Goal: Task Accomplishment & Management: Manage account settings

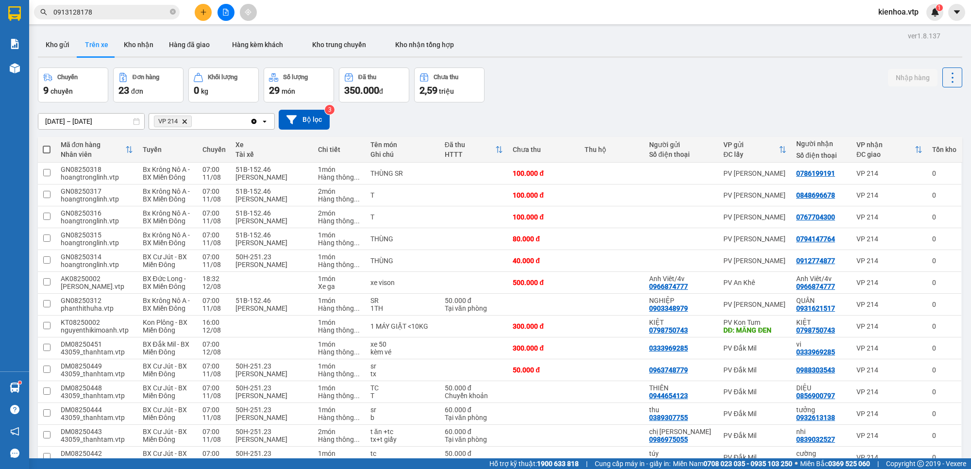
click at [526, 103] on div "10/08/2025 – 11/09/2025 Press the down arrow key to interact with the calendar …" at bounding box center [500, 119] width 925 height 34
click at [530, 94] on div "Chuyến 9 chuyến Đơn hàng 23 đơn Khối lượng 0 kg Số lượng 29 món Đã thu 350.000 …" at bounding box center [500, 85] width 925 height 35
click at [585, 100] on div "Chuyến 9 chuyến Đơn hàng 23 đơn Khối lượng 0 kg Số lượng 29 món Đã thu 350.000 …" at bounding box center [500, 85] width 925 height 35
click at [591, 100] on div "Chuyến 9 chuyến Đơn hàng 23 đơn Khối lượng 0 kg Số lượng 29 món Đã thu 350.000 …" at bounding box center [500, 85] width 925 height 35
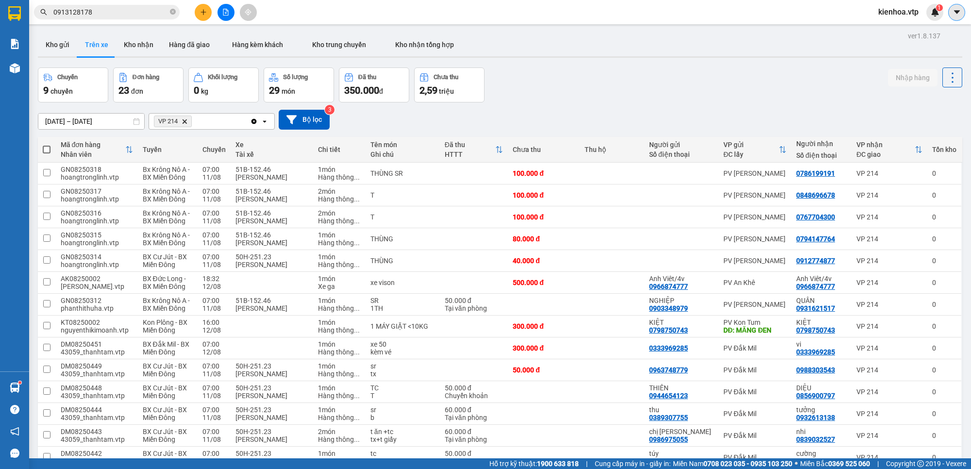
click at [957, 13] on icon "caret-down" at bounding box center [957, 11] width 6 height 3
click at [930, 10] on div "1" at bounding box center [935, 12] width 17 height 17
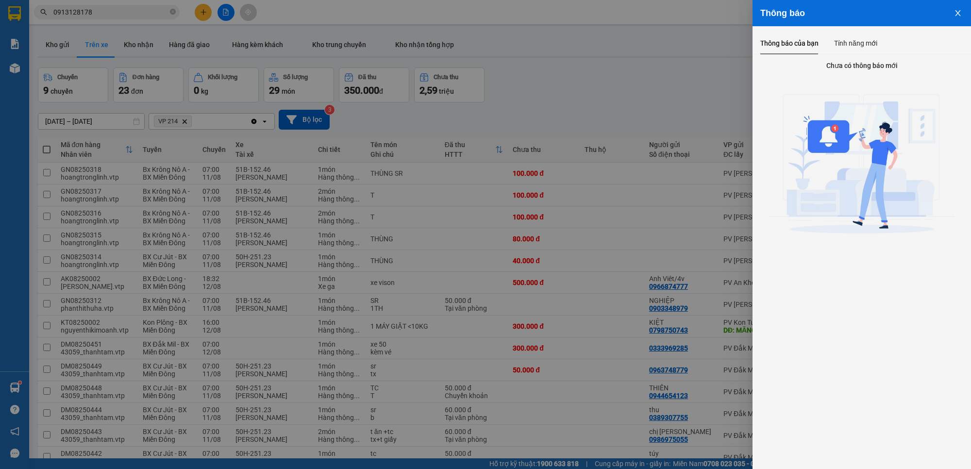
click at [930, 10] on div "Thông báo" at bounding box center [862, 13] width 203 height 11
click at [852, 36] on div "Tính năng mới" at bounding box center [855, 43] width 43 height 22
click at [792, 37] on div "Thông báo của bạn" at bounding box center [790, 43] width 58 height 22
click at [958, 12] on icon "close" at bounding box center [958, 13] width 8 height 8
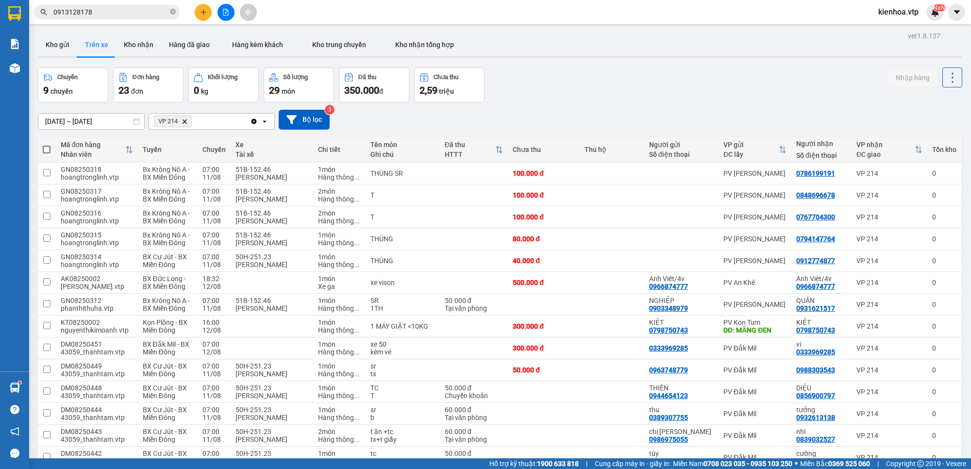
drag, startPoint x: 544, startPoint y: 95, endPoint x: 542, endPoint y: 87, distance: 7.7
click at [544, 95] on div "Chuyến 9 chuyến Đơn hàng 23 đơn Khối lượng 0 kg Số lượng 29 món Đã thu 350.000 …" at bounding box center [500, 85] width 925 height 35
click at [540, 83] on div "Chuyến 9 chuyến Đơn hàng 23 đơn Khối lượng 0 kg Số lượng 29 món Đã thu 350.000 …" at bounding box center [500, 85] width 925 height 35
click at [520, 60] on div "ver 1.8.137 Kho gửi Trên xe Kho nhận Hàng đã giao Hàng kèm khách Kho trung chuy…" at bounding box center [500, 372] width 933 height 687
click at [521, 61] on div "ver 1.8.137 Kho gửi Trên xe Kho nhận Hàng đã giao Hàng kèm khách Kho trung chuy…" at bounding box center [500, 372] width 933 height 687
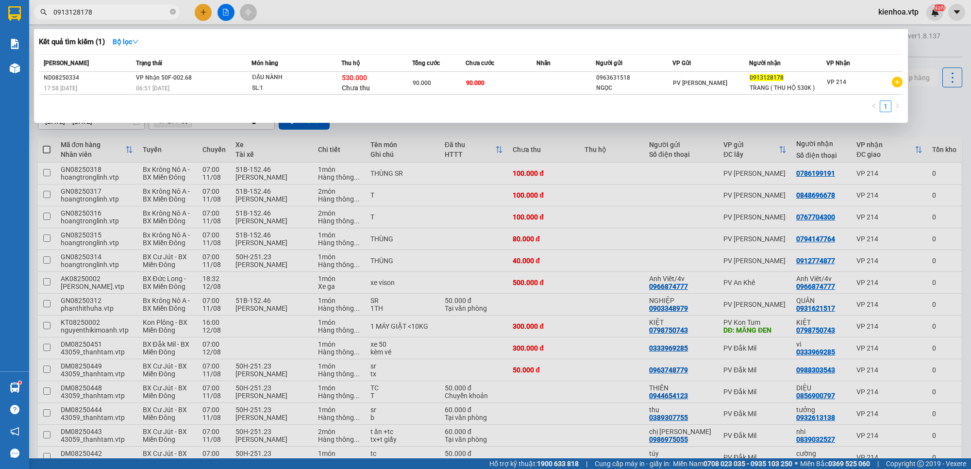
drag, startPoint x: 115, startPoint y: 13, endPoint x: 39, endPoint y: 37, distance: 79.4
click at [39, 21] on div "Kết quả tìm kiếm ( 1 ) Bộ lọc Mã ĐH Trạng thái Món hàng Thu hộ Tổng cước Chưa c…" at bounding box center [94, 12] width 189 height 17
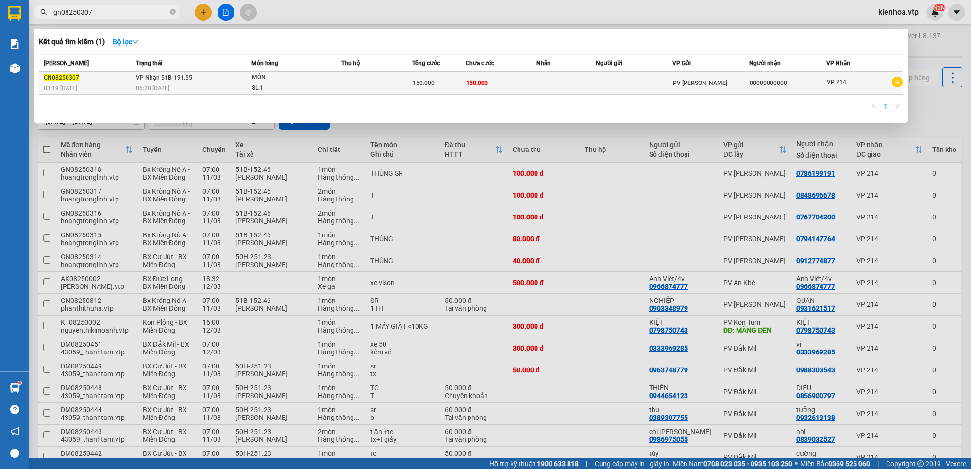
type input "gn08250307"
click at [295, 85] on div "SL: 1" at bounding box center [288, 88] width 73 height 11
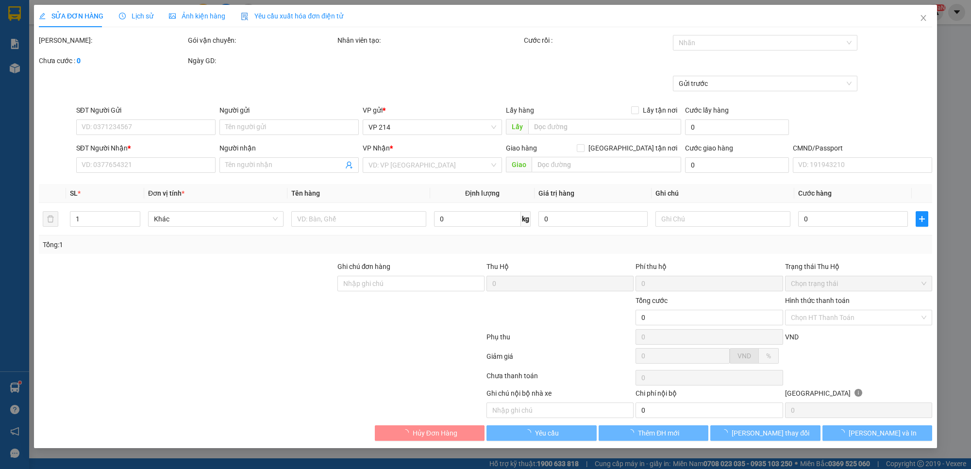
type input "30.000"
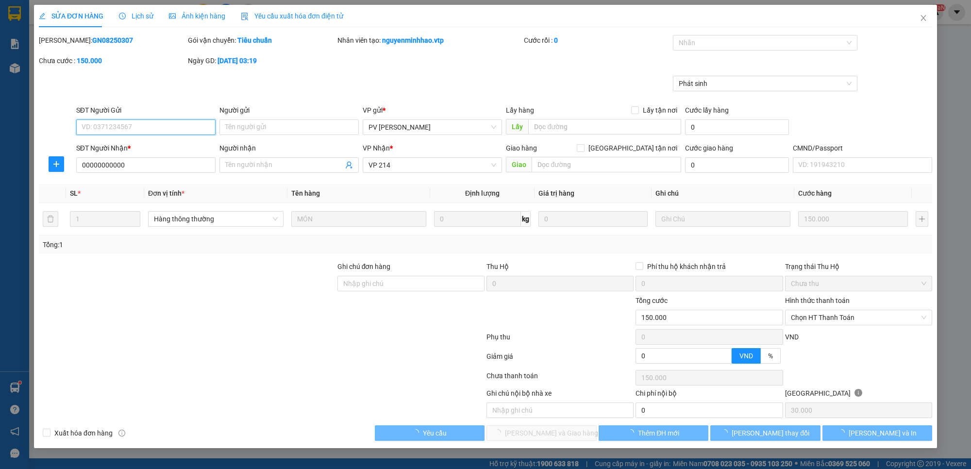
type input "00000000000"
type input "150.000"
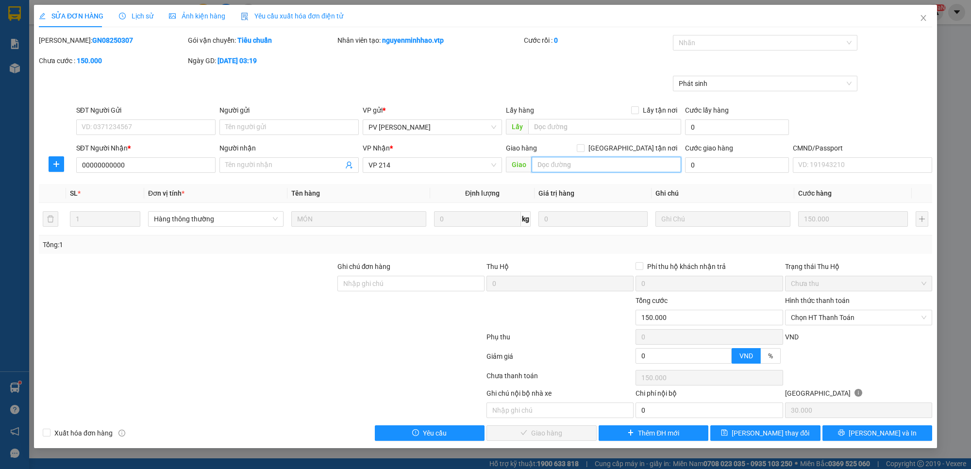
click at [591, 162] on input "text" at bounding box center [607, 165] width 150 height 16
type input "quay dầu về đức xuyên"
click at [756, 437] on span "[PERSON_NAME] thay đổi" at bounding box center [771, 433] width 78 height 11
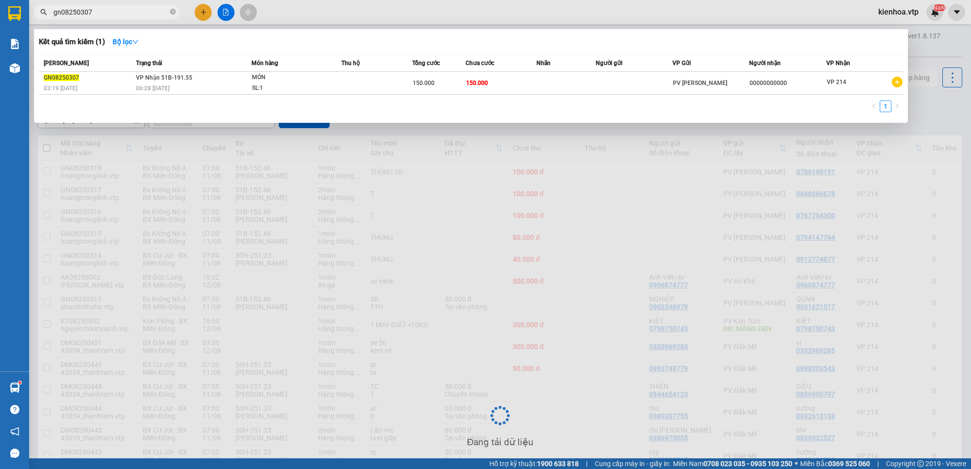
drag, startPoint x: 112, startPoint y: 14, endPoint x: 46, endPoint y: 36, distance: 69.4
click at [46, 21] on div "Kết quả tìm kiếm ( 1 ) Bộ lọc Mã ĐH Trạng thái Món hàng Thu hộ Tổng cước Chưa c…" at bounding box center [94, 12] width 189 height 17
click at [271, 205] on div at bounding box center [485, 234] width 971 height 469
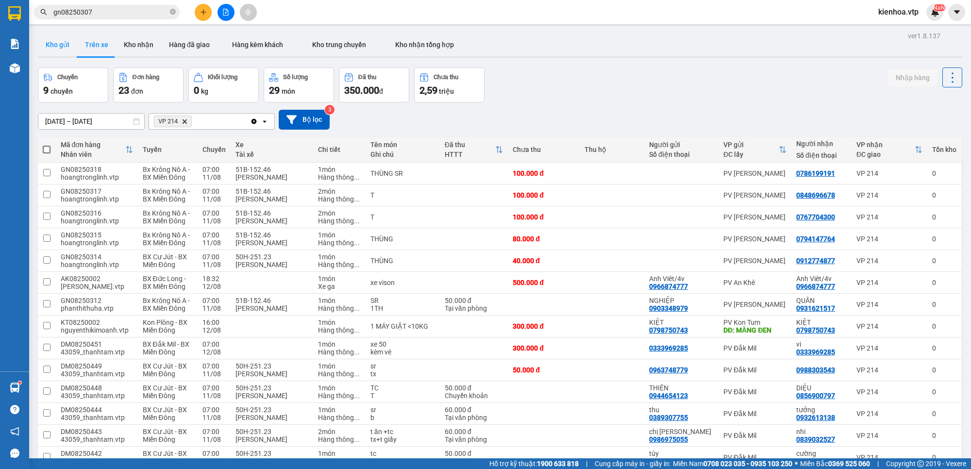
click at [53, 44] on button "Kho gửi" at bounding box center [57, 44] width 39 height 23
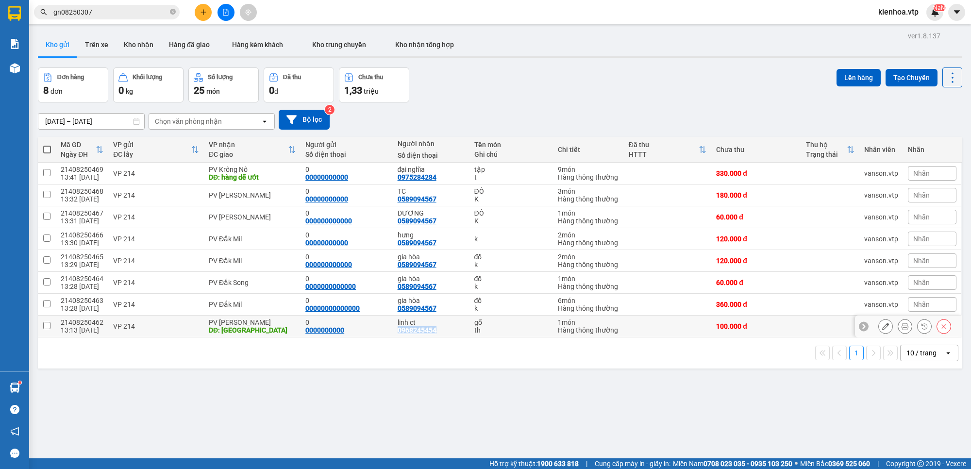
drag, startPoint x: 432, startPoint y: 331, endPoint x: 391, endPoint y: 334, distance: 41.4
click at [393, 334] on td "linh ct 0968245454" at bounding box center [431, 327] width 77 height 22
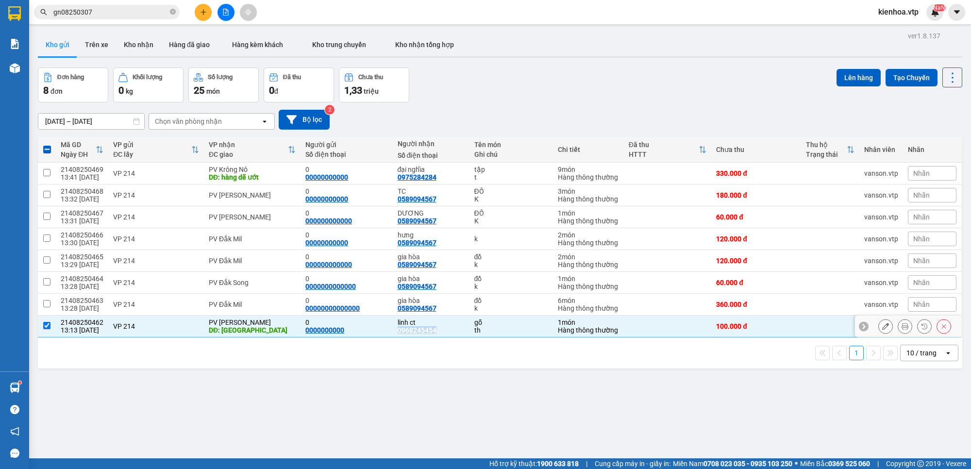
click at [48, 328] on input "checkbox" at bounding box center [46, 325] width 7 height 7
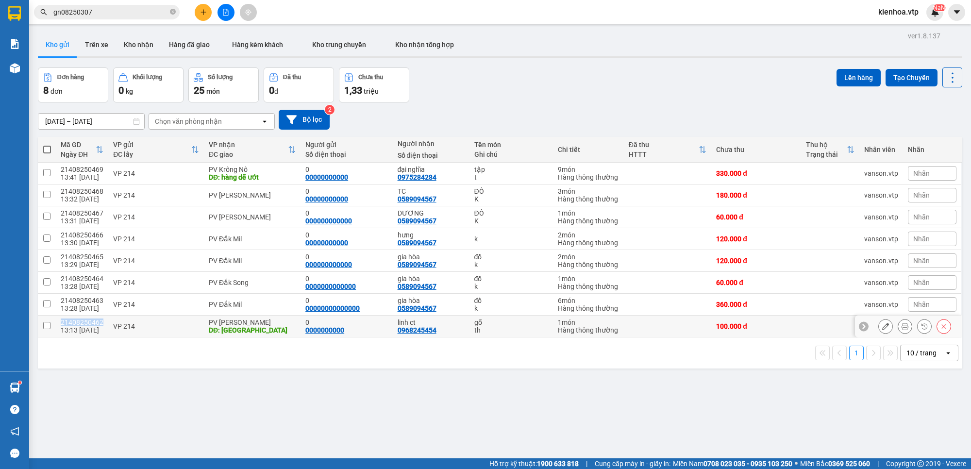
drag, startPoint x: 101, startPoint y: 323, endPoint x: 62, endPoint y: 324, distance: 38.9
click at [62, 324] on div "21408250462" at bounding box center [82, 323] width 43 height 8
checkbox input "true"
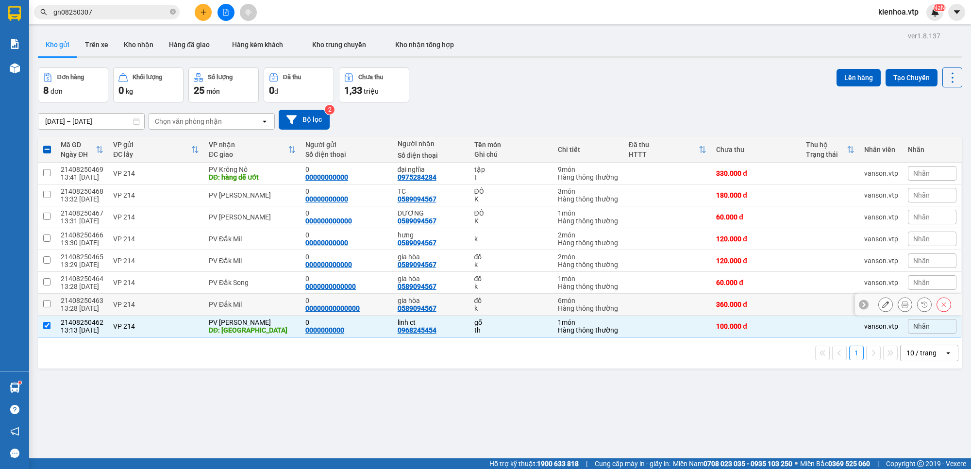
click at [129, 299] on td "VP 214" at bounding box center [156, 305] width 96 height 22
checkbox input "true"
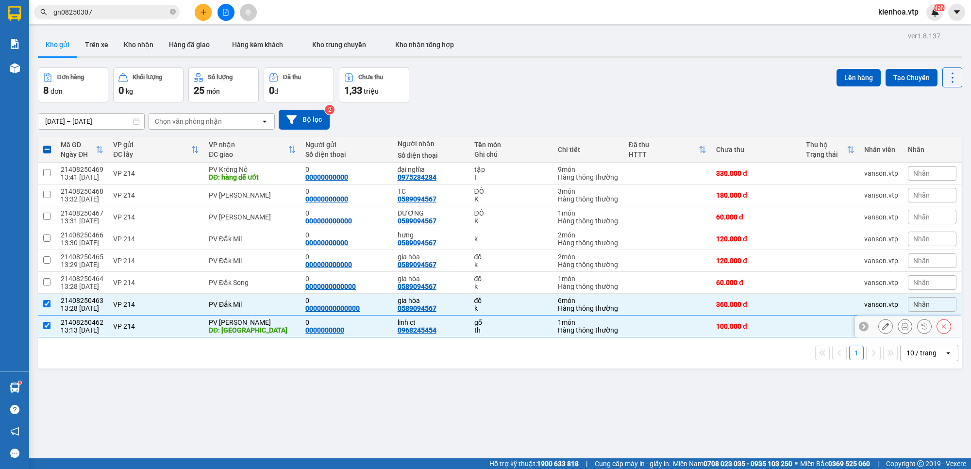
click at [124, 332] on td "VP 214" at bounding box center [156, 327] width 96 height 22
checkbox input "false"
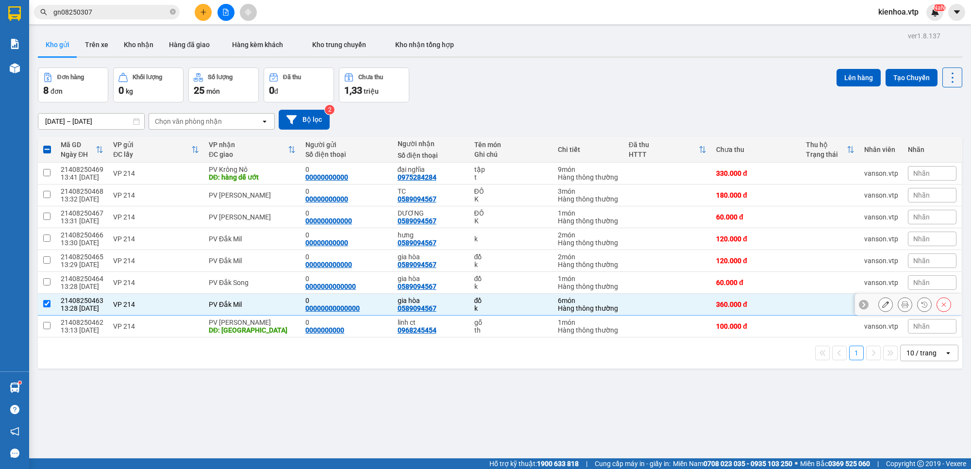
click at [49, 306] on input "checkbox" at bounding box center [46, 303] width 7 height 7
checkbox input "false"
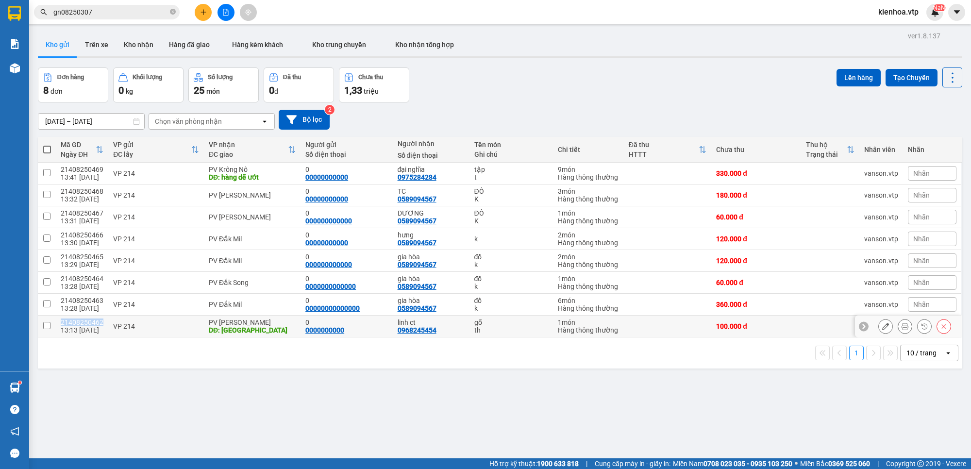
drag, startPoint x: 61, startPoint y: 323, endPoint x: 102, endPoint y: 322, distance: 41.3
click at [102, 322] on td "21408250462 13:13 11/08" at bounding box center [82, 327] width 52 height 22
checkbox input "true"
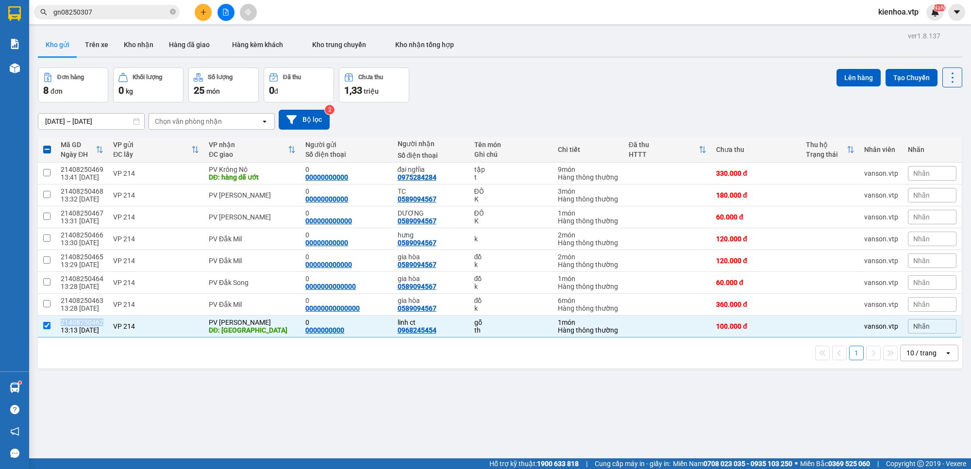
copy div "21408250462"
click at [879, 326] on button at bounding box center [886, 326] width 14 height 17
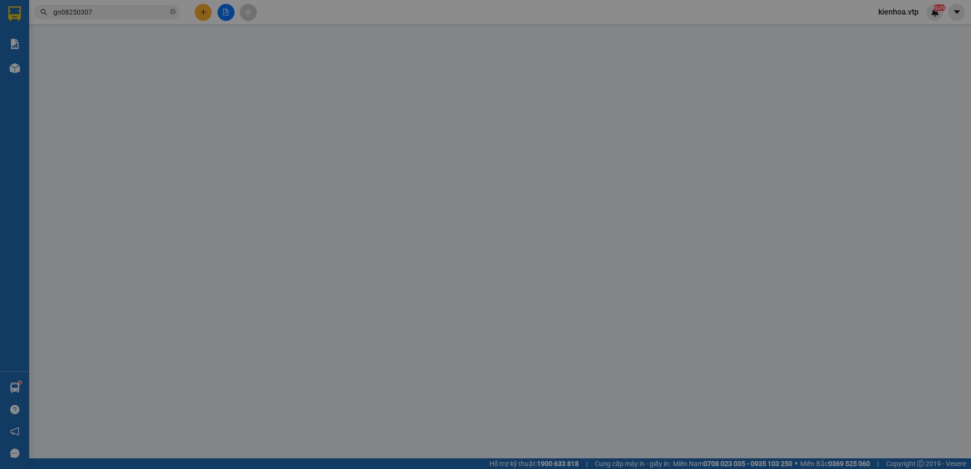
type input "0000000000"
type input "0"
type input "0968245454"
type input "linh ct"
type input "quảng phú"
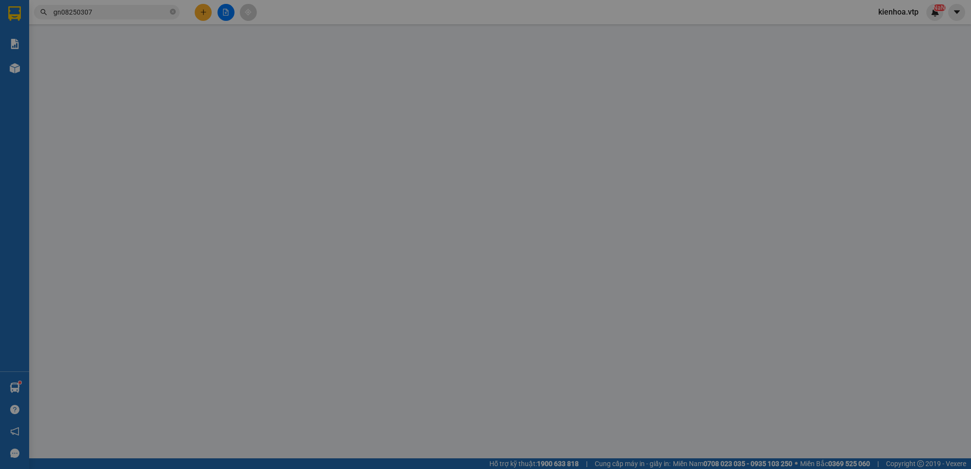
type input "100.000"
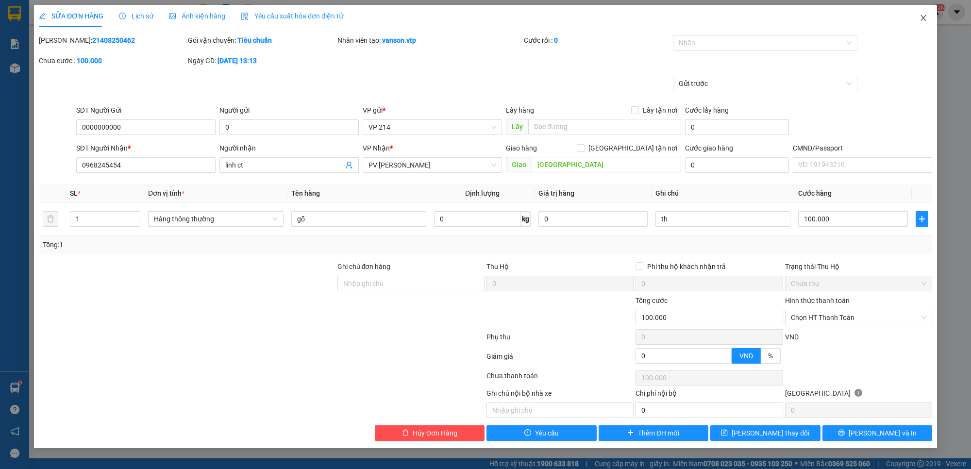
click at [919, 15] on span "Close" at bounding box center [923, 18] width 27 height 27
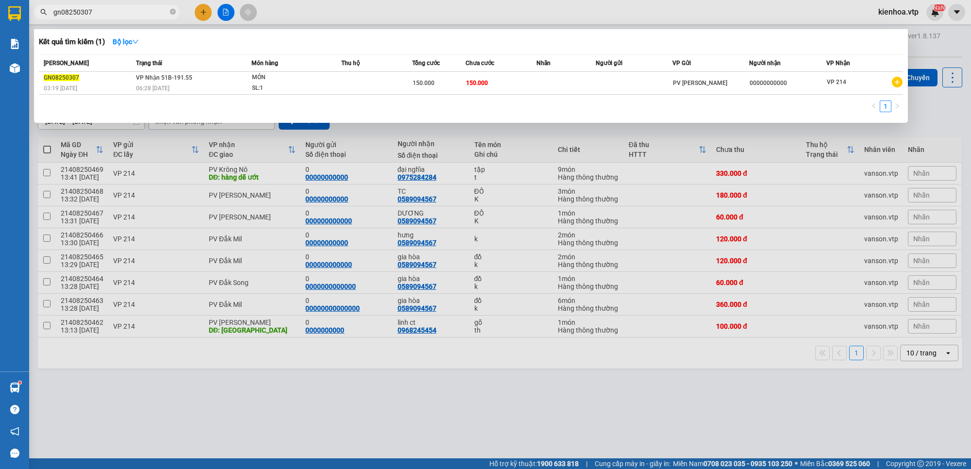
click at [119, 9] on input "gn08250307" at bounding box center [110, 12] width 115 height 11
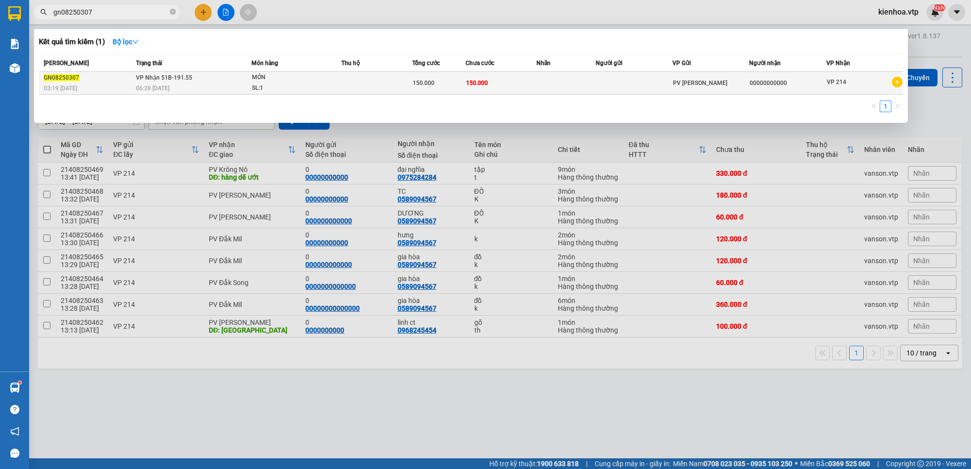
click at [134, 84] on td "VP Nhận 51B-191.55 06:28 - 11/08" at bounding box center [193, 83] width 119 height 23
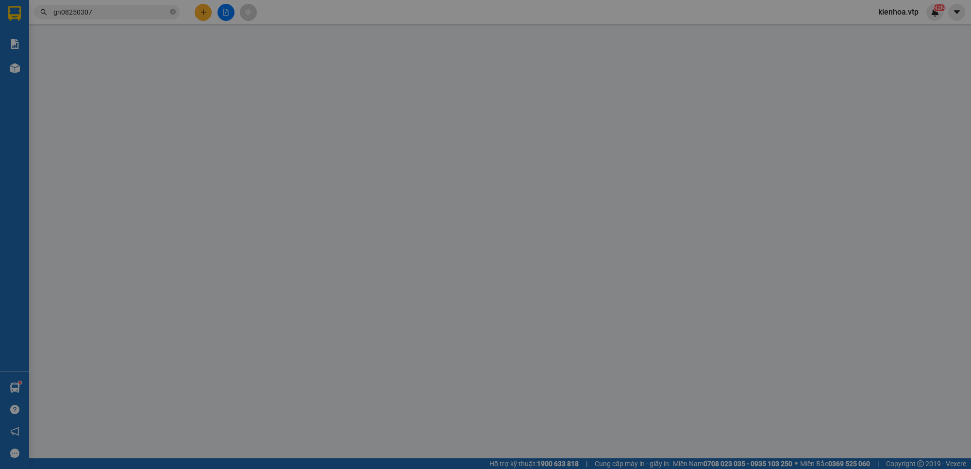
type input "00000000000"
type input "quay dầu về đức xuyên"
type input "150.000"
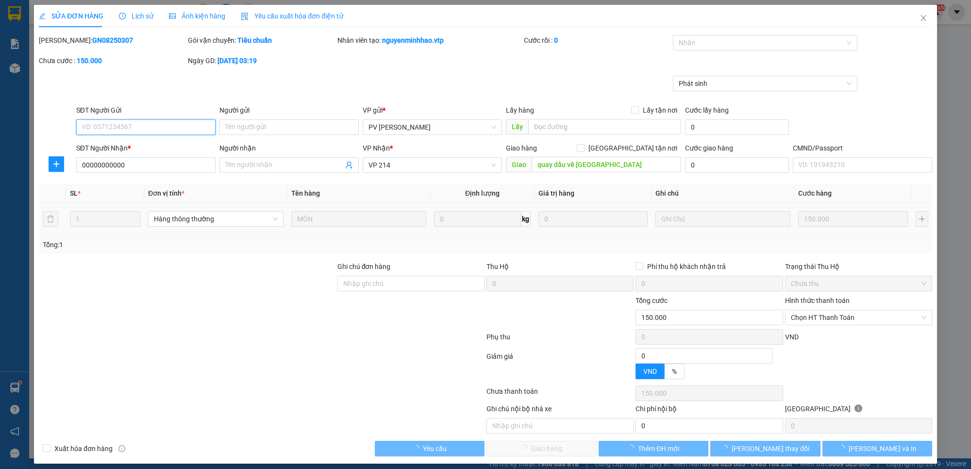
type input "30.000"
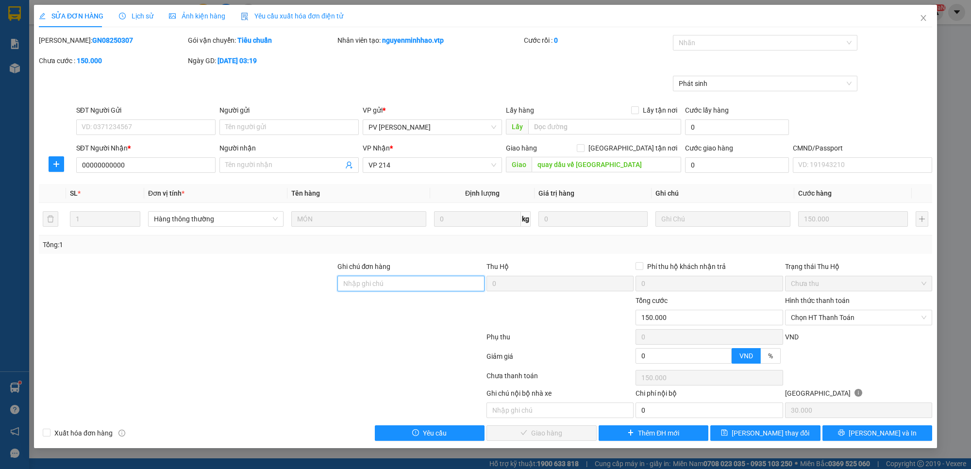
click at [399, 287] on input "Ghi chú đơn hàng" at bounding box center [411, 284] width 147 height 16
paste input "21408250462"
type input "mã quay đầu 21408250462"
click at [761, 433] on span "[PERSON_NAME] thay đổi" at bounding box center [771, 433] width 78 height 11
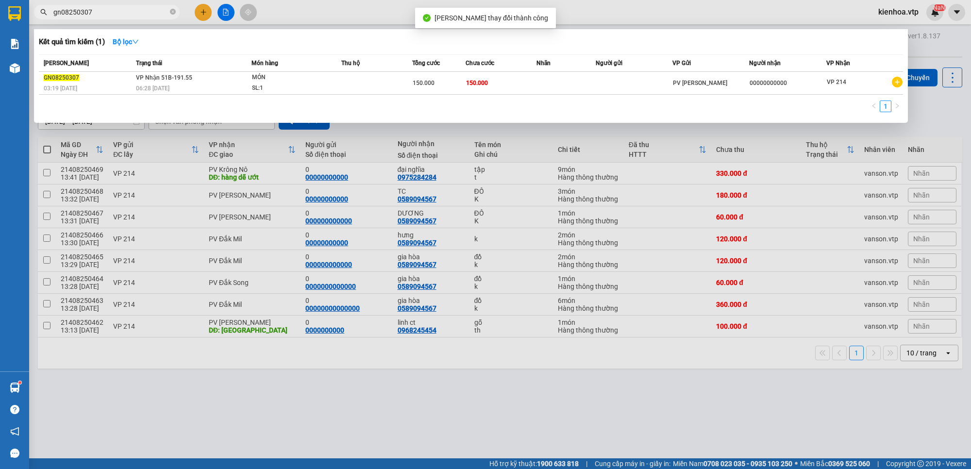
drag, startPoint x: 101, startPoint y: 11, endPoint x: 48, endPoint y: 26, distance: 54.9
click at [48, 21] on div "Kết quả tìm kiếm ( 1 ) Bộ lọc Mã ĐH Trạng thái Món hàng Thu hộ Tổng cước Chưa c…" at bounding box center [94, 12] width 189 height 17
click at [275, 379] on div at bounding box center [485, 234] width 971 height 469
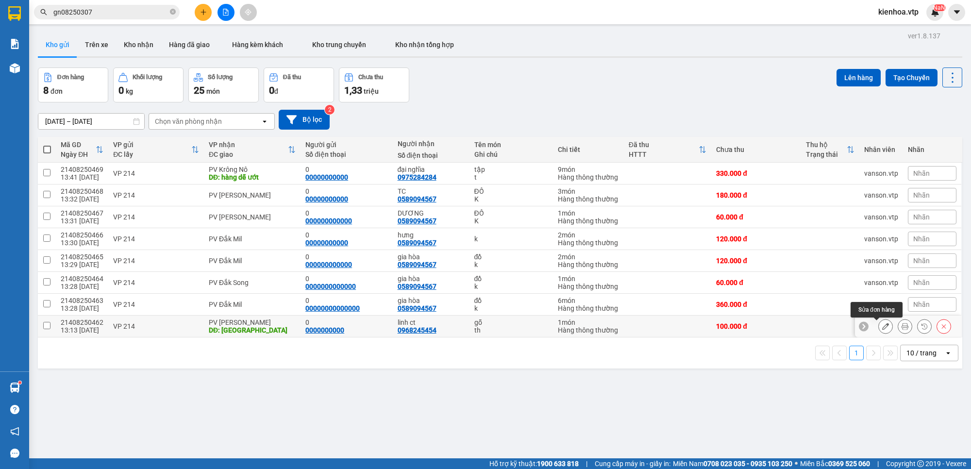
click at [883, 325] on icon at bounding box center [886, 326] width 7 height 7
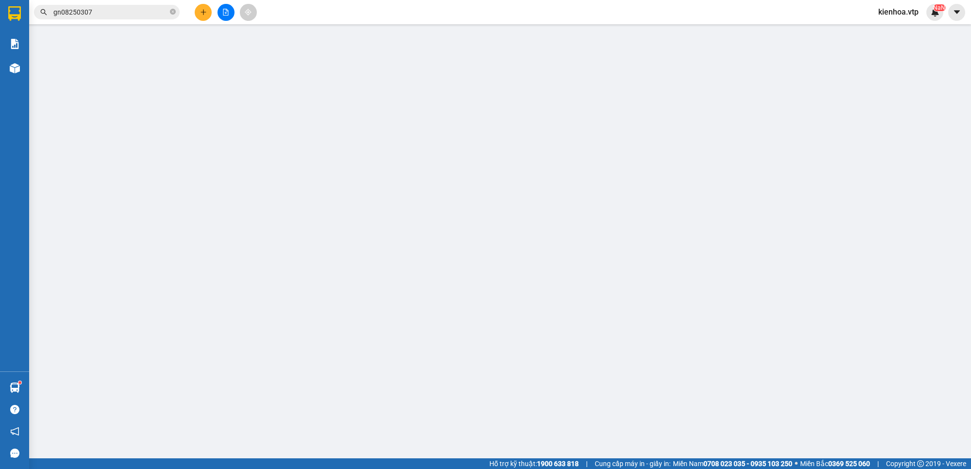
type input "0000000000"
type input "0"
type input "0968245454"
type input "linh ct"
type input "quảng phú"
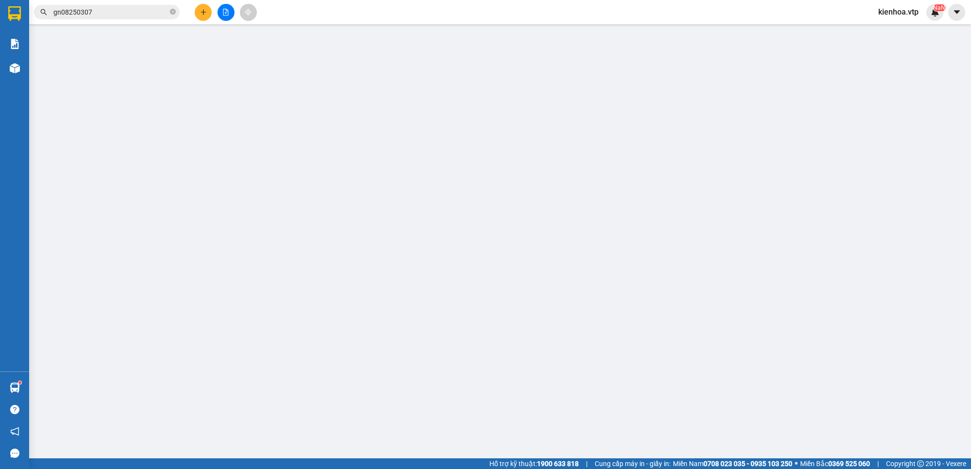
type input "100.000"
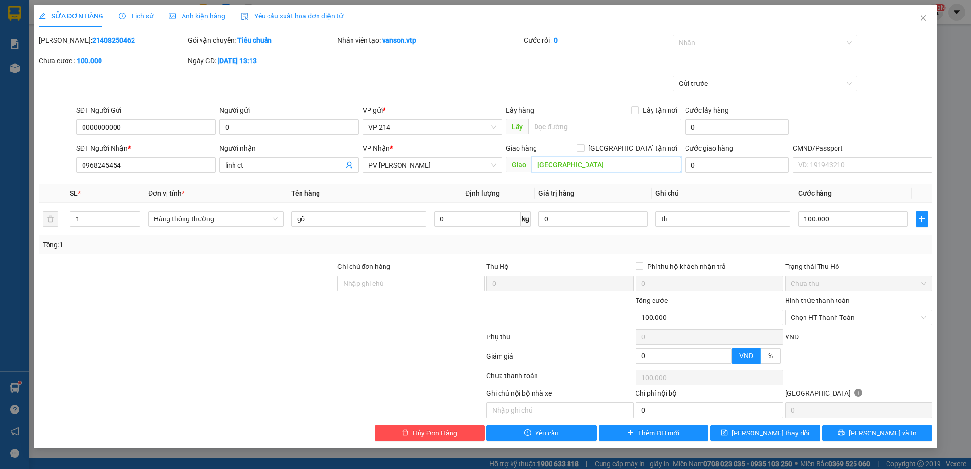
click at [583, 168] on input "quảng phú" at bounding box center [607, 165] width 150 height 16
click at [579, 166] on input "quảng phú" at bounding box center [607, 165] width 150 height 16
paste input "gn08250307"
type input "quảng phú/ quay đầu thu thêm 150k mã gn08250307"
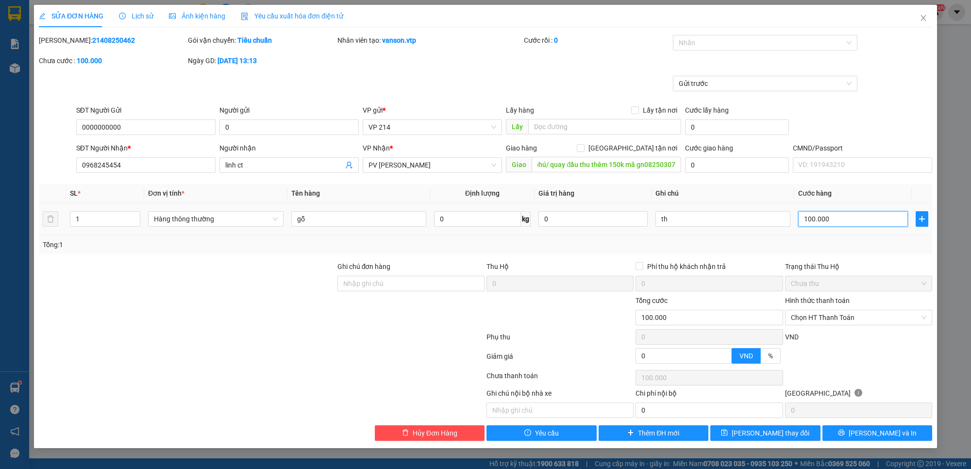
scroll to position [0, 0]
type input "2"
type input "25"
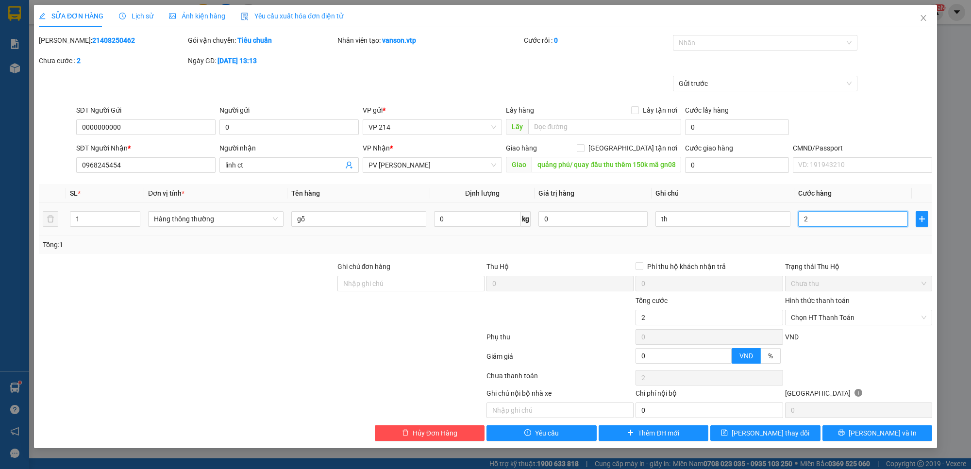
type input "25"
type input "250"
type input "2.500"
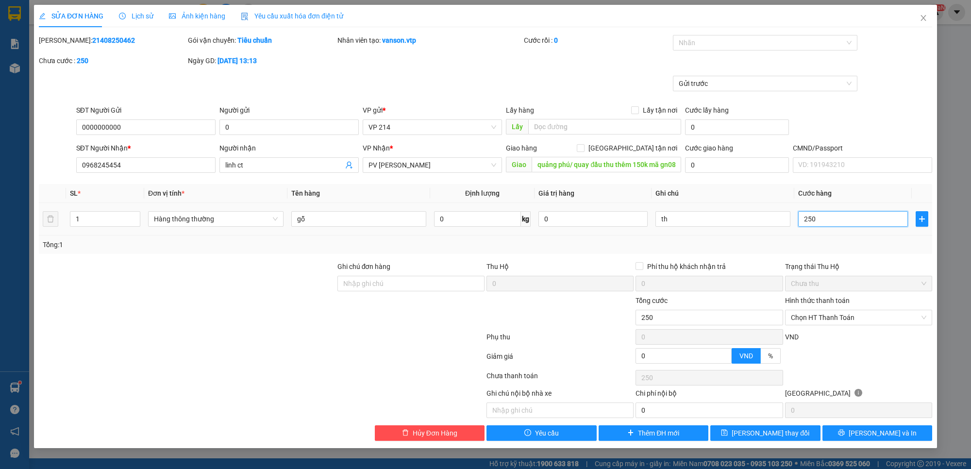
type input "2.500"
type input "25.000"
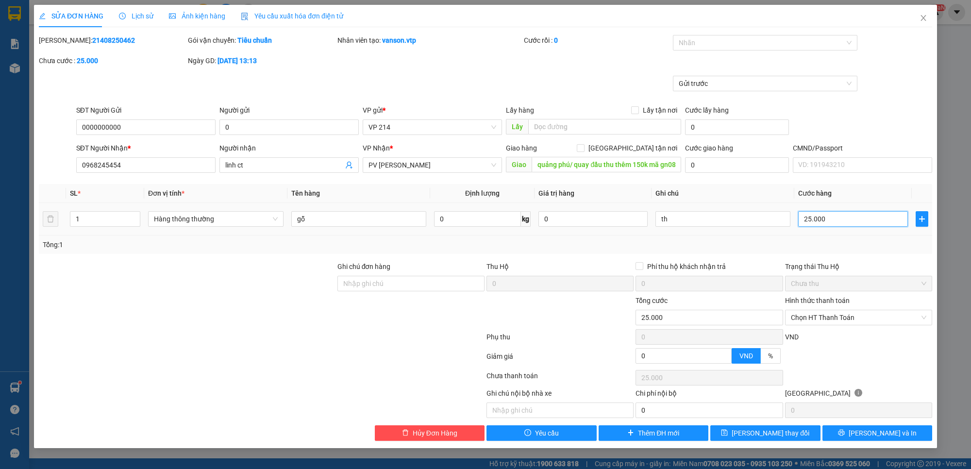
type input "250.000"
click at [785, 435] on span "[PERSON_NAME] thay đổi" at bounding box center [771, 433] width 78 height 11
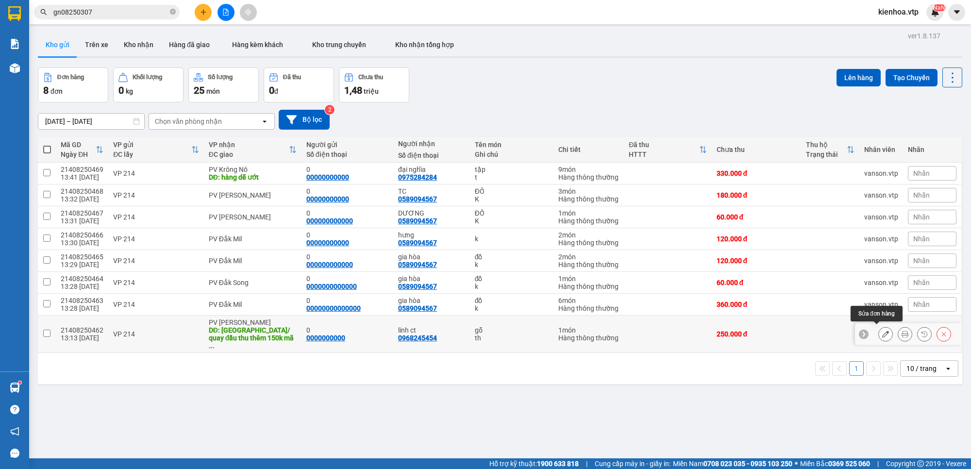
click at [879, 332] on button at bounding box center [886, 334] width 14 height 17
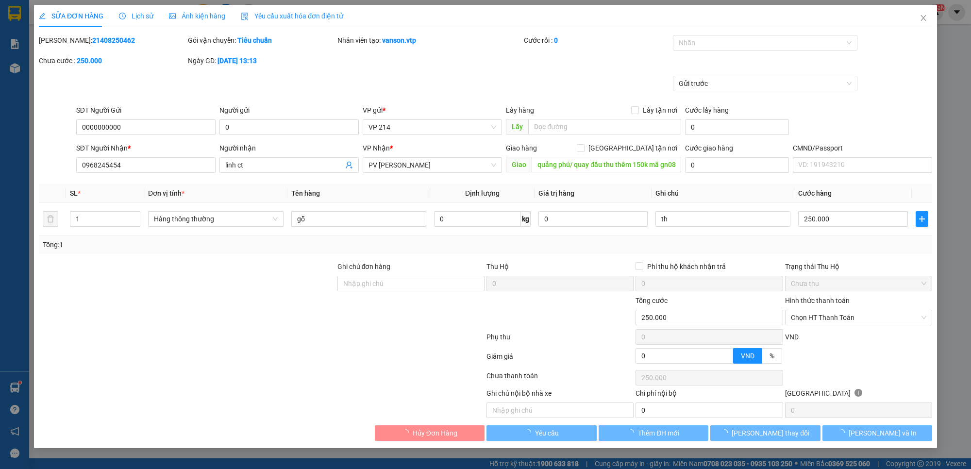
type input "0000000000"
type input "0"
type input "0968245454"
type input "linh ct"
type input "quảng phú/ quay đầu thu thêm 150k mã gn08250307"
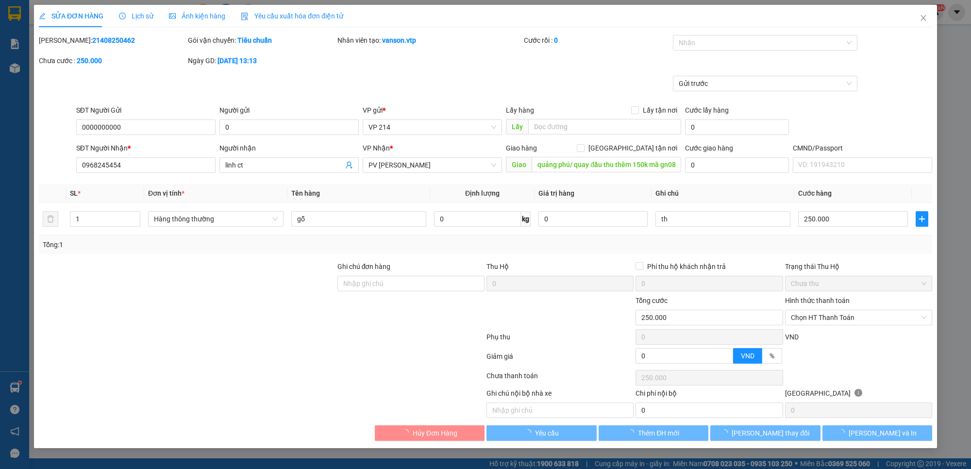
type input "250.000"
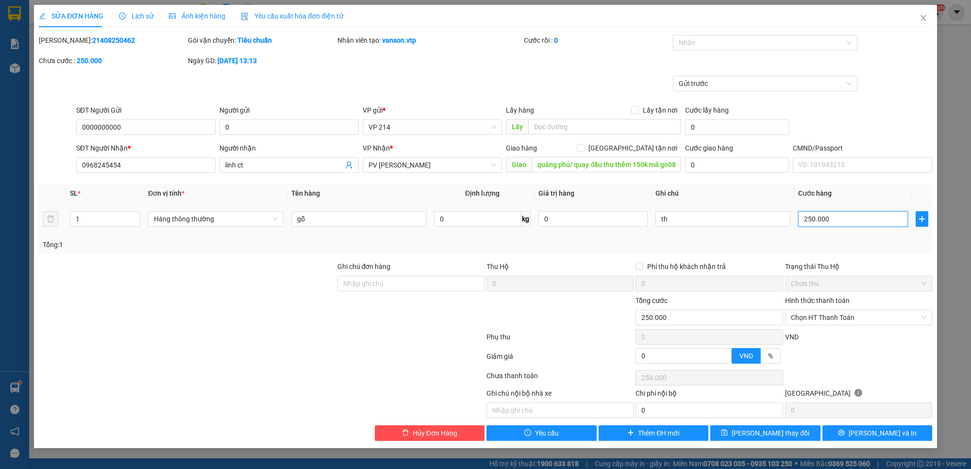
type input "1"
type input "10"
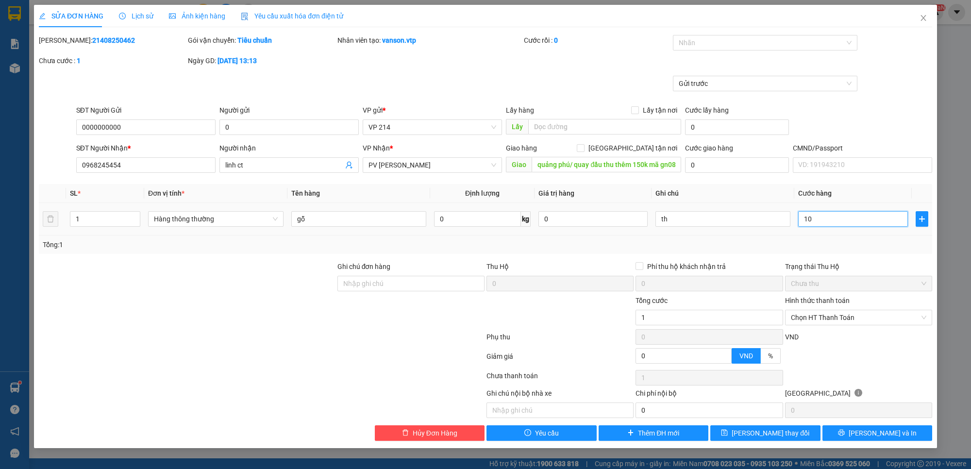
type input "10"
type input "100"
type input "1.000"
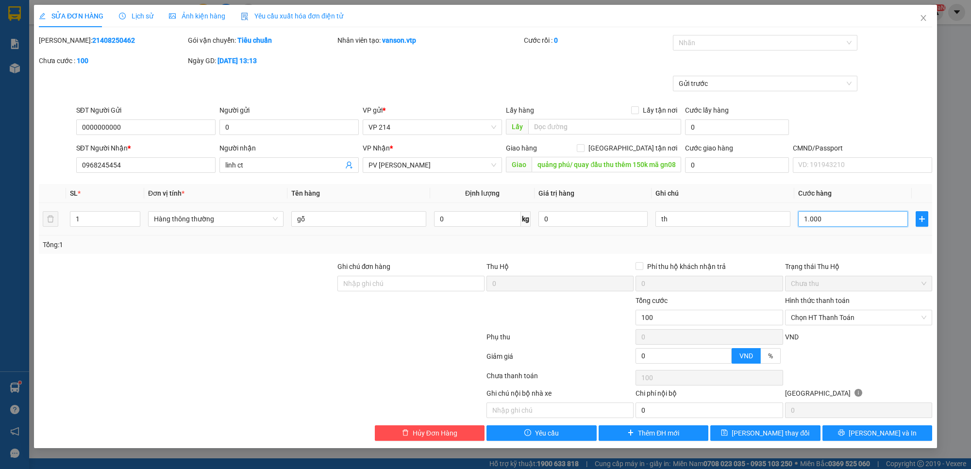
type input "1.000"
type input "10.000"
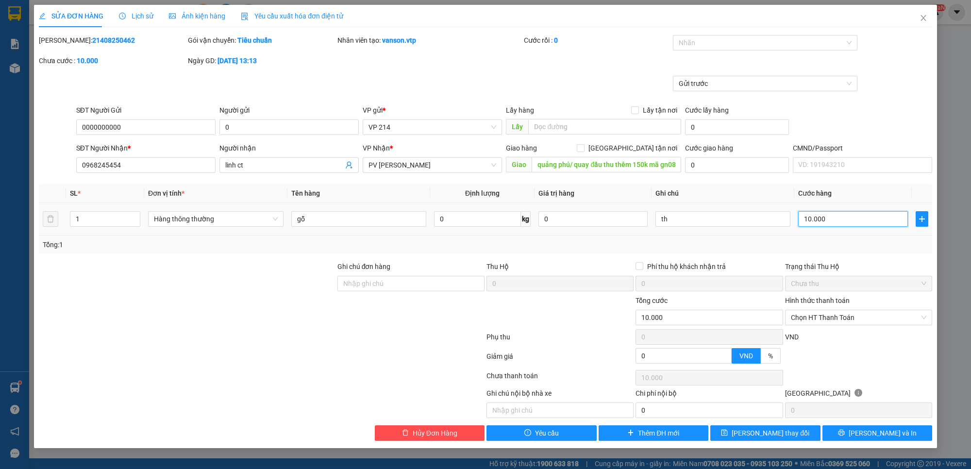
type input "100.000"
click at [634, 167] on input "quảng phú/ quay đầu thu thêm 150k mã gn08250307" at bounding box center [607, 165] width 150 height 16
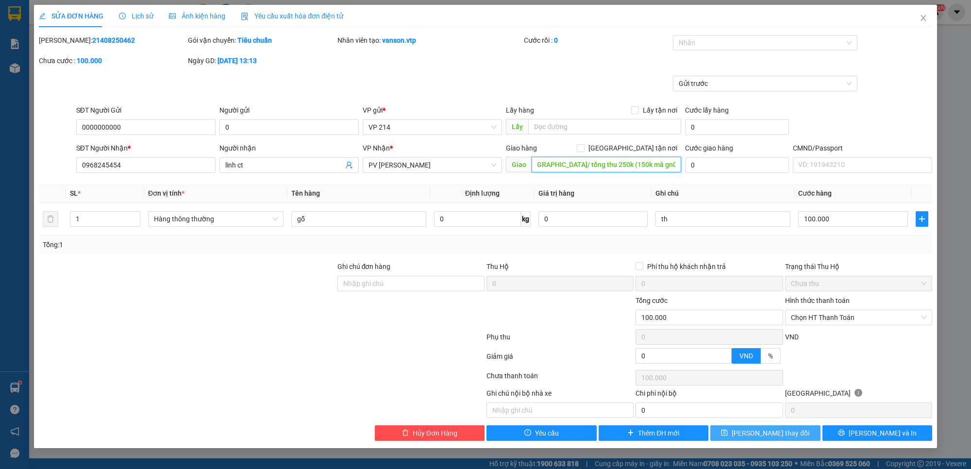
type input "quảng phú/ tổng thu 250k (150k mã gn08250307)"
click at [729, 434] on button "[PERSON_NAME] thay đổi" at bounding box center [766, 433] width 110 height 16
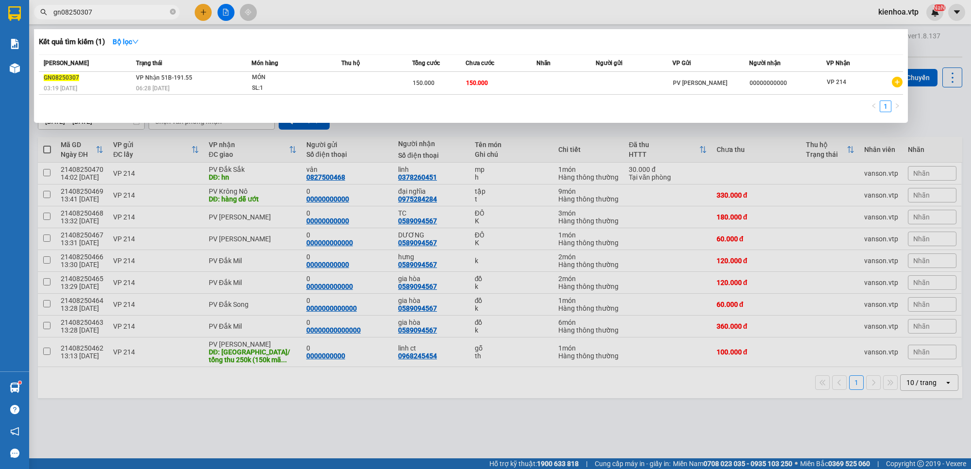
click at [130, 16] on input "gn08250307" at bounding box center [110, 12] width 115 height 11
drag, startPoint x: 130, startPoint y: 16, endPoint x: 46, endPoint y: 45, distance: 88.3
click at [46, 21] on div "Kết quả tìm kiếm ( 1 ) Bộ lọc Mã ĐH Trạng thái Món hàng Thu hộ Tổng cước Chưa c…" at bounding box center [94, 12] width 189 height 17
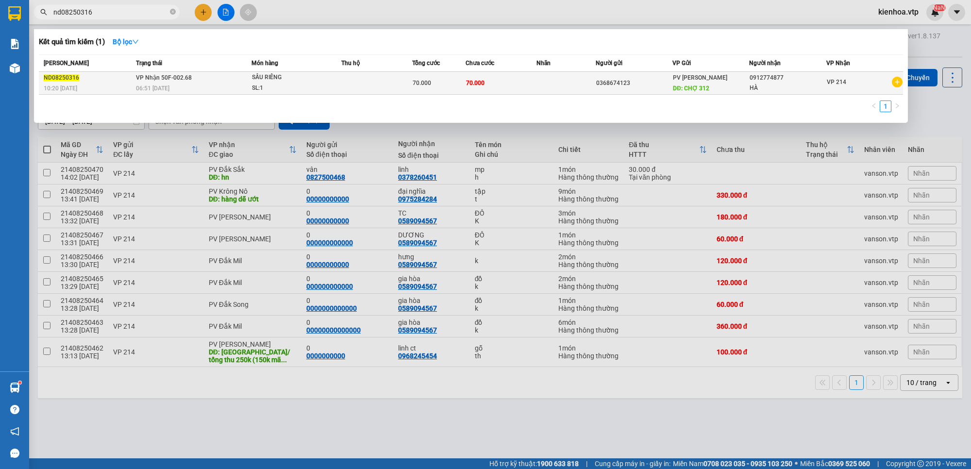
type input "nd08250316"
click at [298, 76] on div "SẦU RIÊNG" at bounding box center [288, 77] width 73 height 11
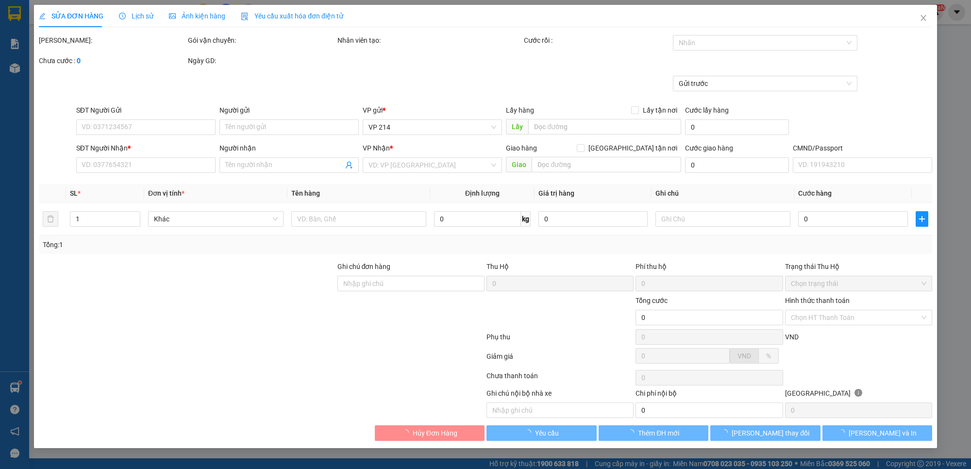
type input "0368674123"
type input "CHỢ 312"
type input "0912774877"
type input "HÀ"
type input "70.000"
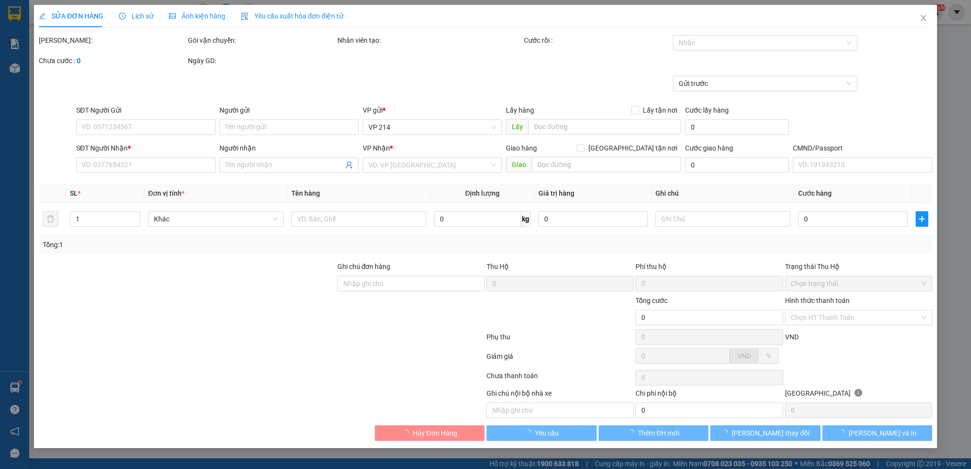
type input "70.000"
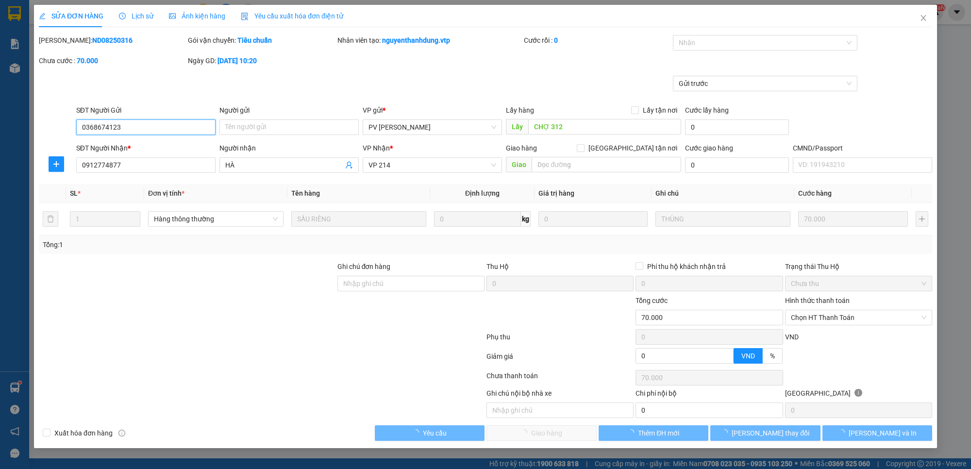
type input "3.500"
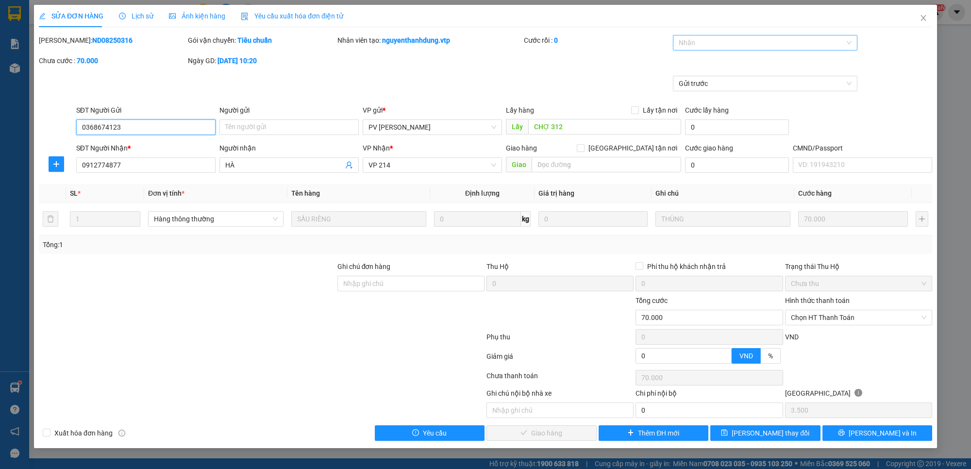
click at [764, 45] on div at bounding box center [761, 43] width 170 height 12
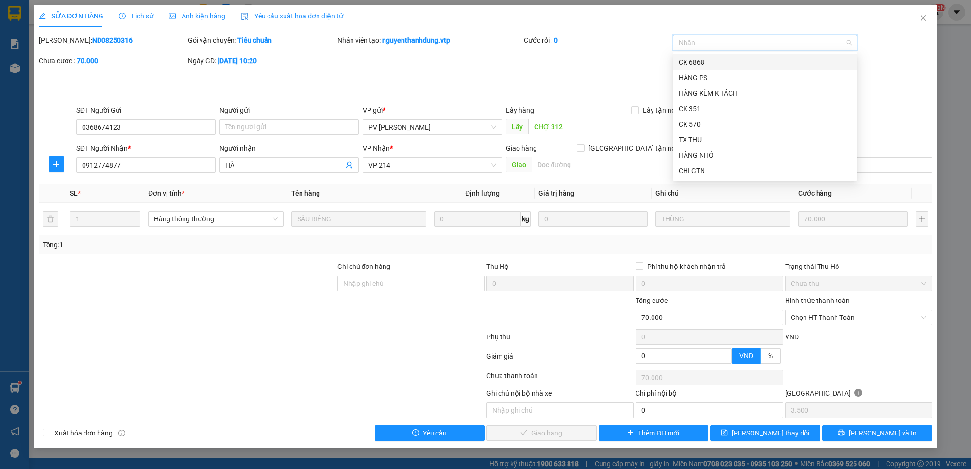
click at [764, 45] on div at bounding box center [761, 43] width 170 height 12
click at [912, 55] on div "Mã ĐH: ND08250316 Gói vận chuyển: Tiêu chuẩn Nhân viên tạo: nguyenthanhdung.vtp…" at bounding box center [486, 55] width 896 height 41
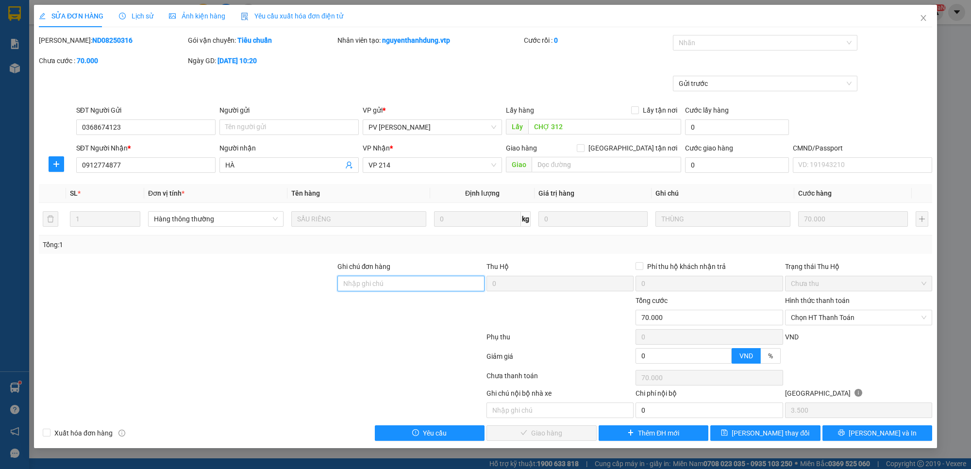
click at [392, 285] on input "Ghi chú đơn hàng" at bounding box center [411, 284] width 147 height 16
click at [852, 316] on span "Chọn HT Thanh Toán" at bounding box center [859, 317] width 136 height 15
type input "xe báo không bóc"
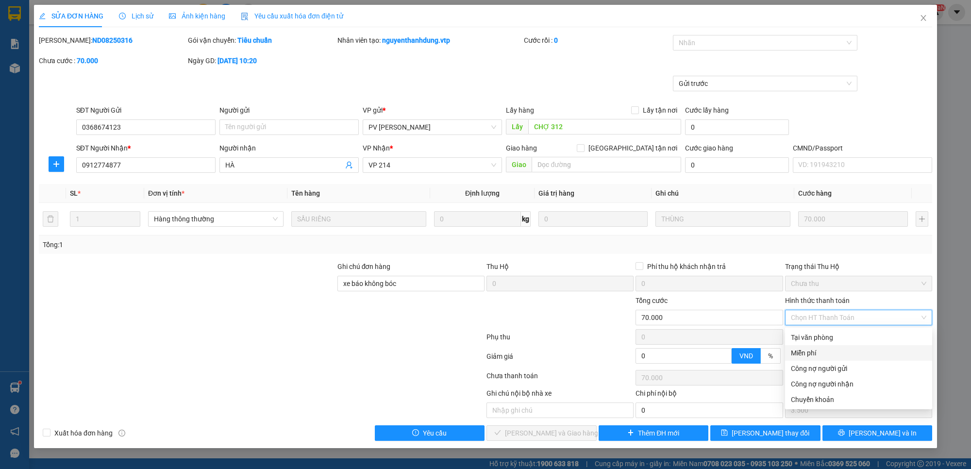
click at [843, 357] on div "Miễn phí" at bounding box center [859, 353] width 136 height 11
type input "0"
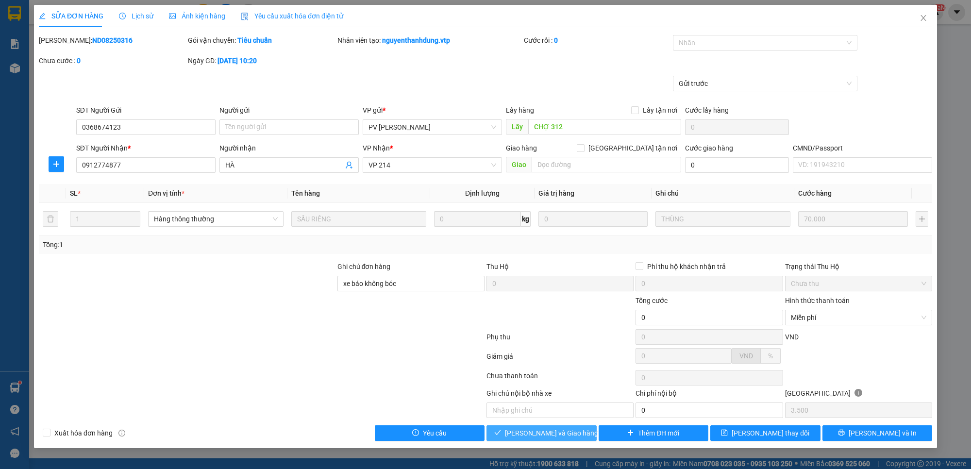
click at [552, 438] on span "Lưu và Giao hàng" at bounding box center [551, 433] width 93 height 11
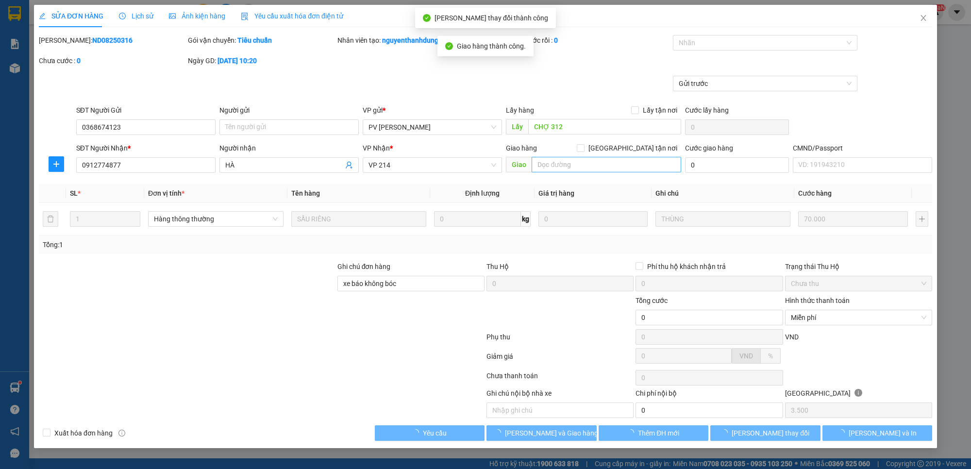
type input "0"
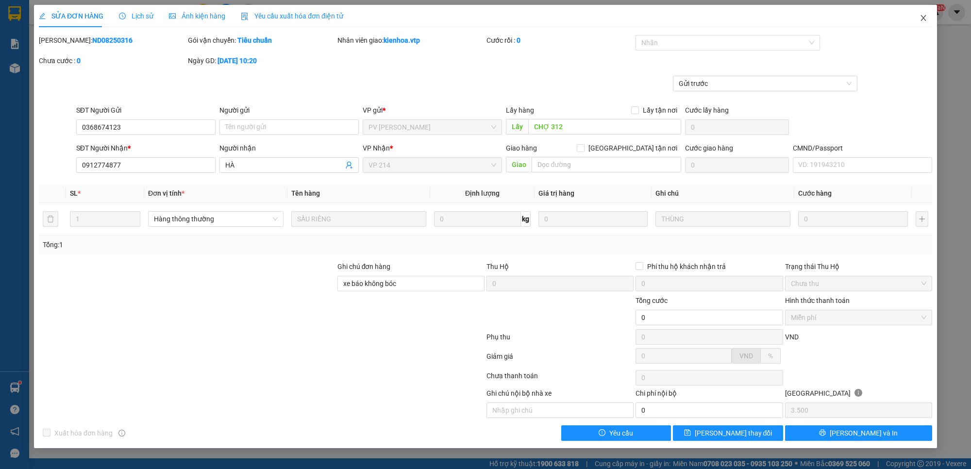
click at [923, 17] on icon "close" at bounding box center [923, 18] width 5 height 6
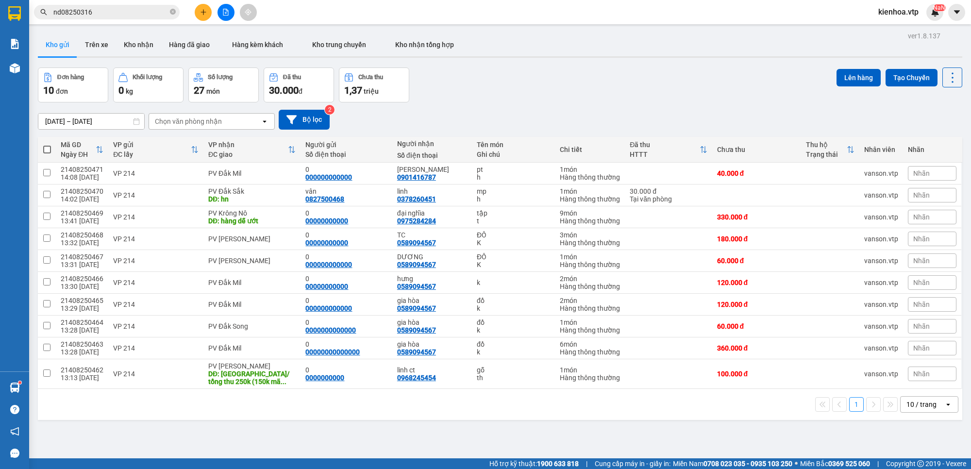
click at [751, 80] on div "Đơn hàng 10 đơn Khối lượng 0 kg Số lượng 27 món Đã thu 30.000 đ Chưa thu 1,37 t…" at bounding box center [500, 85] width 925 height 35
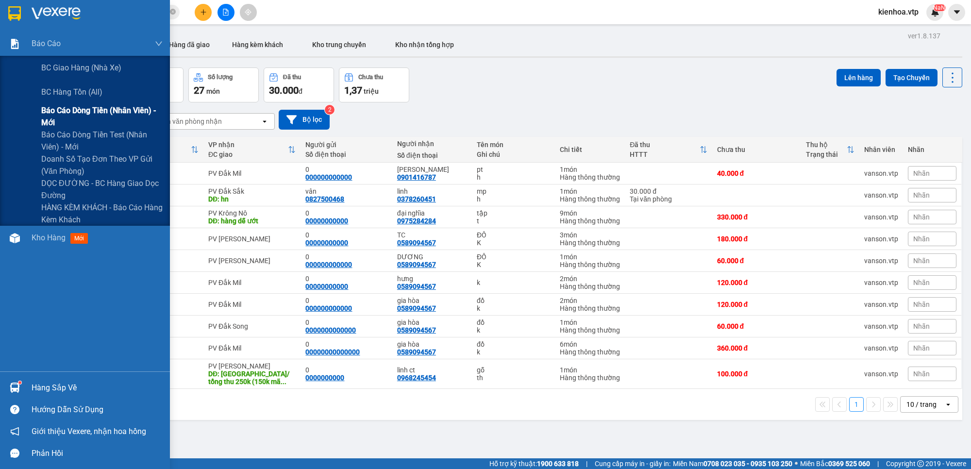
click at [72, 114] on span "Báo cáo dòng tiền (nhân viên) - mới" at bounding box center [101, 116] width 121 height 24
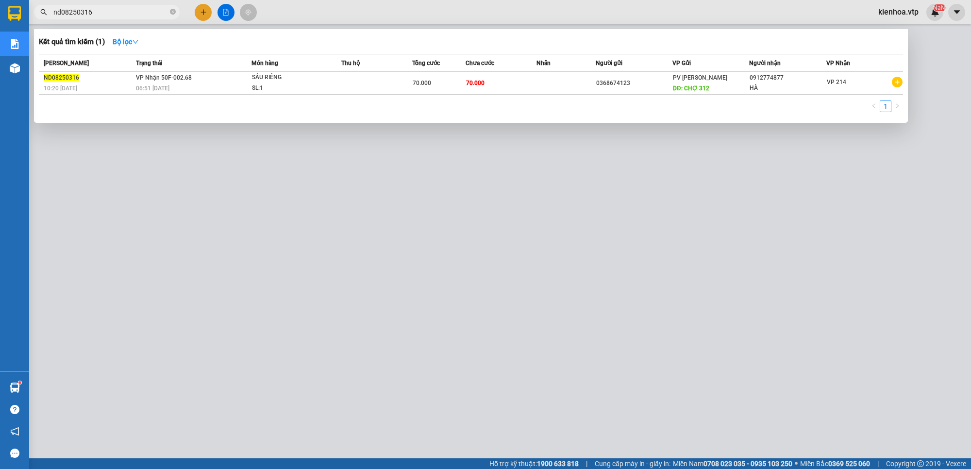
drag, startPoint x: 134, startPoint y: 10, endPoint x: 45, endPoint y: 28, distance: 90.6
click at [45, 21] on div "Kết quả tìm kiếm ( 1 ) Bộ lọc Mã ĐH Trạng thái Món hàng Thu hộ Tổng cước Chưa c…" at bounding box center [94, 12] width 189 height 17
paste input "KN08250358"
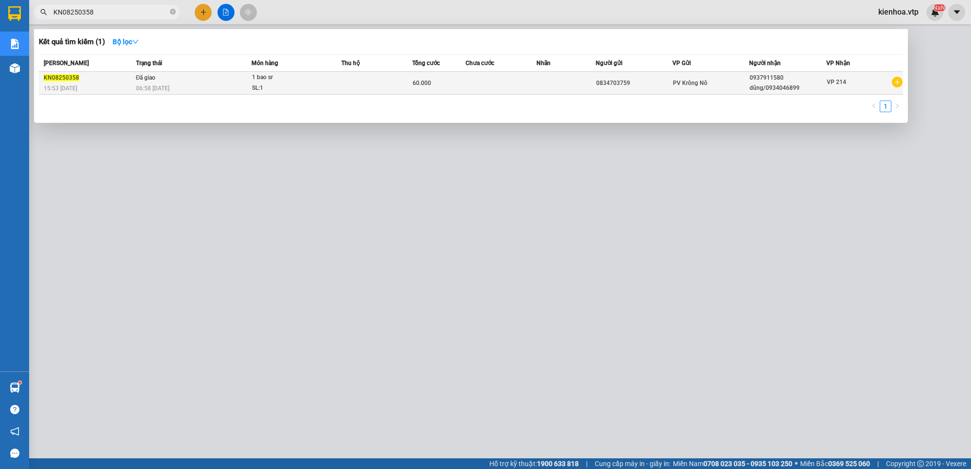
type input "KN08250358"
click at [169, 79] on td "Đã giao 06:58 - 11/08" at bounding box center [193, 83] width 119 height 23
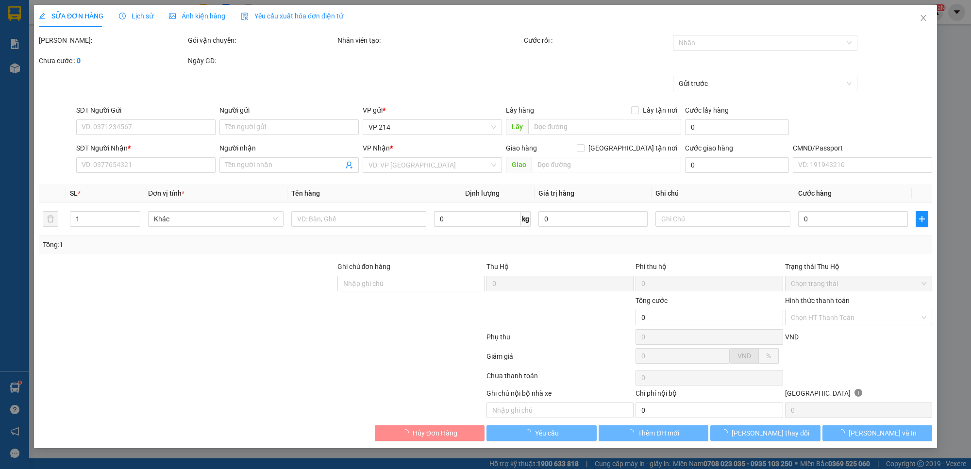
type input "3.000"
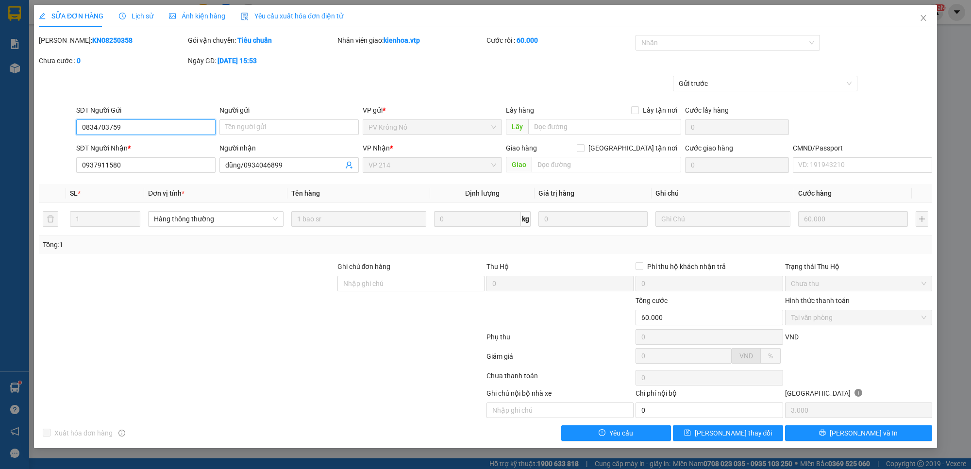
type input "0834703759"
type input "0937911580"
type input "dũng/0934046899"
type input "60.000"
click at [927, 17] on icon "close" at bounding box center [924, 18] width 8 height 8
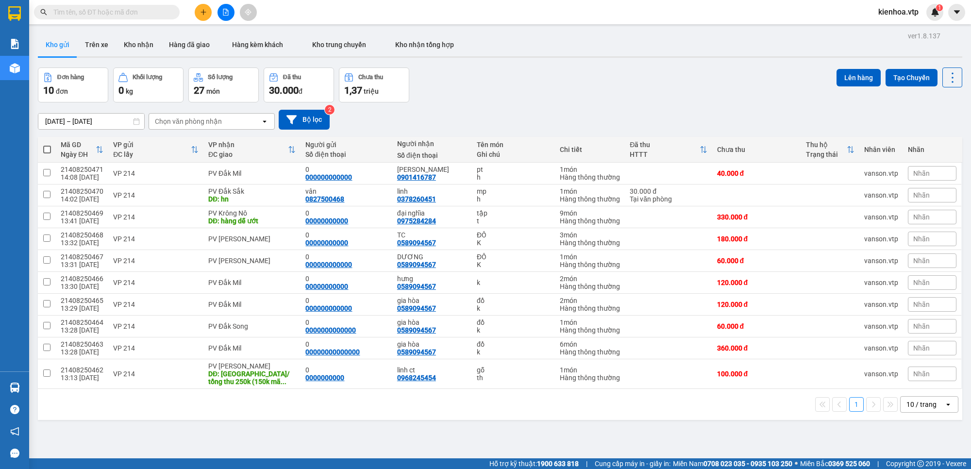
click at [109, 8] on input "text" at bounding box center [110, 12] width 115 height 11
click at [108, 12] on input "text" at bounding box center [110, 12] width 115 height 11
click at [108, 13] on input "text" at bounding box center [110, 12] width 115 height 11
click at [107, 14] on input "text" at bounding box center [110, 12] width 115 height 11
click at [73, 11] on input "text" at bounding box center [110, 12] width 115 height 11
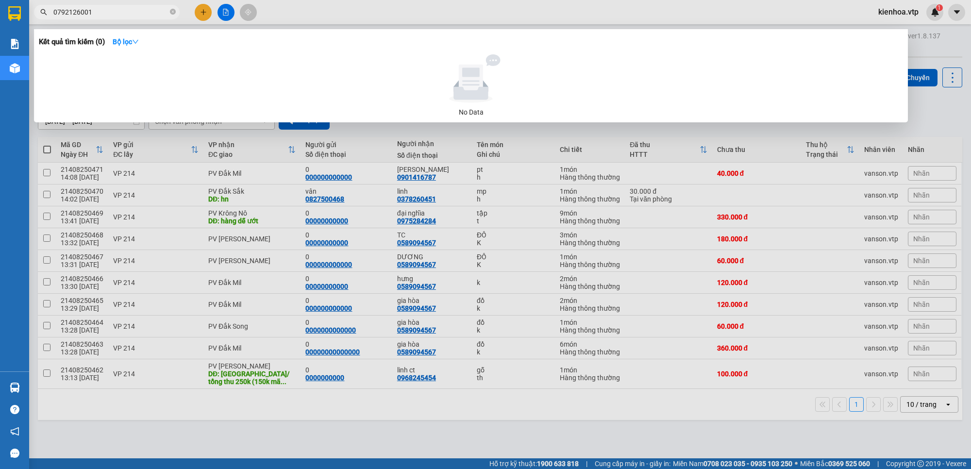
drag, startPoint x: 107, startPoint y: 11, endPoint x: 34, endPoint y: 49, distance: 82.1
click at [34, 21] on div "Kết quả tìm kiếm ( 0 ) Bộ lọc No Data 0792126001" at bounding box center [94, 12] width 189 height 17
drag, startPoint x: 112, startPoint y: 14, endPoint x: 34, endPoint y: 52, distance: 87.3
click at [34, 21] on div "Kết quả tìm kiếm ( 0 ) Bộ lọc No Data 0774682920" at bounding box center [94, 12] width 189 height 17
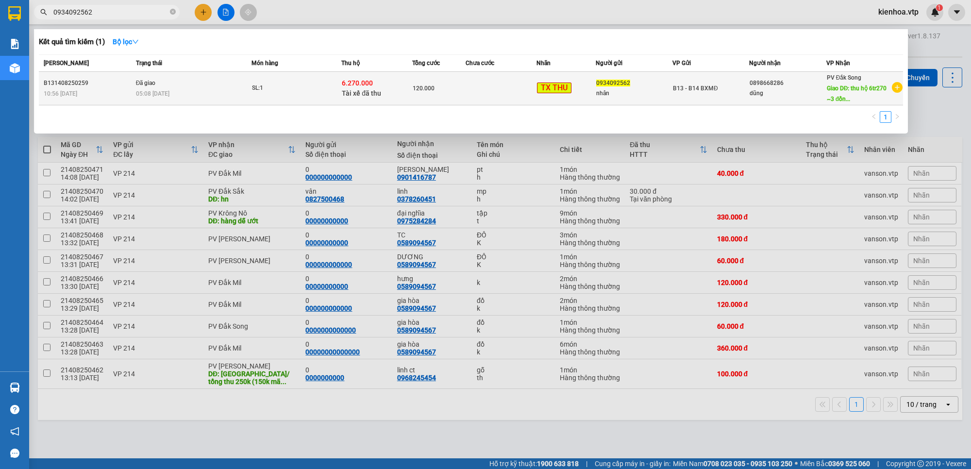
type input "0934092562"
click at [391, 89] on div "6.270.000 Tài xế đã thu" at bounding box center [377, 88] width 70 height 20
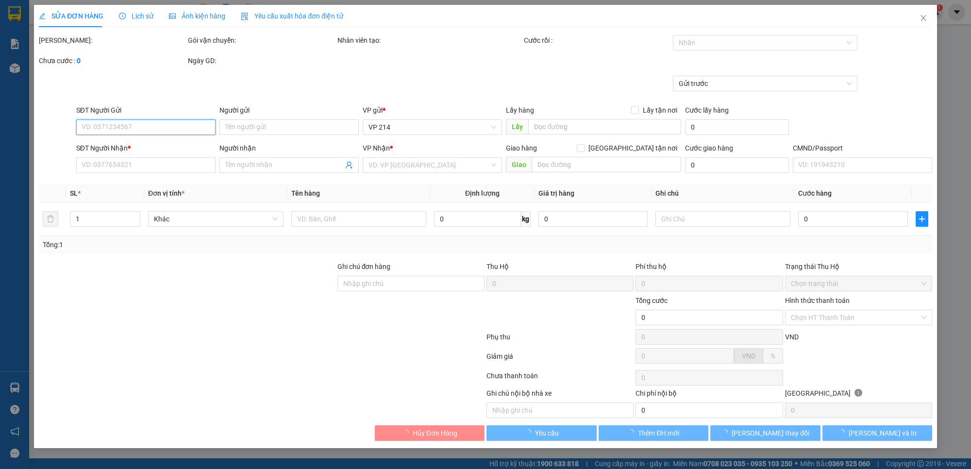
type input "0934092562"
type input "nhân"
type input "0898668286"
type input "dũng"
type input "thu hộ 6tr270 ~3 đồn 8"
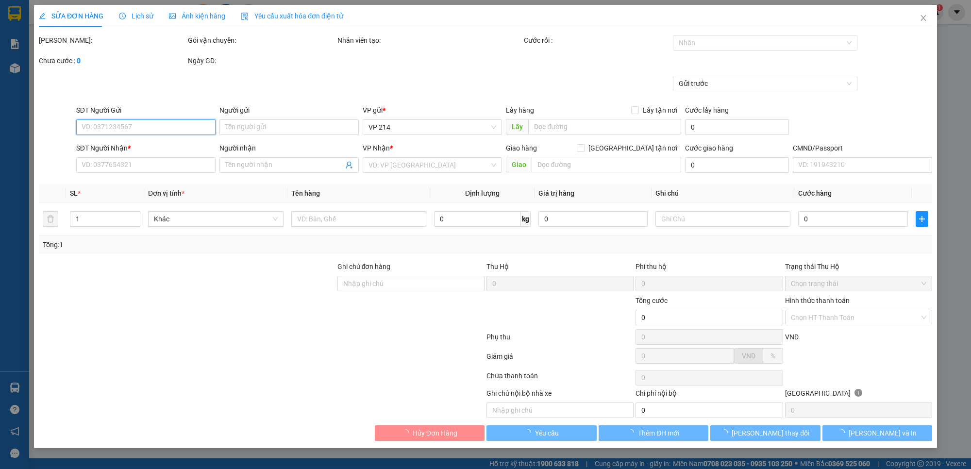
type input "6.270.000"
type input "50.000"
type input "120.000"
type input "3.500"
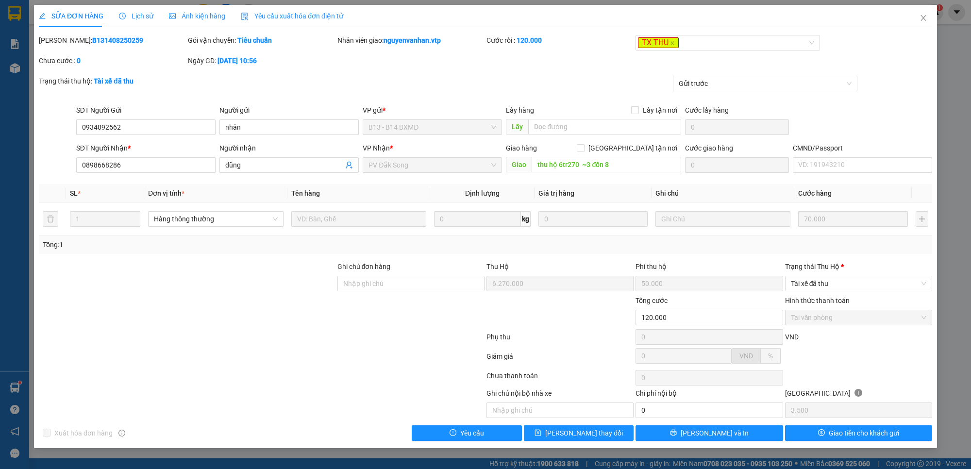
click at [138, 18] on span "Lịch sử" at bounding box center [136, 16] width 34 height 8
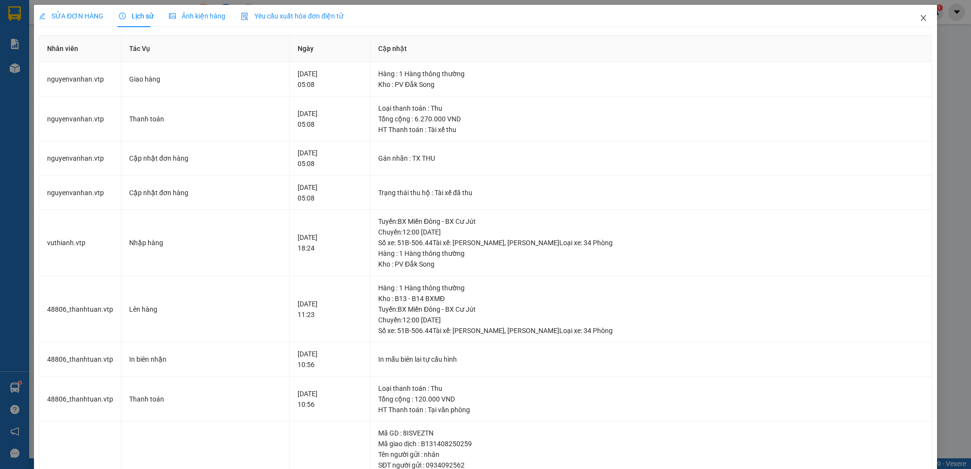
click at [910, 16] on span "Close" at bounding box center [923, 18] width 27 height 27
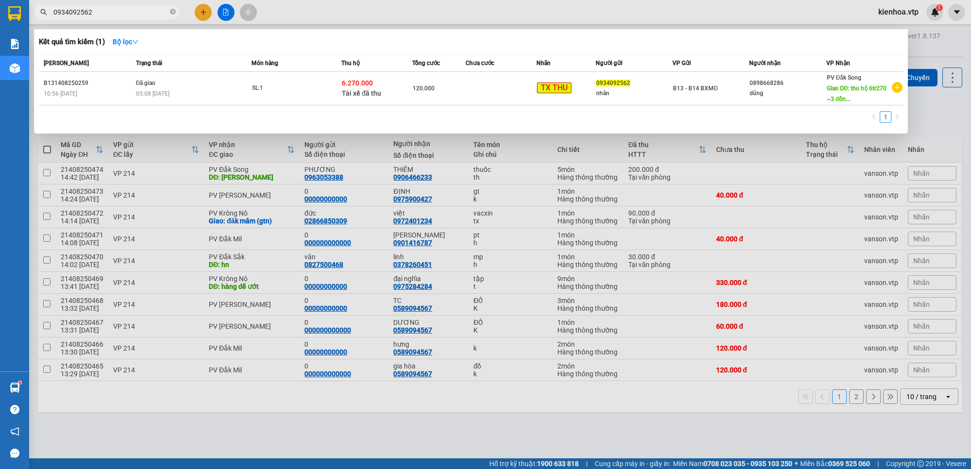
click at [137, 5] on span "0934092562" at bounding box center [107, 12] width 146 height 15
click at [171, 11] on icon "close-circle" at bounding box center [173, 12] width 6 height 6
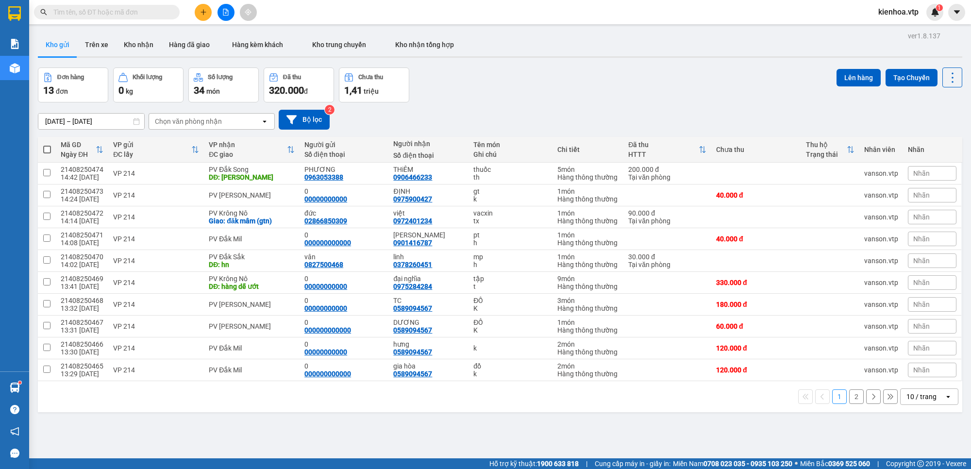
paste input "GN08250304"
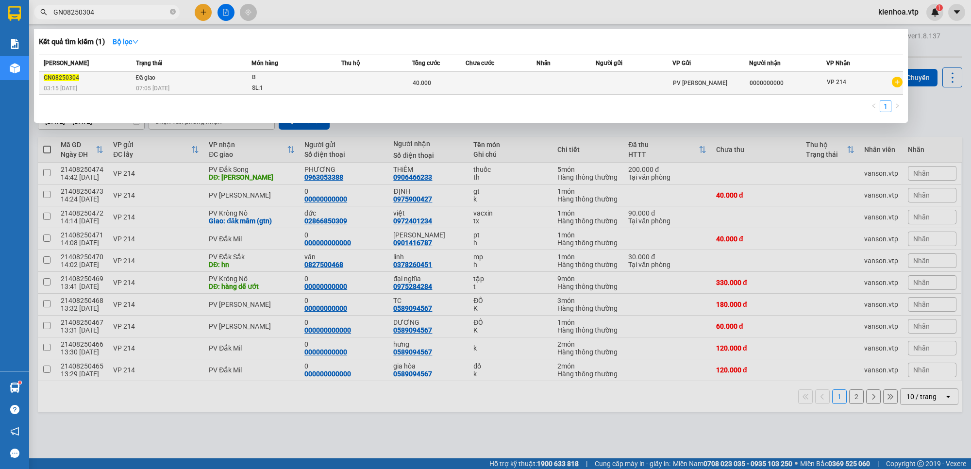
type input "GN08250304"
click at [443, 90] on td "40.000" at bounding box center [438, 83] width 53 height 23
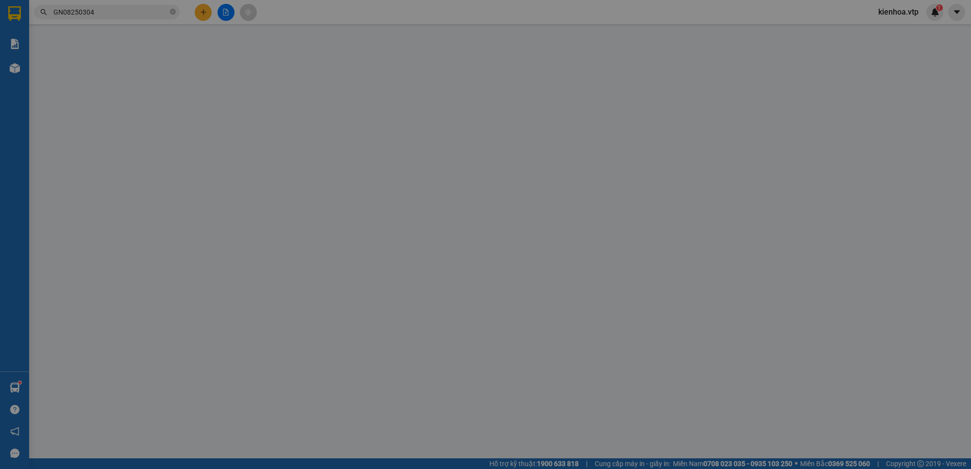
type input "0000000000"
type input "1 bó sen"
type input "40.000"
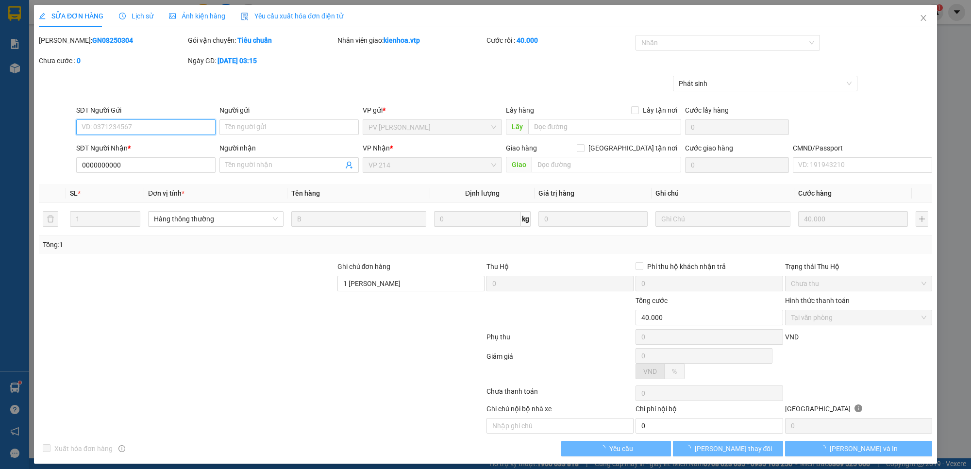
type input "8.000"
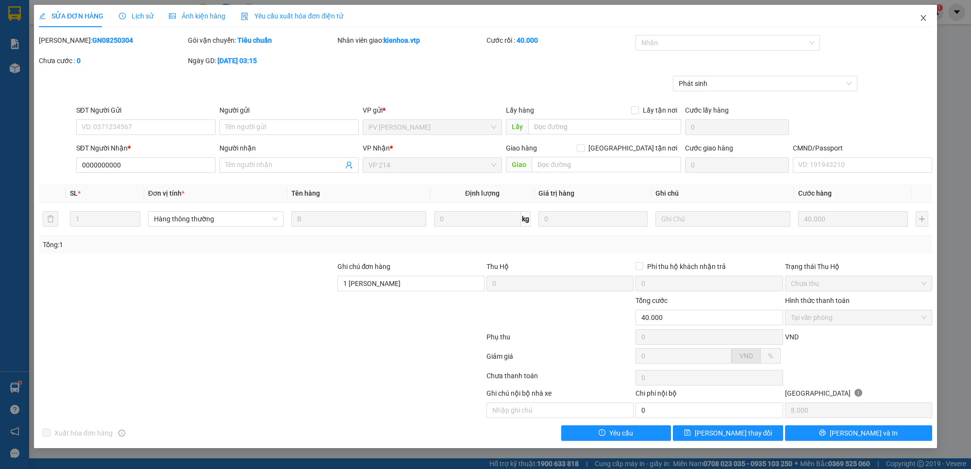
click at [923, 21] on icon "close" at bounding box center [924, 18] width 8 height 8
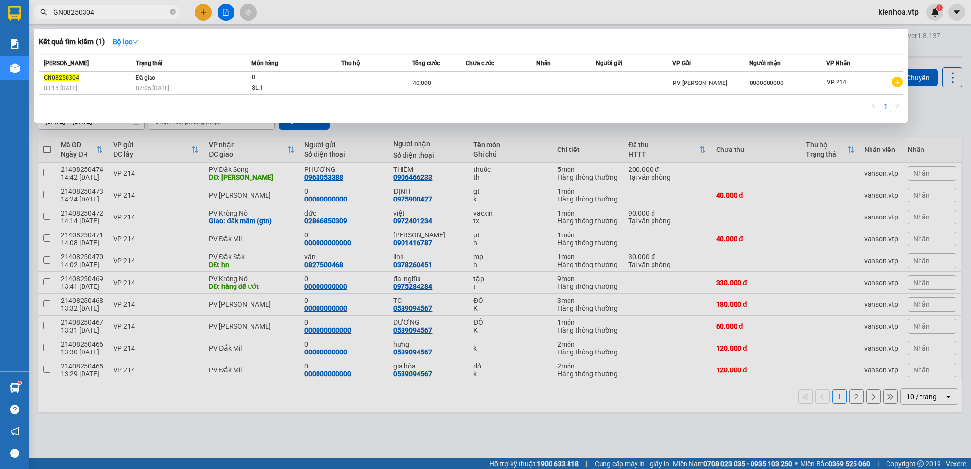
click at [169, 11] on span "GN08250304" at bounding box center [107, 12] width 146 height 15
click at [171, 11] on icon "close-circle" at bounding box center [173, 12] width 6 height 6
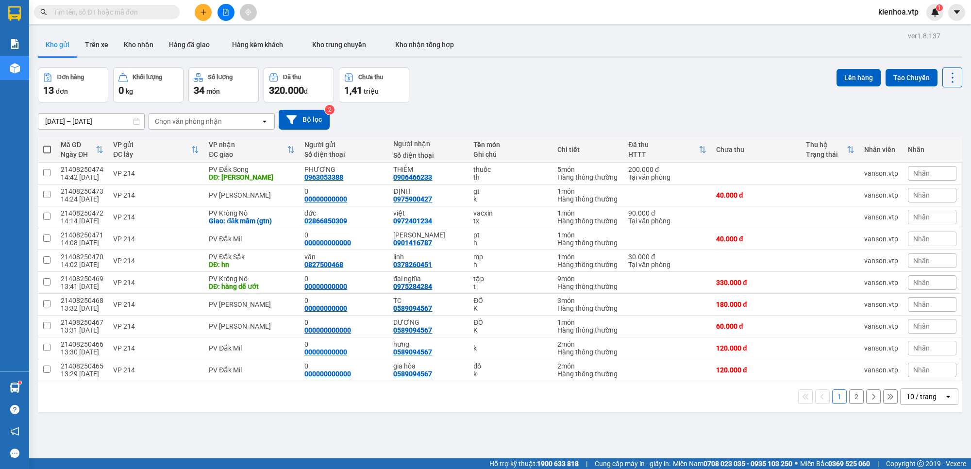
paste input "GN08250303"
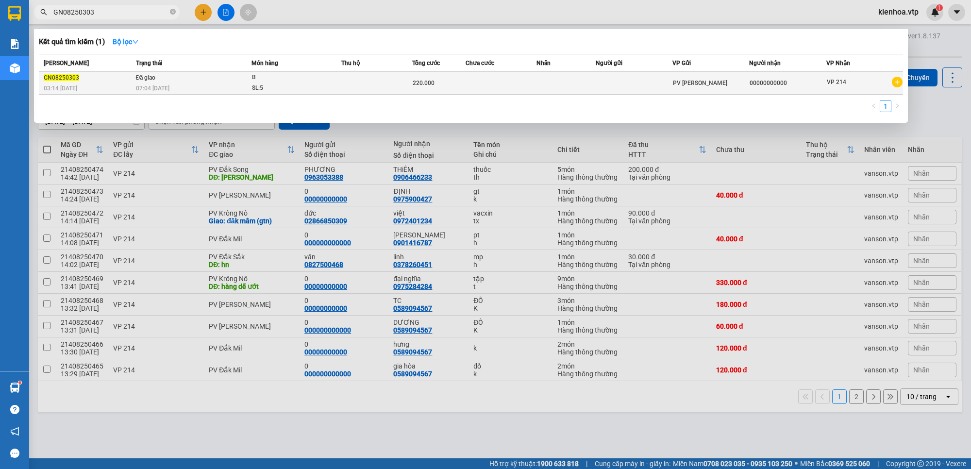
type input "GN08250303"
click at [180, 74] on td "Đã giao 07:04 - 11/08" at bounding box center [193, 83] width 119 height 23
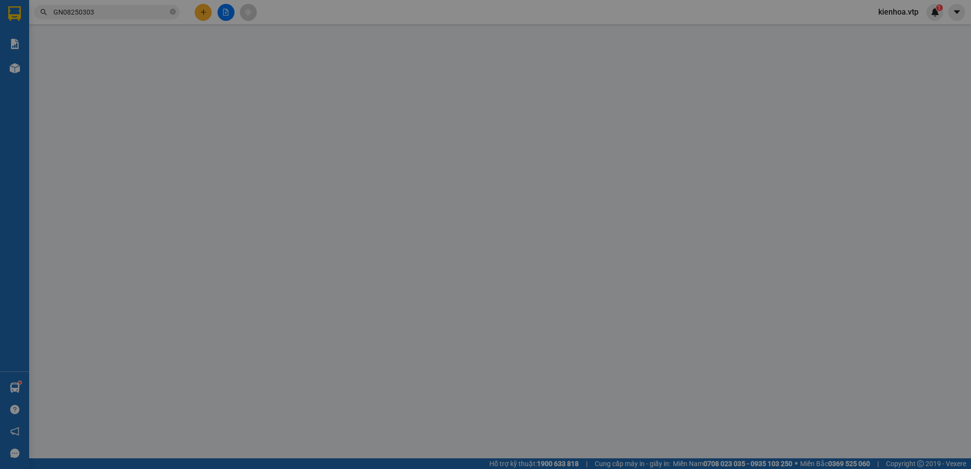
type input "00000000000"
type input "220.000"
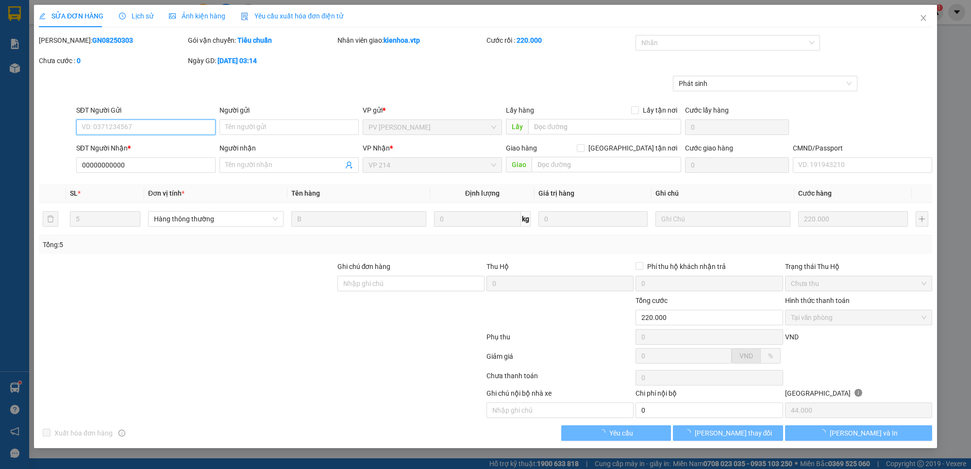
type input "44.000"
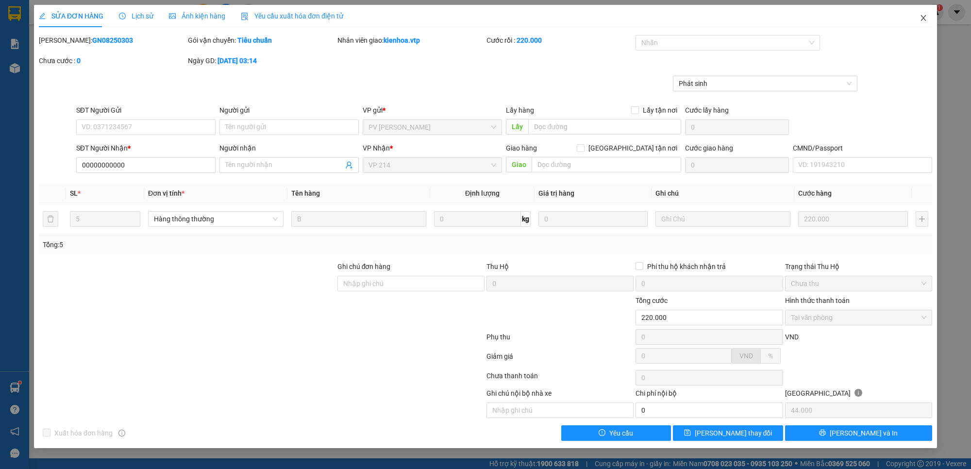
click at [924, 15] on icon "close" at bounding box center [924, 18] width 8 height 8
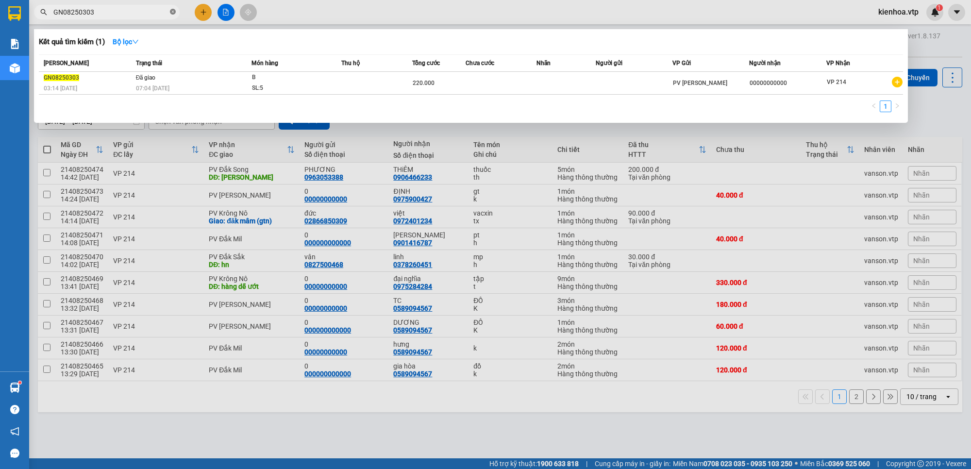
click at [174, 13] on icon "close-circle" at bounding box center [173, 12] width 6 height 6
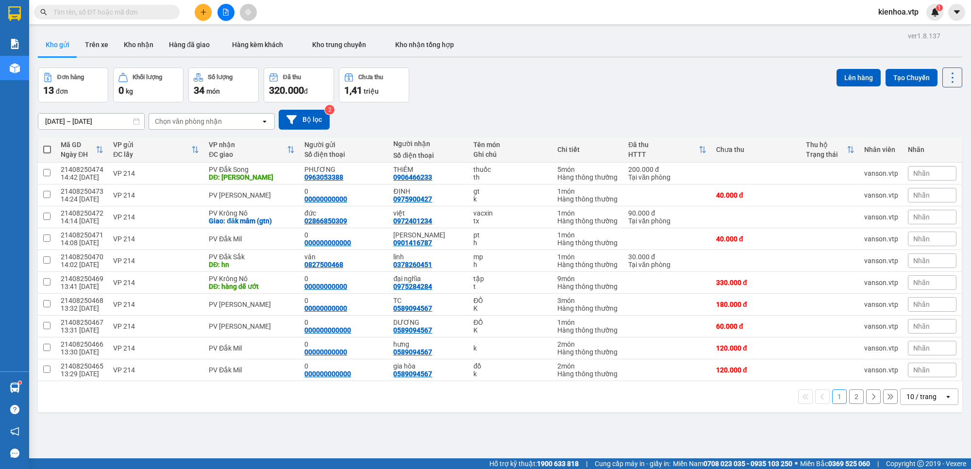
paste input "GN08250296"
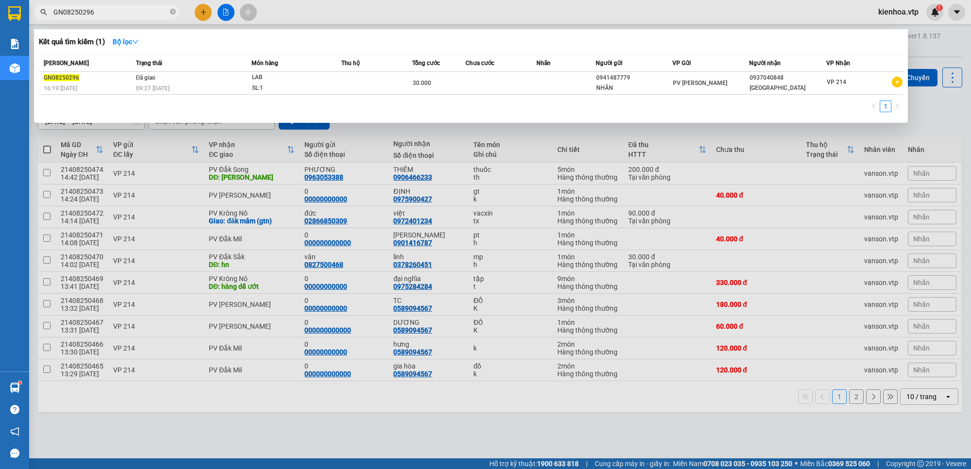
type input "GN08250296"
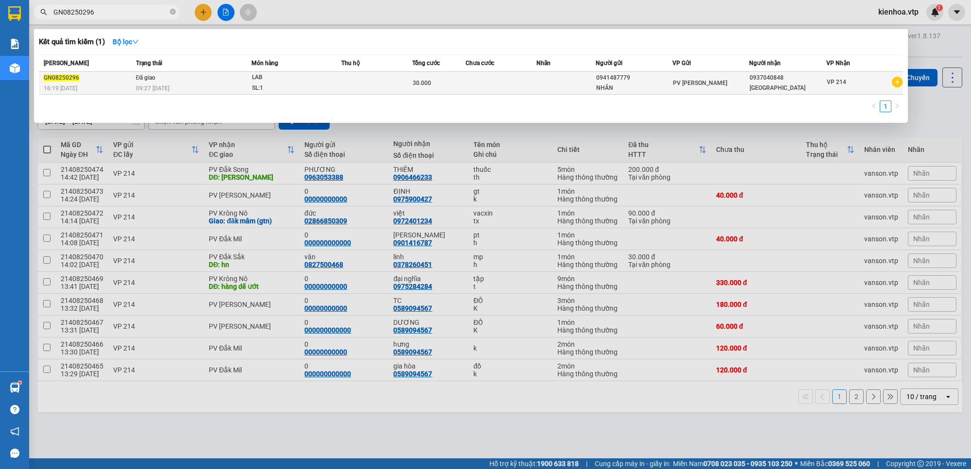
click at [222, 83] on div "09:27 - 11/08" at bounding box center [194, 88] width 116 height 11
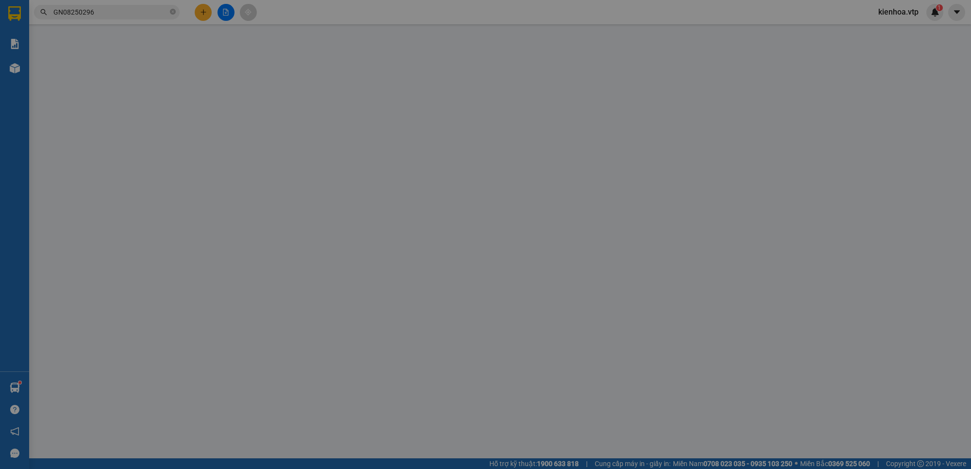
type input "0941487779"
type input "NHÂN"
type input "0937040848"
type input "NHẬT MỸ"
type input "30.000"
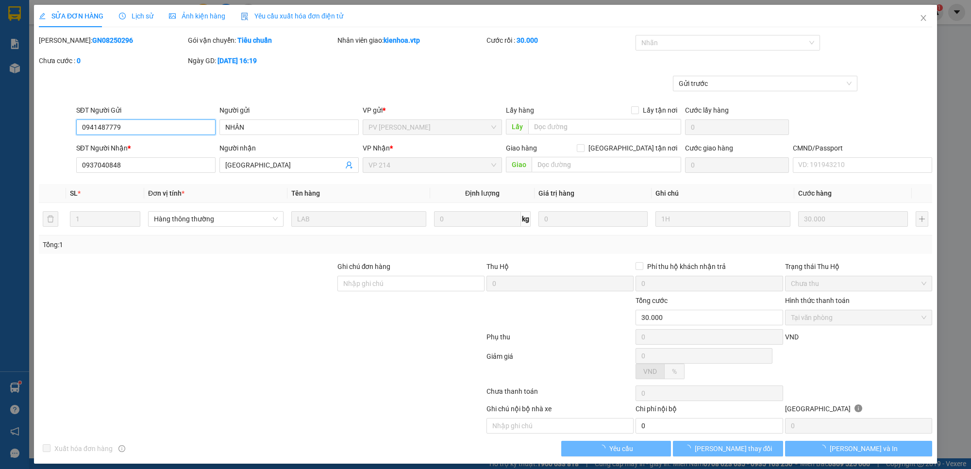
type input "1.500"
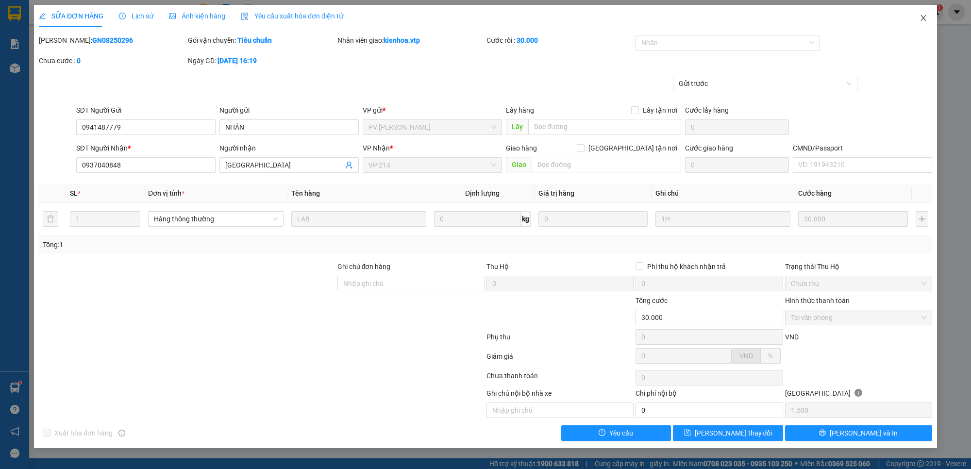
click at [926, 16] on icon "close" at bounding box center [923, 18] width 5 height 6
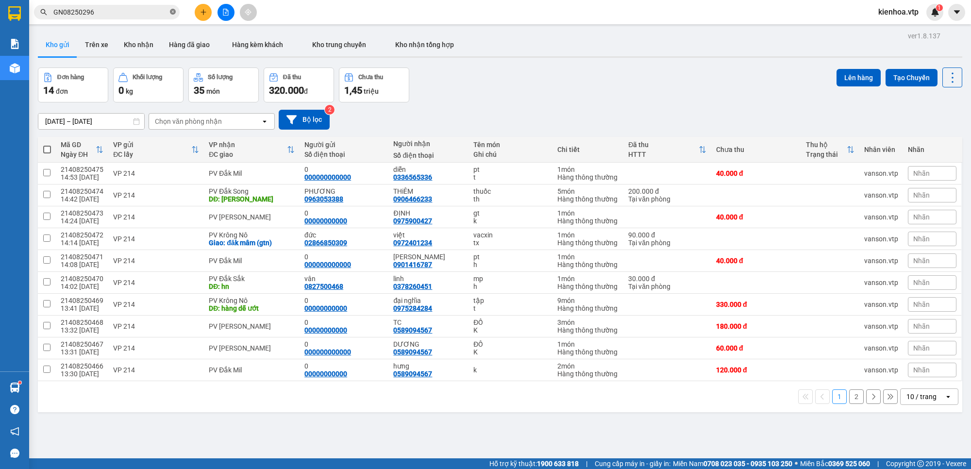
click at [171, 12] on icon "close-circle" at bounding box center [173, 12] width 6 height 6
paste input "DM08250383"
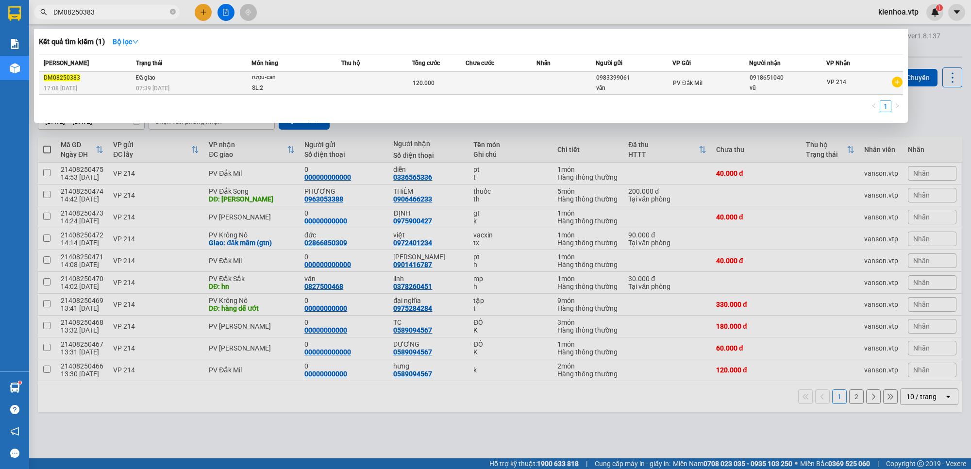
type input "DM08250383"
click at [431, 84] on span "120.000" at bounding box center [424, 83] width 22 height 7
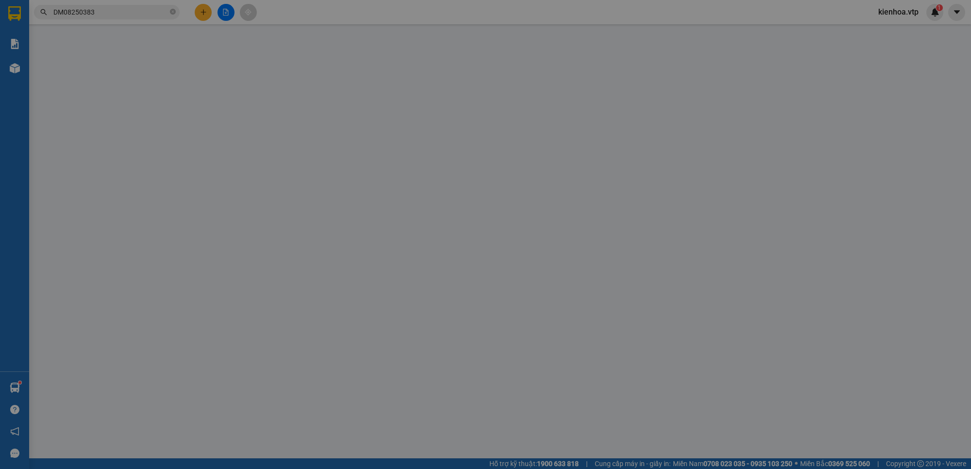
type input "0983399061"
type input "vân"
type input "0918651040"
type input "vũ"
type input "linh đi"
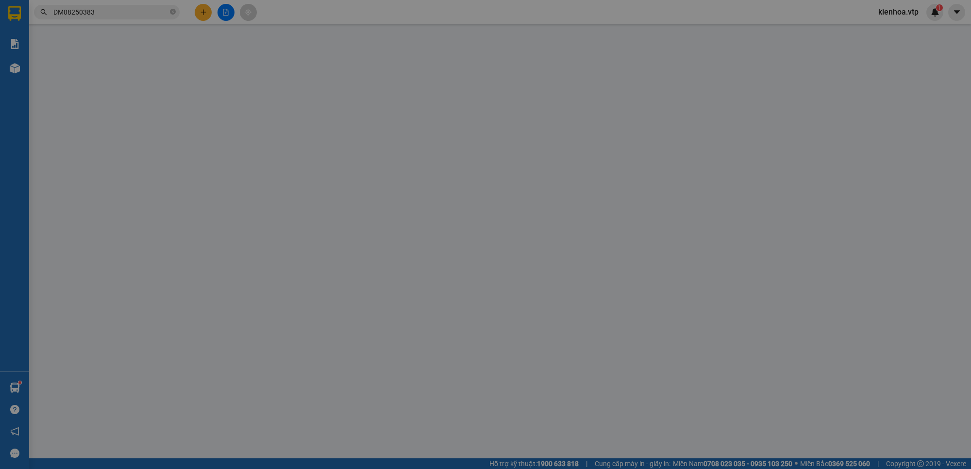
type input "120.000"
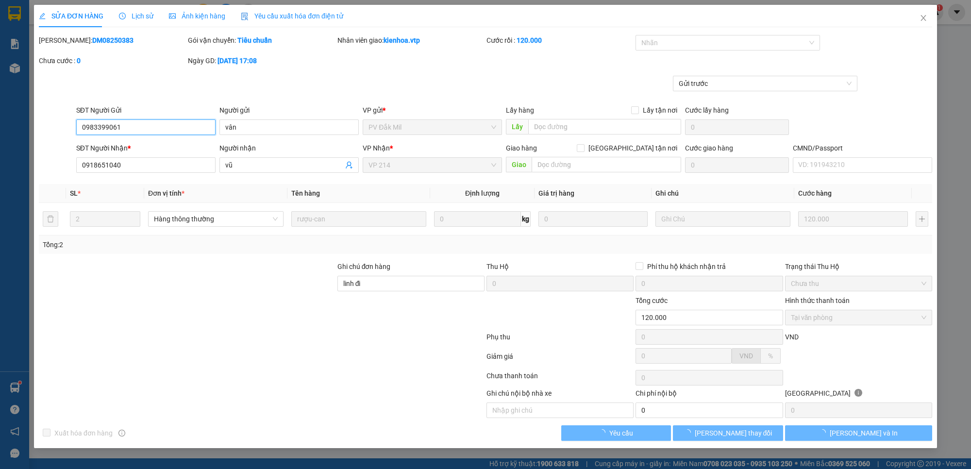
type input "6.000"
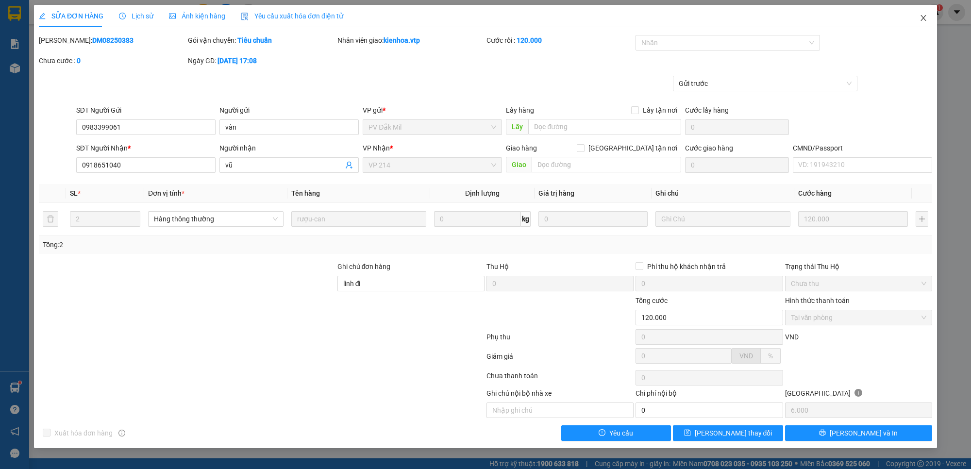
click at [923, 20] on icon "close" at bounding box center [924, 18] width 8 height 8
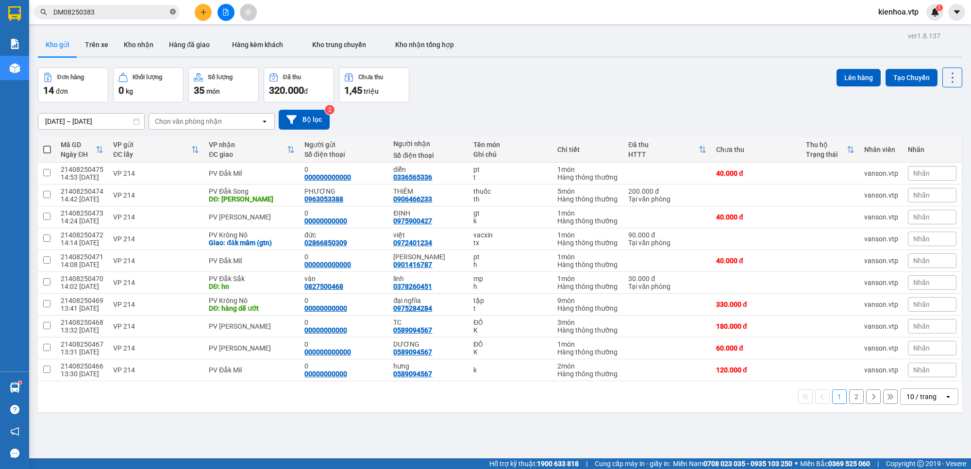
click at [170, 11] on icon "close-circle" at bounding box center [173, 12] width 6 height 6
paste input "DM08250427"
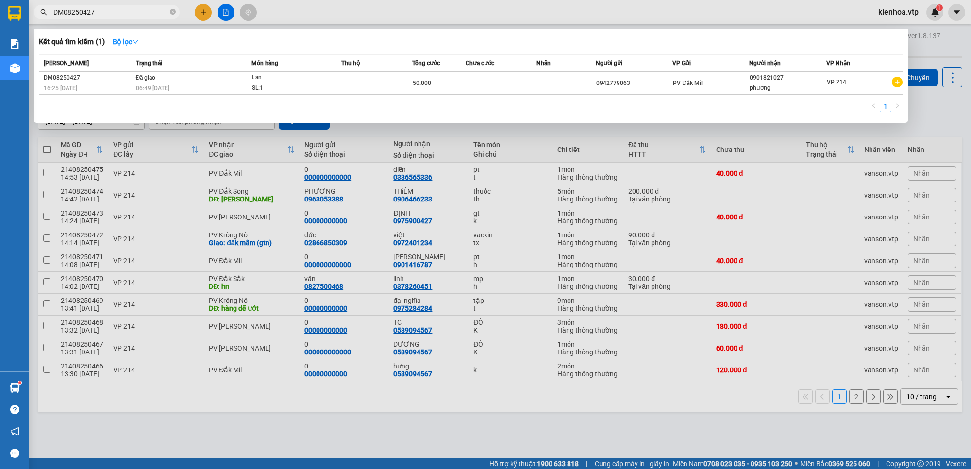
type input "DM08250427"
click at [435, 83] on div "50.000" at bounding box center [439, 83] width 52 height 11
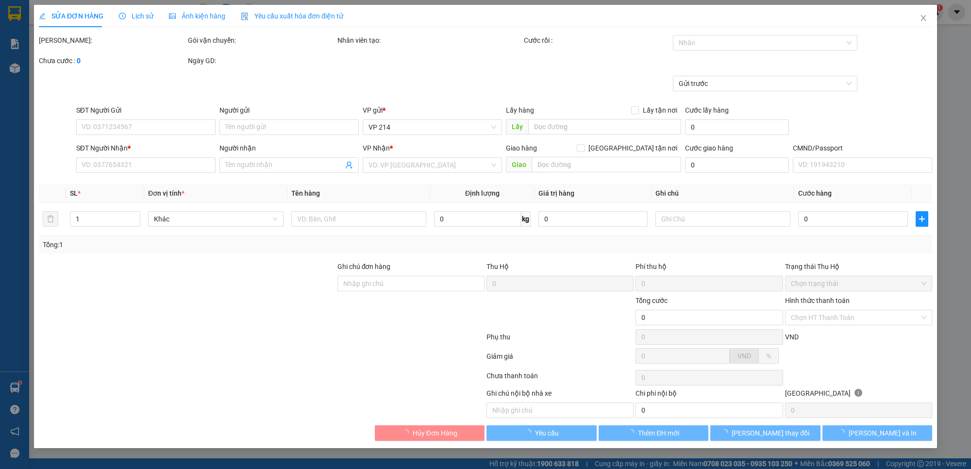
type input "0942779063"
type input "0901821027"
type input "phương"
type input "50.000"
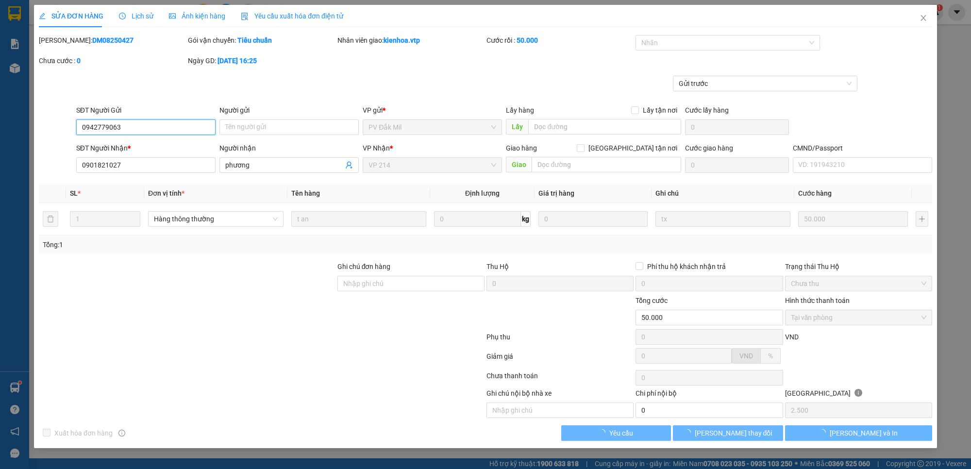
type input "2.500"
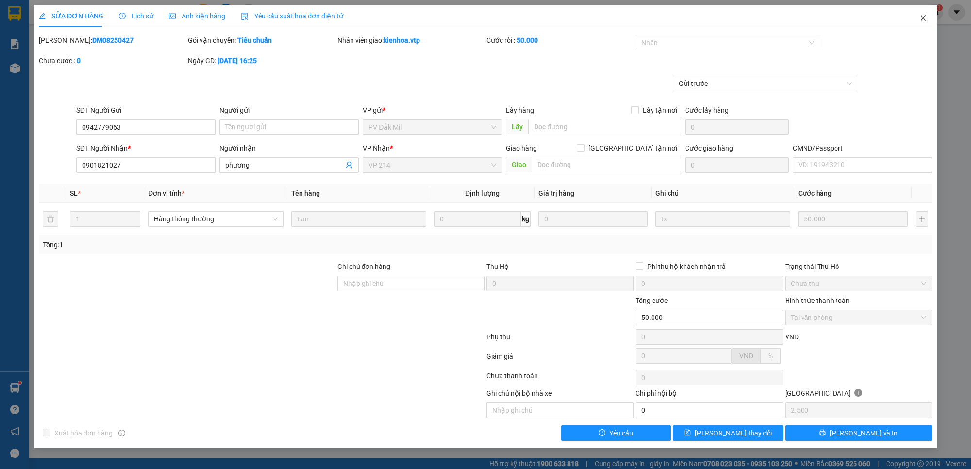
click at [921, 13] on span "Close" at bounding box center [923, 18] width 27 height 27
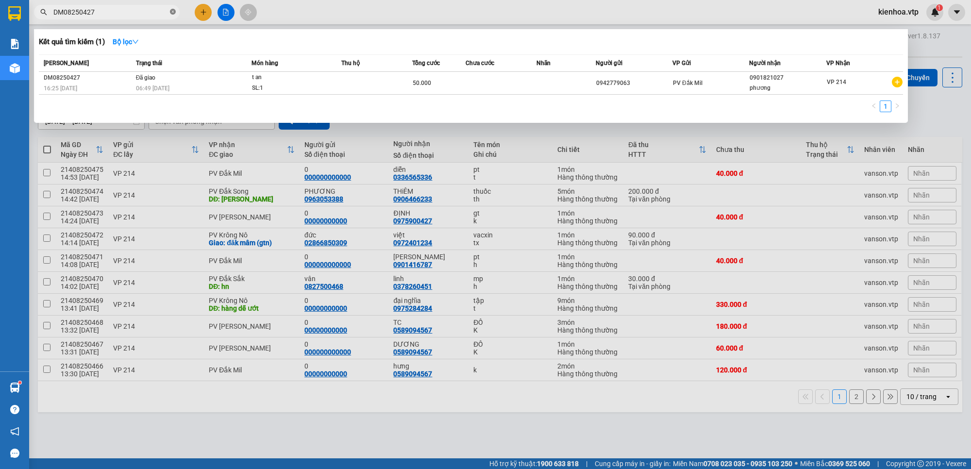
click at [170, 10] on icon "close-circle" at bounding box center [173, 12] width 6 height 6
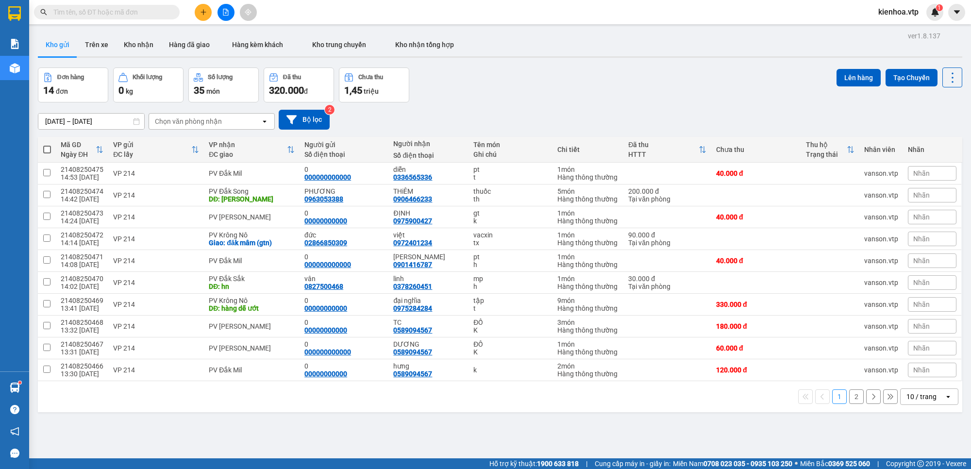
paste input "DM08250417"
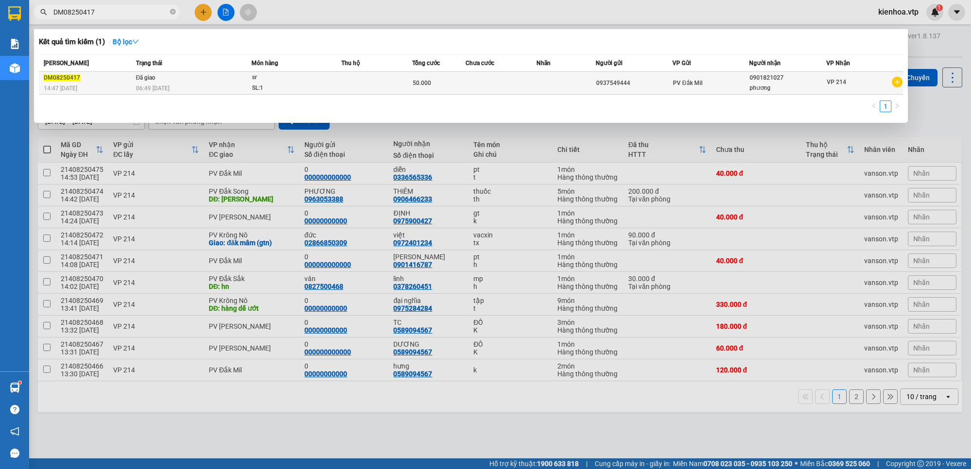
type input "DM08250417"
click at [316, 88] on div "SL: 1" at bounding box center [288, 88] width 73 height 11
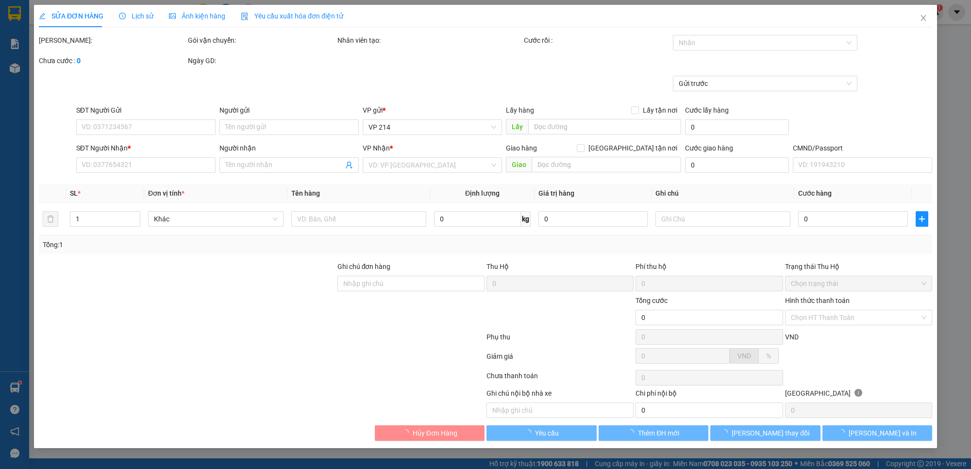
type input "0937549444"
type input "0901821027"
type input "phương"
type input "50.000"
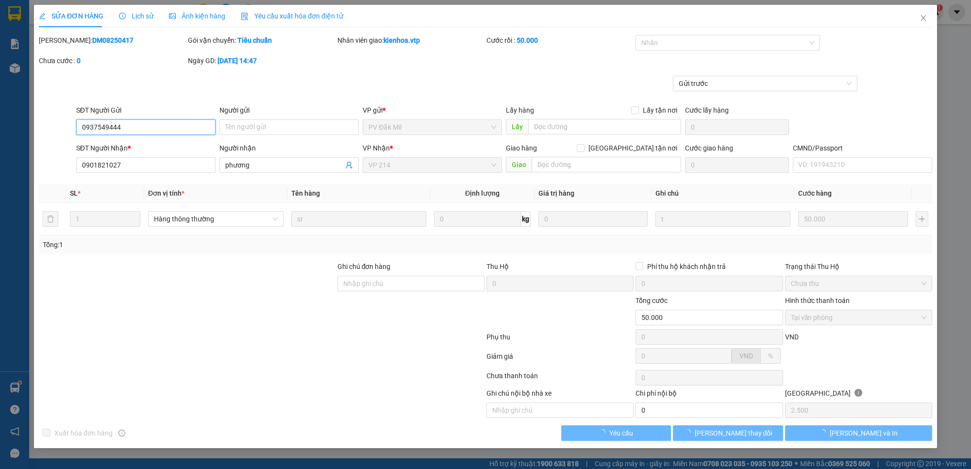
type input "2.500"
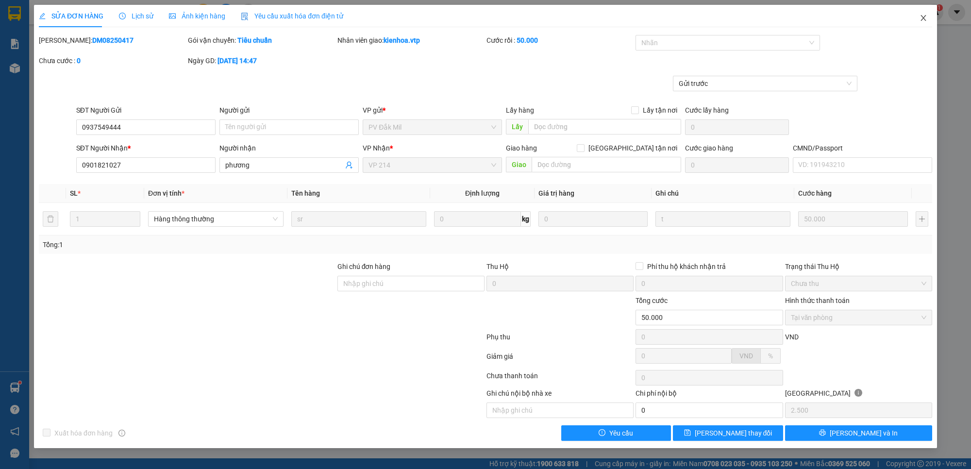
click at [920, 12] on span "Close" at bounding box center [923, 18] width 27 height 27
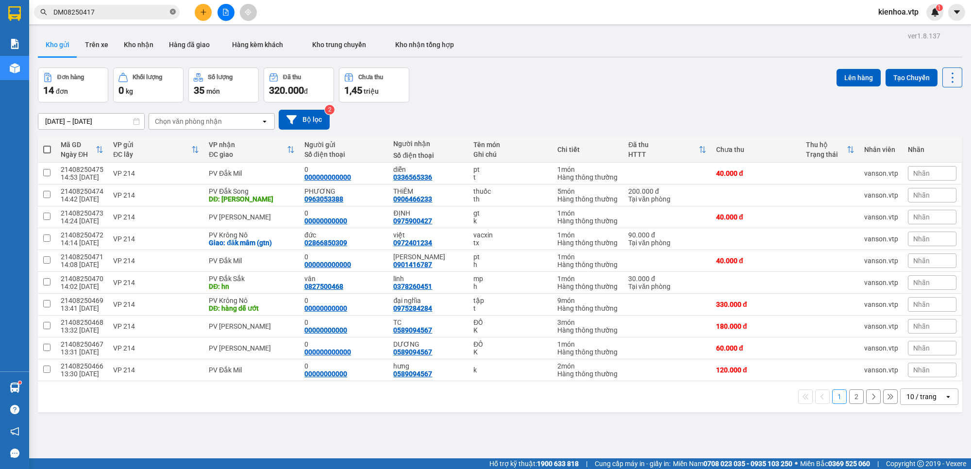
click at [173, 11] on icon "close-circle" at bounding box center [173, 12] width 6 height 6
paste input "DSA08250145"
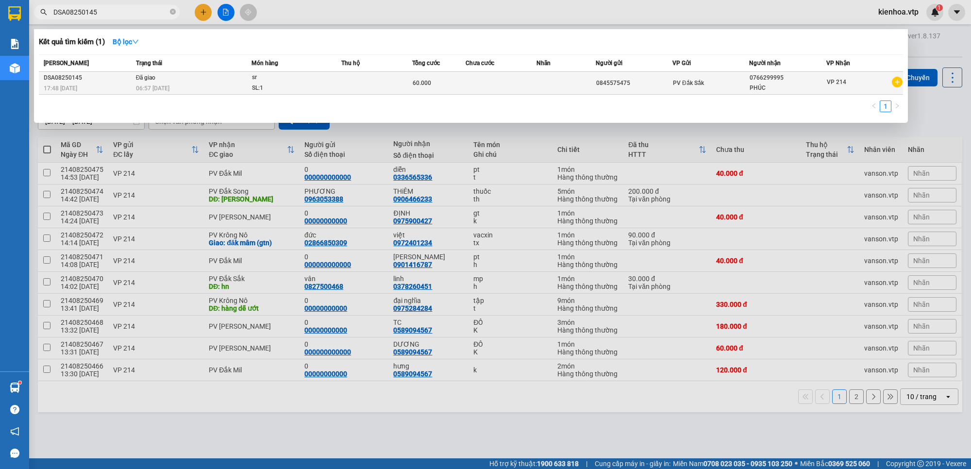
type input "DSA08250145"
click at [176, 81] on td "Đã giao 06:57 - 11/08" at bounding box center [193, 83] width 119 height 23
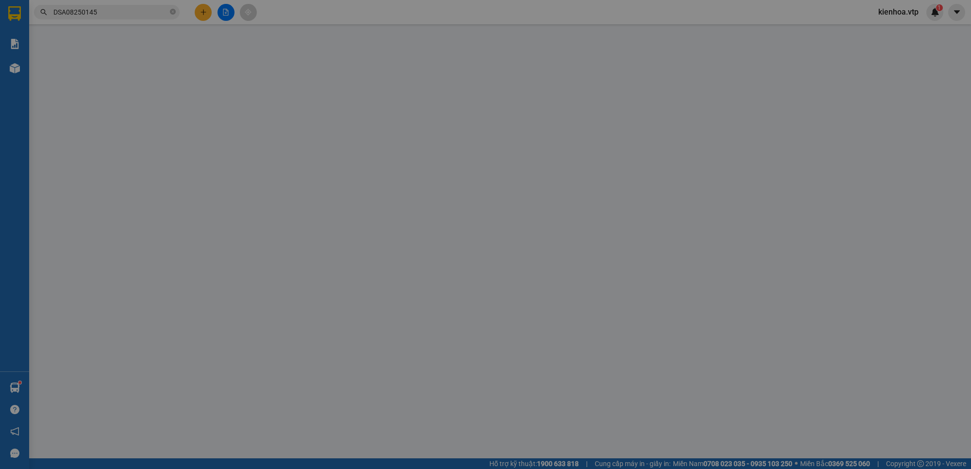
type input "0845575475"
type input "0766299995"
type input "PHÚC"
type input "60.000"
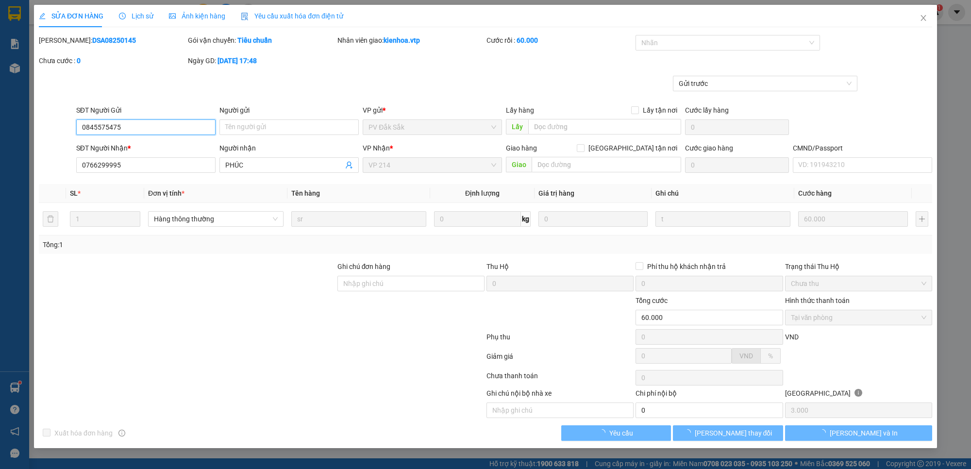
type input "3.000"
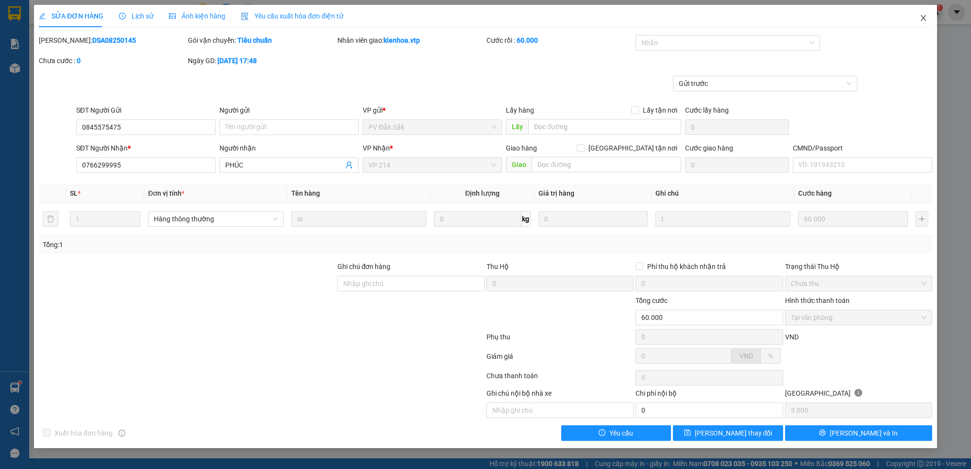
click at [918, 15] on span "Close" at bounding box center [923, 18] width 27 height 27
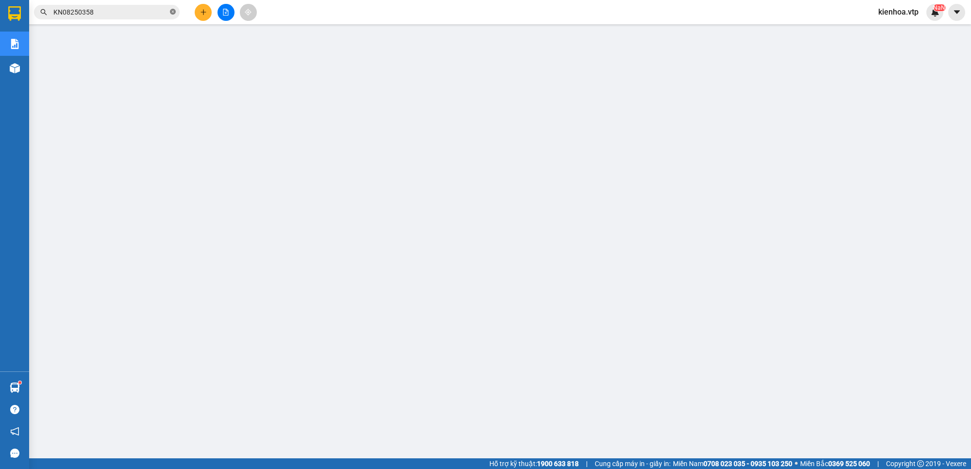
click at [171, 13] on icon "close-circle" at bounding box center [173, 12] width 6 height 6
paste input "0944726531"
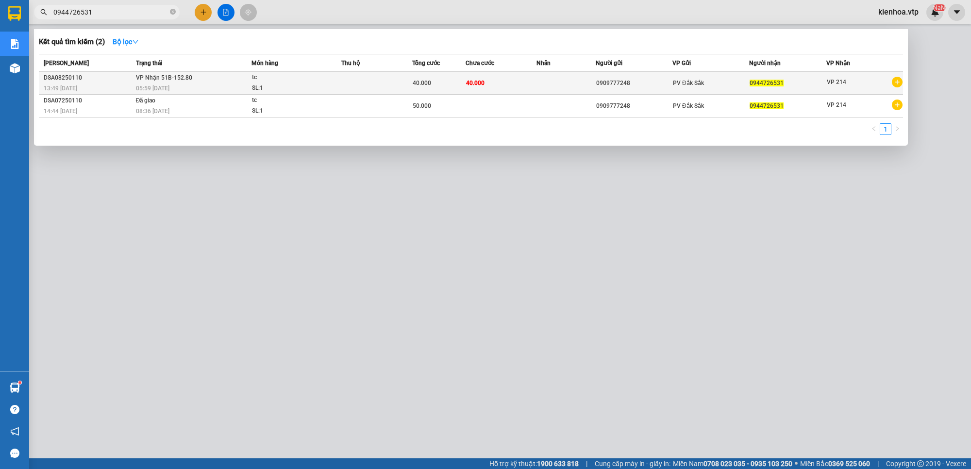
type input "0944726531"
click at [425, 76] on td "40.000" at bounding box center [438, 83] width 53 height 23
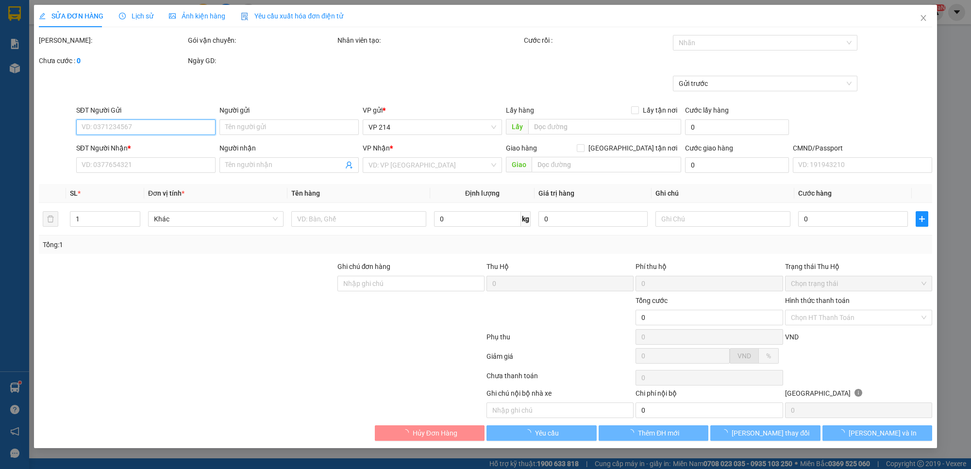
type input "2.000"
type input "0909777248"
type input "0944726531"
type input "40.000"
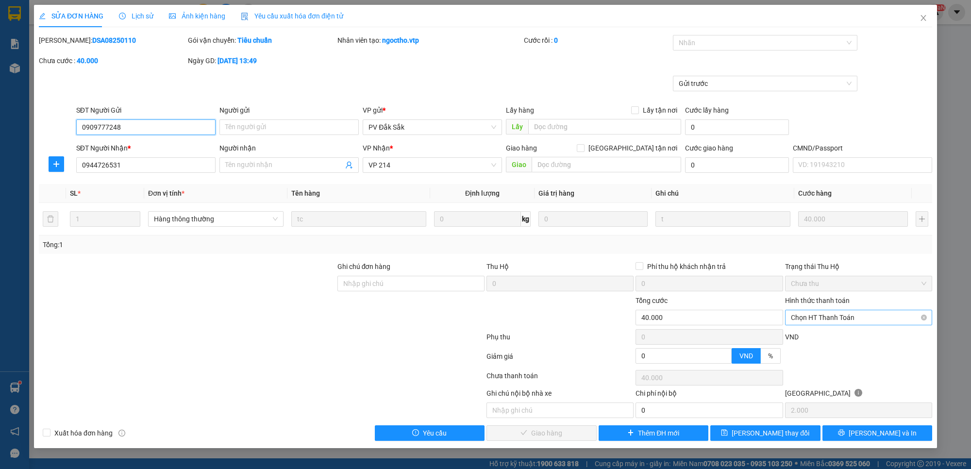
click at [824, 320] on span "Chọn HT Thanh Toán" at bounding box center [859, 317] width 136 height 15
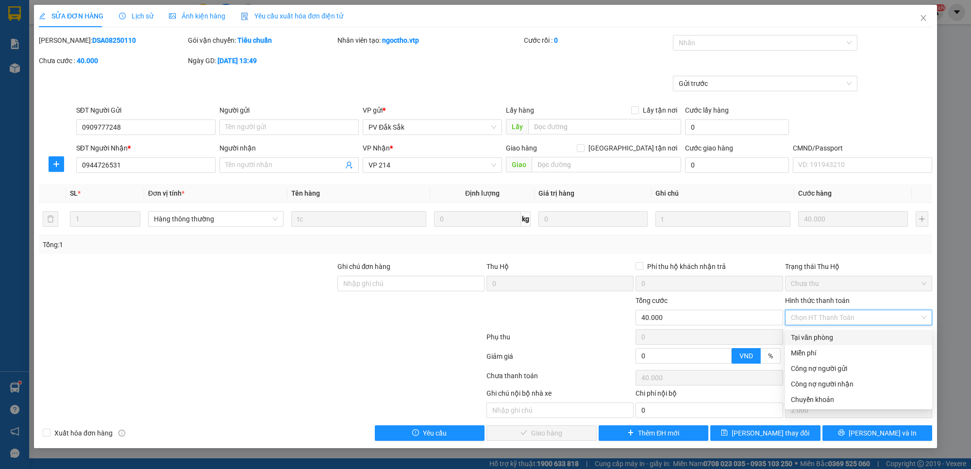
click at [829, 334] on div "Tại văn phòng" at bounding box center [859, 337] width 136 height 11
type input "0"
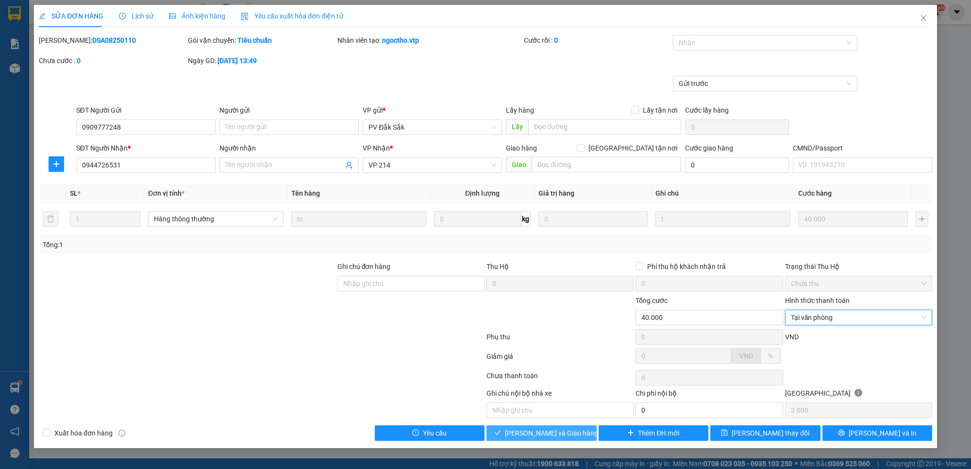
click at [563, 433] on span "[PERSON_NAME] và Giao hàng" at bounding box center [551, 433] width 93 height 11
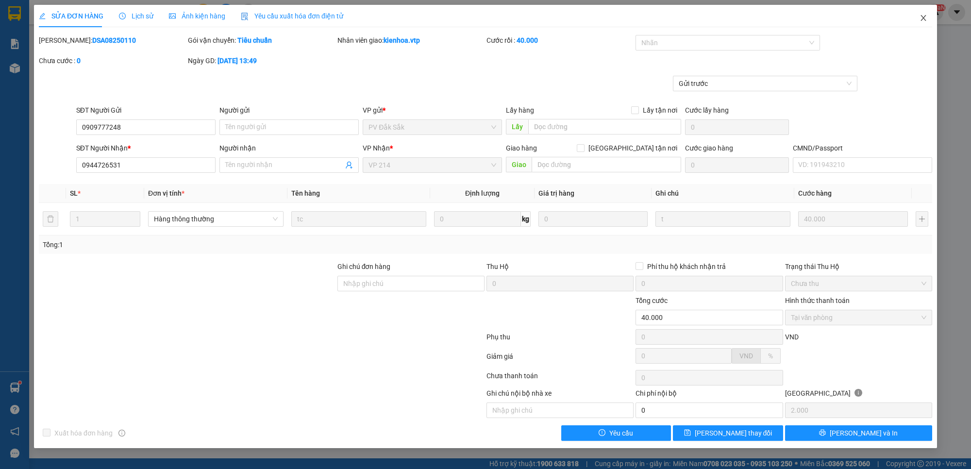
click at [926, 15] on icon "close" at bounding box center [924, 18] width 8 height 8
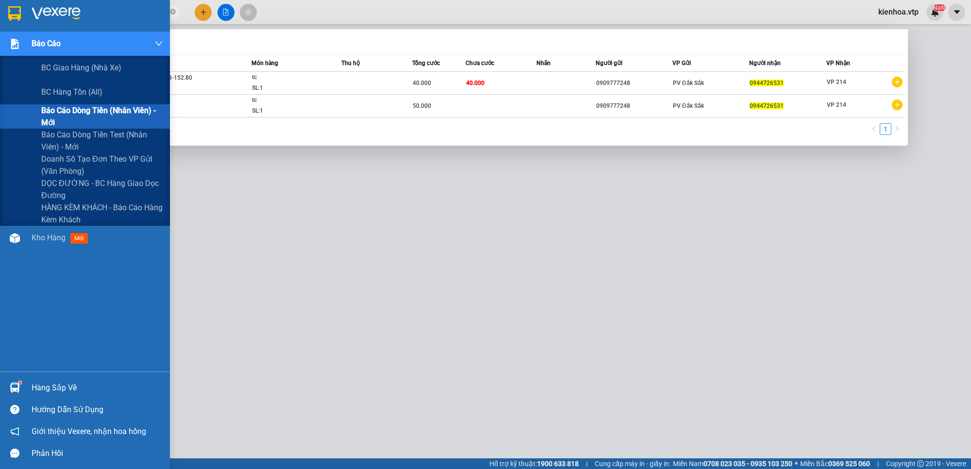
drag, startPoint x: 149, startPoint y: 9, endPoint x: 19, endPoint y: 51, distance: 136.4
click at [20, 50] on section "Kết quả tìm kiếm ( 2 ) Bộ lọc Mã ĐH Trạng thái Món hàng Thu hộ Tổng cước Chưa c…" at bounding box center [485, 234] width 971 height 469
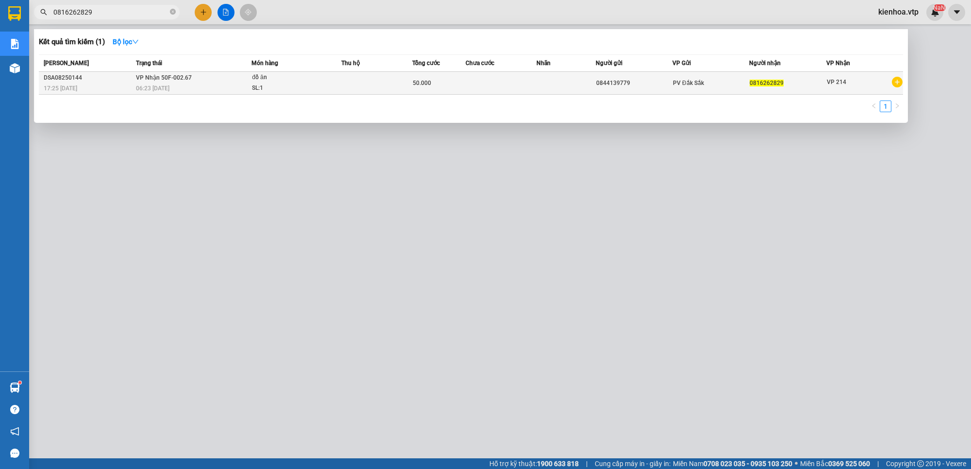
type input "0816262829"
click at [311, 83] on div "SL: 1" at bounding box center [288, 88] width 73 height 11
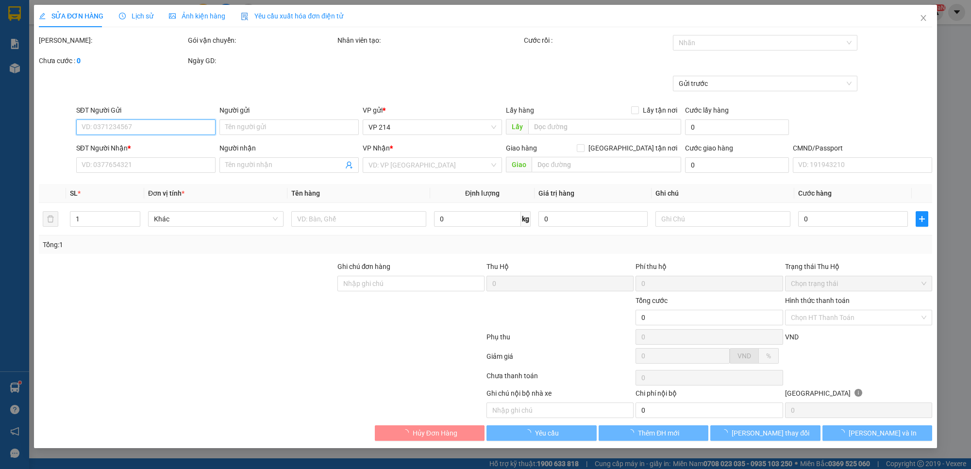
type input "0844139779"
type input "0816262829"
type input "50.000"
type input "2.500"
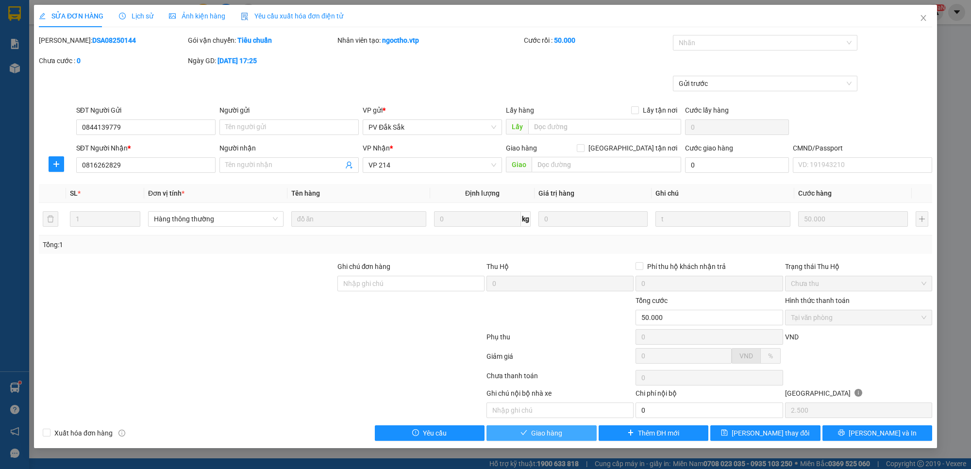
click at [575, 436] on button "Giao hàng" at bounding box center [542, 433] width 110 height 16
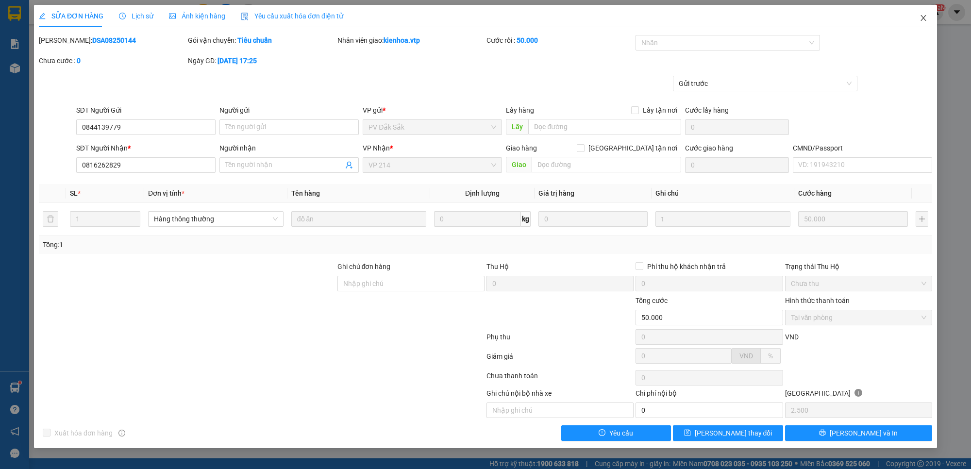
click at [931, 17] on span "Close" at bounding box center [923, 18] width 27 height 27
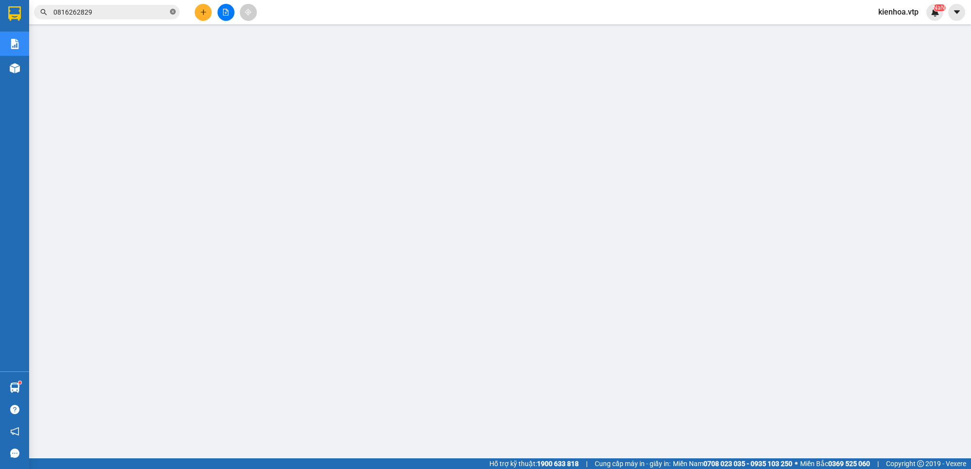
click at [174, 13] on icon "close-circle" at bounding box center [173, 12] width 6 height 6
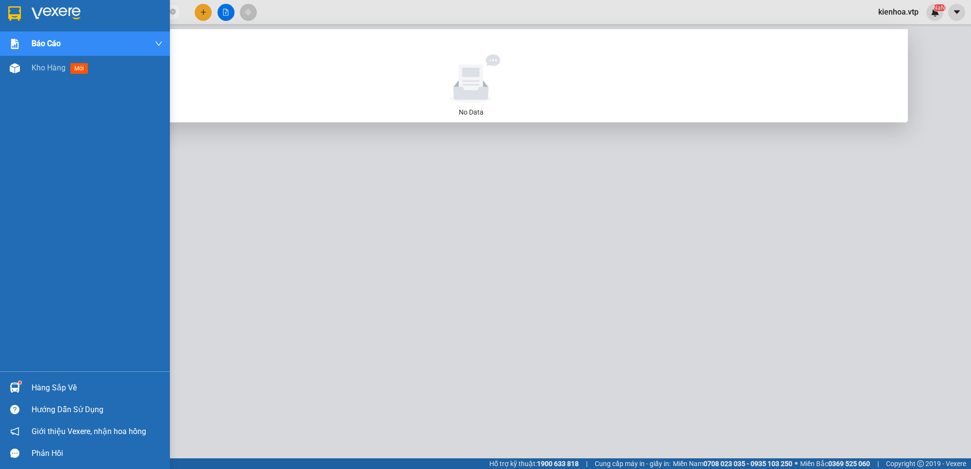
drag, startPoint x: 118, startPoint y: 8, endPoint x: 37, endPoint y: 119, distance: 137.4
click at [20, 93] on section "Kết quả tìm kiếm ( 0 ) Bộ lọc No Data 0903183451 kienhoa.vtp NaN Báo cáo BC gia…" at bounding box center [485, 234] width 971 height 469
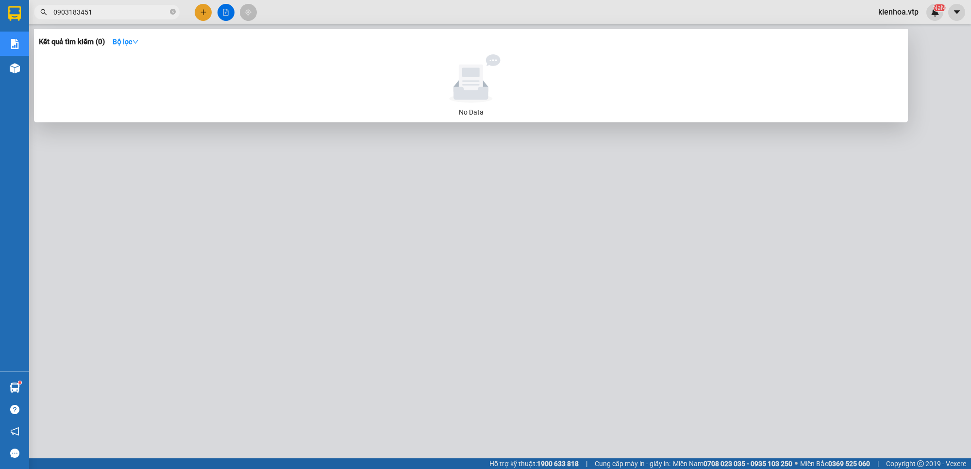
paste input "4589983"
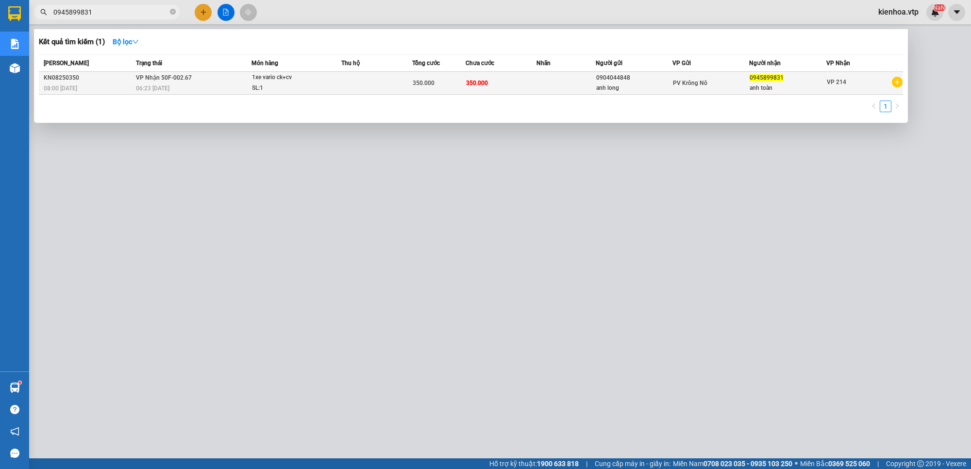
type input "0945899831"
click at [674, 86] on span "PV Krông Nô" at bounding box center [690, 83] width 34 height 7
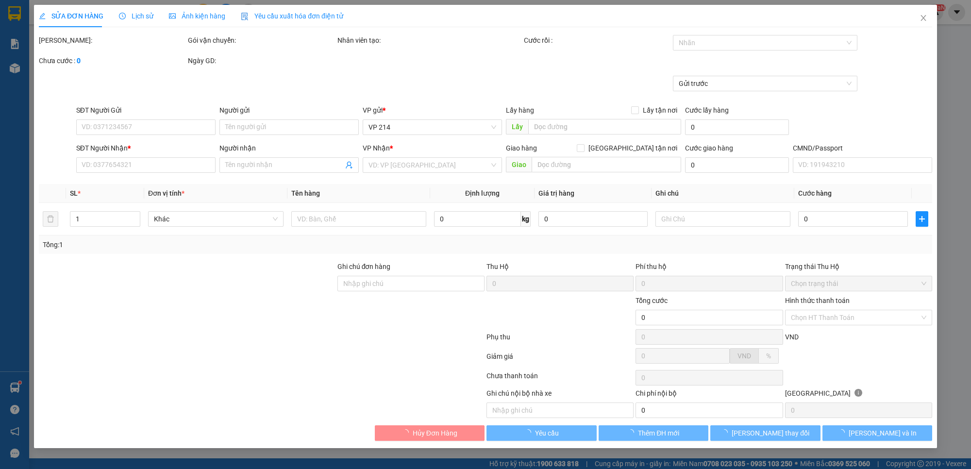
type input "17.500"
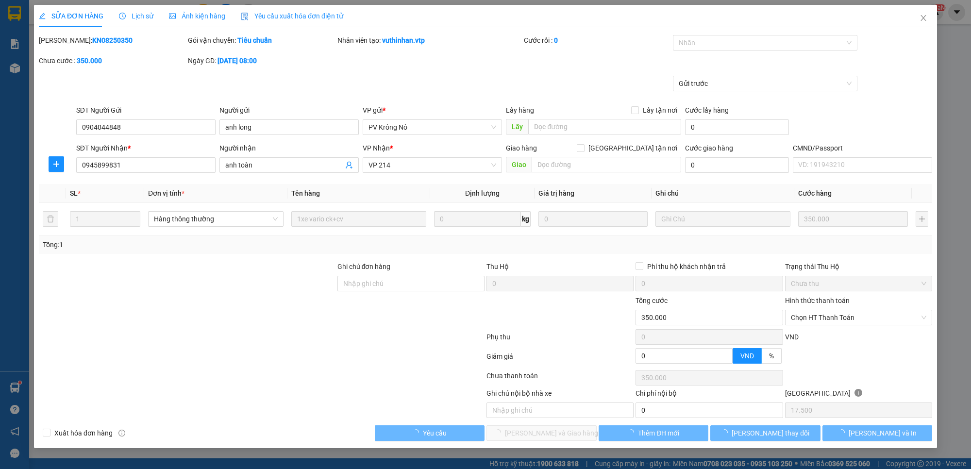
type input "0904044848"
type input "anh long"
type input "0945899831"
type input "anh toàn"
type input "350.000"
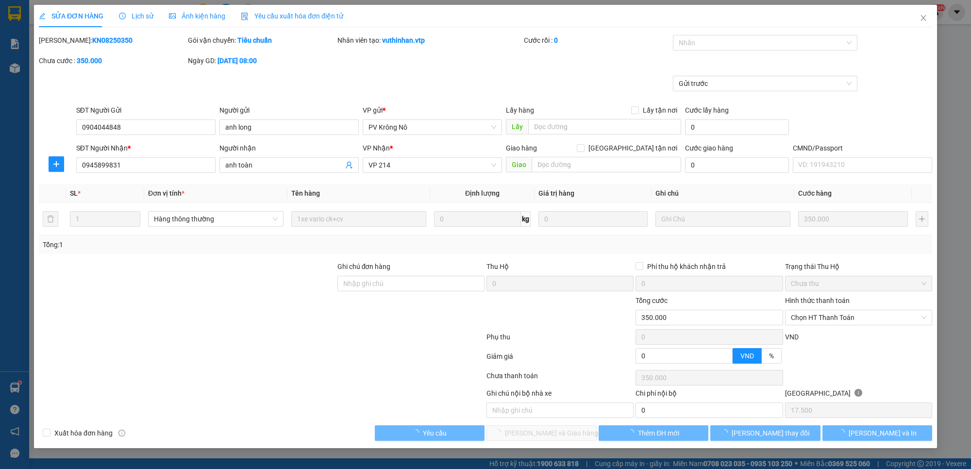
type input "350.000"
click at [379, 283] on input "Ghi chú đơn hàng" at bounding box center [411, 284] width 147 height 16
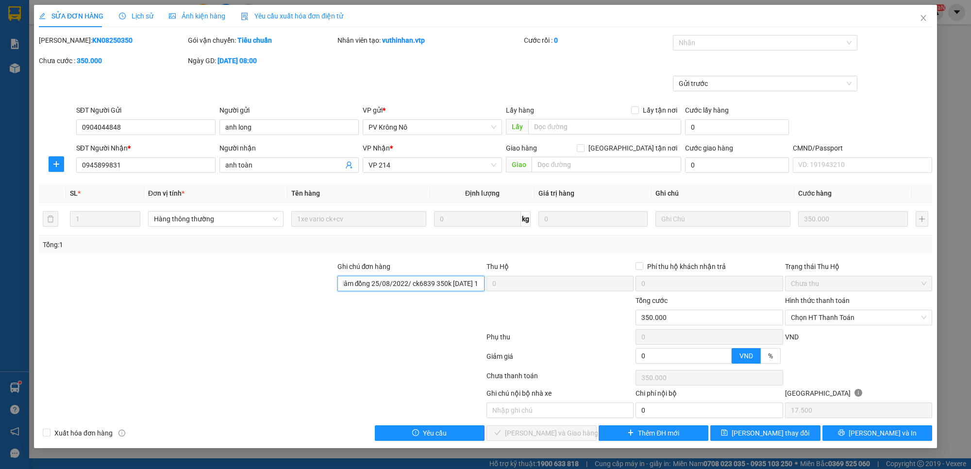
scroll to position [0, 53]
click at [877, 315] on span "Chọn HT Thanh Toán" at bounding box center [859, 317] width 136 height 15
type input "068091002331 lâm đồng 25/08/2022/ ck6839 350k 11/8 15h14"
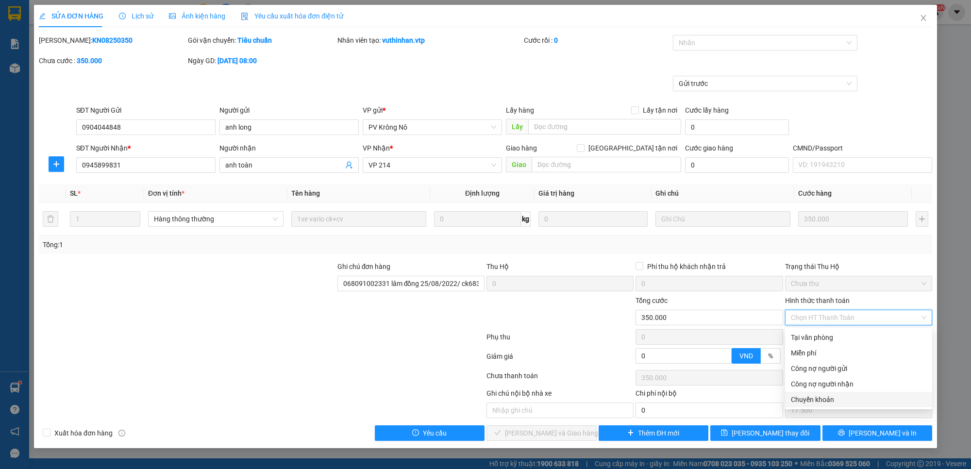
click at [836, 397] on div "Chuyển khoản" at bounding box center [859, 399] width 136 height 11
type input "0"
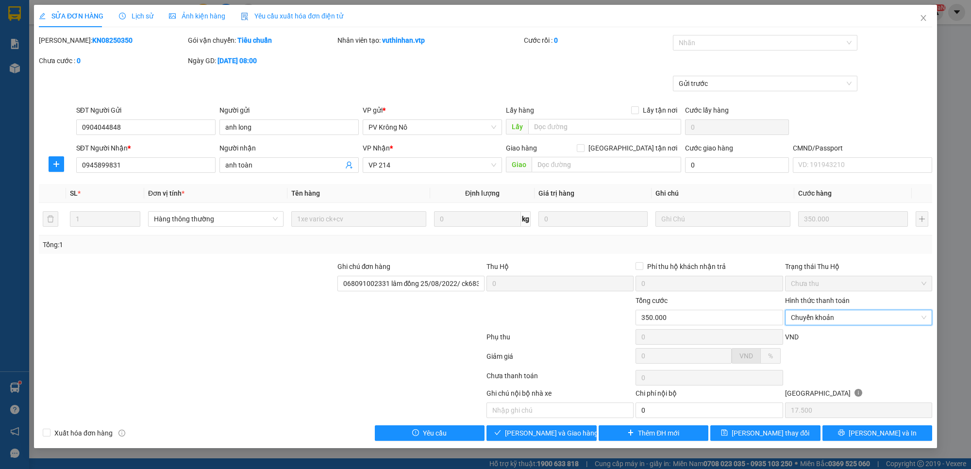
click at [378, 340] on div at bounding box center [262, 338] width 448 height 19
click at [566, 427] on button "[PERSON_NAME] và Giao hàng" at bounding box center [542, 433] width 110 height 16
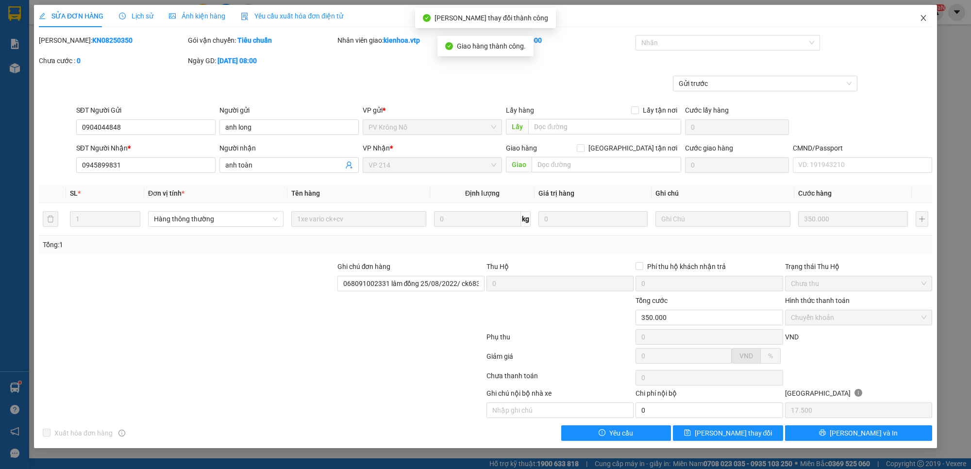
click at [923, 23] on span "Close" at bounding box center [923, 18] width 27 height 27
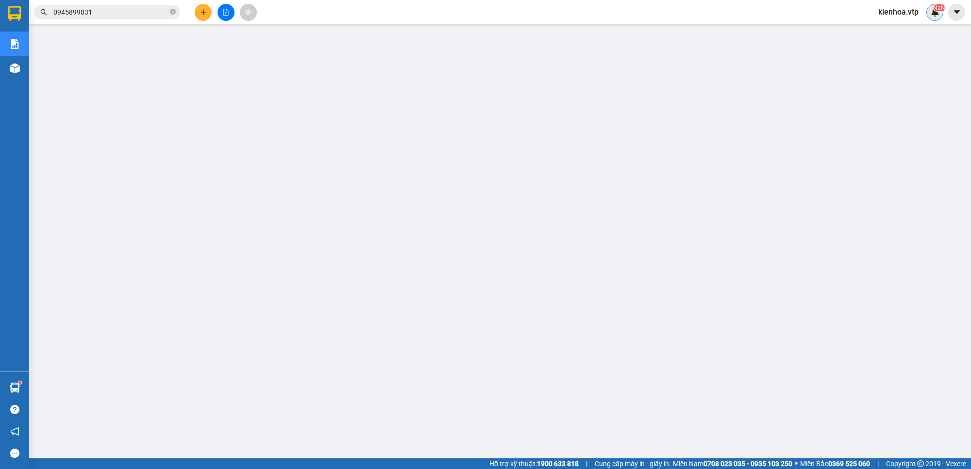
click at [934, 13] on img at bounding box center [935, 12] width 9 height 9
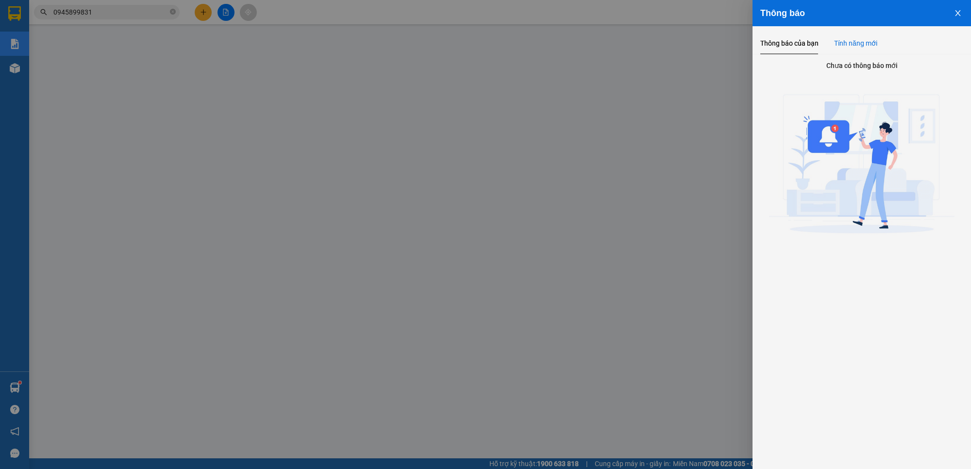
click at [866, 40] on div "Tính năng mới" at bounding box center [855, 43] width 43 height 11
click at [959, 10] on icon "close" at bounding box center [958, 13] width 8 height 8
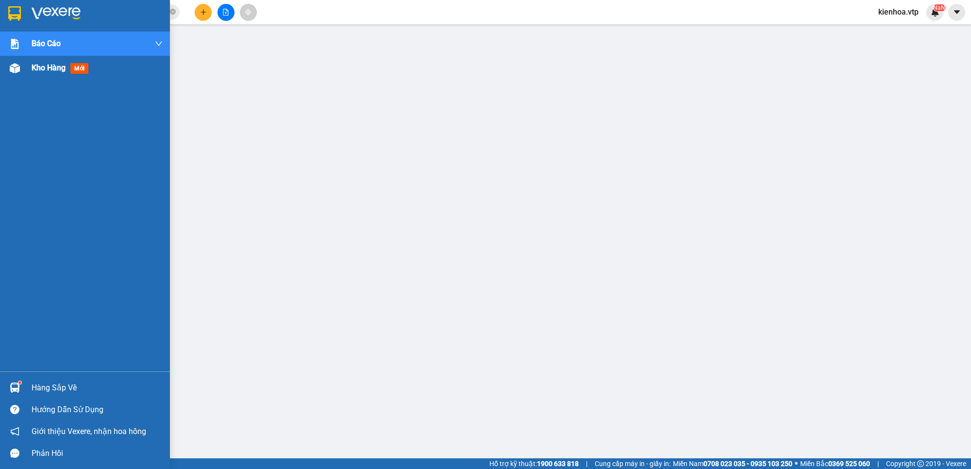
click at [37, 57] on div "Kho hàng mới" at bounding box center [97, 68] width 131 height 24
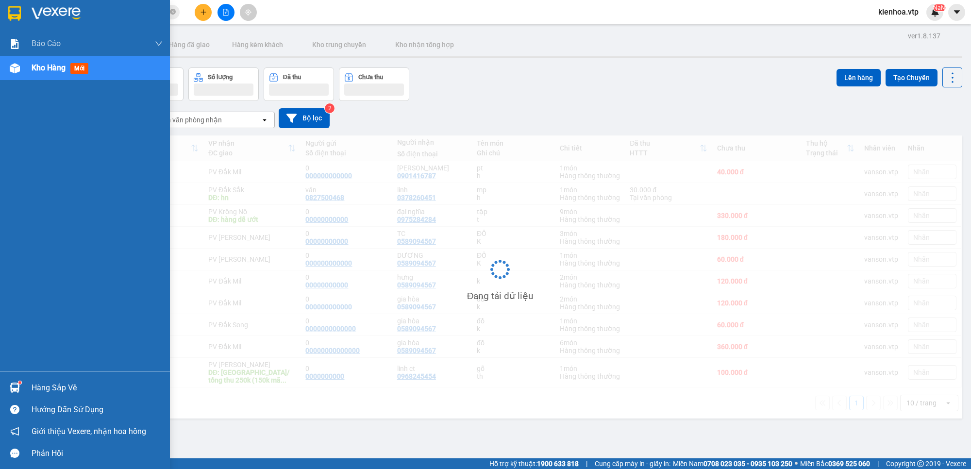
click at [47, 69] on span "Kho hàng" at bounding box center [49, 67] width 34 height 9
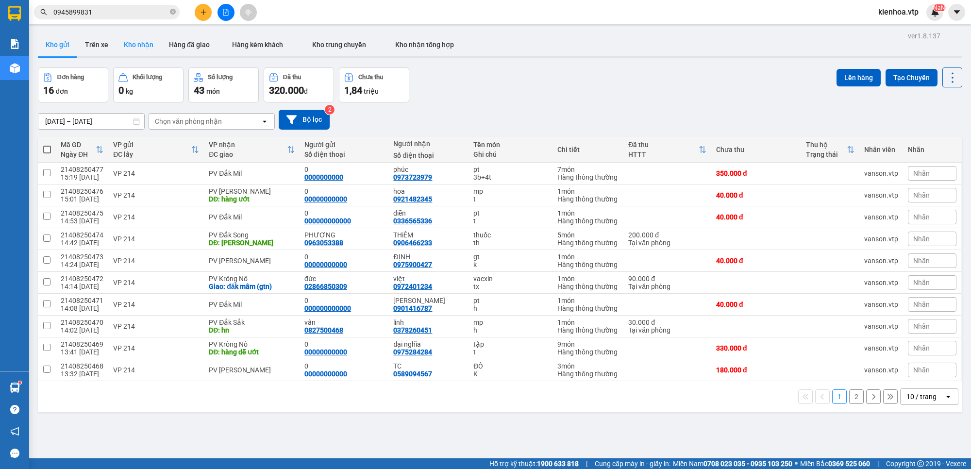
click at [141, 51] on button "Kho nhận" at bounding box center [138, 44] width 45 height 23
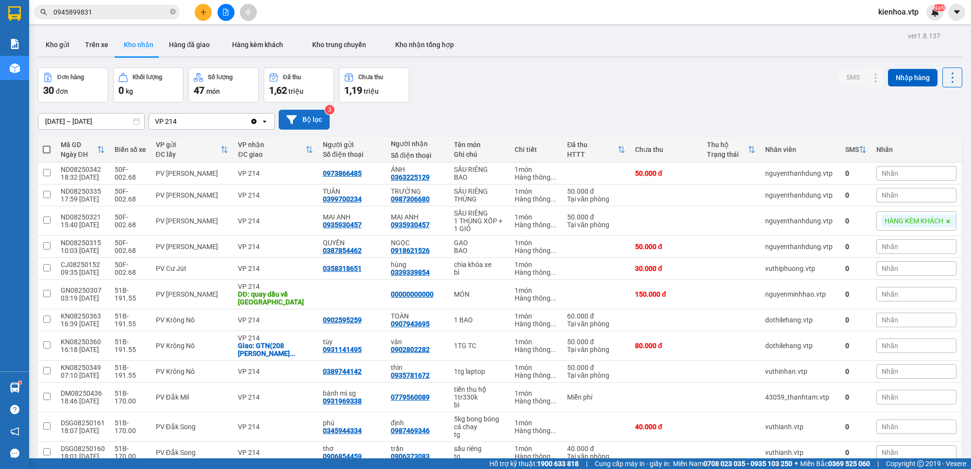
click at [305, 124] on button "Bộ lọc" at bounding box center [304, 120] width 51 height 20
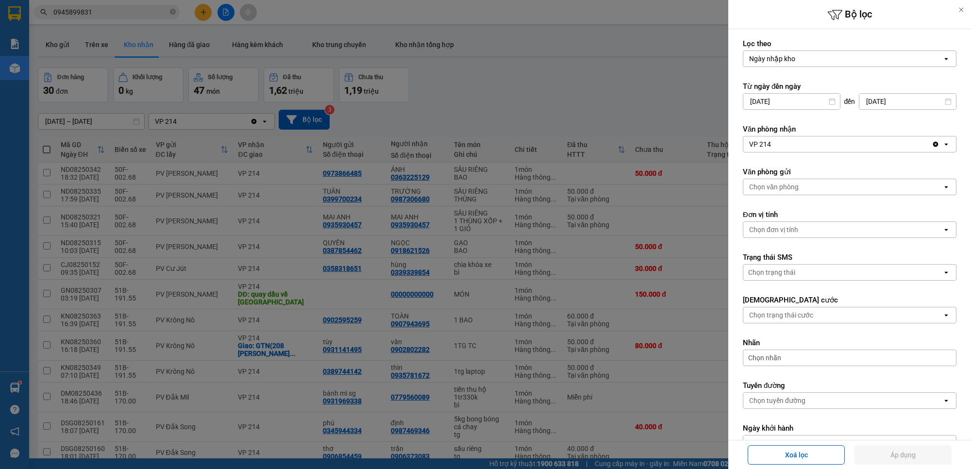
click at [607, 69] on div at bounding box center [485, 234] width 971 height 469
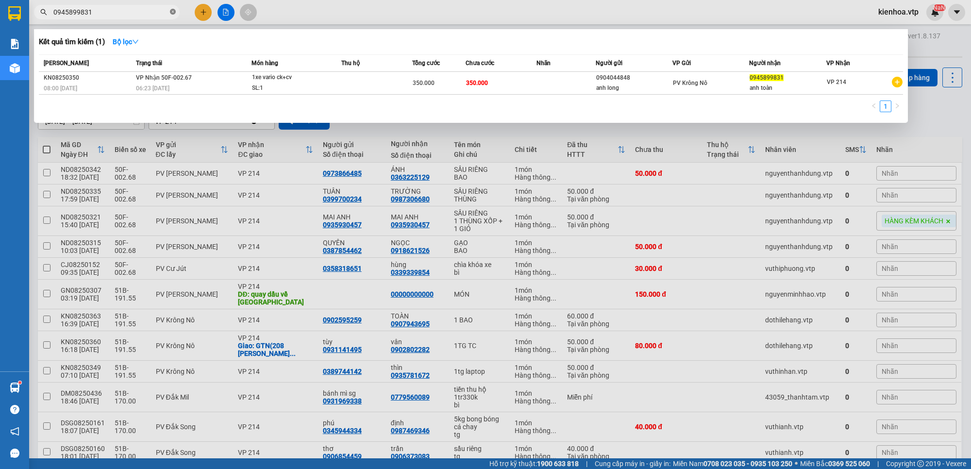
click at [171, 10] on icon "close-circle" at bounding box center [173, 12] width 6 height 6
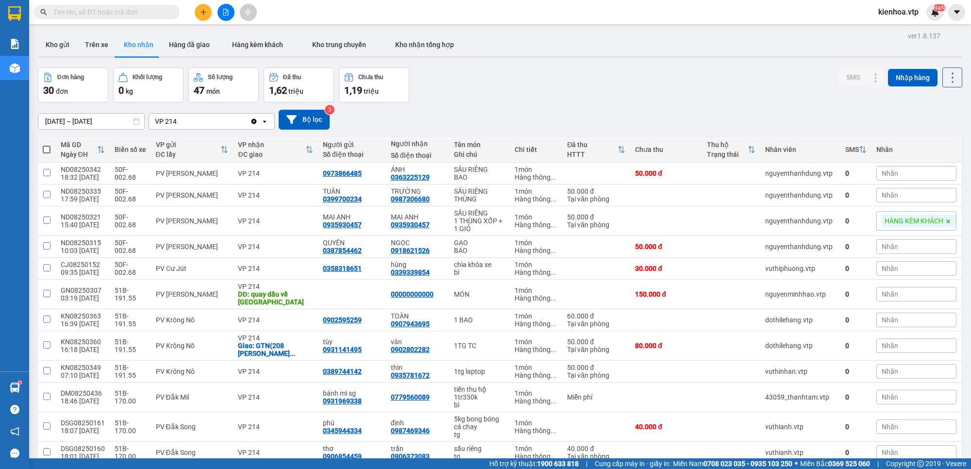
paste input "0914885770"
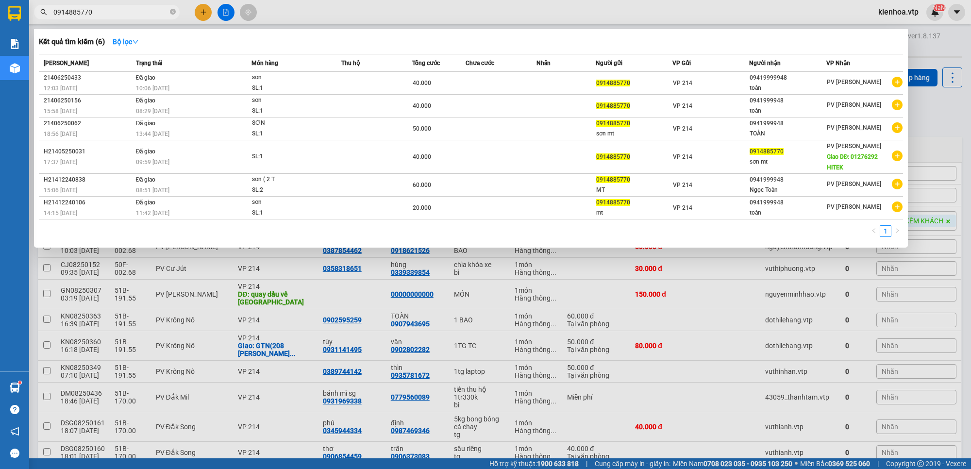
drag, startPoint x: 135, startPoint y: 13, endPoint x: 44, endPoint y: 28, distance: 91.6
click at [44, 21] on div "Kết quả tìm kiếm ( 6 ) Bộ lọc Mã ĐH Trạng thái Món hàng Thu hộ Tổng cước Chưa c…" at bounding box center [94, 12] width 189 height 17
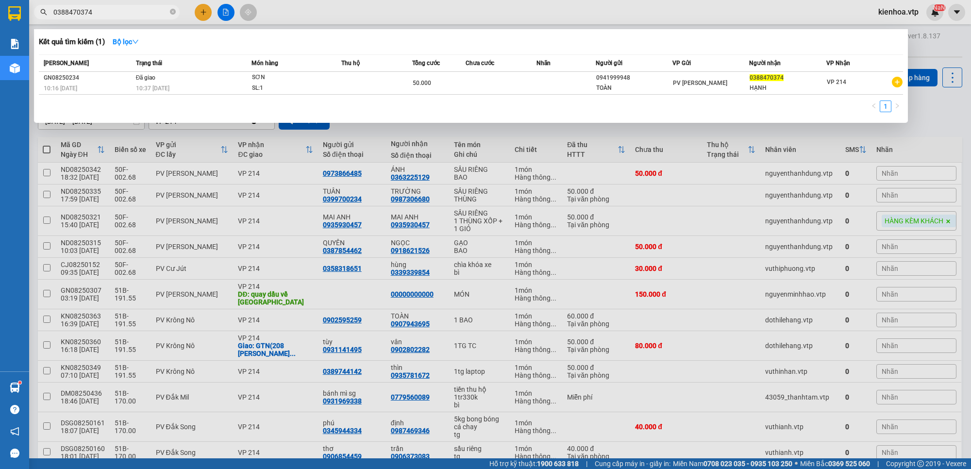
drag, startPoint x: 113, startPoint y: 13, endPoint x: 39, endPoint y: 32, distance: 76.6
click at [39, 21] on div "Kết quả tìm kiếm ( 1 ) Bộ lọc Mã ĐH Trạng thái Món hàng Thu hộ Tổng cước Chưa c…" at bounding box center [94, 12] width 189 height 17
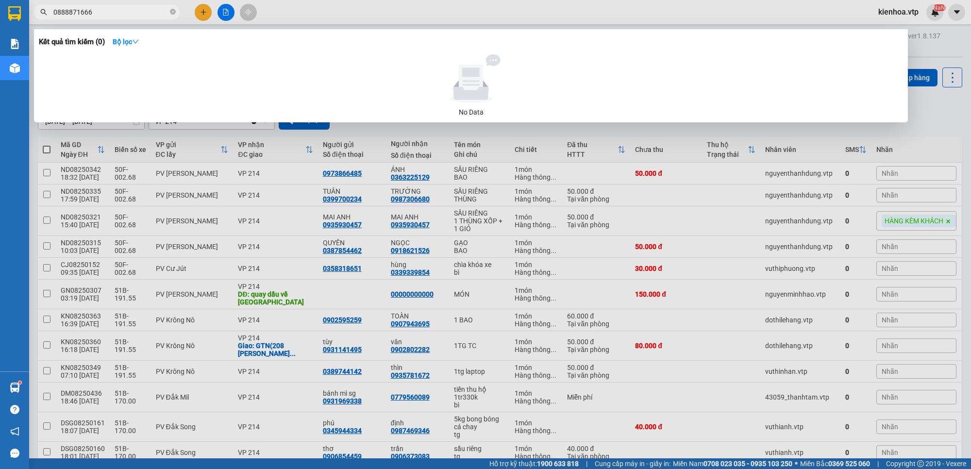
drag, startPoint x: 115, startPoint y: 13, endPoint x: 31, endPoint y: 62, distance: 97.7
click at [31, 21] on div "Kết quả tìm kiếm ( 0 ) Bộ lọc No Data 0888871666" at bounding box center [94, 12] width 189 height 17
drag, startPoint x: 105, startPoint y: 9, endPoint x: 41, endPoint y: 28, distance: 66.4
click at [41, 21] on div "Kết quả tìm kiếm ( 0 ) Bộ lọc No Data 0888871666" at bounding box center [94, 12] width 189 height 17
drag, startPoint x: 121, startPoint y: 15, endPoint x: 47, endPoint y: 41, distance: 79.4
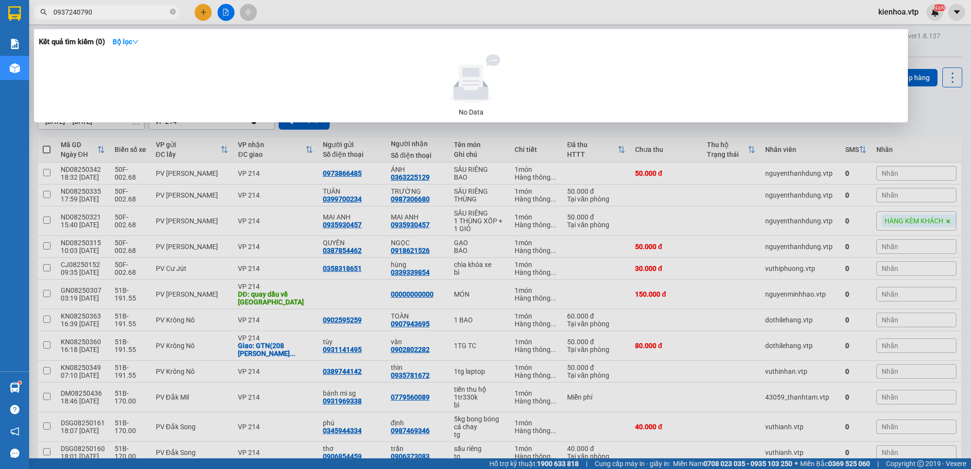
click at [50, 21] on div "Kết quả tìm kiếm ( 0 ) Bộ lọc No Data 0937240790" at bounding box center [94, 12] width 189 height 17
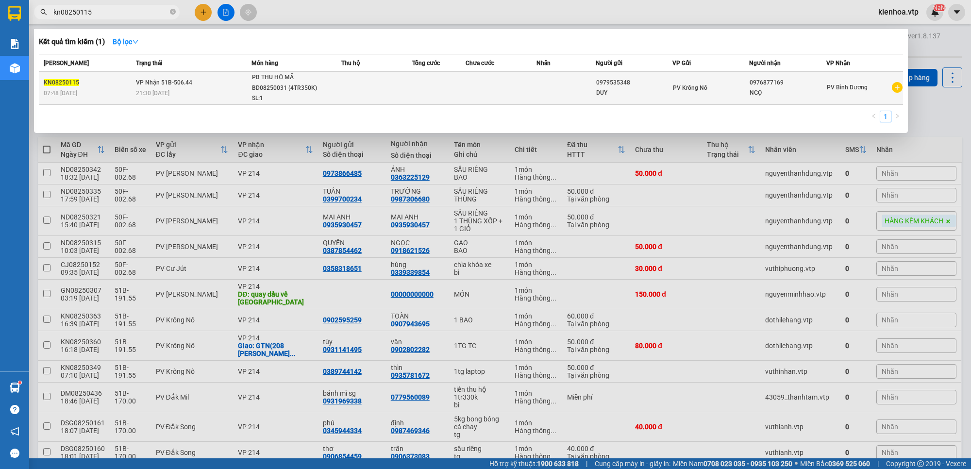
type input "kn08250115"
click at [436, 86] on td at bounding box center [438, 88] width 53 height 33
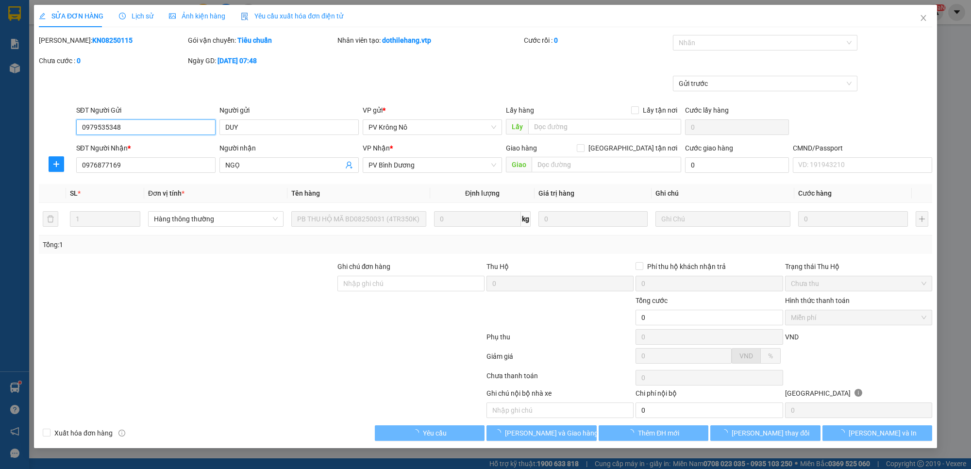
type input "0979535348"
type input "DUY"
type input "0976877169"
type input "NGỌ"
click at [436, 294] on form "Ghi chú đơn hàng Thu Hộ 0 Phí thu hộ khách nhận trả 0 Trạng thái Thu Hộ Chưa th…" at bounding box center [486, 314] width 894 height 107
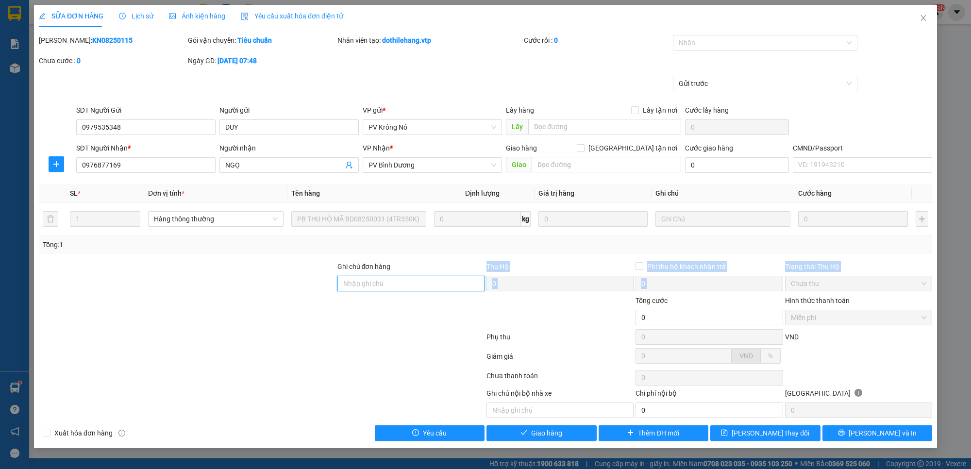
click at [440, 289] on input "Ghi chú đơn hàng" at bounding box center [411, 284] width 147 height 16
paste input "740145022339 nam định 26/12/2014"
type input "740145022339 nam định 26/12/2014"
click at [331, 83] on div "Gửi trước" at bounding box center [486, 90] width 896 height 29
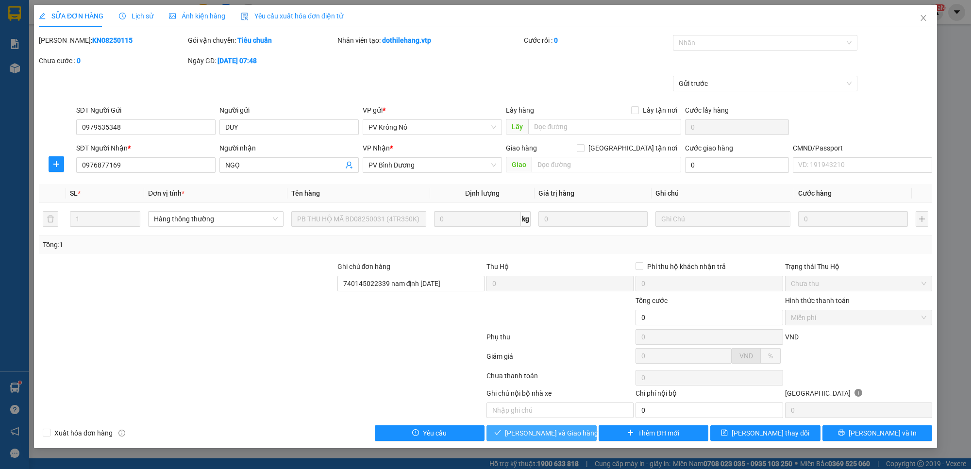
click at [562, 430] on span "[PERSON_NAME] và Giao hàng" at bounding box center [551, 433] width 93 height 11
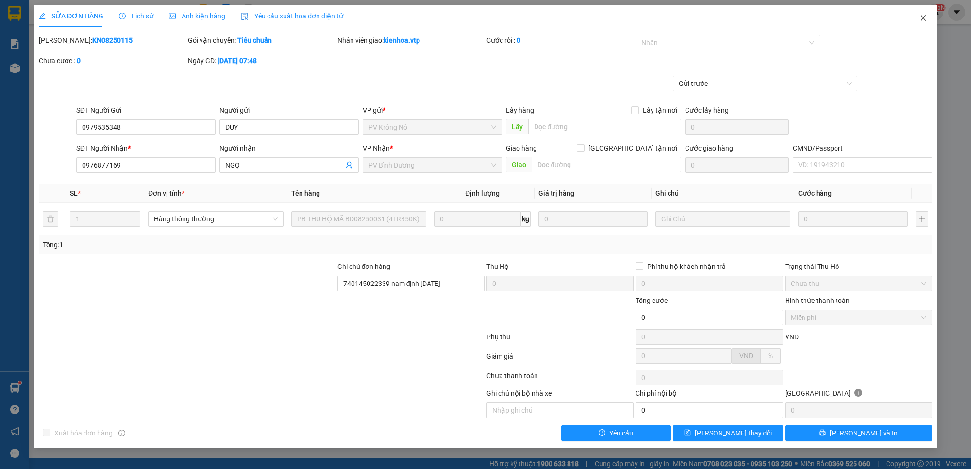
click at [922, 17] on icon "close" at bounding box center [924, 18] width 8 height 8
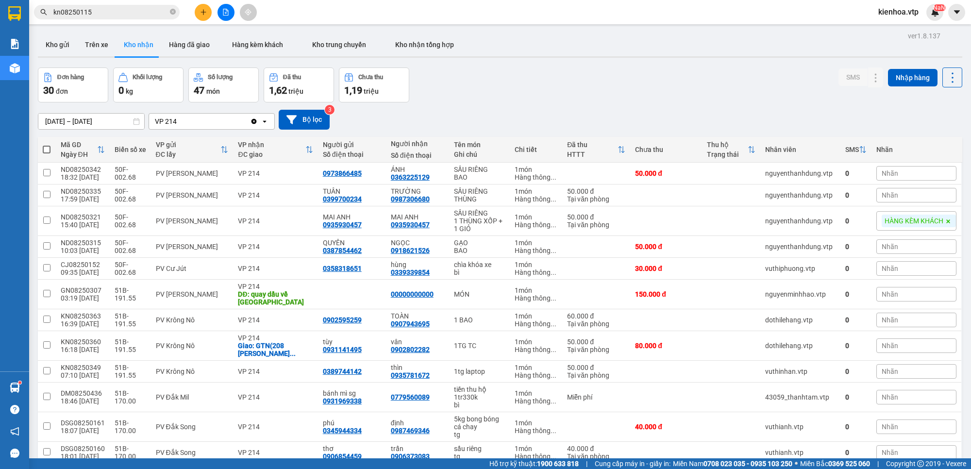
click at [575, 93] on div "Đơn hàng 30 đơn Khối lượng 0 kg Số lượng 47 món Đã thu 1,62 triệu Chưa thu 1,19…" at bounding box center [500, 85] width 925 height 35
click at [524, 89] on div "Đơn hàng 30 đơn Khối lượng 0 kg Số lượng 47 món Đã thu 1,62 triệu Chưa thu 1,19…" at bounding box center [500, 85] width 925 height 35
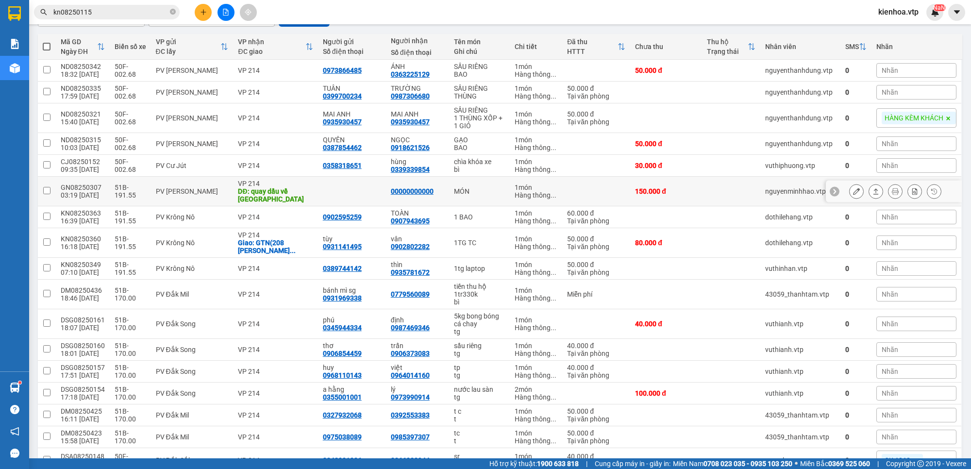
scroll to position [121, 0]
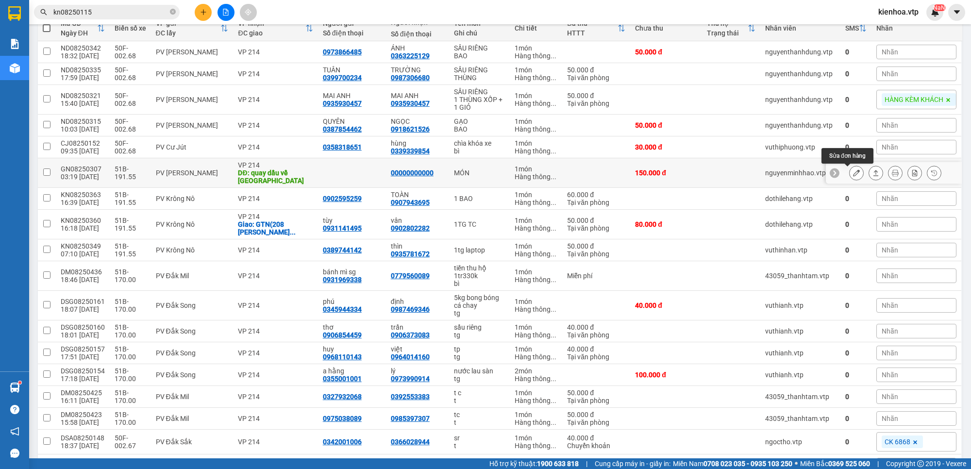
click at [853, 172] on icon at bounding box center [856, 173] width 7 height 7
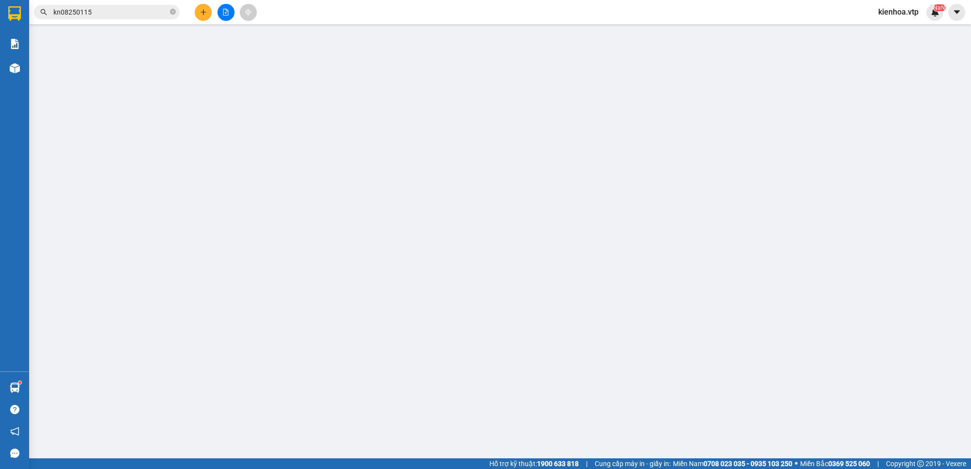
type input "30.000"
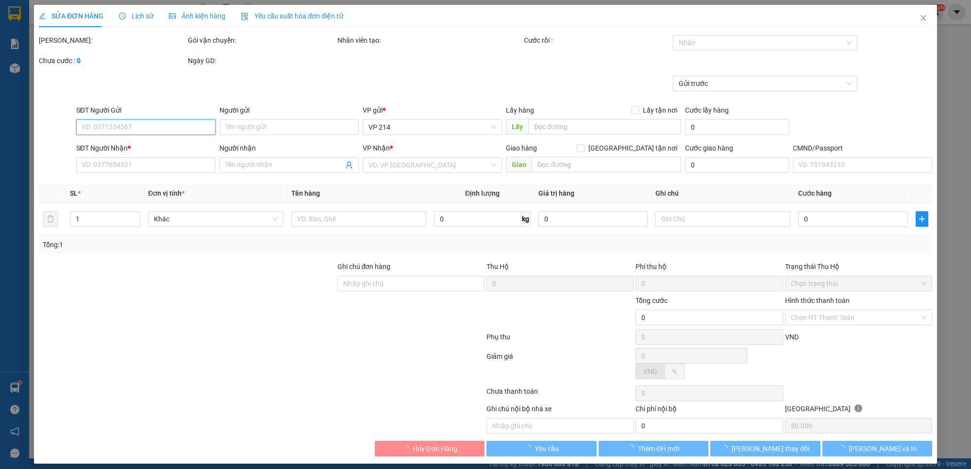
type input "00000000000"
type input "quay dầu về đức xuyên"
type input "mã quay đầu 21408250462"
type input "150.000"
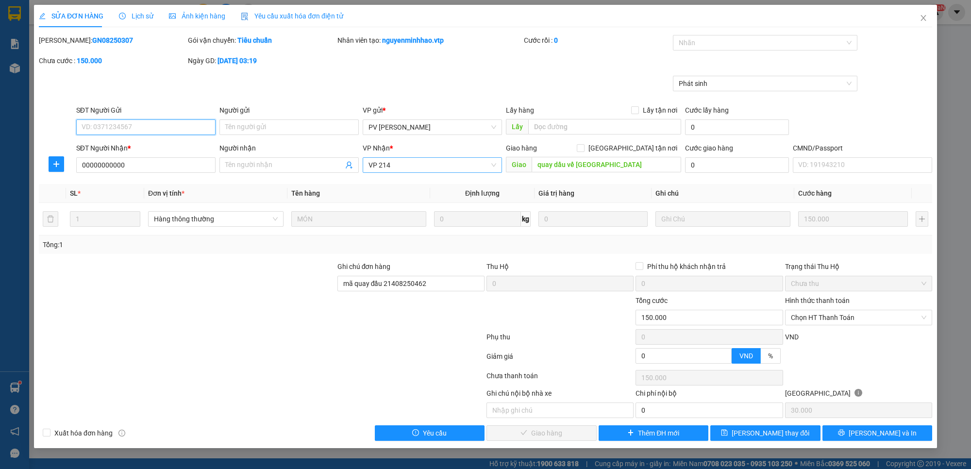
click at [442, 166] on span "VP 214" at bounding box center [433, 165] width 128 height 15
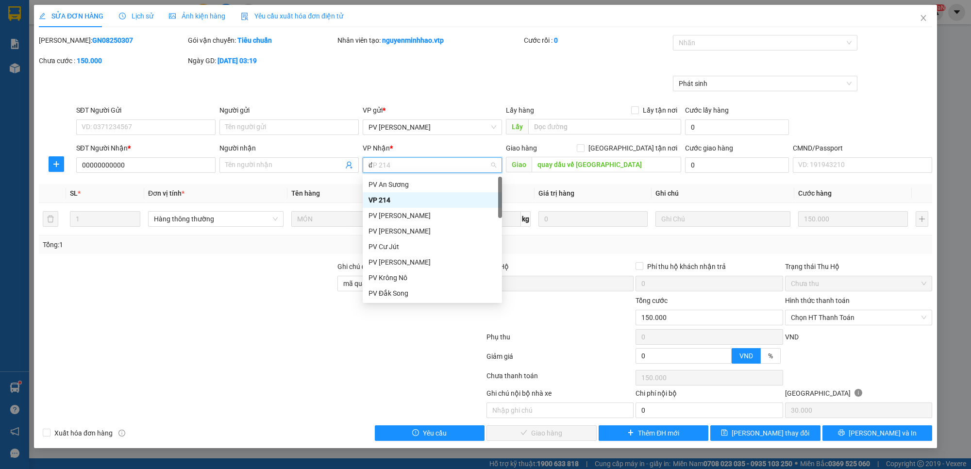
type input "dx"
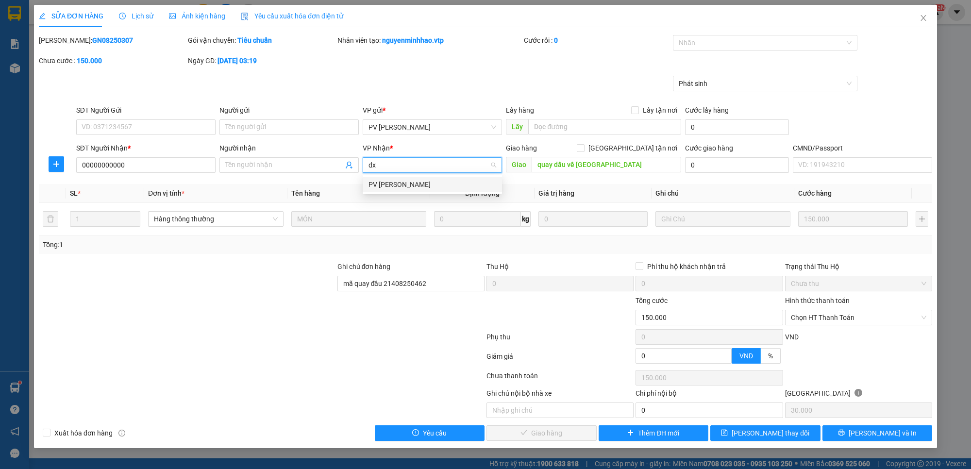
click at [441, 185] on div "PV [PERSON_NAME]" at bounding box center [433, 184] width 128 height 11
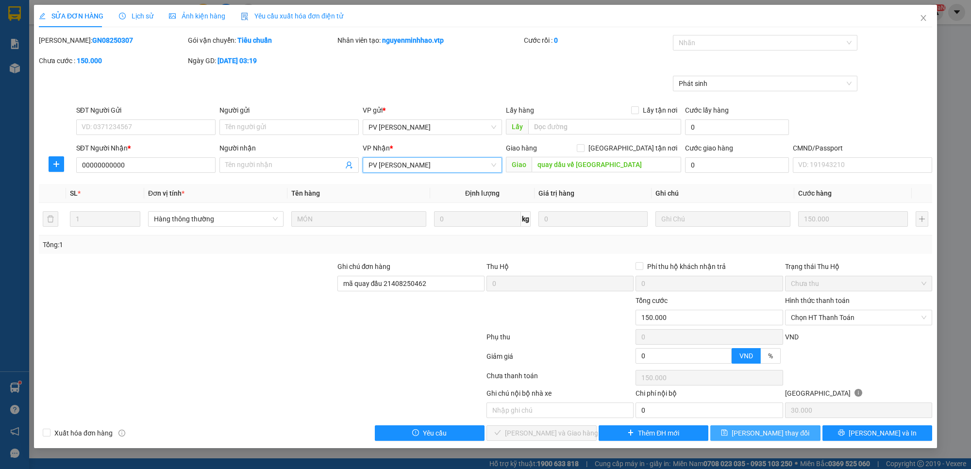
click at [795, 436] on button "Lưu thay đổi" at bounding box center [766, 433] width 110 height 16
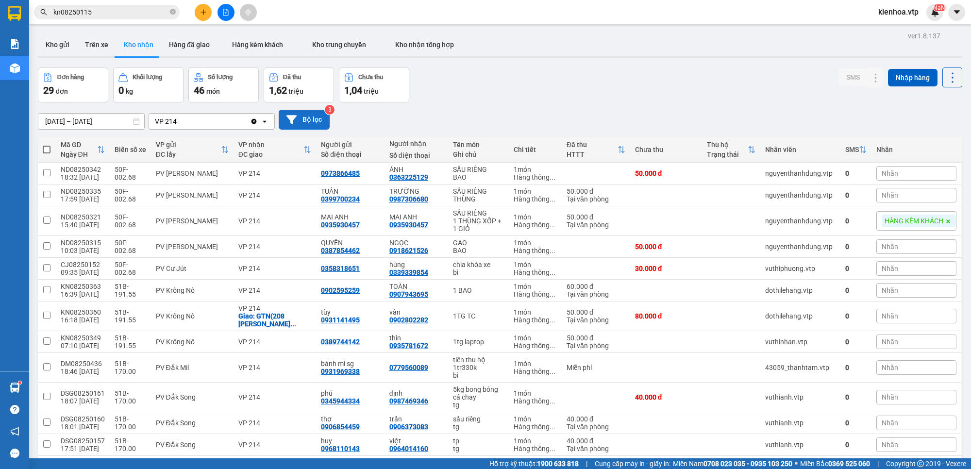
click at [294, 118] on icon at bounding box center [292, 119] width 10 height 9
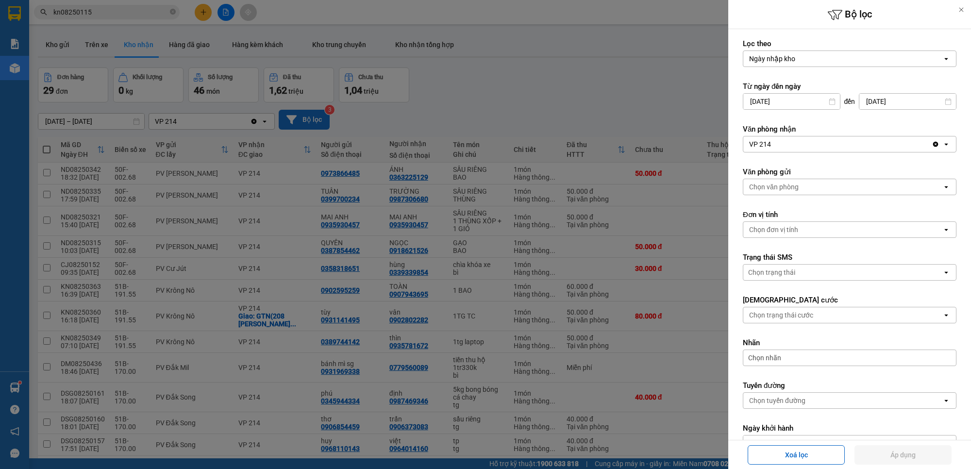
click at [810, 101] on input "10/08/2025" at bounding box center [792, 102] width 97 height 16
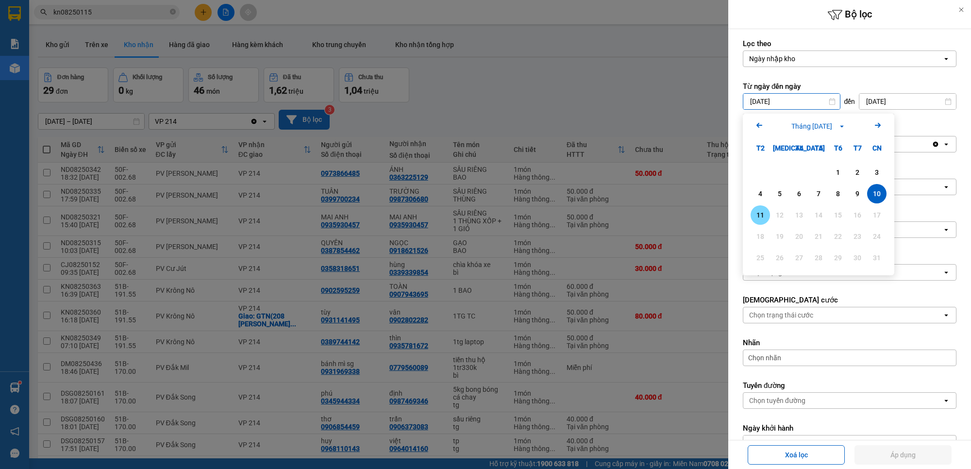
click at [756, 212] on div "11" at bounding box center [761, 215] width 14 height 12
type input "11/08/2025"
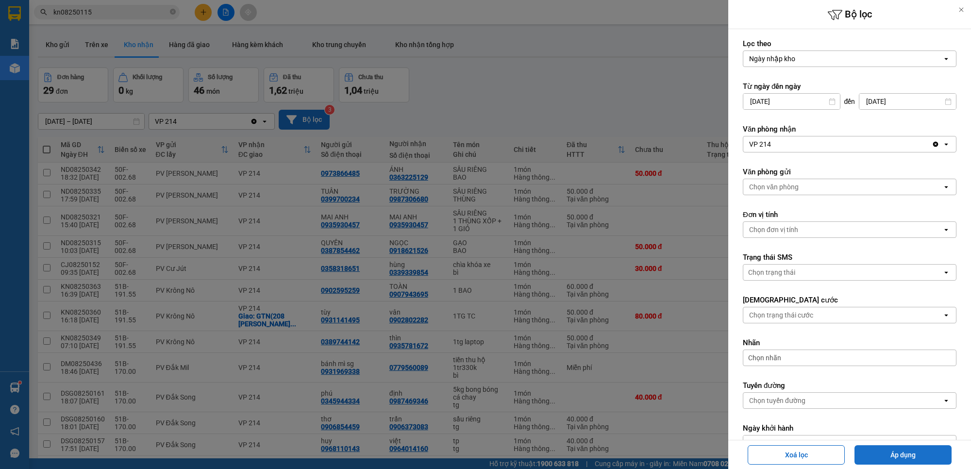
click at [904, 452] on button "Áp dụng" at bounding box center [903, 454] width 97 height 19
type input "11/08/2025 – 11/08/2025"
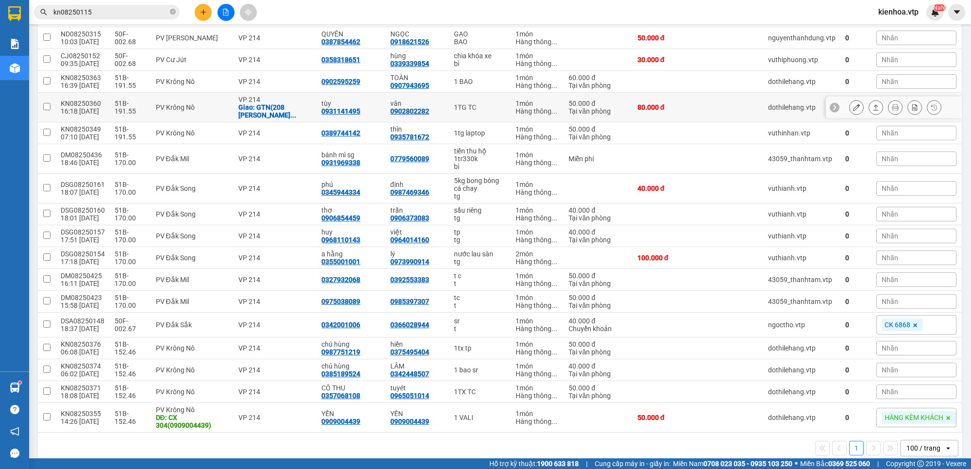
scroll to position [226, 0]
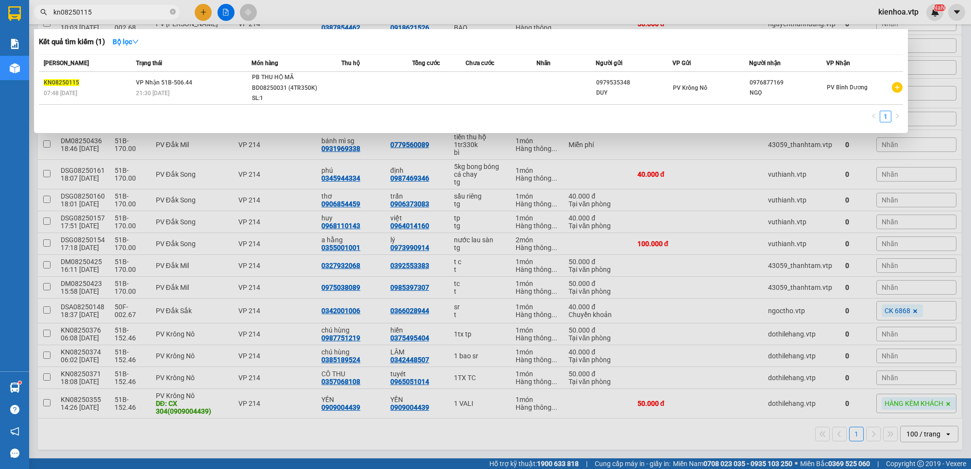
drag, startPoint x: 129, startPoint y: 14, endPoint x: 39, endPoint y: 54, distance: 98.5
click at [39, 21] on div "Kết quả tìm kiếm ( 1 ) Bộ lọc Mã ĐH Trạng thái Món hàng Thu hộ Tổng cước Chưa c…" at bounding box center [94, 12] width 189 height 17
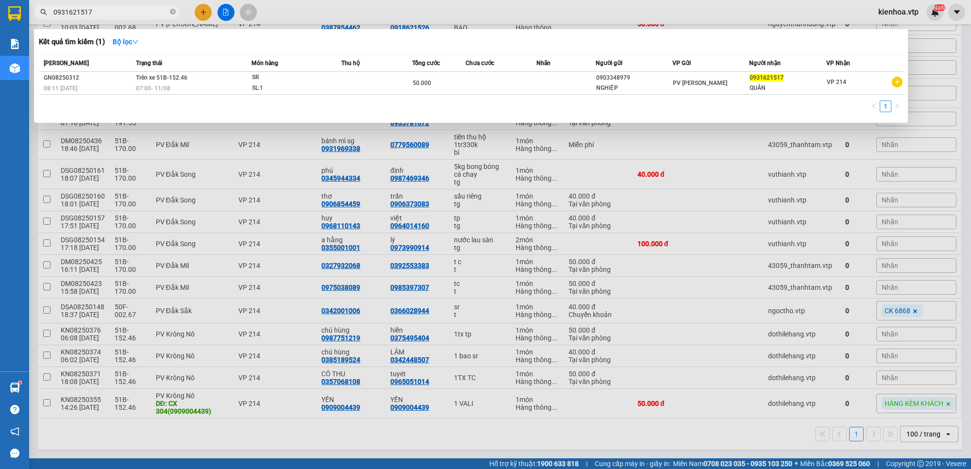
type input "0931621517"
click at [702, 173] on div at bounding box center [485, 234] width 971 height 469
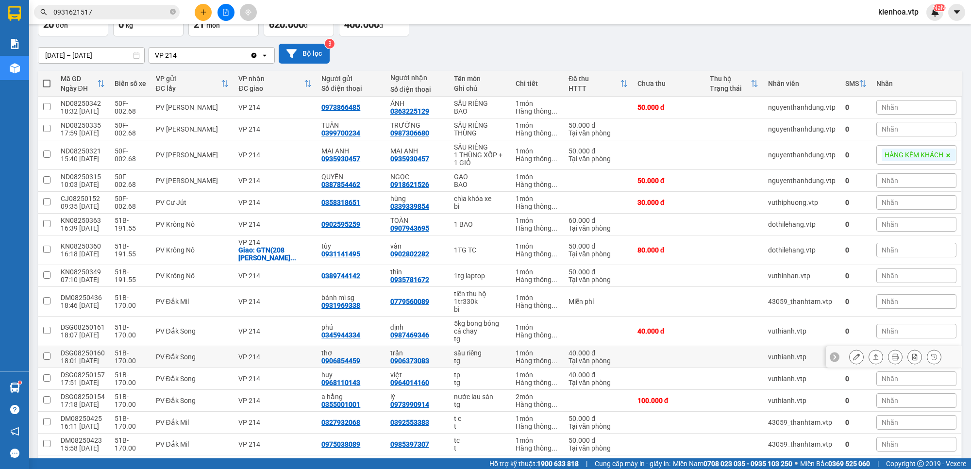
scroll to position [44, 0]
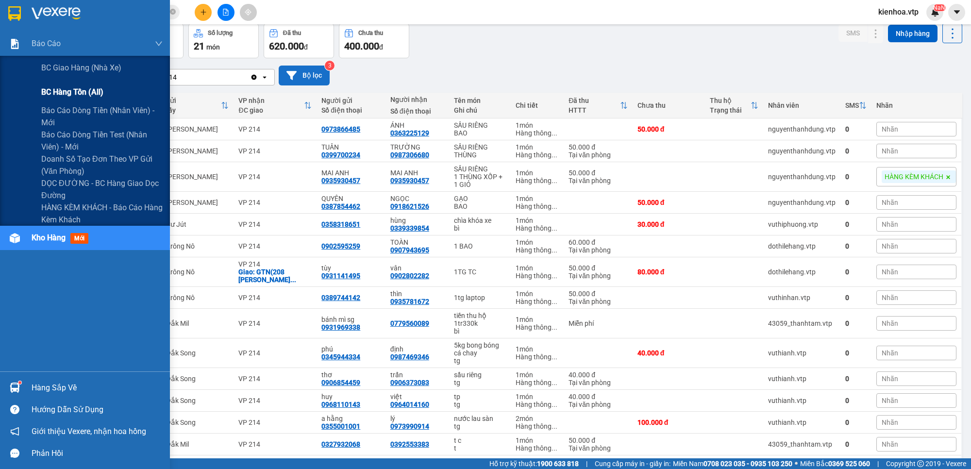
click at [59, 92] on span "BC hàng tồn (all)" at bounding box center [72, 92] width 62 height 12
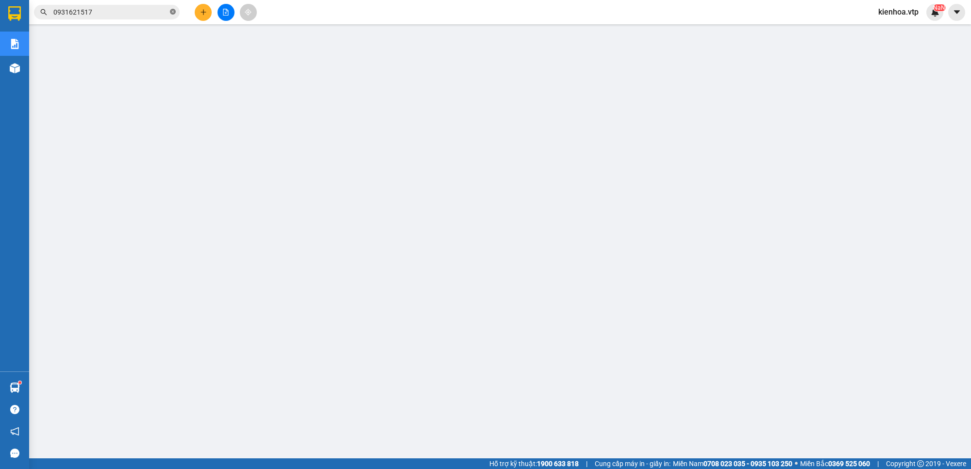
click at [175, 12] on icon "close-circle" at bounding box center [173, 12] width 6 height 6
paste input "KN08250355"
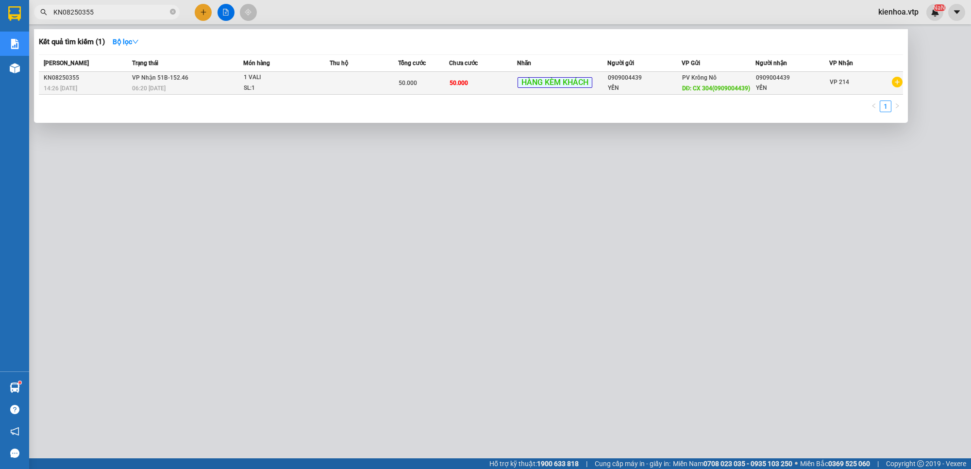
type input "KN08250355"
click at [659, 90] on div "YẾN" at bounding box center [644, 88] width 73 height 10
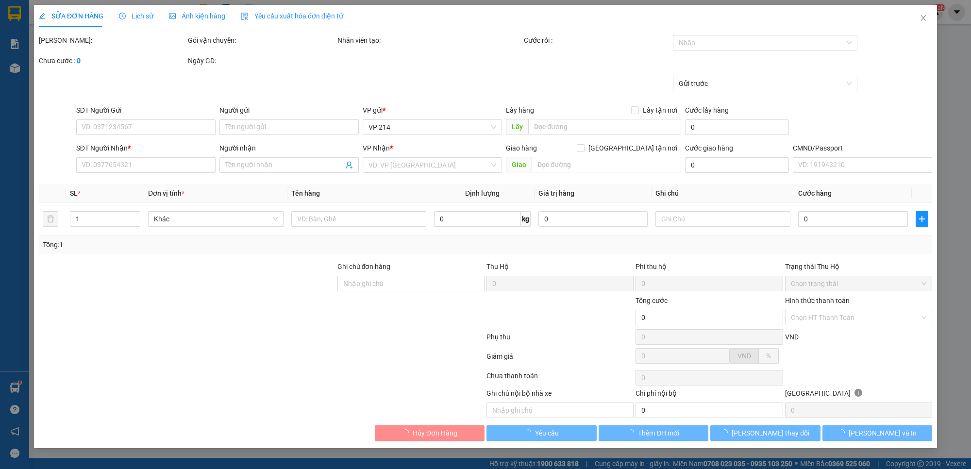
type input "0909004439"
type input "YẾN"
type input "CX 304(0909004439)"
type input "0909004439"
type input "YẾN"
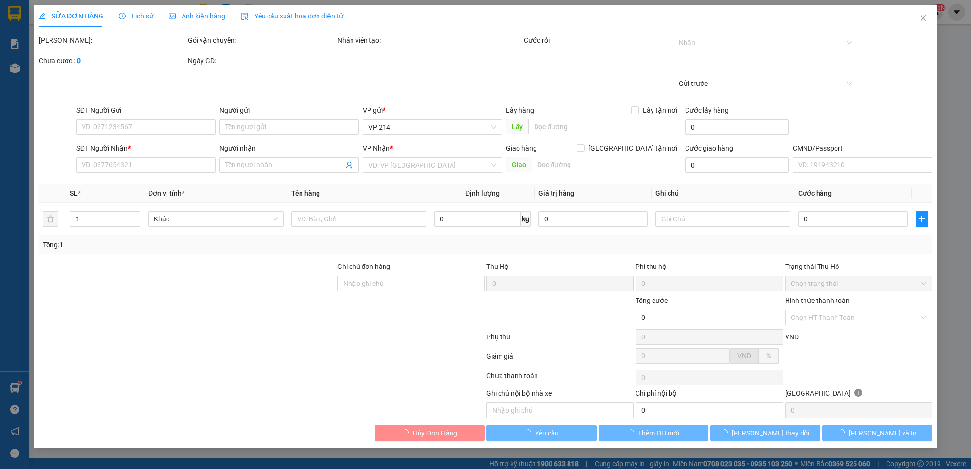
type input "50.000"
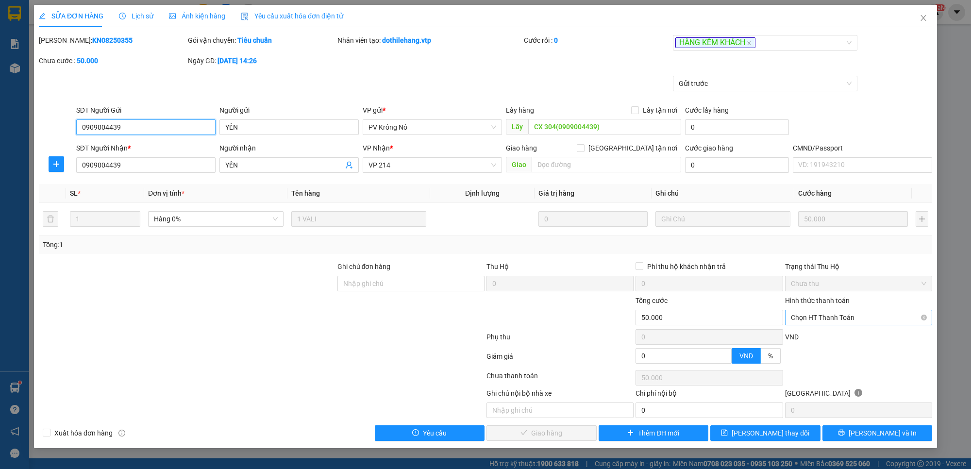
click at [843, 319] on span "Chọn HT Thanh Toán" at bounding box center [859, 317] width 136 height 15
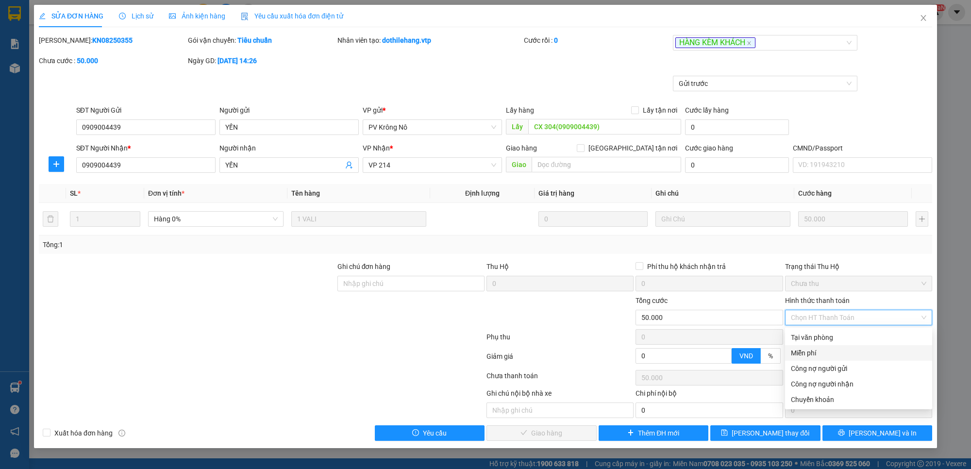
click at [839, 351] on div "Miễn phí" at bounding box center [859, 353] width 136 height 11
type input "0"
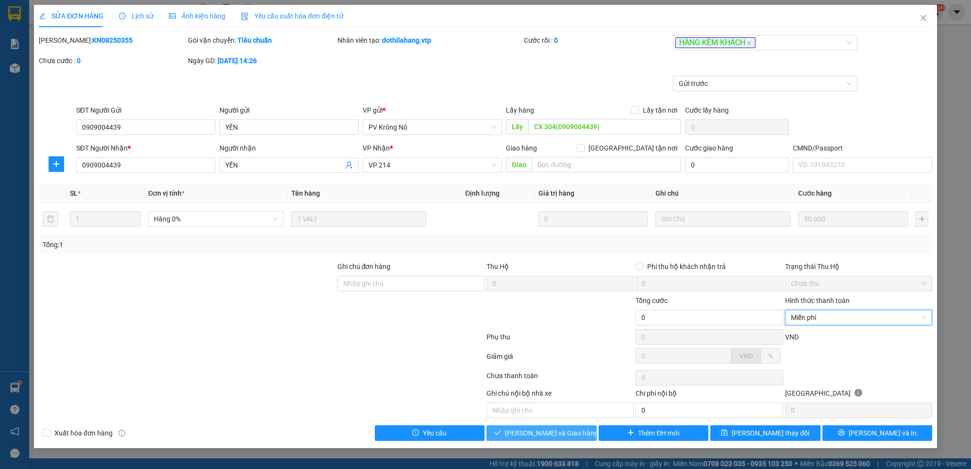
click at [526, 435] on span "Lưu và Giao hàng" at bounding box center [551, 433] width 93 height 11
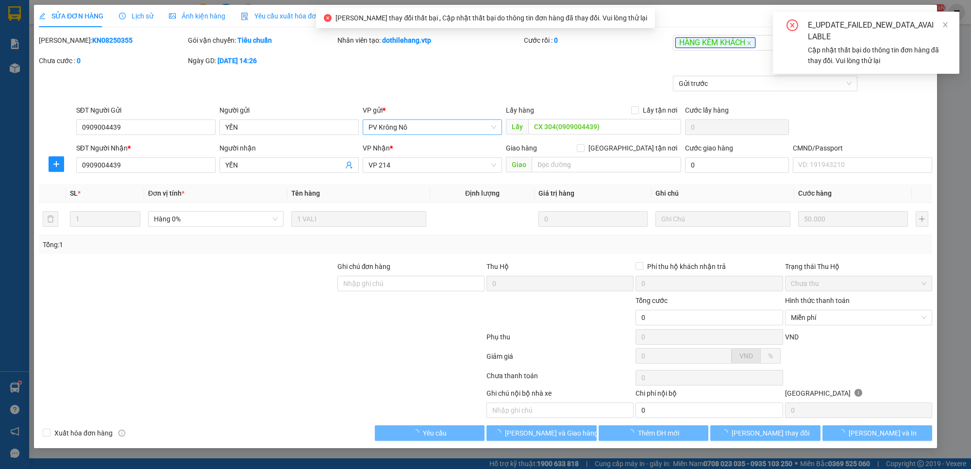
type input "KO TÍNH TIỀN KH"
type input "50.000"
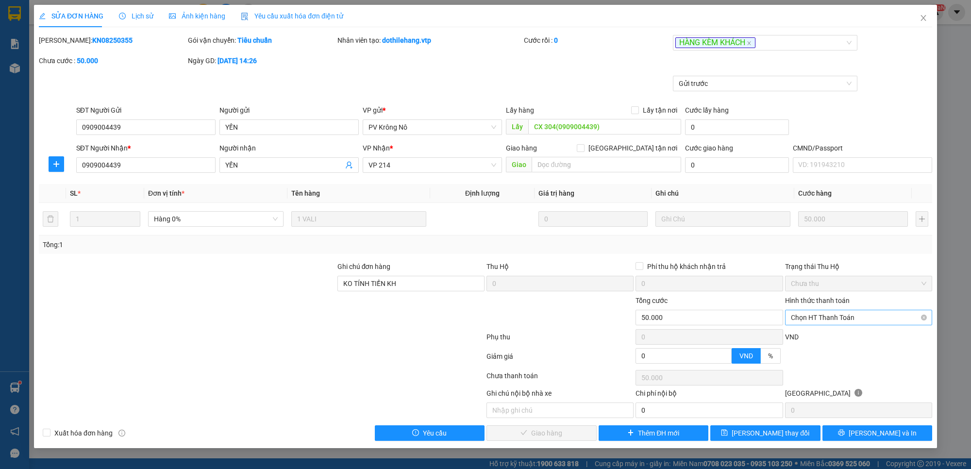
click at [860, 315] on span "Chọn HT Thanh Toán" at bounding box center [859, 317] width 136 height 15
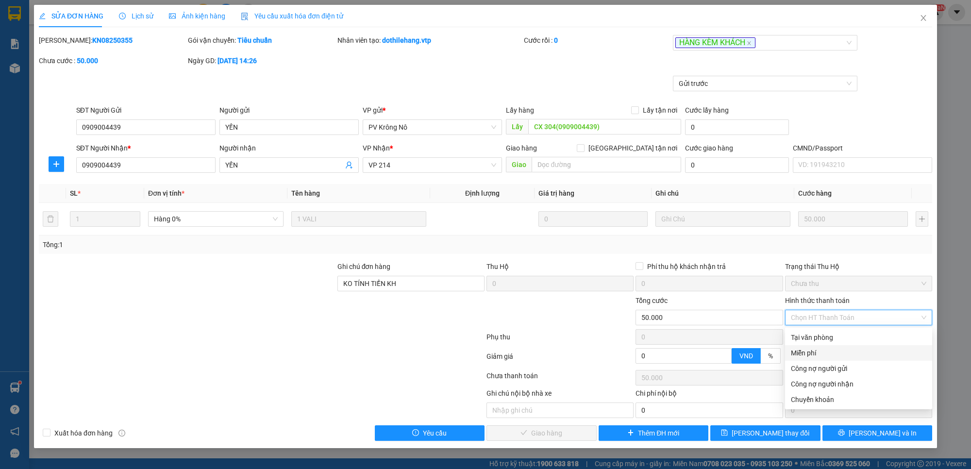
click at [831, 357] on div "Miễn phí" at bounding box center [859, 353] width 136 height 11
type input "0"
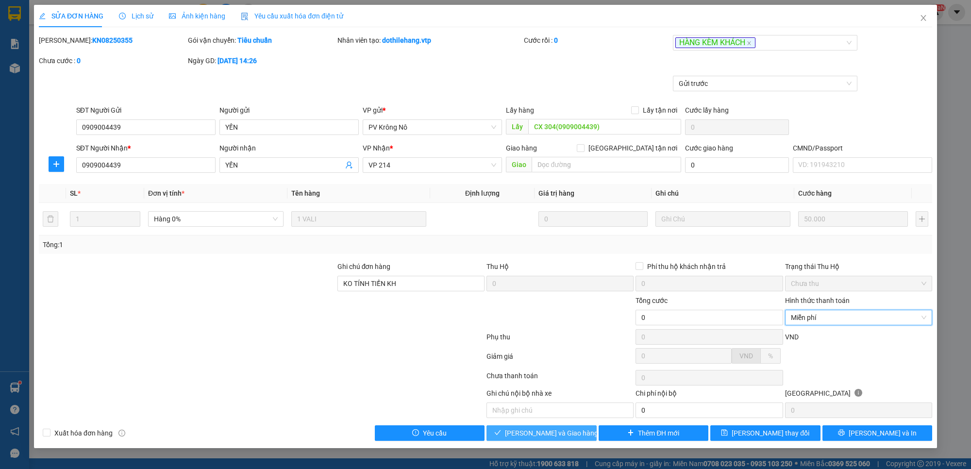
click at [536, 436] on span "Lưu và Giao hàng" at bounding box center [551, 433] width 93 height 11
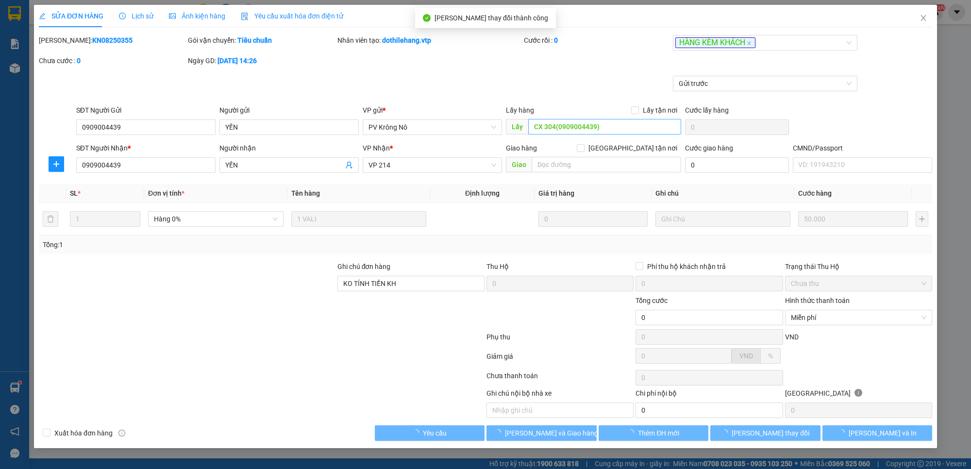
type input "0"
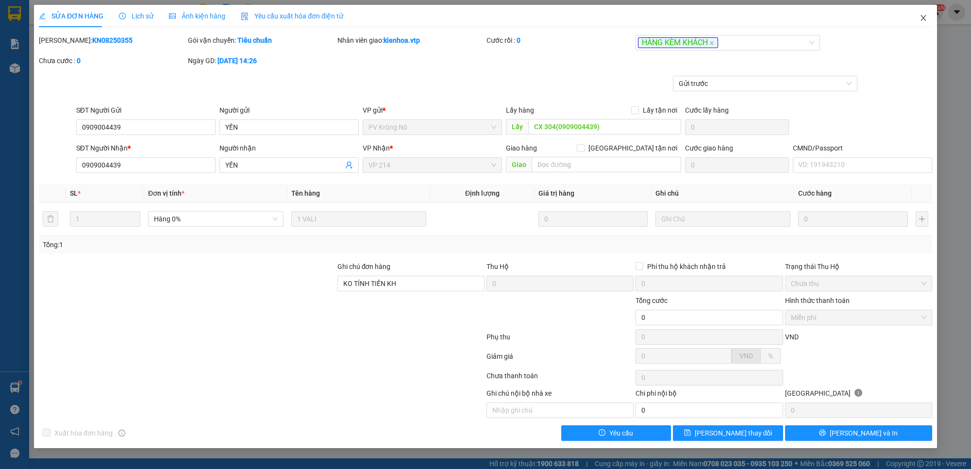
click at [922, 16] on icon "close" at bounding box center [923, 18] width 5 height 6
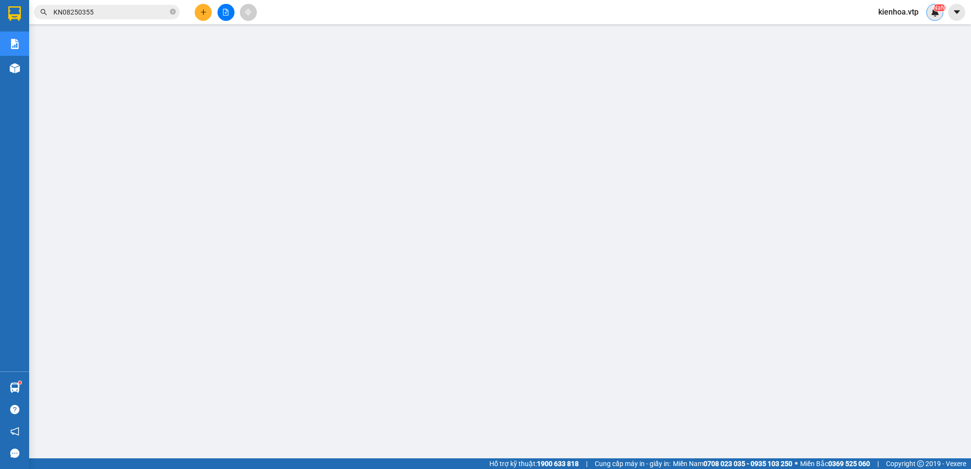
click at [935, 15] on img at bounding box center [935, 12] width 9 height 9
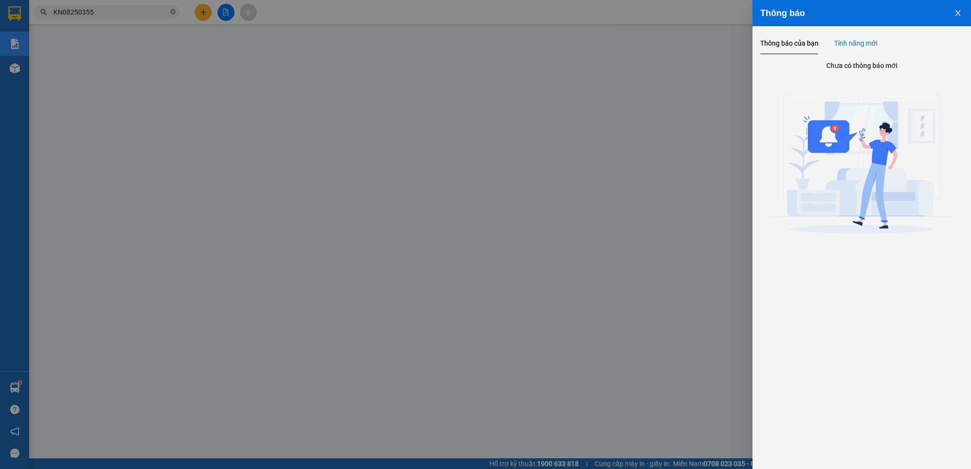
click at [859, 35] on div "Tính năng mới" at bounding box center [855, 43] width 43 height 22
click at [956, 11] on icon "close" at bounding box center [958, 13] width 8 height 8
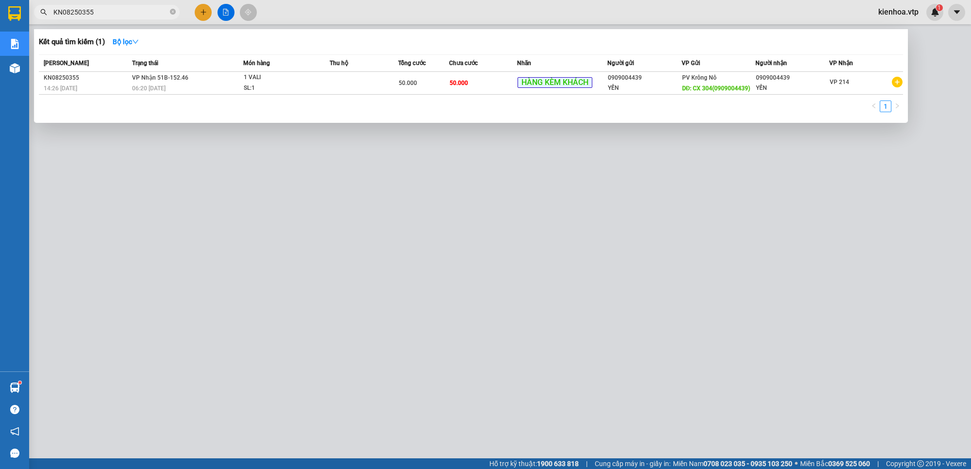
drag, startPoint x: 125, startPoint y: 12, endPoint x: 27, endPoint y: 18, distance: 98.3
click at [28, 18] on section "Kết quả tìm kiếm ( 1 ) Bộ lọc Mã ĐH Trạng thái Món hàng Thu hộ Tổng cước Chưa c…" at bounding box center [485, 234] width 971 height 469
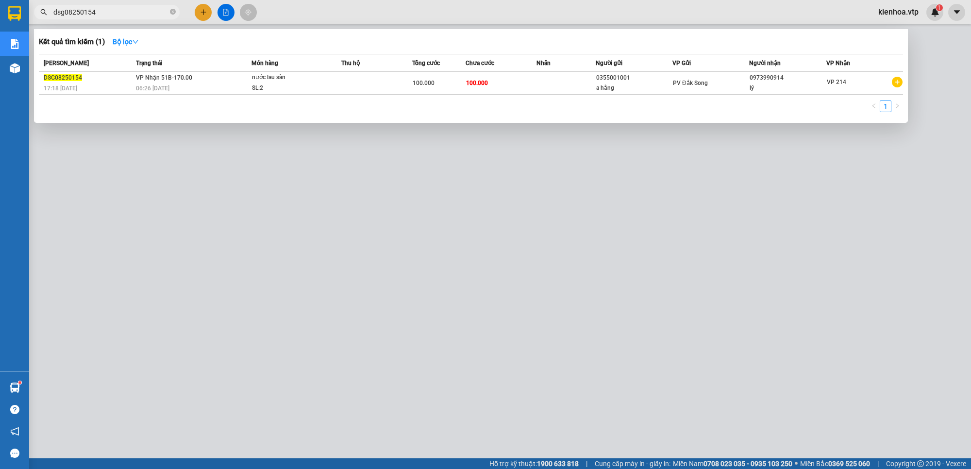
type input "dsg08250154"
click at [171, 11] on icon "close-circle" at bounding box center [173, 12] width 6 height 6
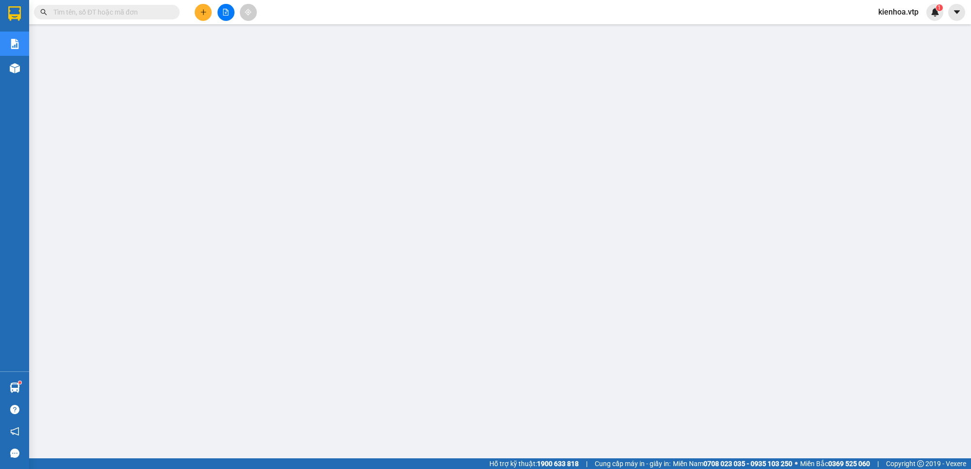
paste input "0903355119"
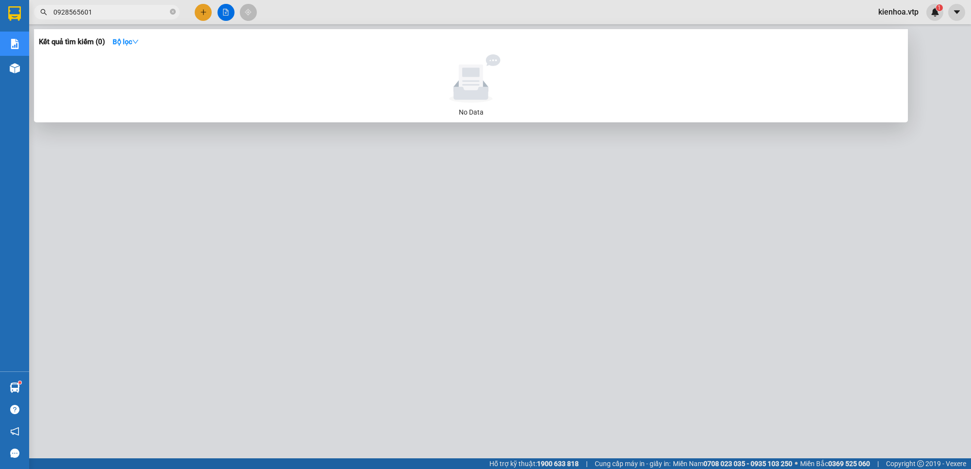
drag, startPoint x: 119, startPoint y: 12, endPoint x: 39, endPoint y: 63, distance: 95.4
click at [39, 21] on div "Kết quả tìm kiếm ( 0 ) Bộ lọc No Data 0928565601" at bounding box center [94, 12] width 189 height 17
type input "0928565601"
click at [171, 15] on span at bounding box center [173, 12] width 6 height 9
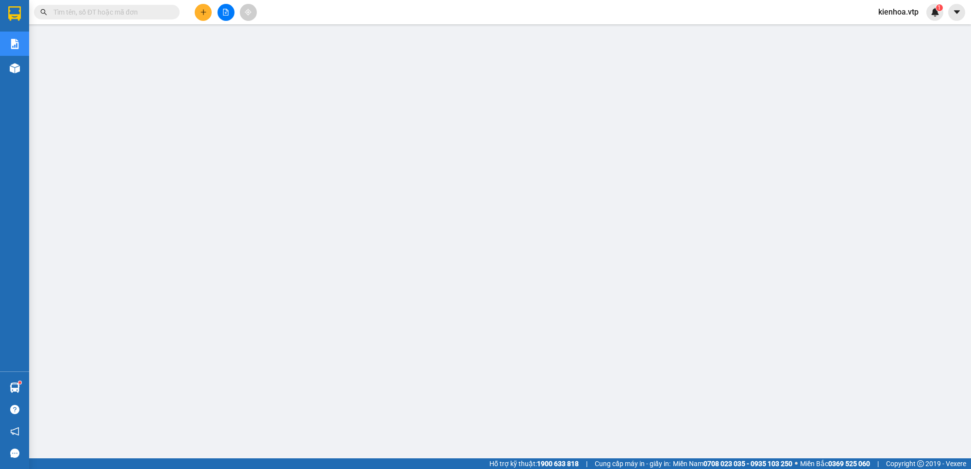
click at [142, 6] on span at bounding box center [107, 12] width 146 height 15
click at [140, 11] on input "text" at bounding box center [110, 12] width 115 height 11
paste input "ND08250321"
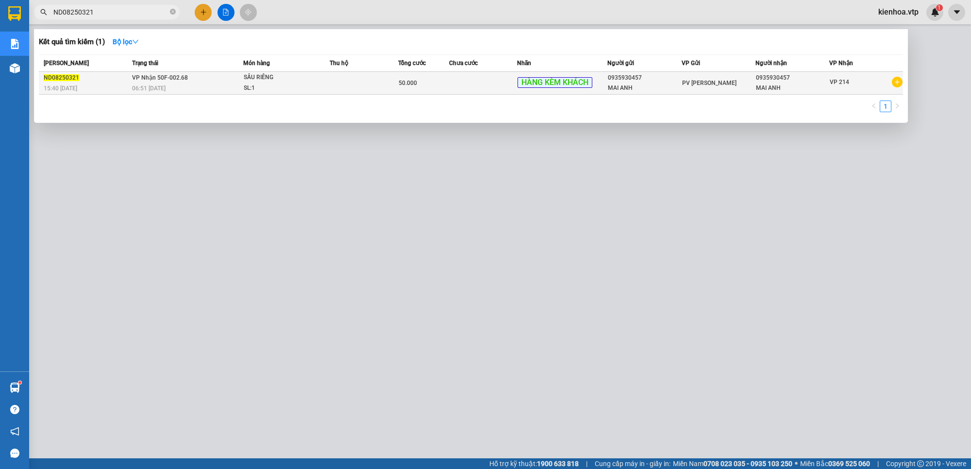
type input "ND08250321"
click at [450, 83] on td at bounding box center [483, 83] width 68 height 23
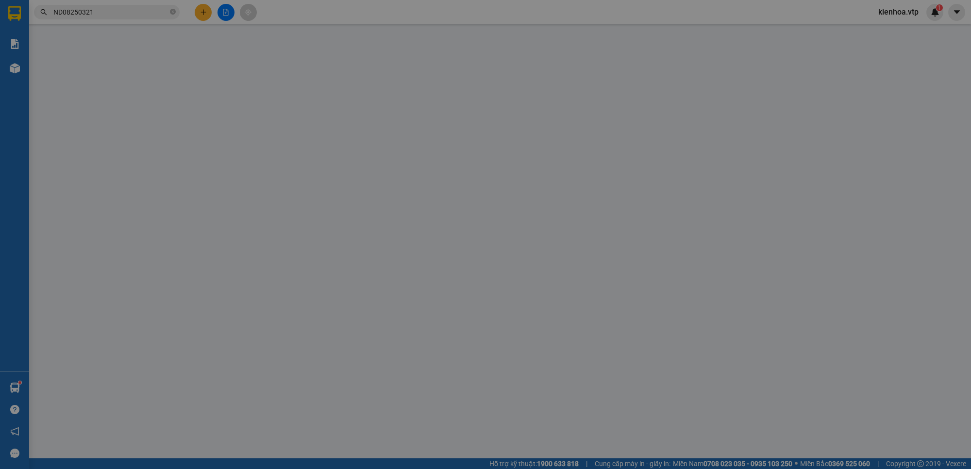
type input "2.500"
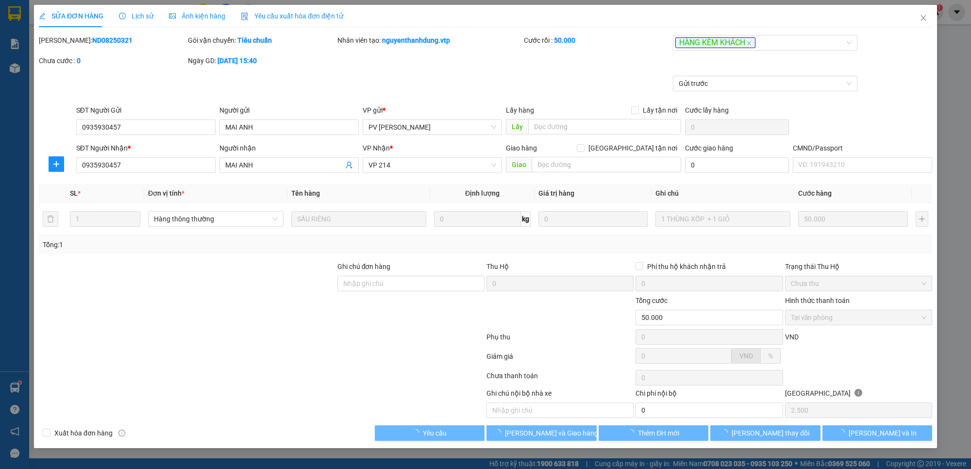
type input "0935930457"
type input "MAI ANH"
type input "0935930457"
type input "MAI ANH"
type input "50.000"
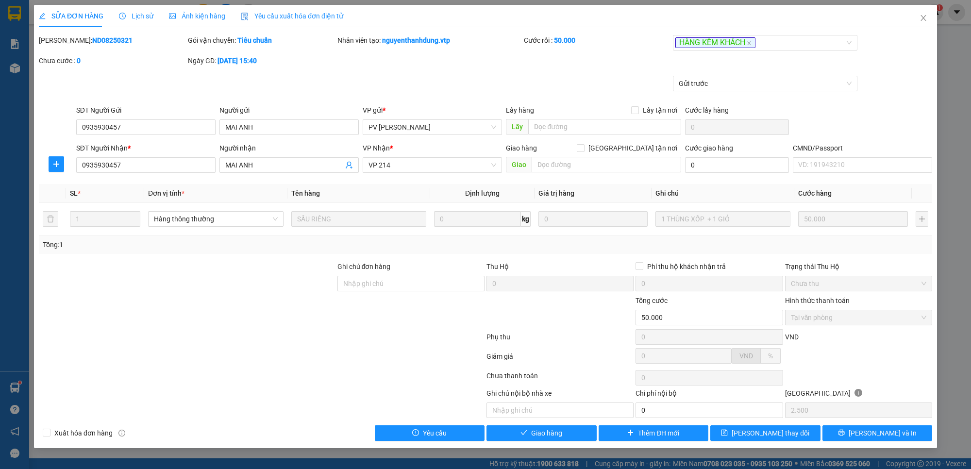
click at [134, 23] on div "Lịch sử" at bounding box center [136, 16] width 34 height 22
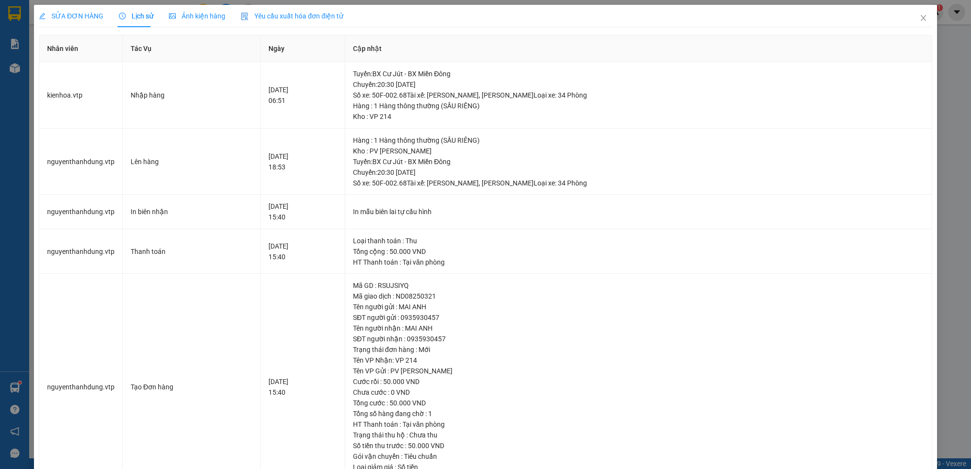
click at [65, 13] on span "SỬA ĐƠN HÀNG" at bounding box center [71, 16] width 65 height 8
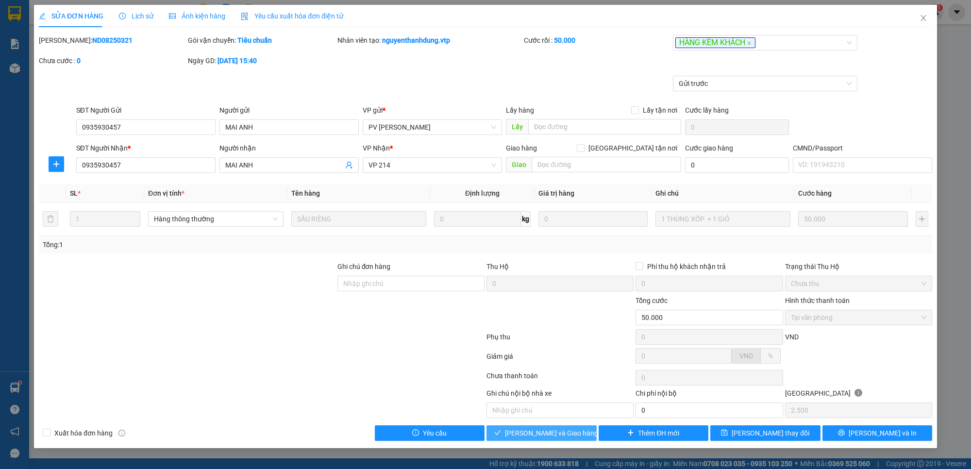
click at [525, 433] on span "Lưu và Giao hàng" at bounding box center [551, 433] width 93 height 11
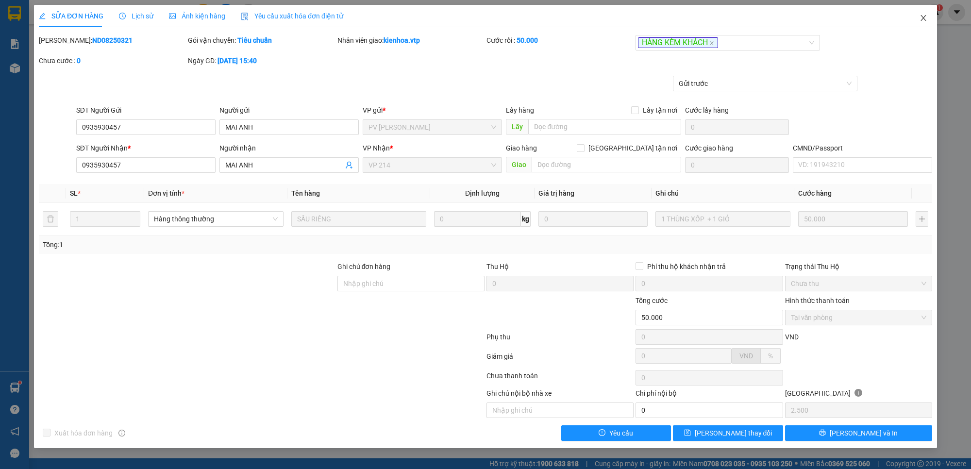
click at [925, 20] on icon "close" at bounding box center [924, 18] width 8 height 8
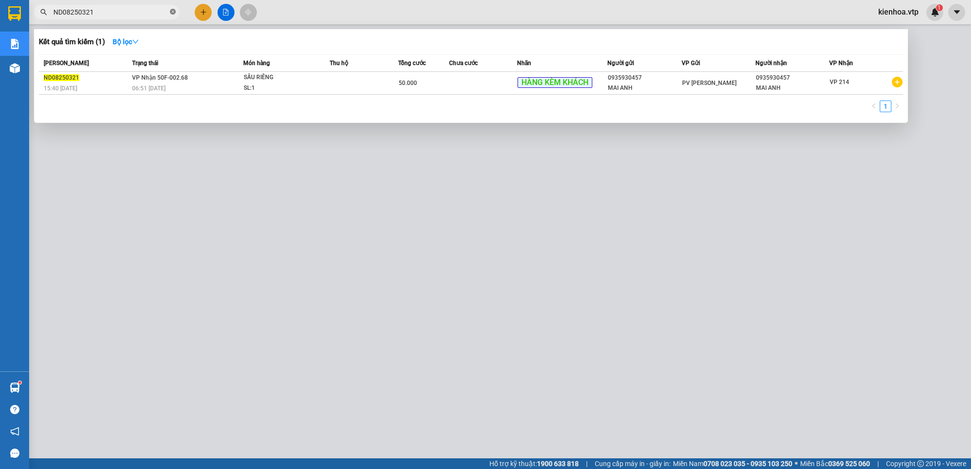
click at [175, 15] on icon "close-circle" at bounding box center [173, 12] width 6 height 6
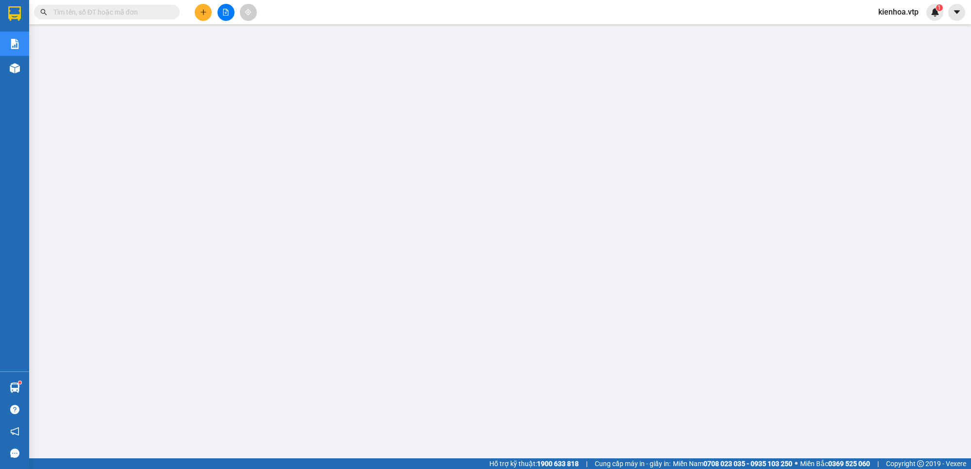
click at [127, 11] on input "text" at bounding box center [110, 12] width 115 height 11
paste input "0946894941"
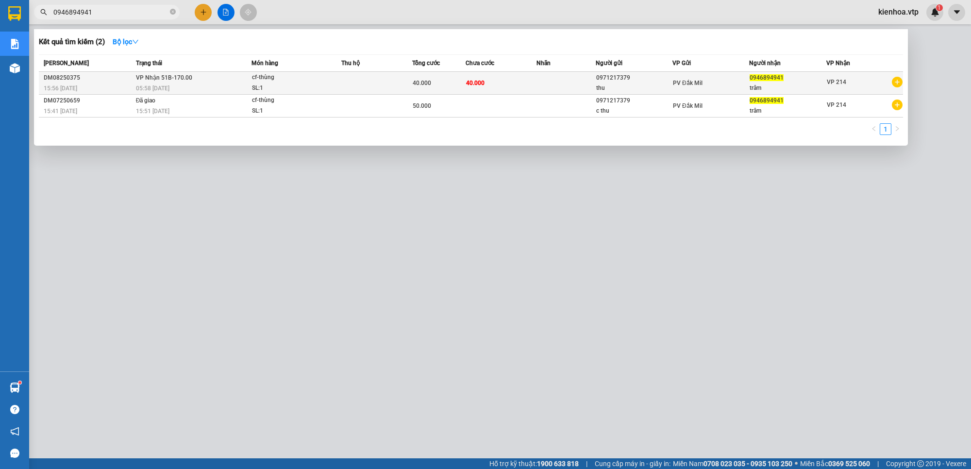
type input "0946894941"
click at [584, 79] on td at bounding box center [566, 83] width 59 height 23
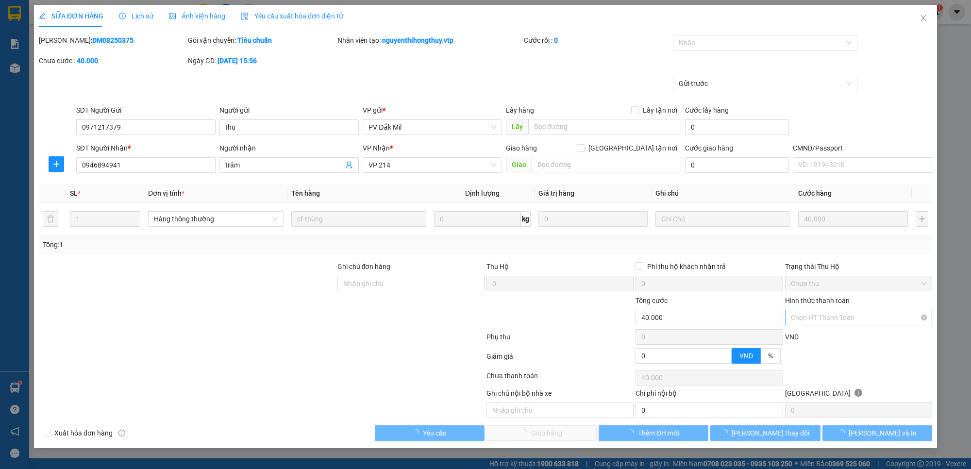
type input "0971217379"
type input "thu"
type input "0946894941"
type input "trâm"
type input "40.000"
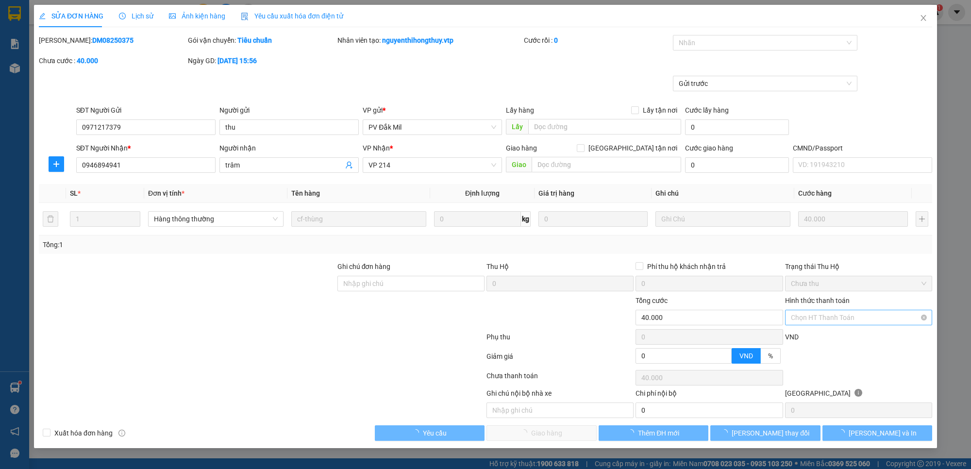
type input "40.000"
type input "2.000"
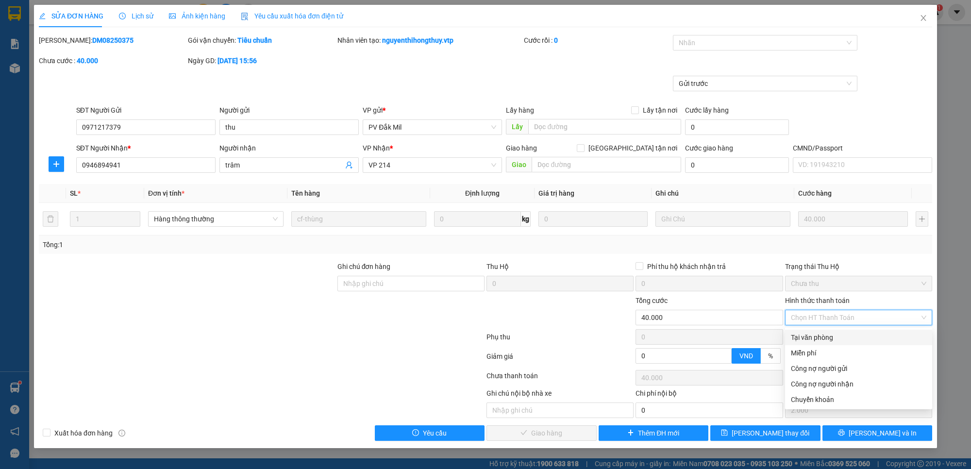
click at [848, 331] on div "Tại văn phòng" at bounding box center [858, 338] width 147 height 16
type input "0"
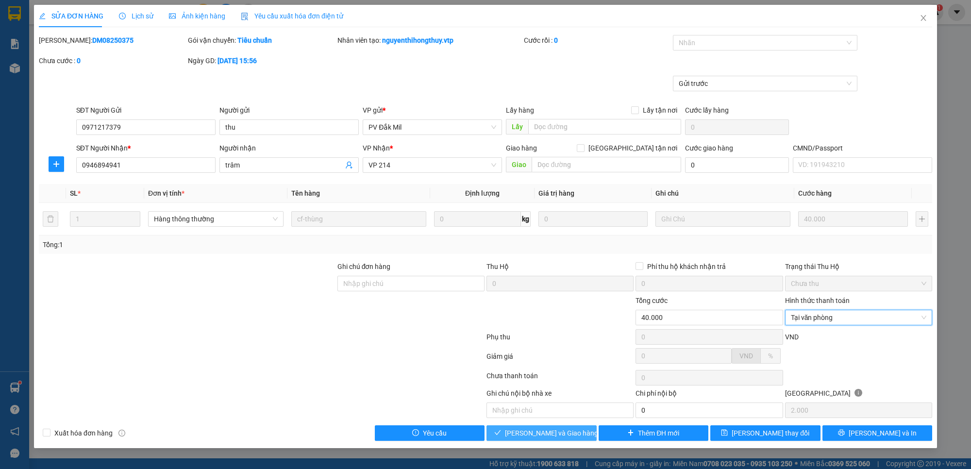
click at [532, 431] on span "Lưu và Giao hàng" at bounding box center [551, 433] width 93 height 11
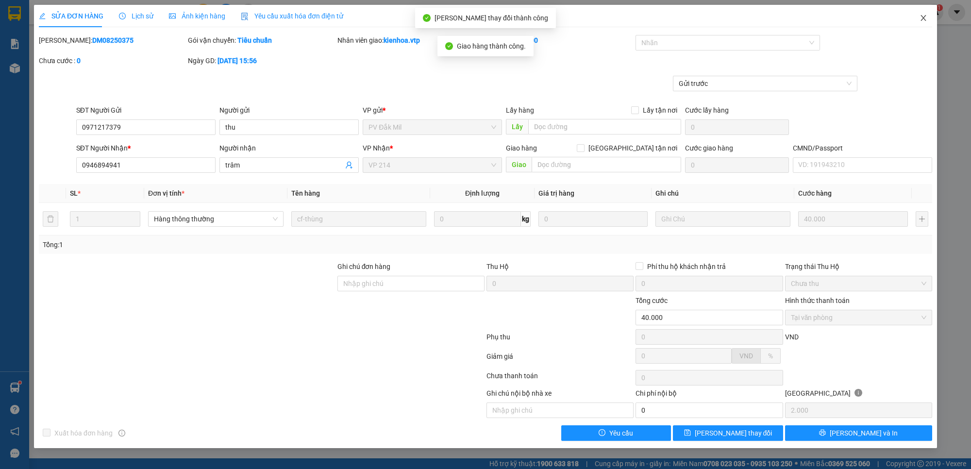
click at [924, 19] on icon "close" at bounding box center [924, 18] width 8 height 8
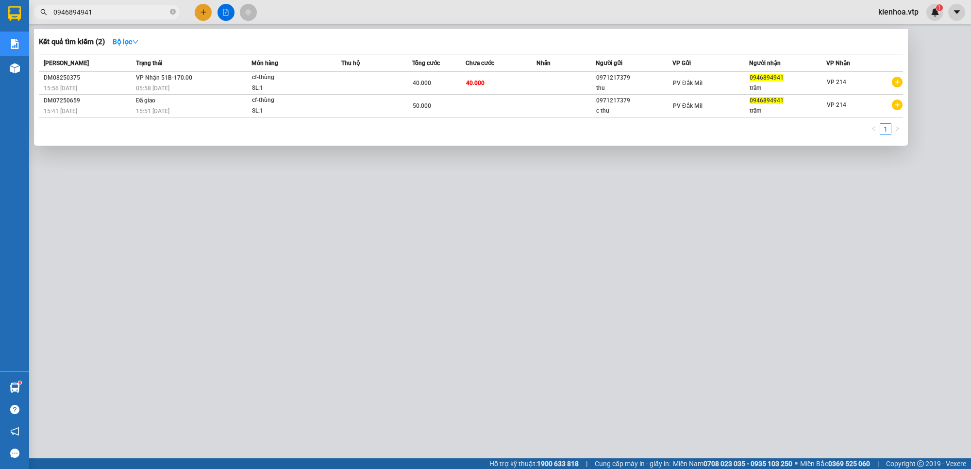
drag, startPoint x: 115, startPoint y: 13, endPoint x: 47, endPoint y: 24, distance: 68.5
click at [47, 21] on div "Kết quả tìm kiếm ( 2 ) Bộ lọc Mã ĐH Trạng thái Món hàng Thu hộ Tổng cước Chưa c…" at bounding box center [94, 12] width 189 height 17
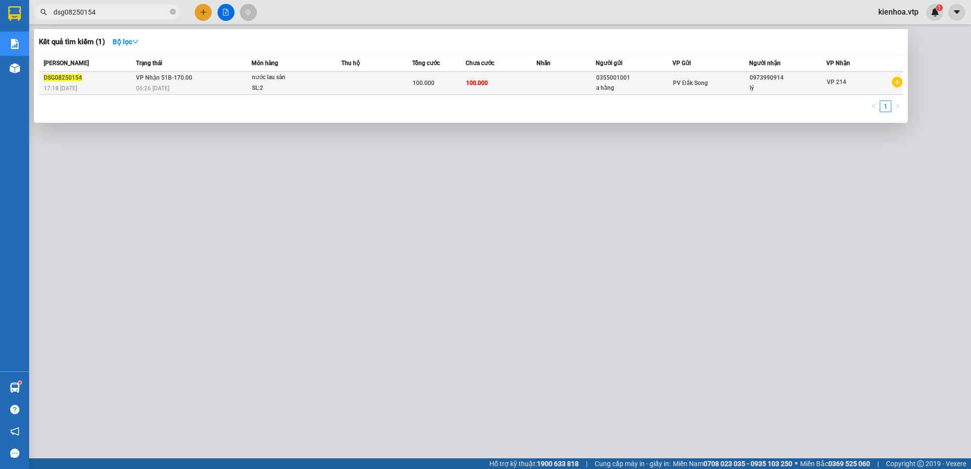
type input "dsg08250154"
click at [542, 79] on td at bounding box center [566, 83] width 59 height 23
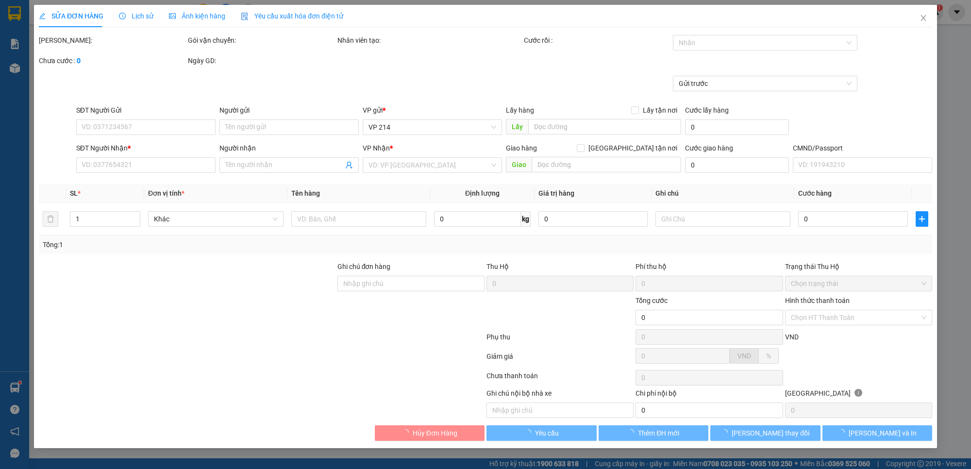
type input "0355001001"
type input "a hằng"
type input "0973990914"
type input "lý"
type input "100.000"
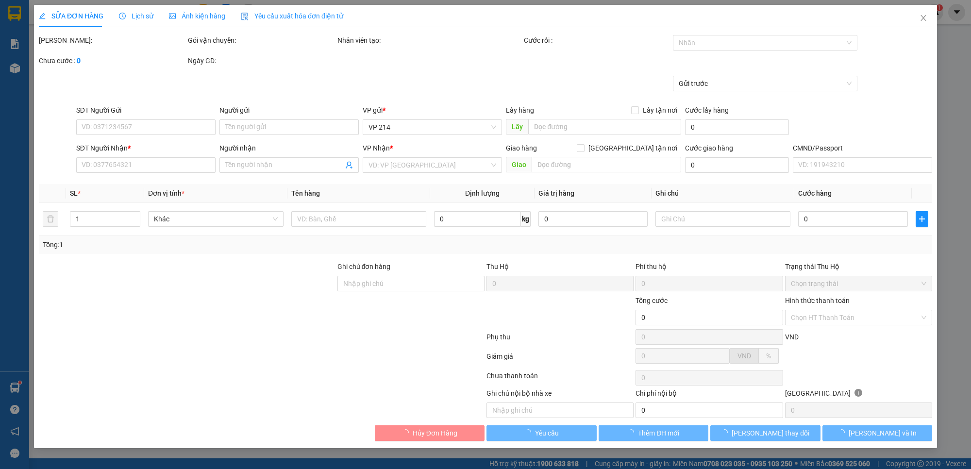
type input "100.000"
type input "5.000"
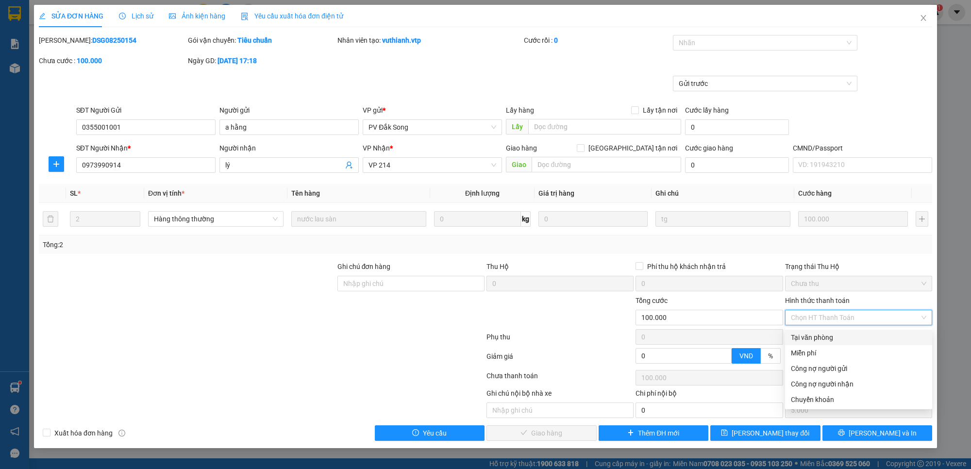
click at [839, 333] on div "Tại văn phòng" at bounding box center [859, 337] width 136 height 11
type input "0"
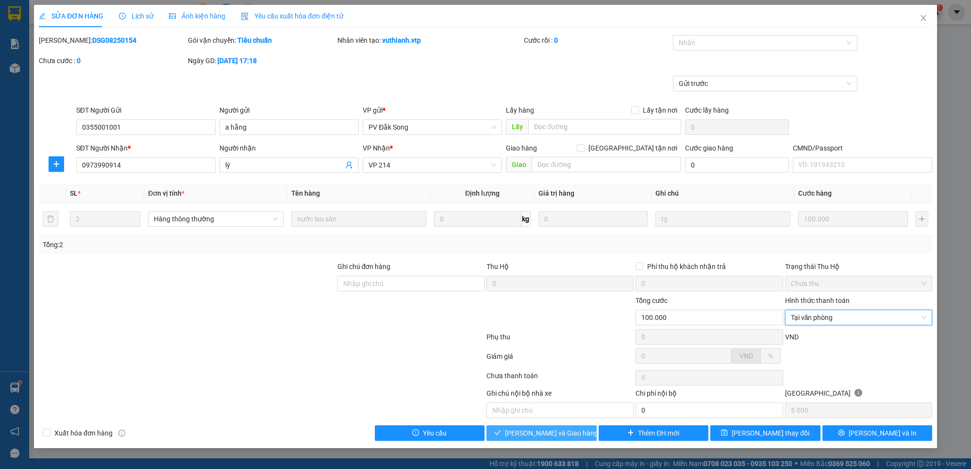
click at [501, 433] on icon "check" at bounding box center [497, 432] width 7 height 7
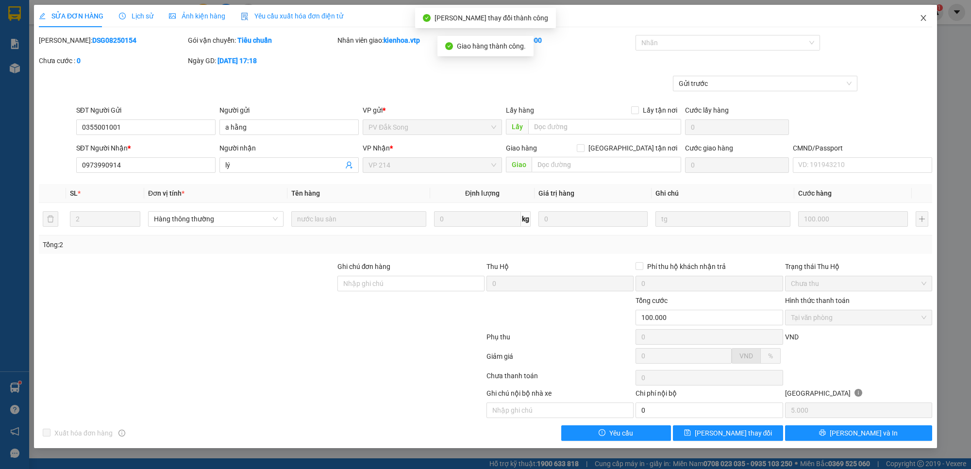
click at [925, 17] on icon "close" at bounding box center [923, 18] width 5 height 6
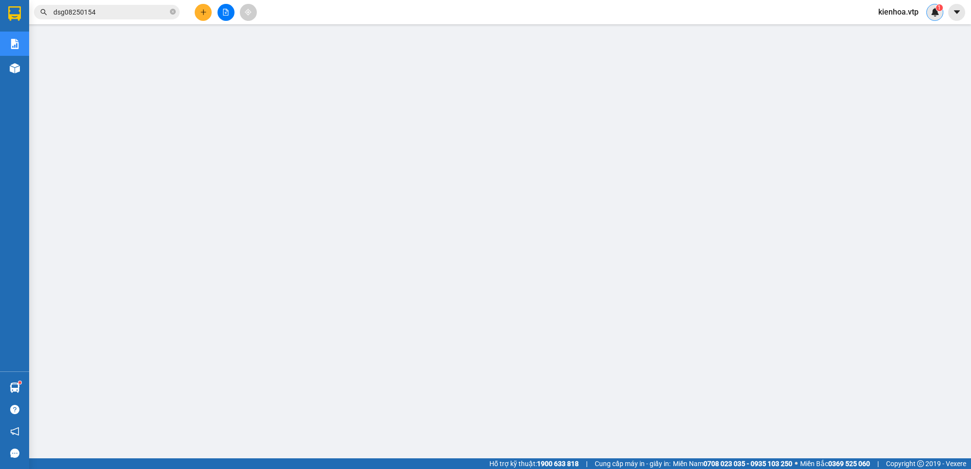
click at [931, 11] on img at bounding box center [935, 12] width 9 height 9
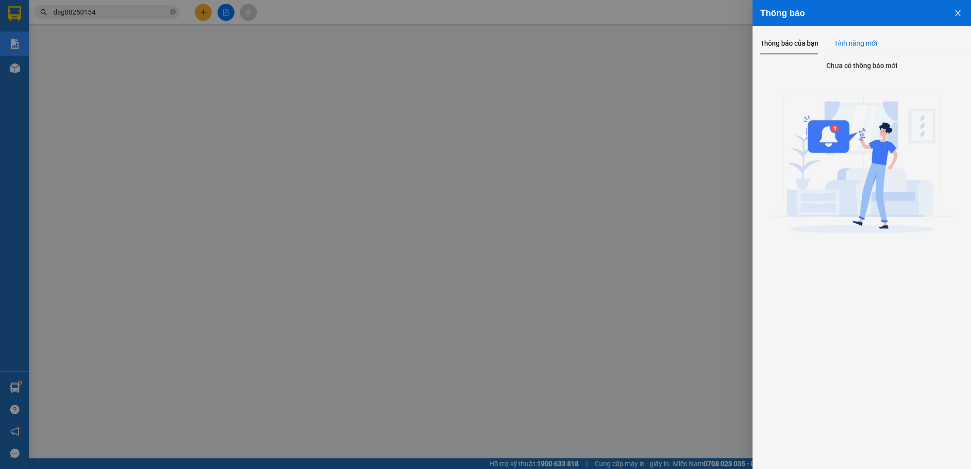
click at [858, 38] on div "Tính năng mới" at bounding box center [855, 43] width 43 height 11
click at [962, 11] on button "Close" at bounding box center [958, 12] width 26 height 25
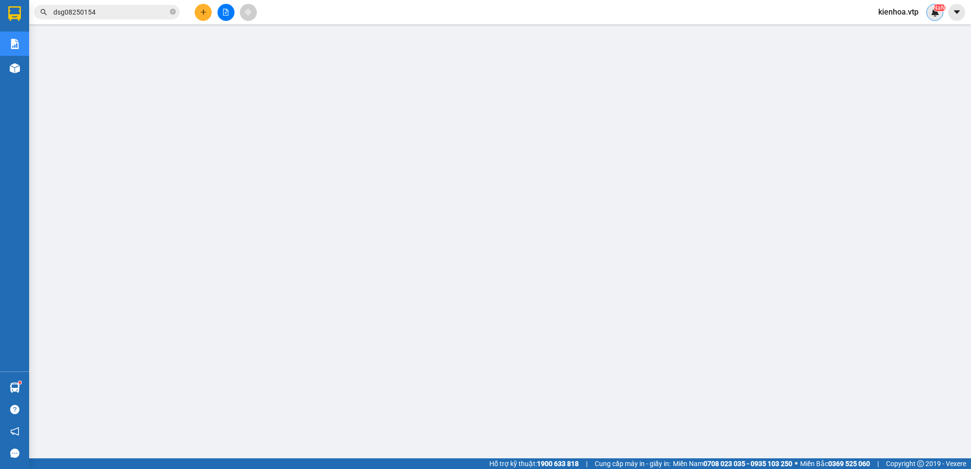
click at [928, 13] on div "NaN" at bounding box center [935, 12] width 17 height 17
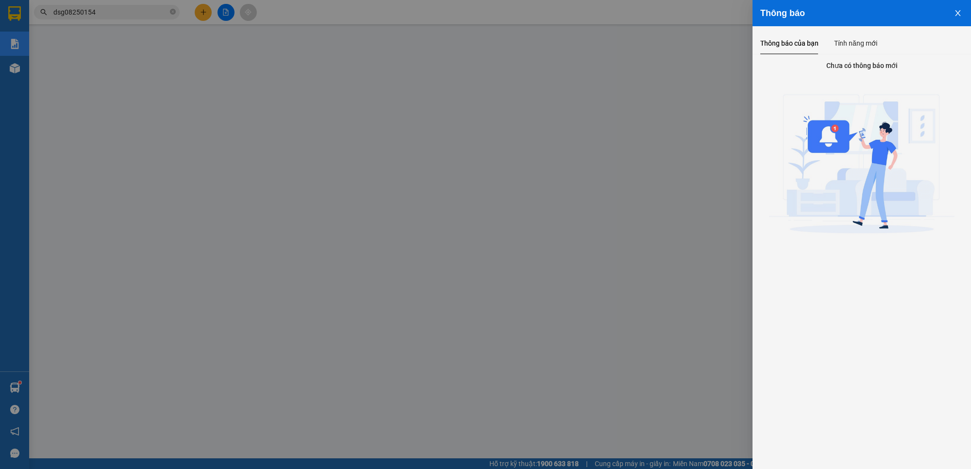
click at [957, 15] on icon "close" at bounding box center [957, 13] width 5 height 6
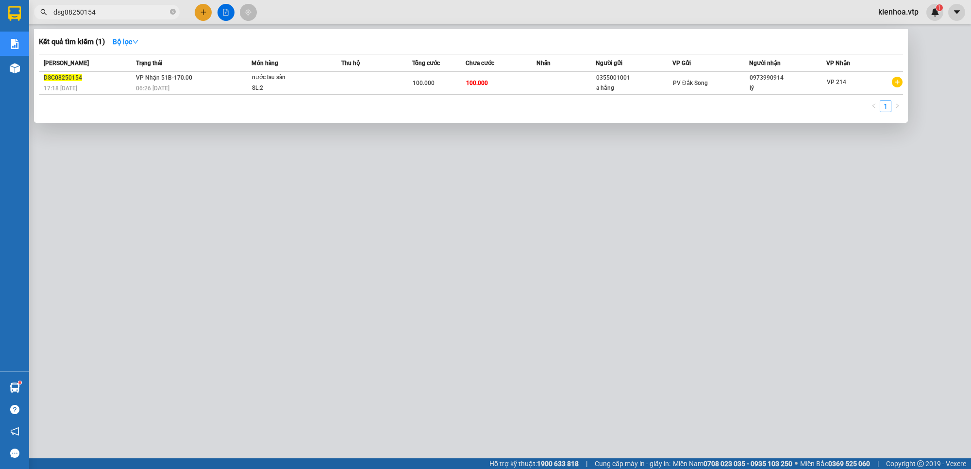
drag, startPoint x: 125, startPoint y: 15, endPoint x: 0, endPoint y: 107, distance: 155.5
click at [0, 97] on section "Kết quả tìm kiếm ( 1 ) Bộ lọc Mã ĐH Trạng thái Món hàng Thu hộ Tổng cước Chưa c…" at bounding box center [485, 234] width 971 height 469
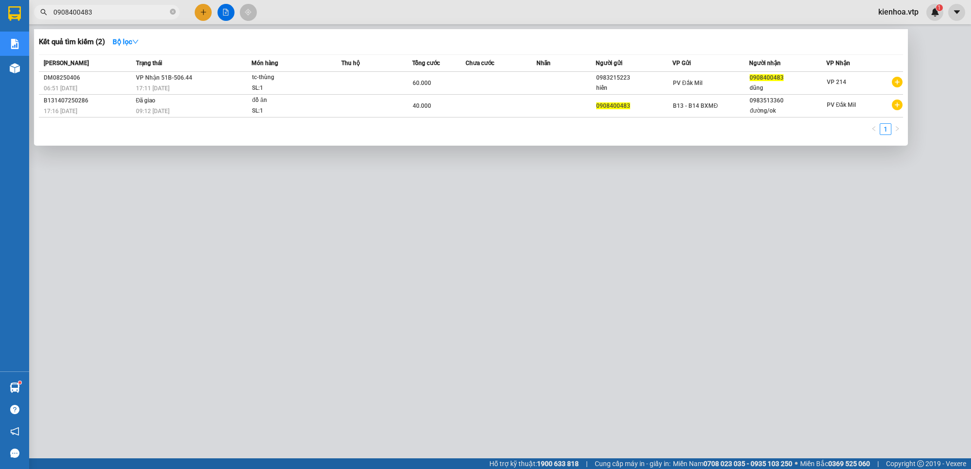
type input "0908400483"
click at [333, 32] on div "Kết quả tìm kiếm ( 2 ) Bộ lọc Mã ĐH Trạng thái Món hàng Thu hộ Tổng cước Chưa c…" at bounding box center [471, 87] width 874 height 117
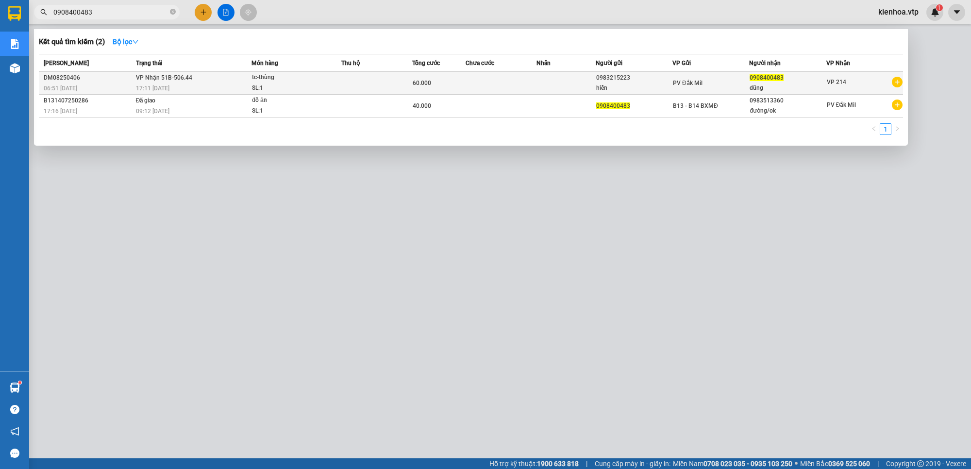
click at [718, 78] on div "PV Đắk Mil" at bounding box center [711, 83] width 76 height 11
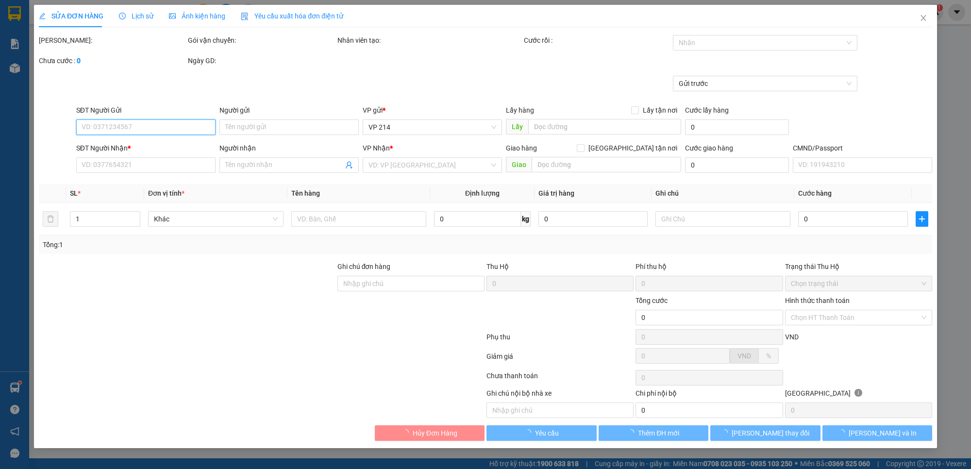
type input "0983215223"
type input "hiển"
type input "0908400483"
type input "dũng"
type input "60.000"
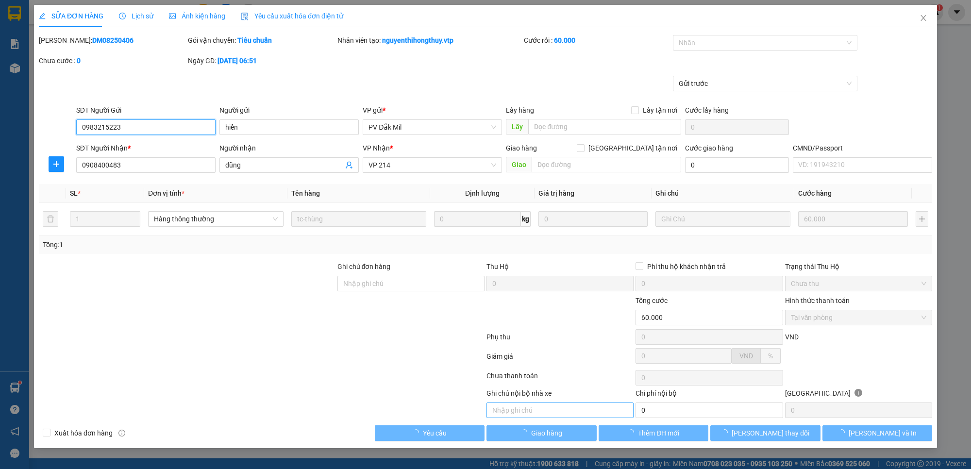
type input "3.000"
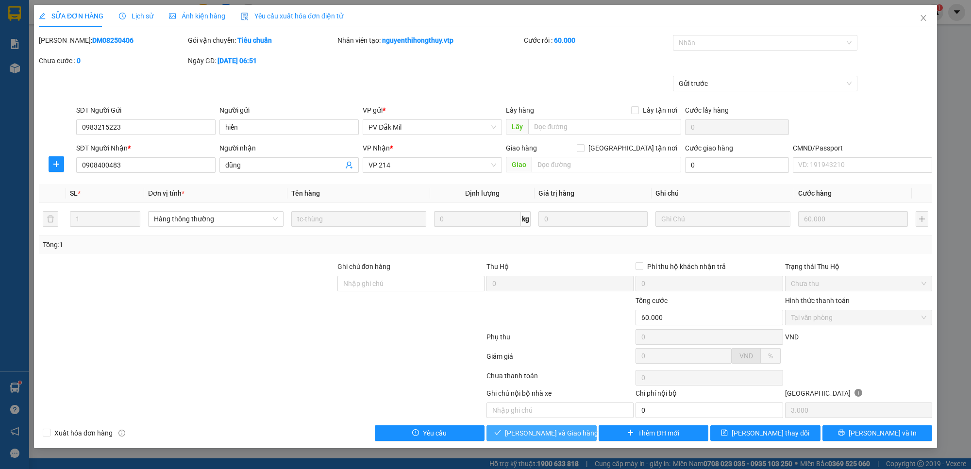
click at [547, 433] on span "Lưu và Giao hàng" at bounding box center [551, 433] width 93 height 11
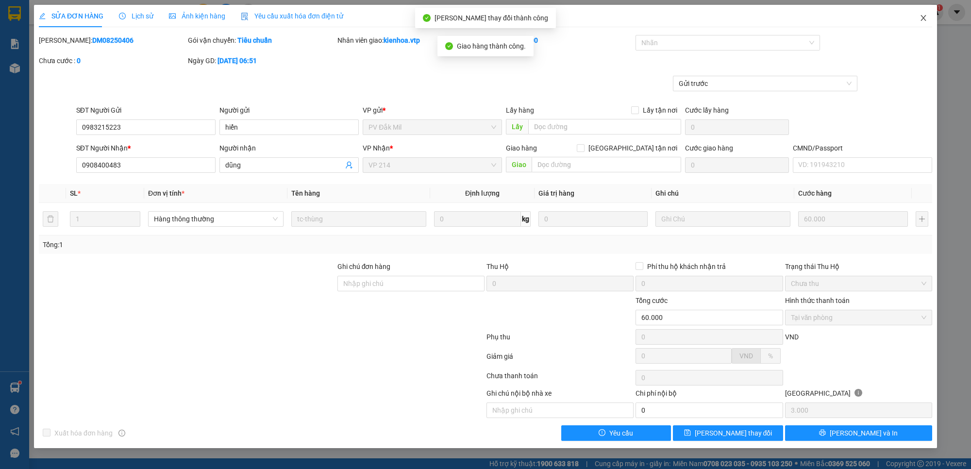
click at [931, 23] on span "Close" at bounding box center [923, 18] width 27 height 27
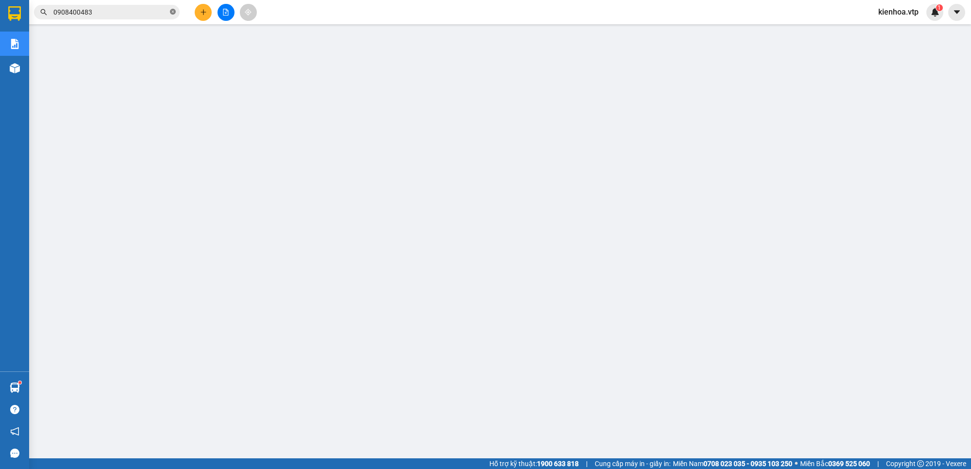
click at [175, 12] on icon "close-circle" at bounding box center [173, 12] width 6 height 6
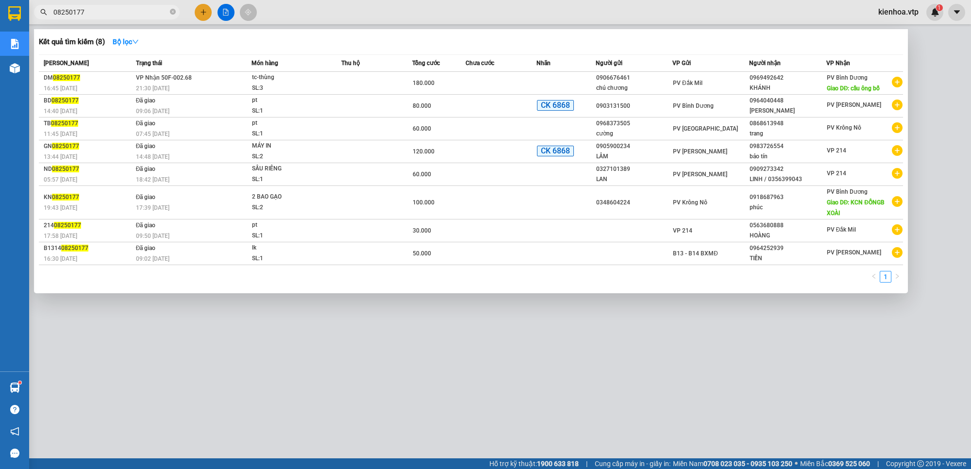
drag, startPoint x: 104, startPoint y: 14, endPoint x: 42, endPoint y: 34, distance: 65.9
click at [42, 21] on div "Kết quả tìm kiếm ( 8 ) Bộ lọc Mã ĐH Trạng thái Món hàng Thu hộ Tổng cước Chưa c…" at bounding box center [94, 12] width 189 height 17
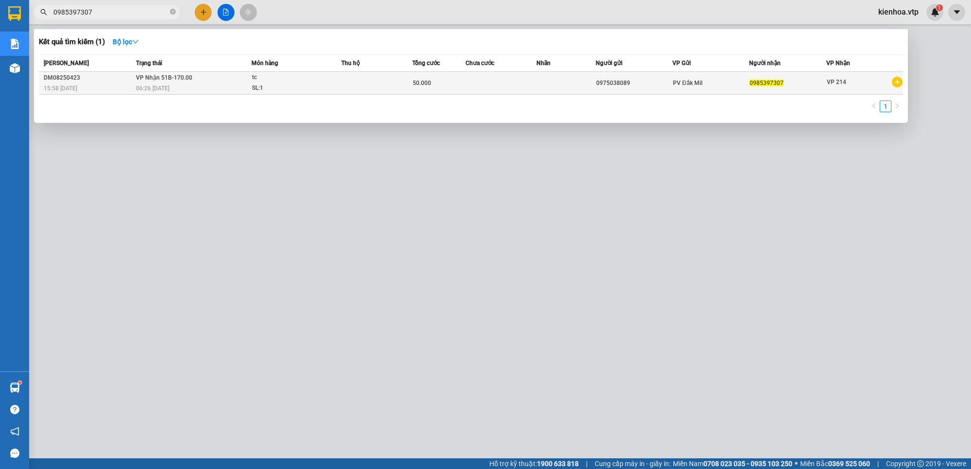
type input "0985397307"
click at [460, 79] on div "50.000" at bounding box center [439, 83] width 52 height 11
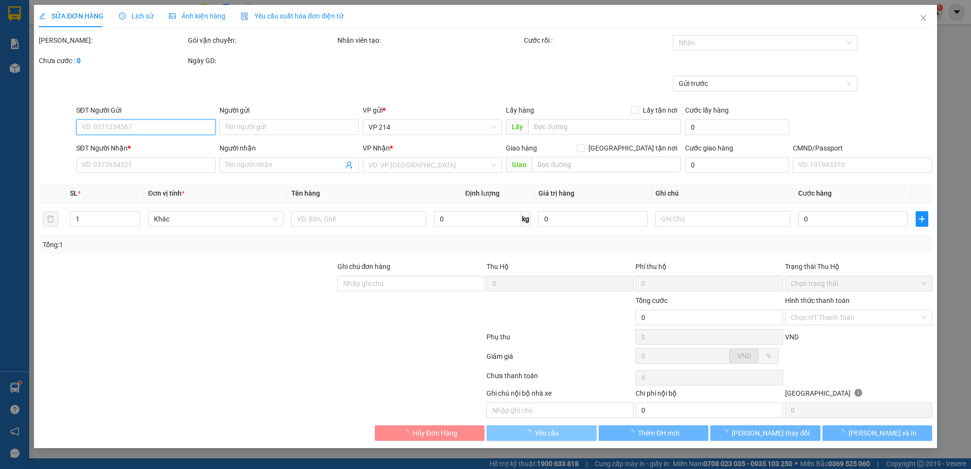
type input "2.500"
type input "0975038089"
type input "0985397307"
type input "50.000"
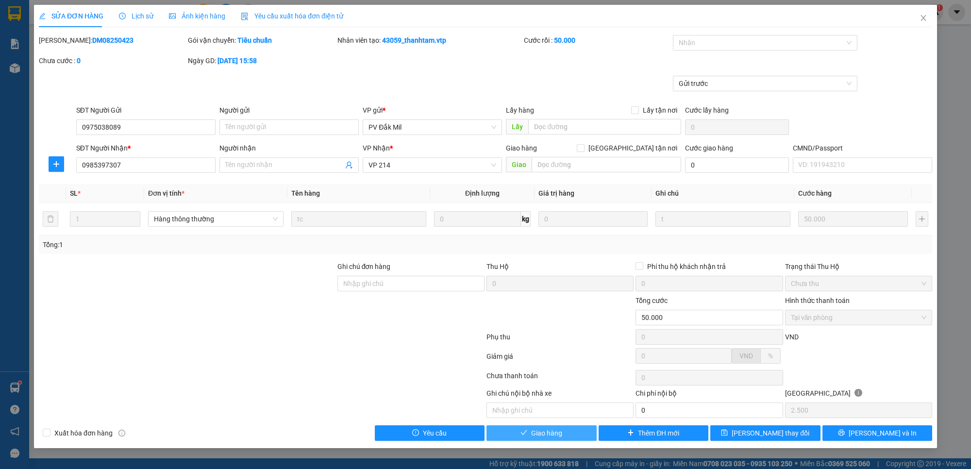
click at [557, 435] on span "Giao hàng" at bounding box center [546, 433] width 31 height 11
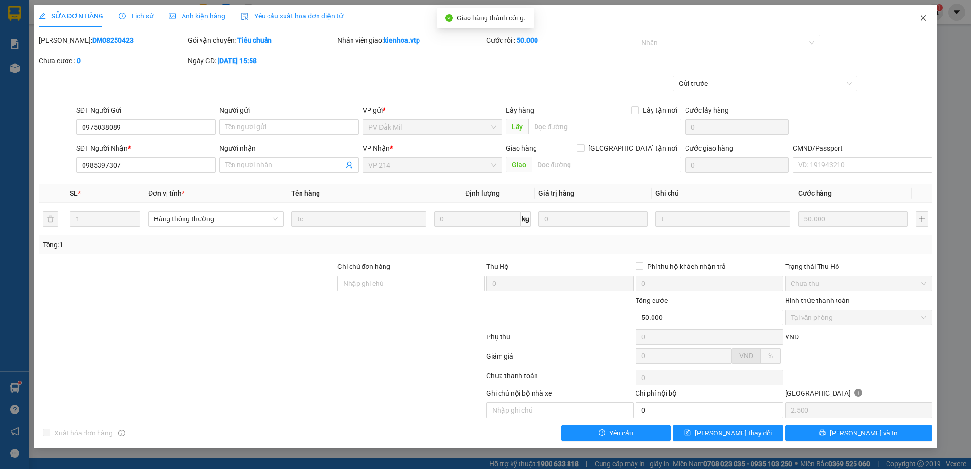
click at [923, 18] on icon "close" at bounding box center [924, 18] width 8 height 8
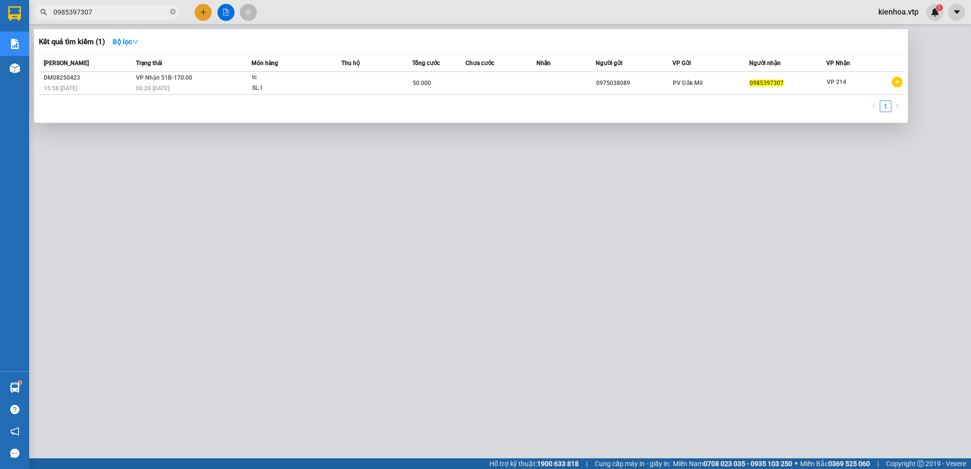
drag, startPoint x: 114, startPoint y: 15, endPoint x: 43, endPoint y: 34, distance: 74.1
click at [43, 21] on div "Kết quả tìm kiếm ( 1 ) Bộ lọc Mã ĐH Trạng thái Món hàng Thu hộ Tổng cước Chưa c…" at bounding box center [94, 12] width 189 height 17
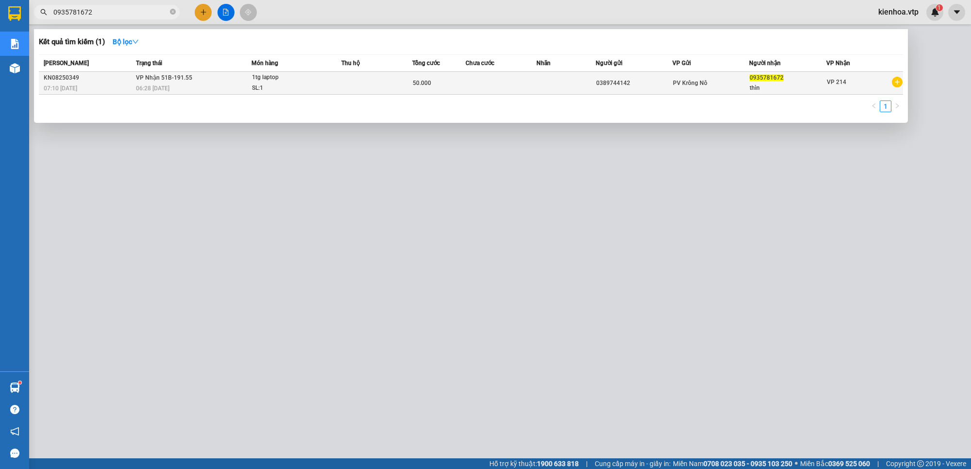
type input "0935781672"
click at [484, 93] on td at bounding box center [501, 83] width 71 height 23
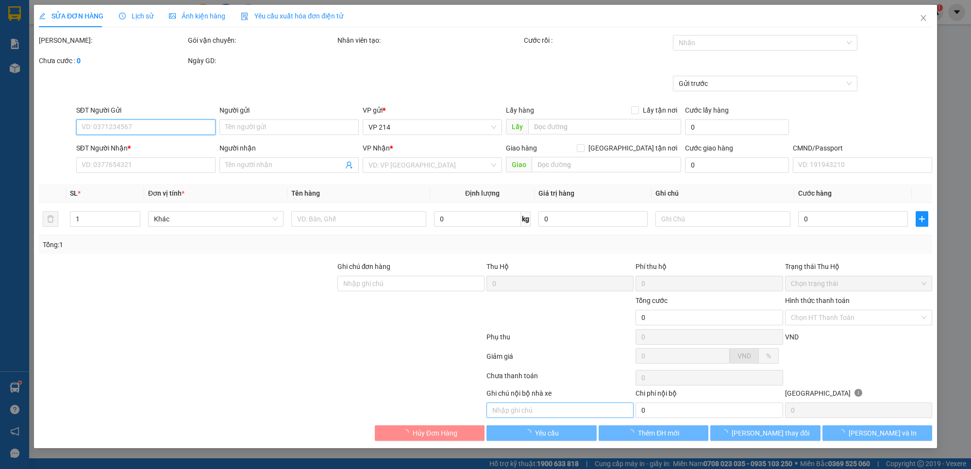
type input "0389744142"
type input "0935781672"
type input "thìn"
type input "50.000"
type input "2.500"
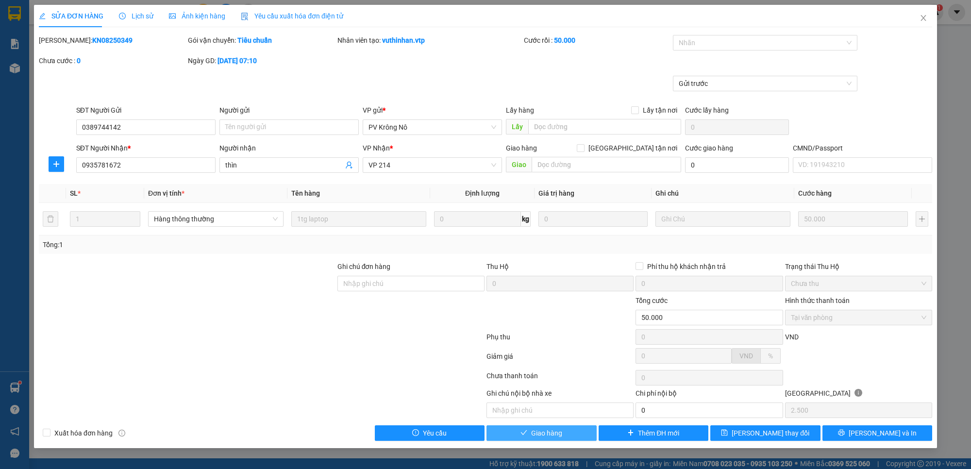
click at [550, 437] on span "Giao hàng" at bounding box center [546, 433] width 31 height 11
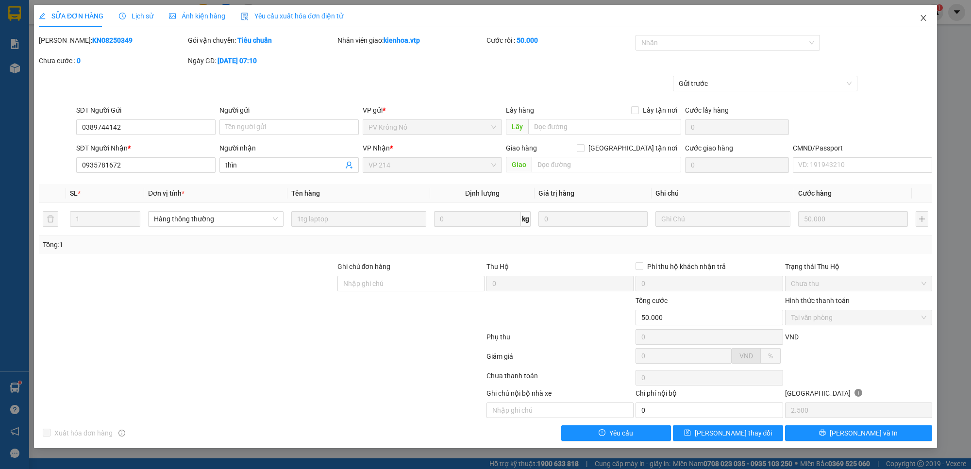
click at [928, 16] on span "Close" at bounding box center [923, 18] width 27 height 27
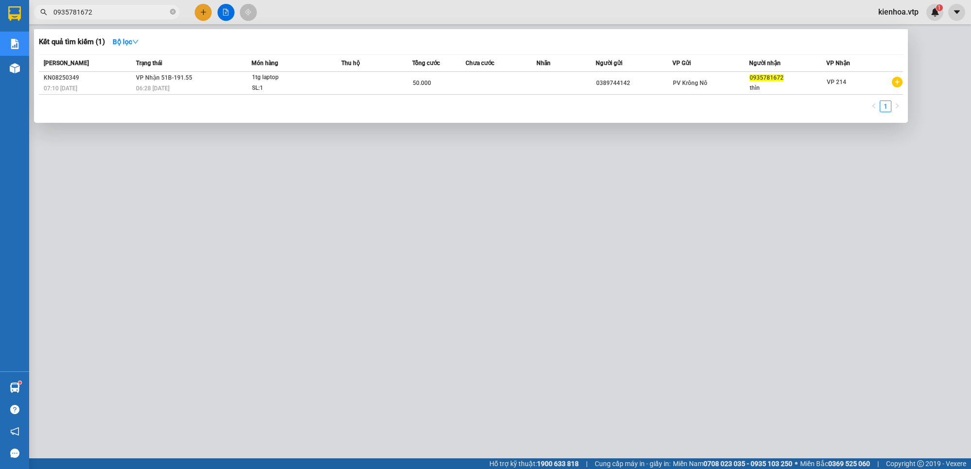
drag, startPoint x: 139, startPoint y: 11, endPoint x: 41, endPoint y: 48, distance: 104.7
click at [41, 21] on div "Kết quả tìm kiếm ( 1 ) Bộ lọc Mã ĐH Trạng thái Món hàng Thu hộ Tổng cước Chưa c…" at bounding box center [94, 12] width 189 height 17
drag, startPoint x: 124, startPoint y: 6, endPoint x: 32, endPoint y: 46, distance: 100.5
click at [32, 21] on div "Kết quả tìm kiếm ( 1 ) Bộ lọc Mã ĐH Trạng thái Món hàng Thu hộ Tổng cước Chưa c…" at bounding box center [94, 12] width 189 height 17
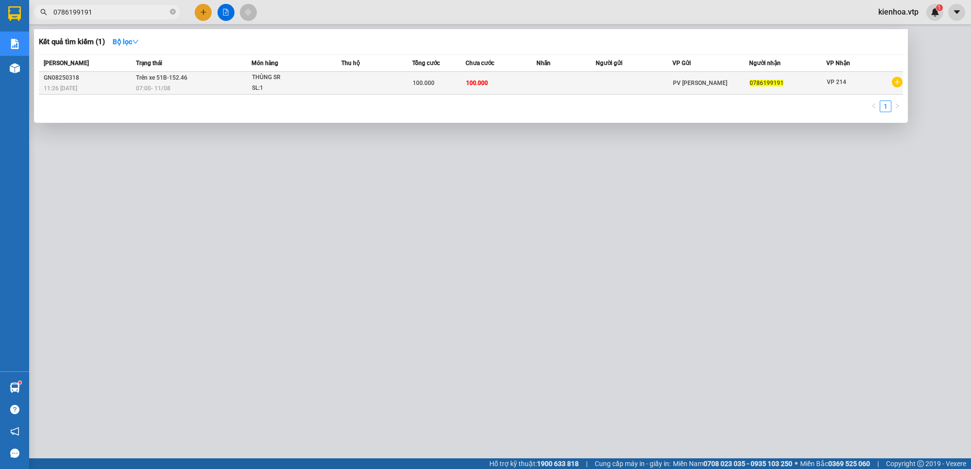
type input "0786199191"
click at [584, 75] on td at bounding box center [566, 83] width 59 height 23
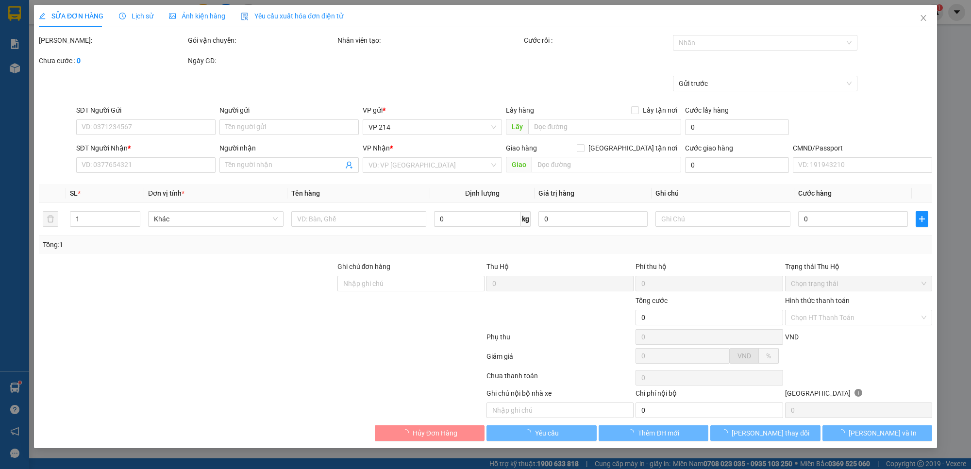
type input "20.000"
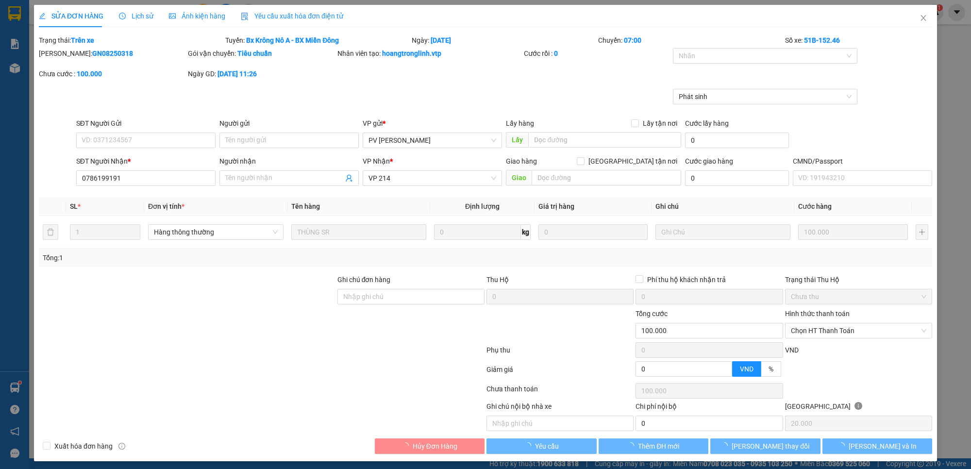
type input "0786199191"
type input "100.000"
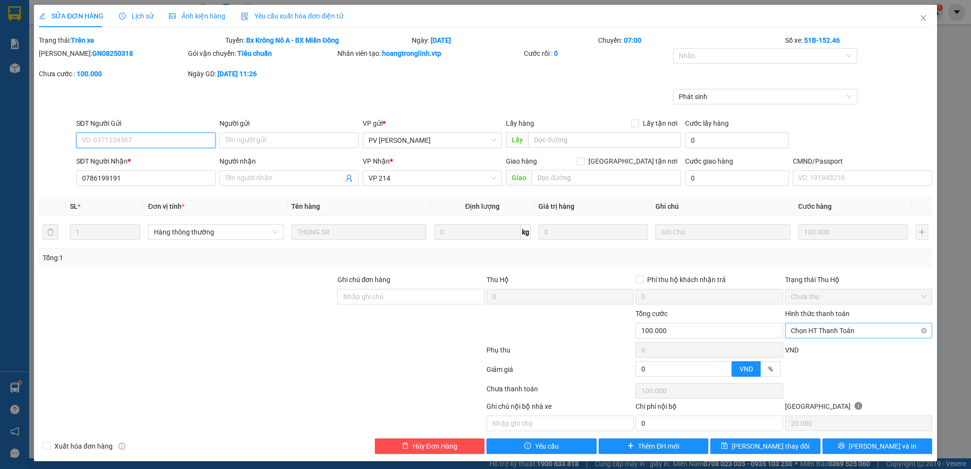
click at [846, 332] on span "Chọn HT Thanh Toán" at bounding box center [859, 330] width 136 height 15
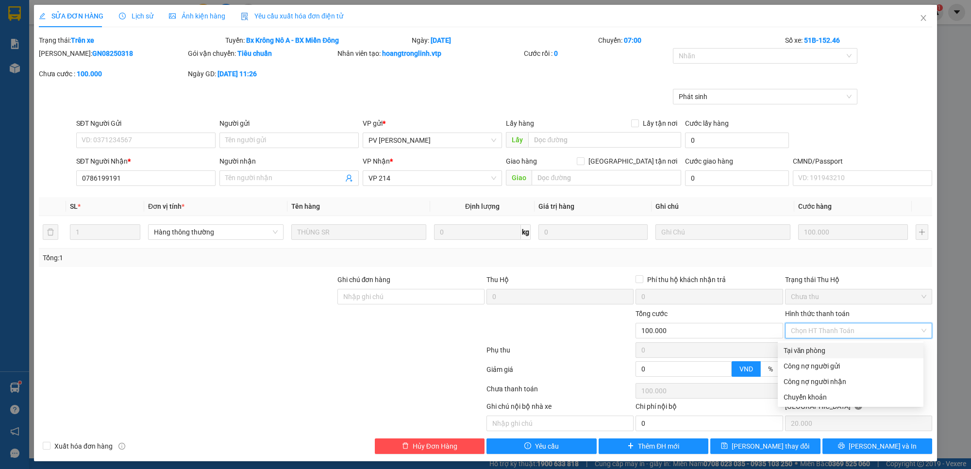
click at [836, 347] on div "Tại văn phòng" at bounding box center [851, 350] width 134 height 11
type input "0"
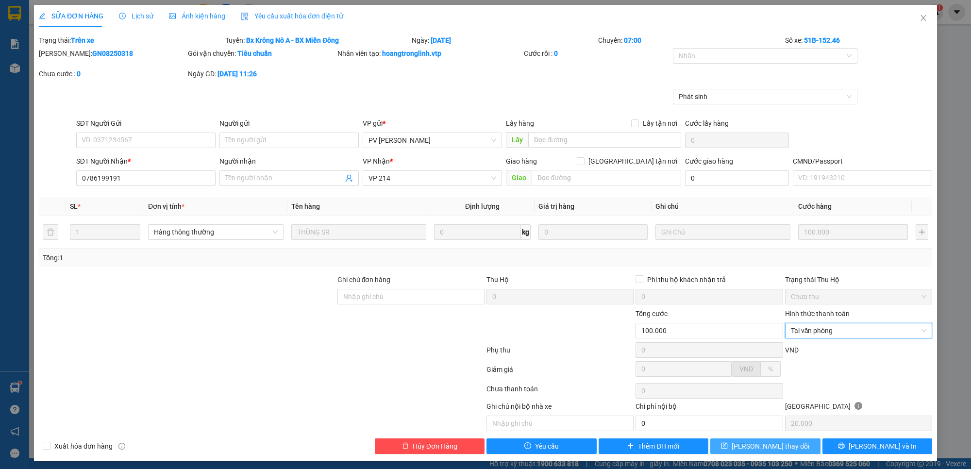
click at [758, 449] on span "Lưu thay đổi" at bounding box center [771, 446] width 78 height 11
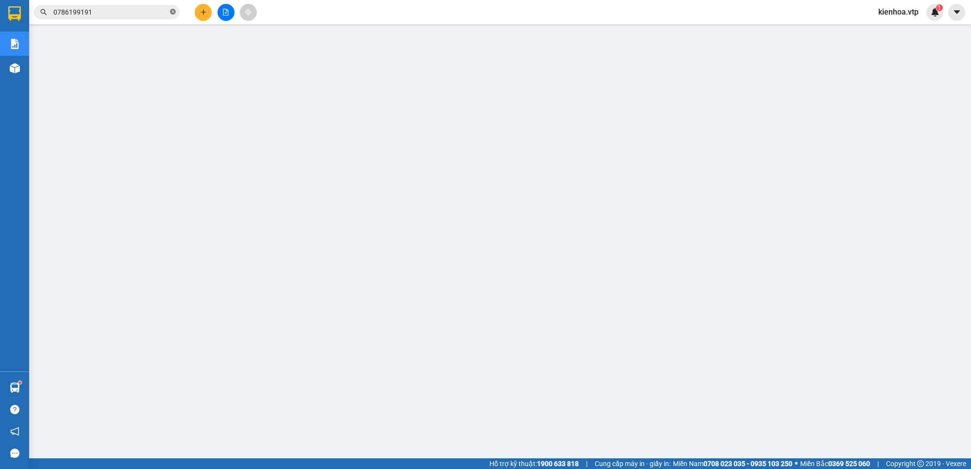
click at [170, 12] on icon "close-circle" at bounding box center [173, 12] width 6 height 6
click at [230, 7] on button at bounding box center [226, 12] width 17 height 17
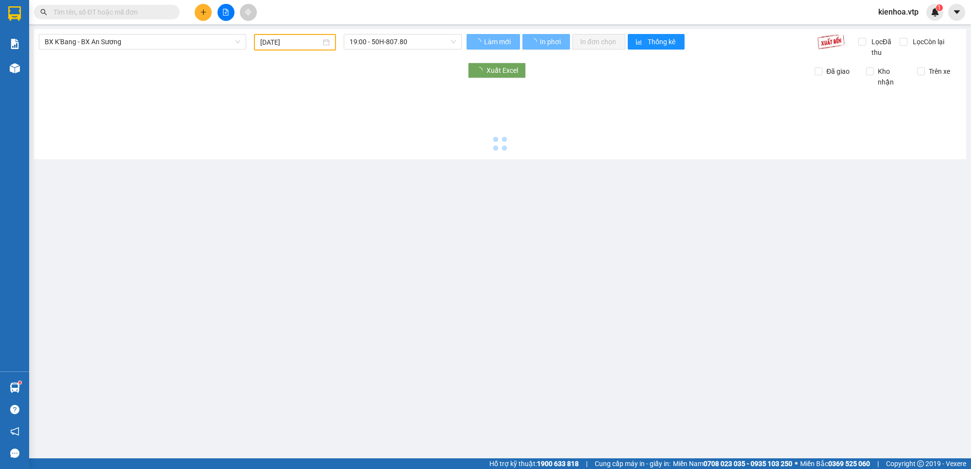
type input "11/08/2025"
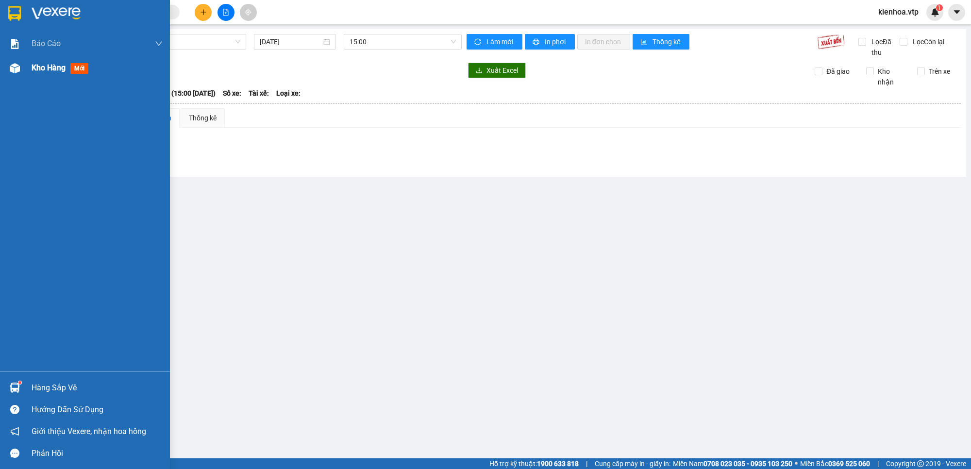
click at [51, 71] on span "Kho hàng" at bounding box center [49, 67] width 34 height 9
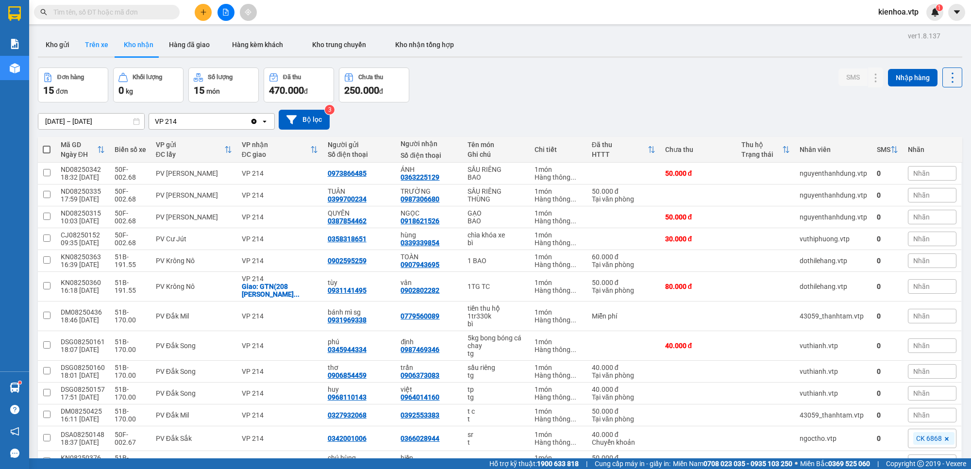
click at [99, 47] on button "Trên xe" at bounding box center [96, 44] width 39 height 23
type input "10/08/2025 – 11/09/2025"
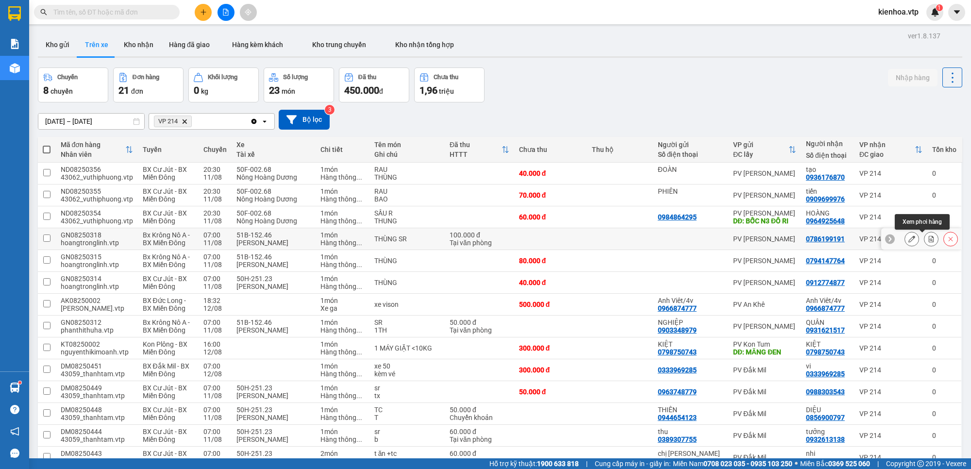
click at [929, 238] on icon at bounding box center [931, 239] width 5 height 7
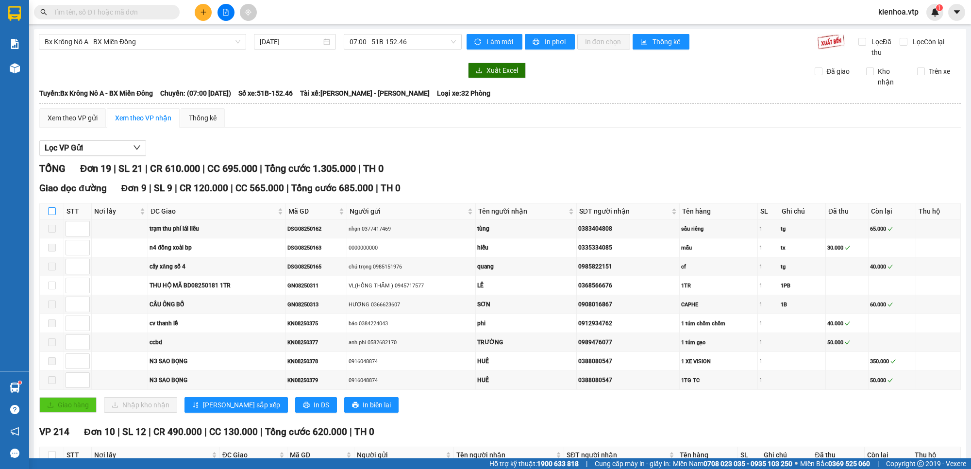
click at [49, 210] on input "checkbox" at bounding box center [52, 211] width 8 height 8
checkbox input "true"
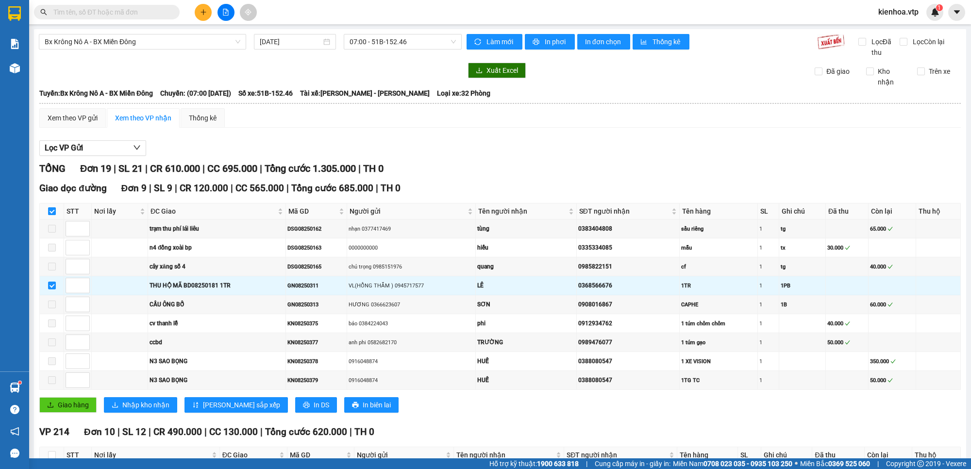
click at [49, 210] on input "checkbox" at bounding box center [52, 211] width 8 height 8
checkbox input "false"
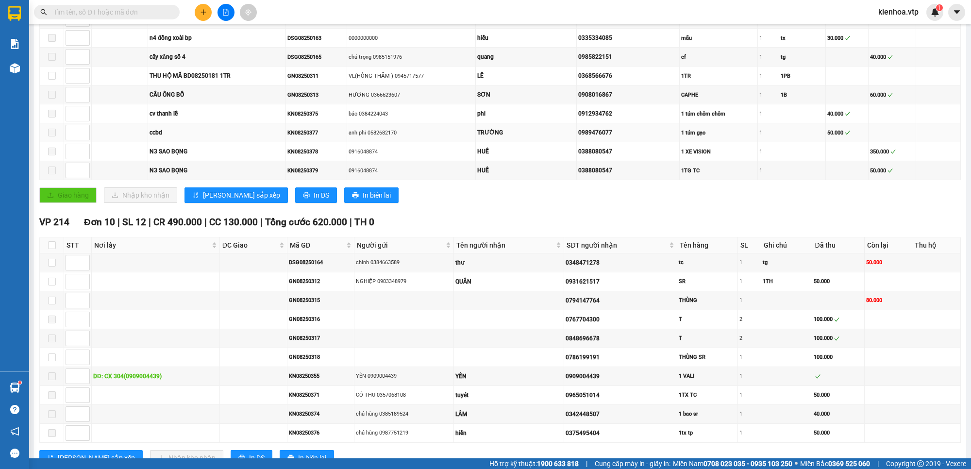
scroll to position [243, 0]
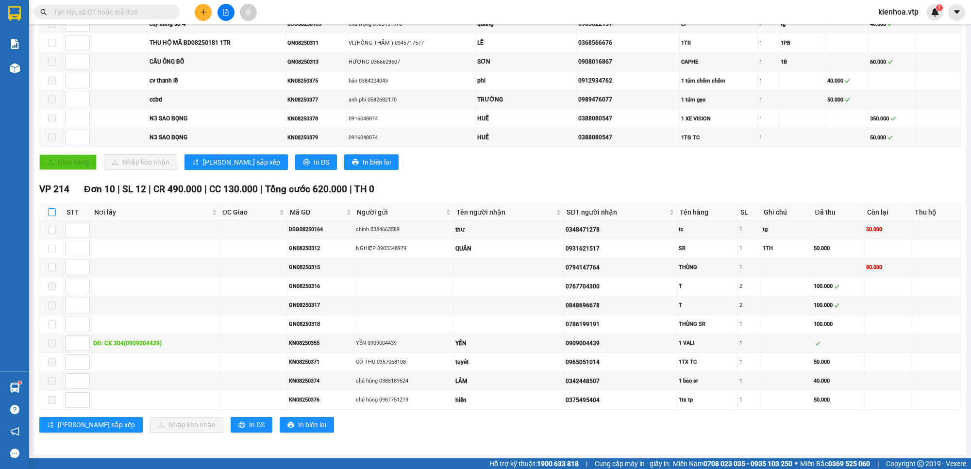
click at [51, 216] on input "checkbox" at bounding box center [52, 212] width 8 height 8
checkbox input "true"
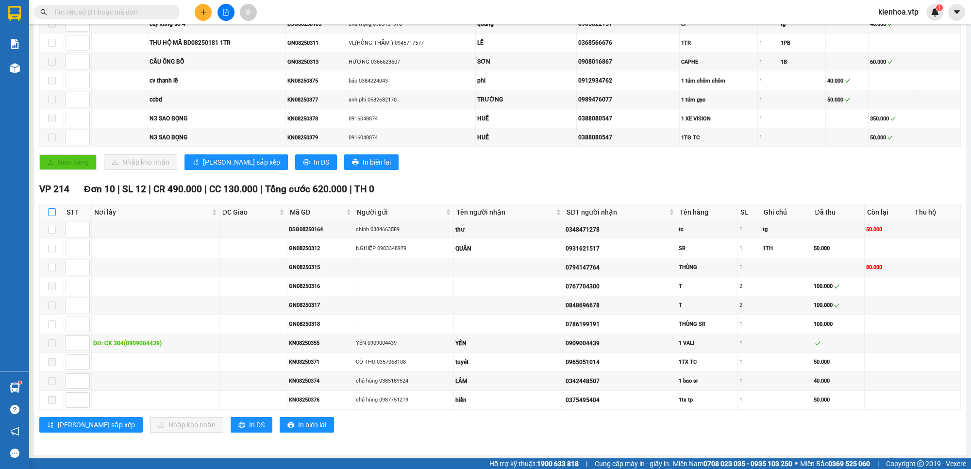
checkbox input "true"
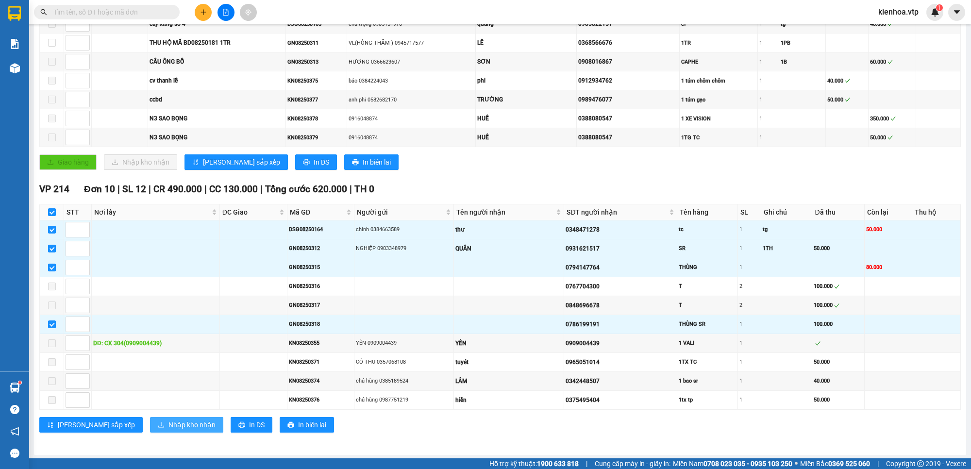
click at [150, 425] on button "Nhập kho nhận" at bounding box center [186, 425] width 73 height 16
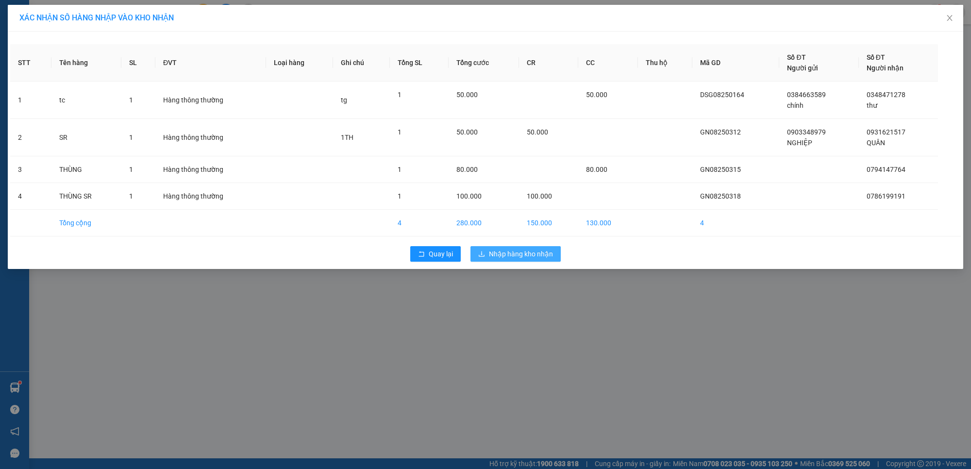
click at [532, 250] on span "Nhập hàng kho nhận" at bounding box center [521, 254] width 64 height 11
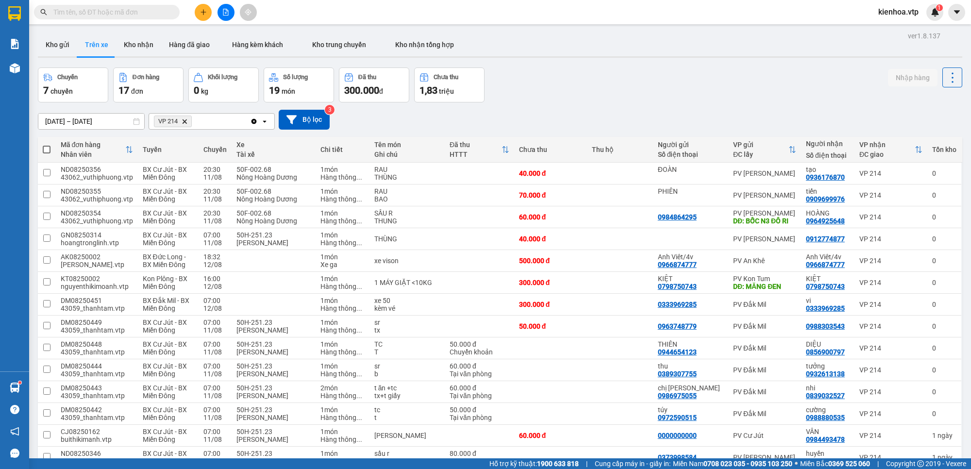
click at [470, 128] on div "10/08/2025 – 11/09/2025 Press the down arrow key to interact with the calendar …" at bounding box center [500, 120] width 925 height 20
click at [99, 15] on input "text" at bounding box center [110, 12] width 115 height 11
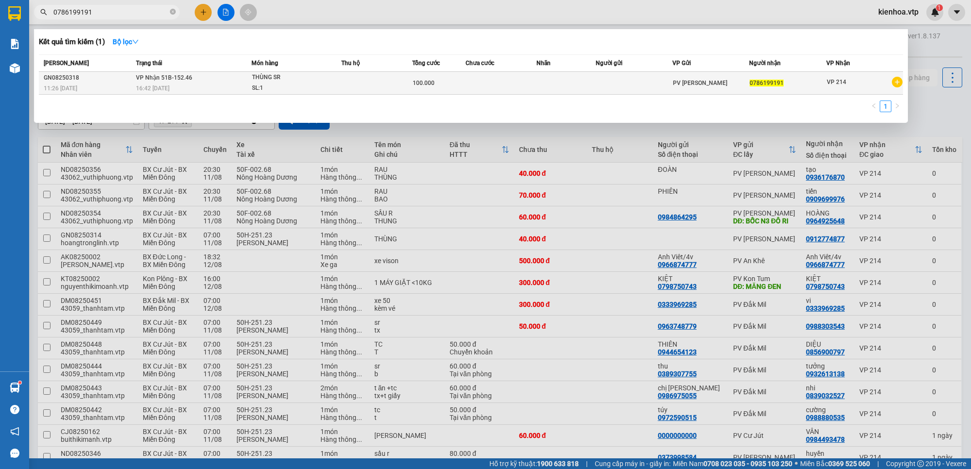
type input "0786199191"
click at [441, 88] on td "100.000" at bounding box center [438, 83] width 53 height 23
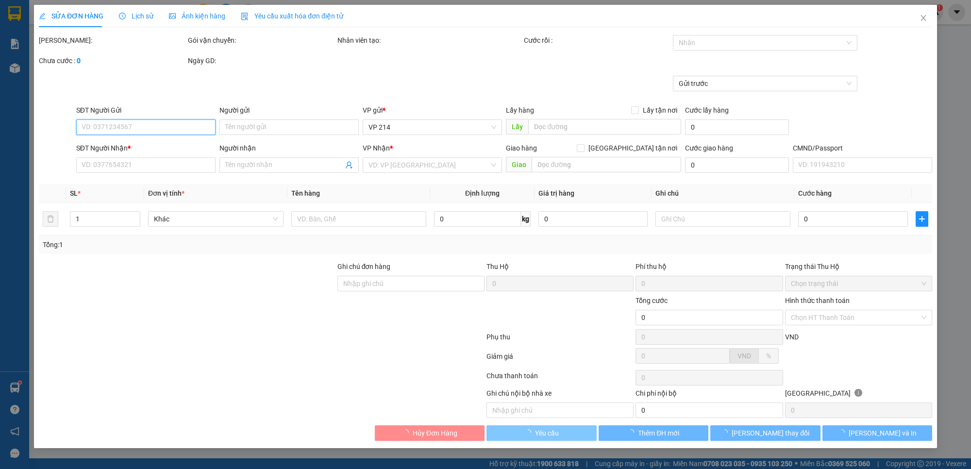
type input "20.000"
type input "0786199191"
type input "100.000"
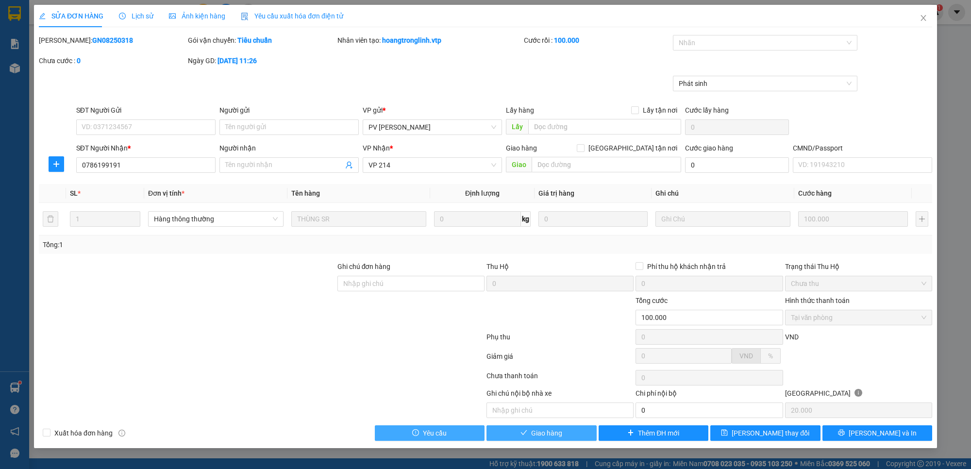
click at [567, 431] on button "Giao hàng" at bounding box center [542, 433] width 110 height 16
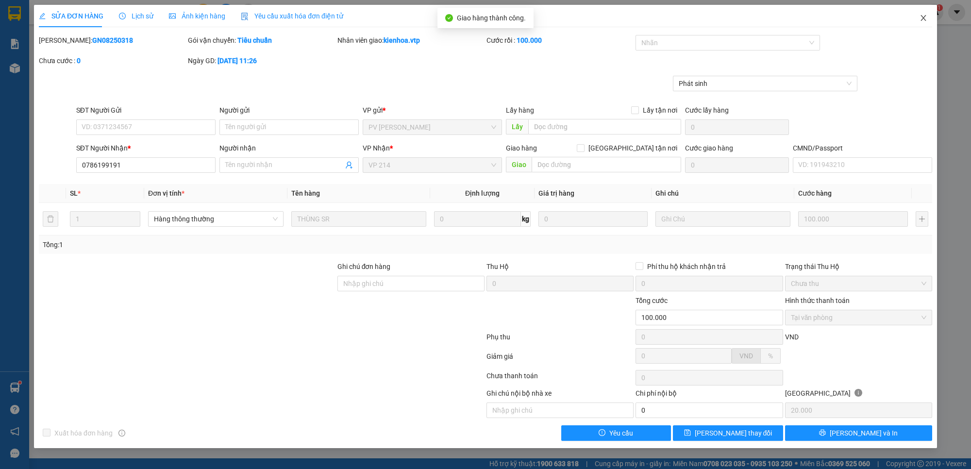
click at [926, 18] on icon "close" at bounding box center [924, 18] width 8 height 8
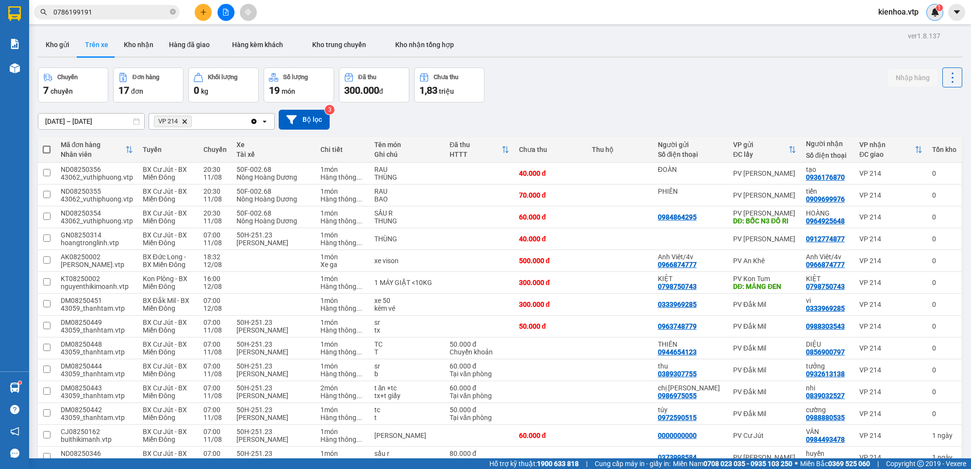
click at [933, 10] on img at bounding box center [935, 12] width 9 height 9
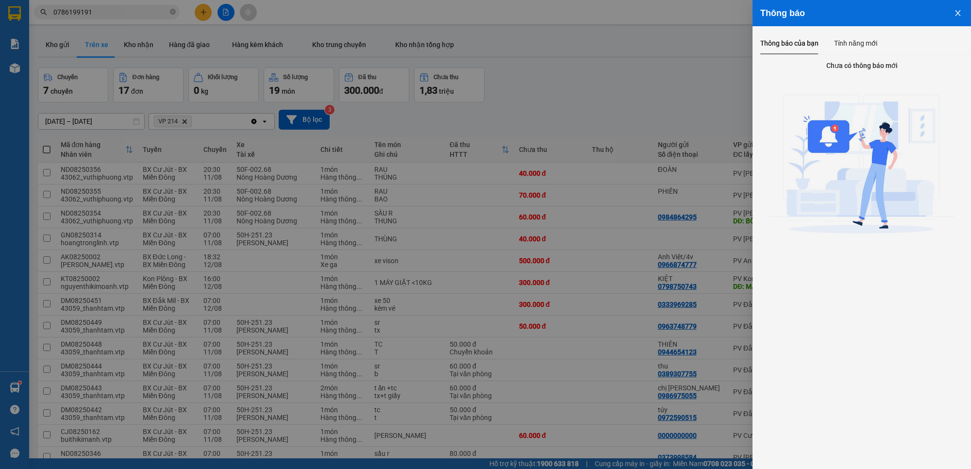
click at [865, 29] on div "Thông báo của bạn Tính năng mới Chưa có thông báo mới" at bounding box center [862, 146] width 219 height 240
click at [844, 45] on div "Tính năng mới" at bounding box center [855, 43] width 43 height 11
click at [955, 14] on icon "close" at bounding box center [958, 13] width 8 height 8
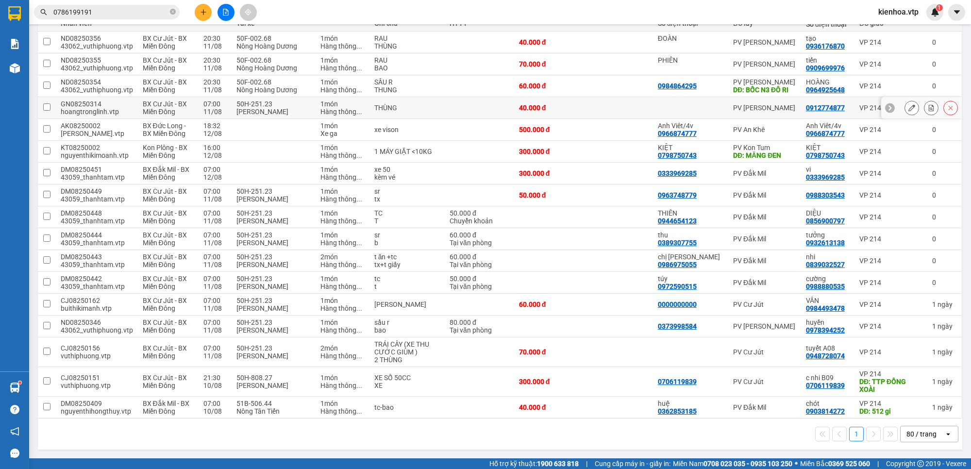
scroll to position [134, 0]
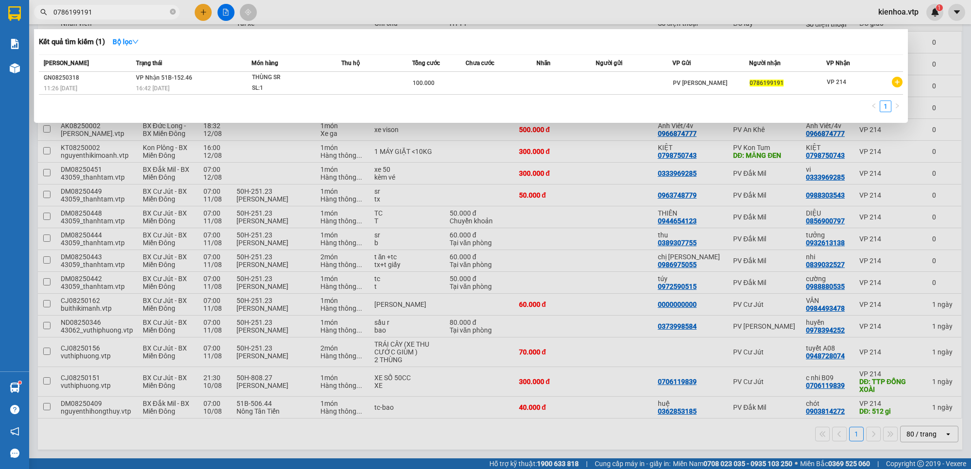
drag, startPoint x: 130, startPoint y: 10, endPoint x: 47, endPoint y: 52, distance: 92.5
click at [47, 21] on div "Kết quả tìm kiếm ( 1 ) Bộ lọc Mã ĐH Trạng thái Món hàng Thu hộ Tổng cước Chưa c…" at bounding box center [94, 12] width 189 height 17
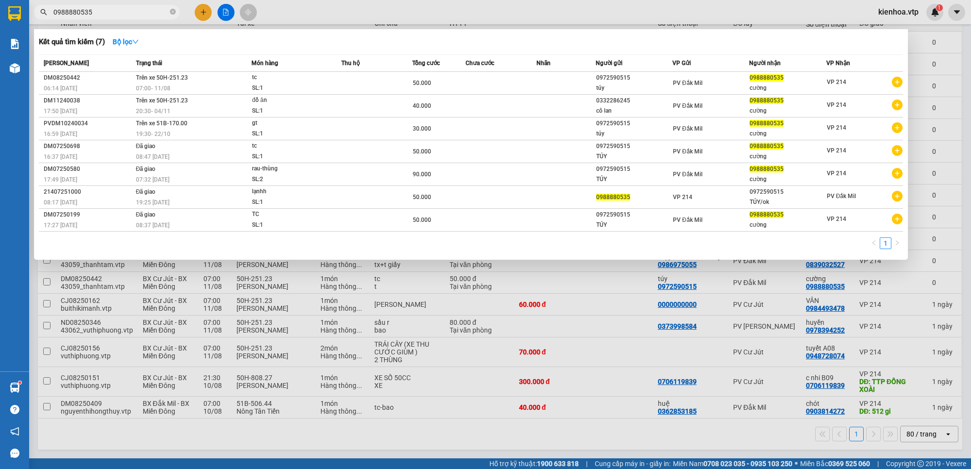
type input "0988880535"
drag, startPoint x: 107, startPoint y: 15, endPoint x: 52, endPoint y: 51, distance: 65.9
click at [52, 21] on div "Kết quả tìm kiếm ( 7 ) Bộ lọc Mã ĐH Trạng thái Món hàng Thu hộ Tổng cước Chưa c…" at bounding box center [94, 12] width 189 height 17
click at [285, 365] on div at bounding box center [485, 234] width 971 height 469
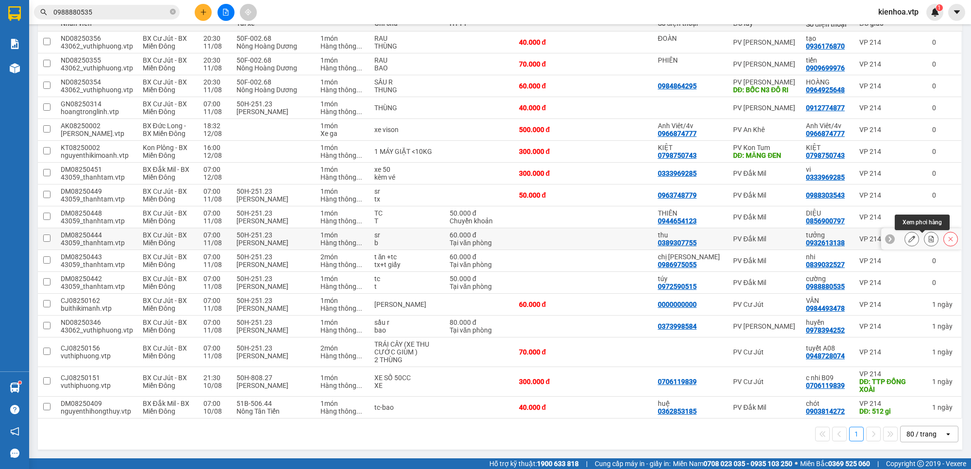
click at [928, 236] on icon at bounding box center [931, 239] width 7 height 7
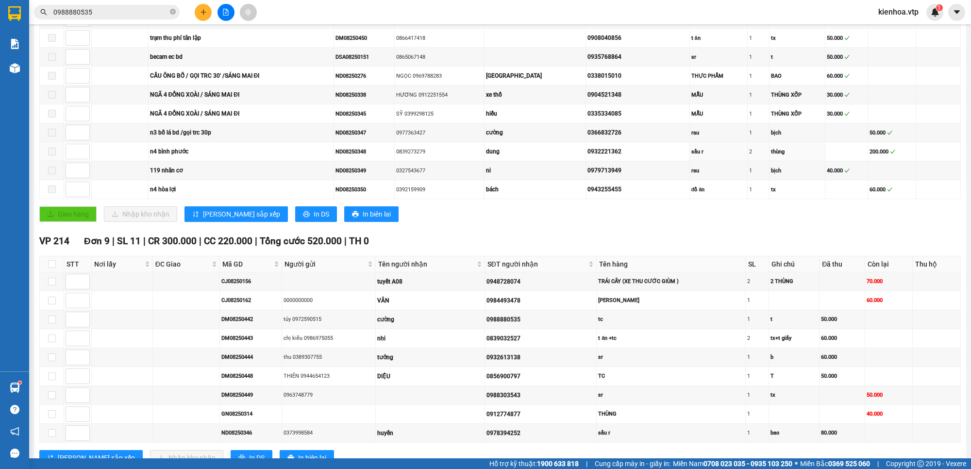
scroll to position [368, 0]
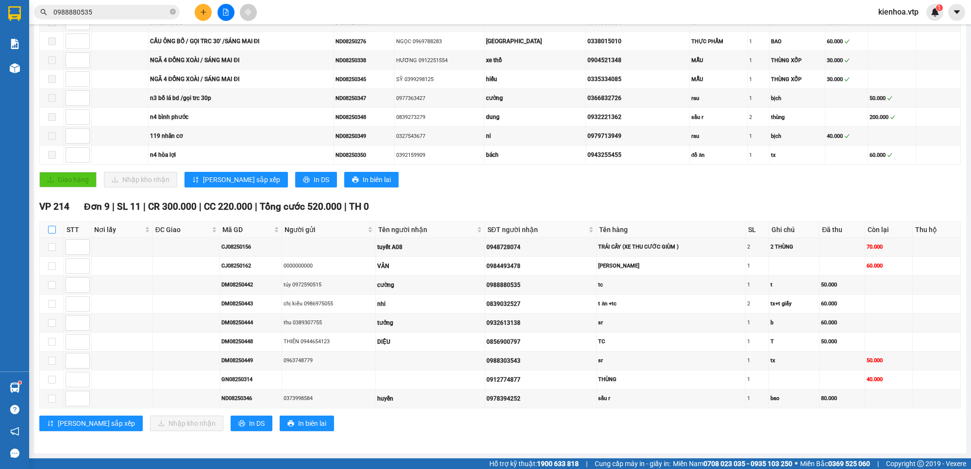
click at [52, 228] on input "checkbox" at bounding box center [52, 230] width 8 height 8
checkbox input "true"
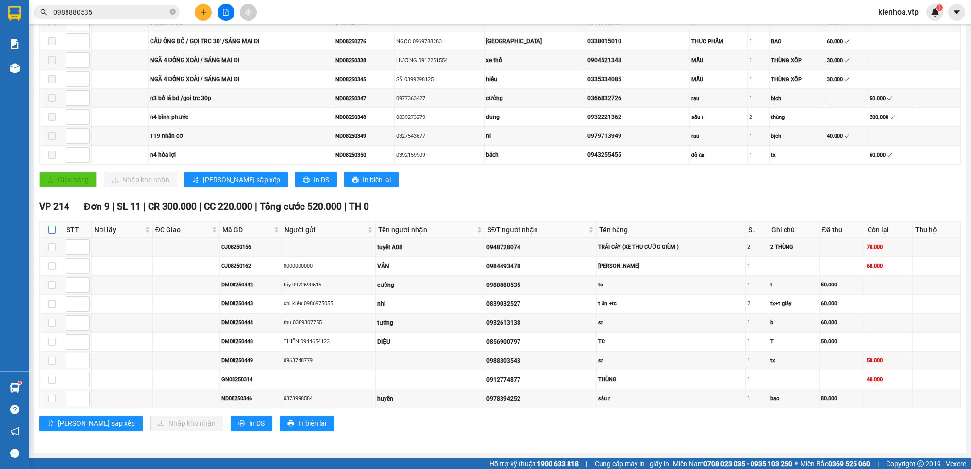
checkbox input "true"
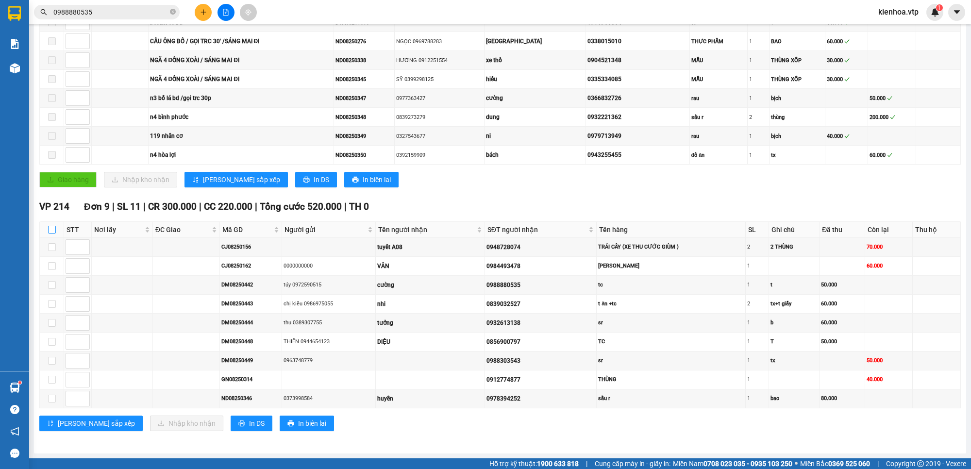
checkbox input "true"
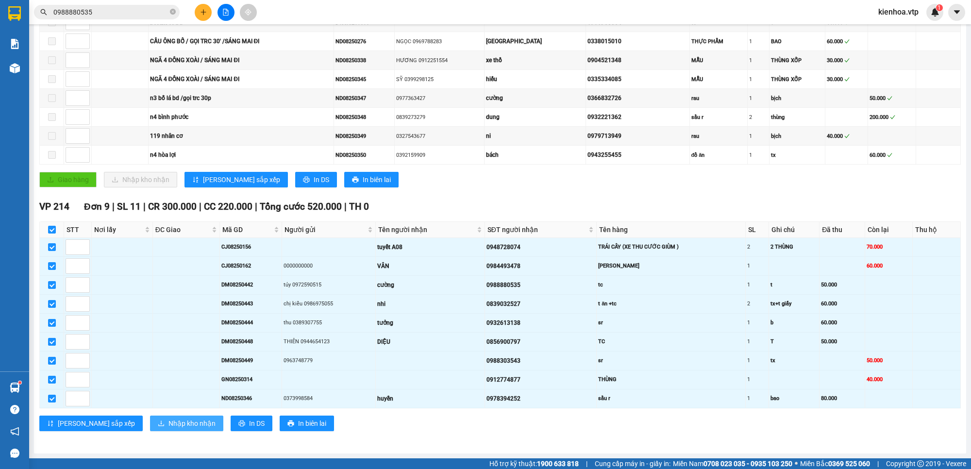
click at [169, 423] on span "Nhập kho nhận" at bounding box center [192, 423] width 47 height 11
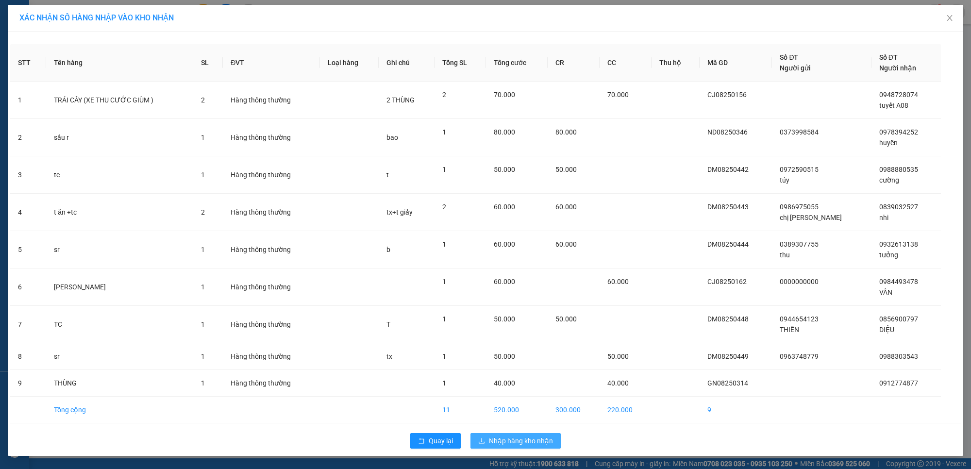
click at [532, 442] on span "Nhập hàng kho nhận" at bounding box center [521, 441] width 64 height 11
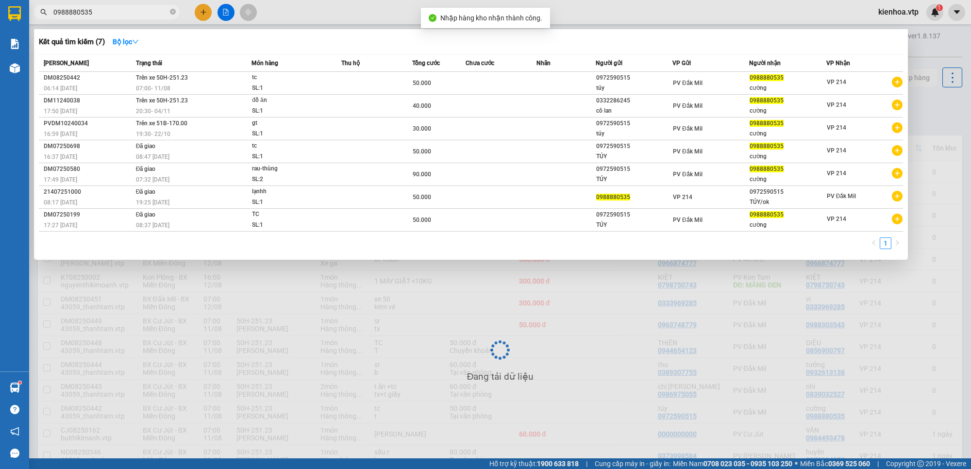
click at [112, 17] on input "0988880535" at bounding box center [110, 12] width 115 height 11
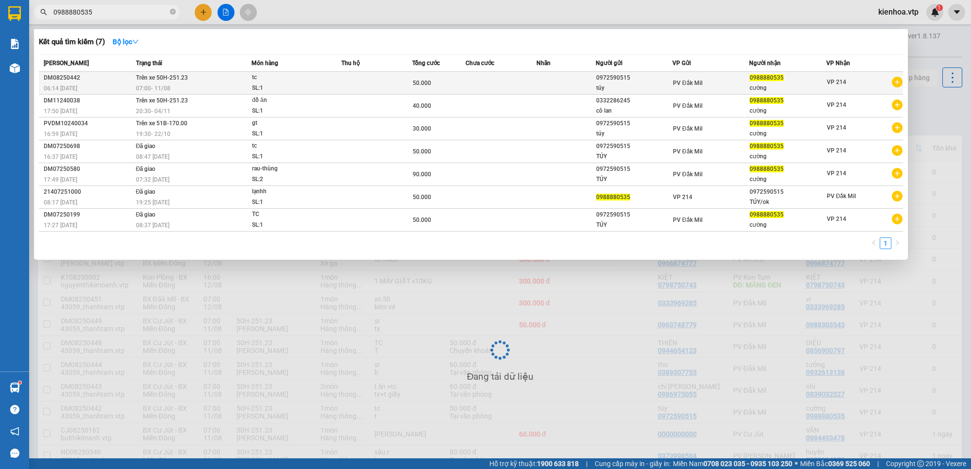
click at [520, 87] on td at bounding box center [501, 83] width 71 height 23
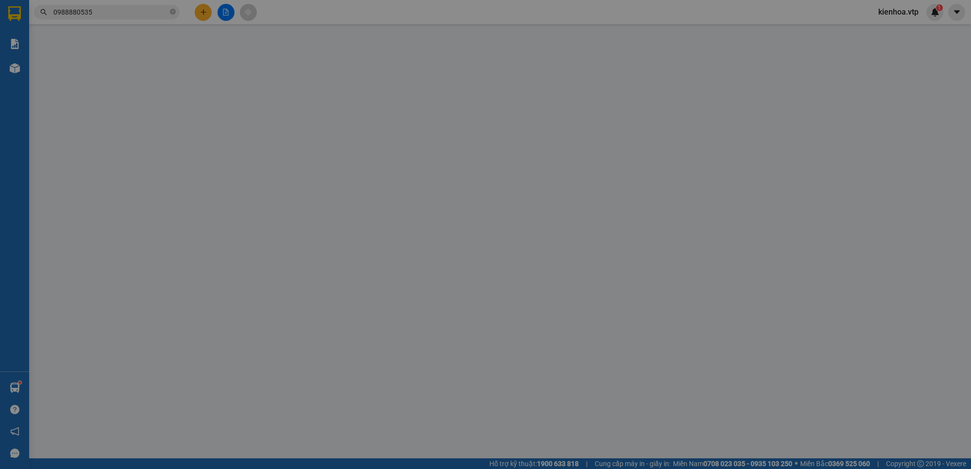
type input "0972590515"
type input "túy"
type input "0988880535"
type input "cường"
type input "50.000"
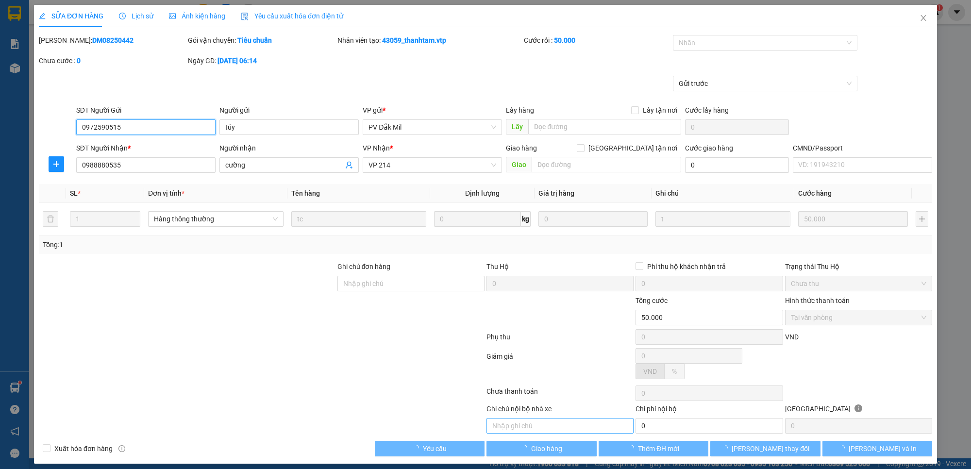
type input "2.500"
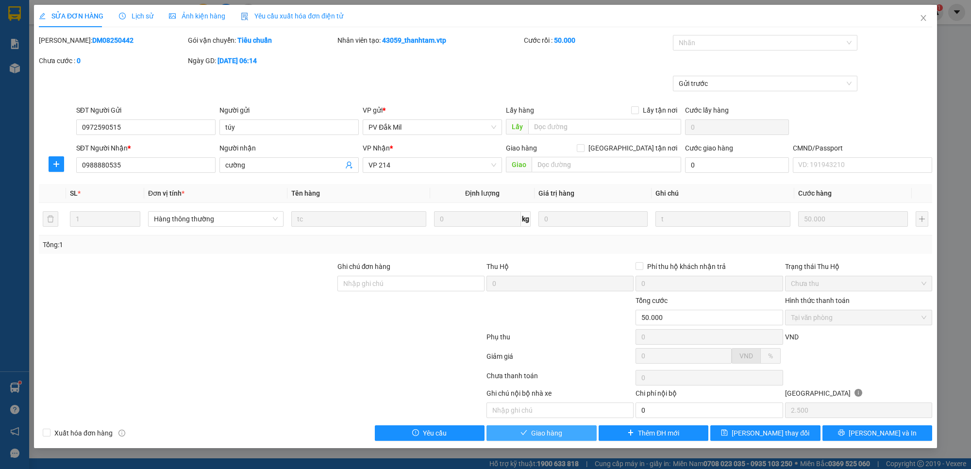
click at [555, 438] on span "Giao hàng" at bounding box center [546, 433] width 31 height 11
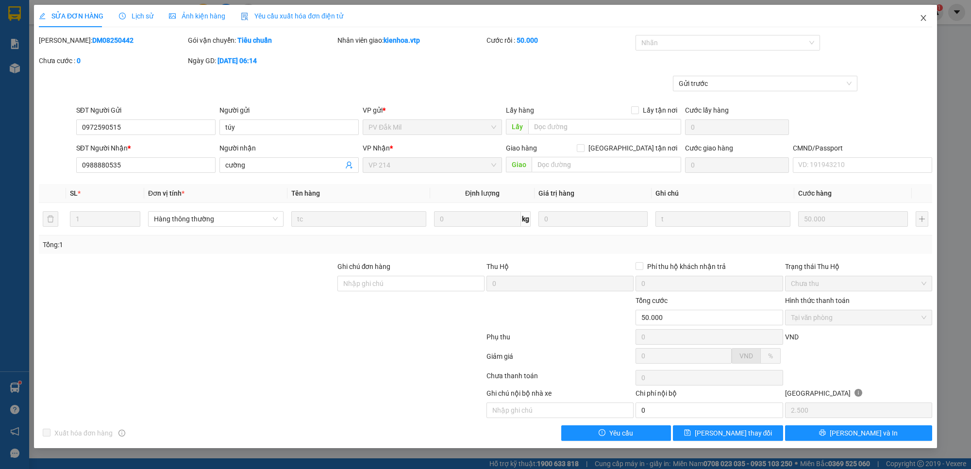
click at [929, 14] on span "Close" at bounding box center [923, 18] width 27 height 27
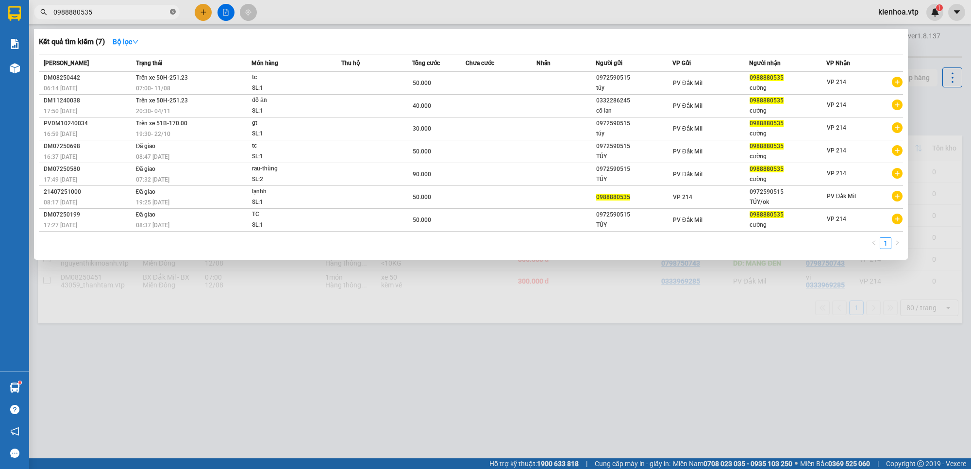
click at [170, 11] on icon "close-circle" at bounding box center [173, 12] width 6 height 6
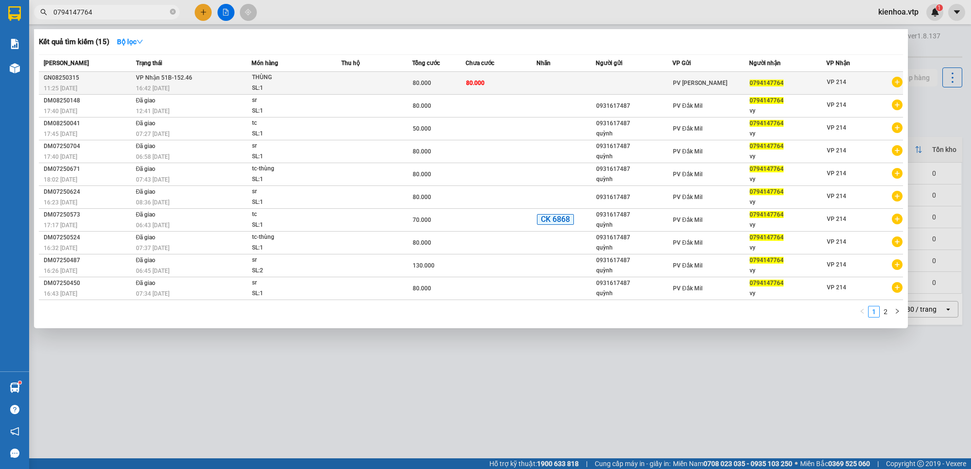
type input "0794147764"
click at [428, 80] on span "80.000" at bounding box center [422, 83] width 18 height 7
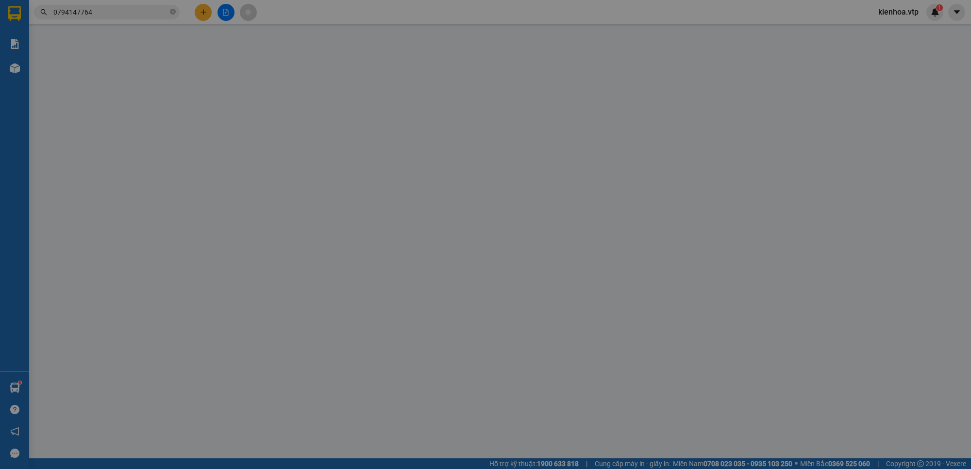
type input "0794147764"
type input "80.000"
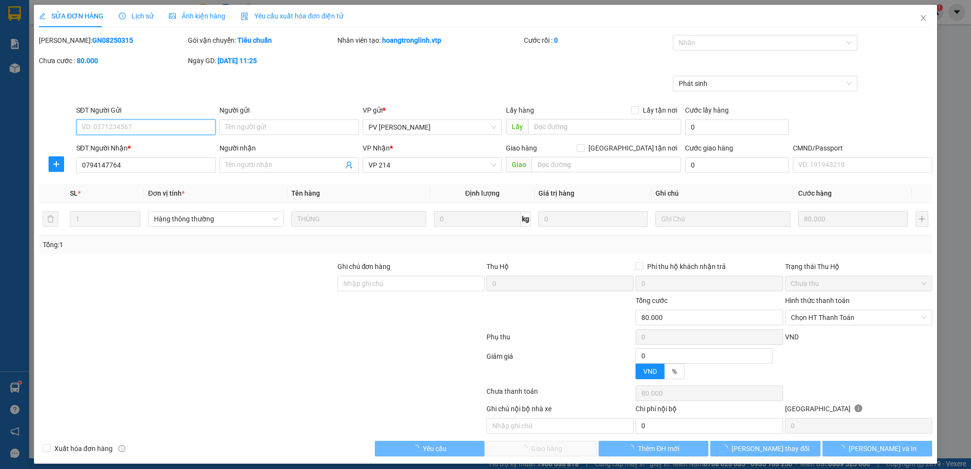
type input "16.000"
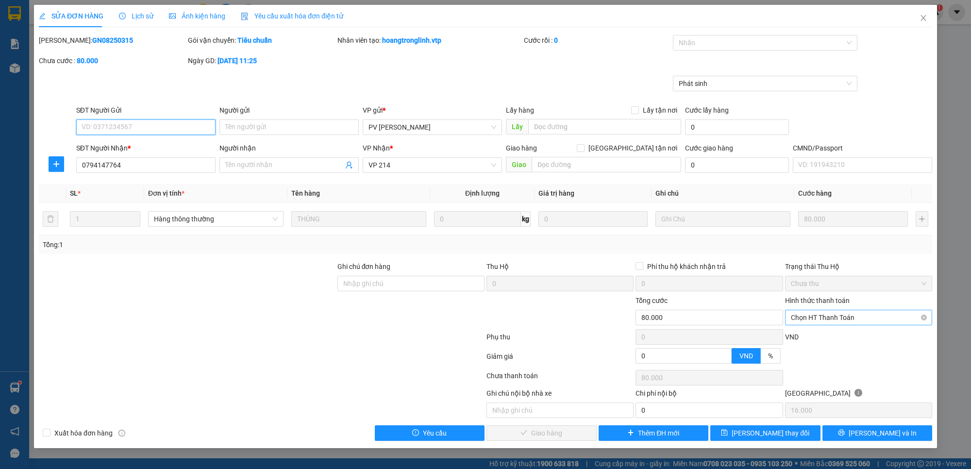
click at [855, 317] on span "Chọn HT Thanh Toán" at bounding box center [859, 317] width 136 height 15
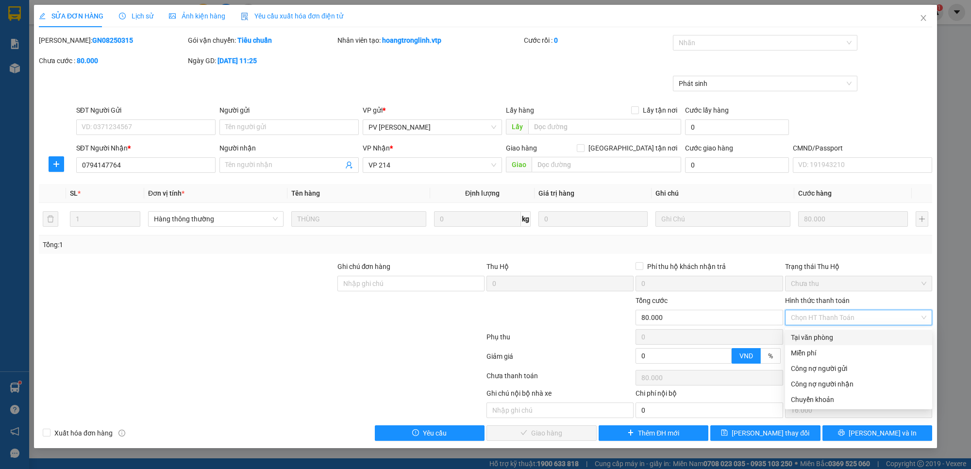
click at [850, 335] on div "Tại văn phòng" at bounding box center [859, 337] width 136 height 11
type input "0"
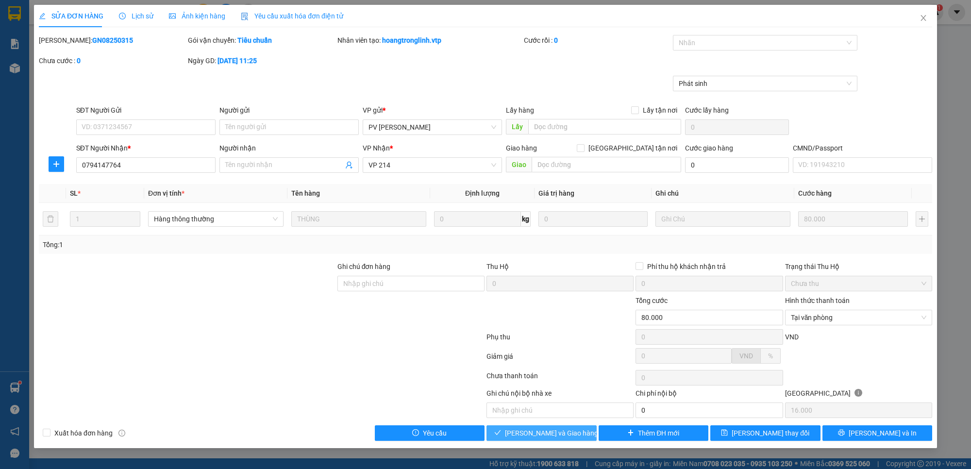
click at [545, 435] on span "Lưu và Giao hàng" at bounding box center [551, 433] width 93 height 11
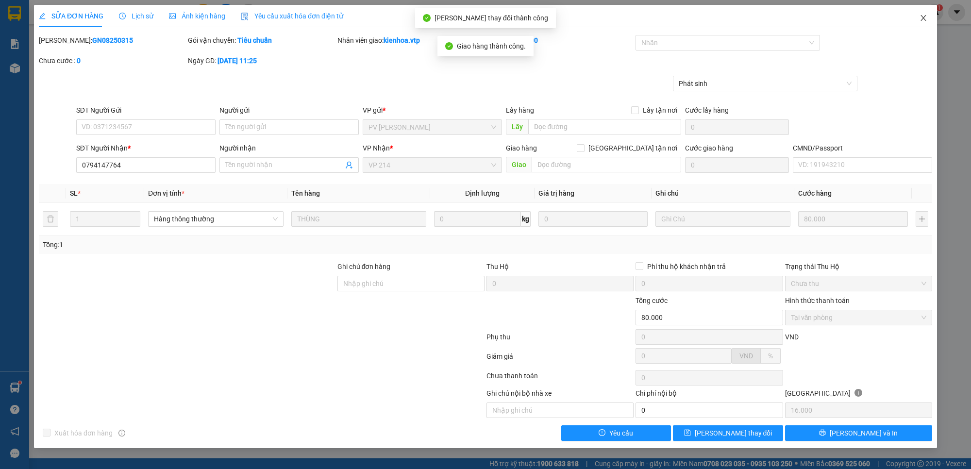
click at [924, 18] on icon "close" at bounding box center [923, 18] width 5 height 6
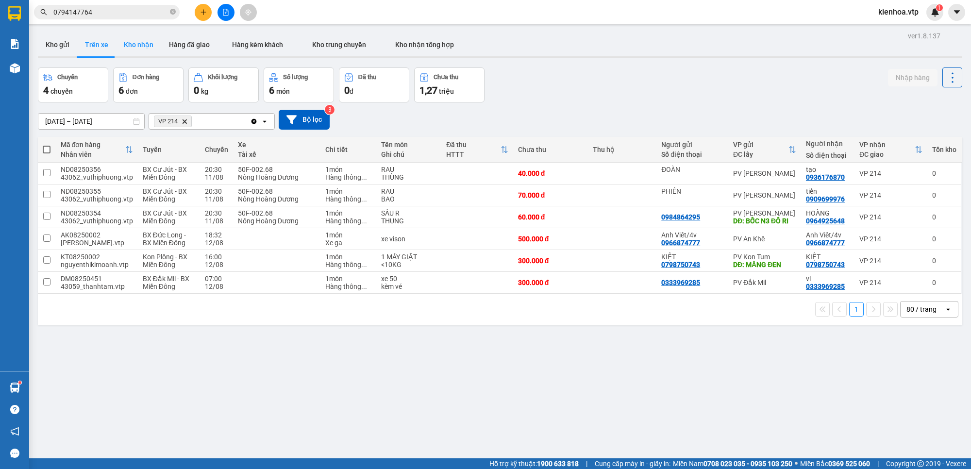
click at [134, 45] on button "Kho nhận" at bounding box center [138, 44] width 45 height 23
type input "11/08/2025 – 11/08/2025"
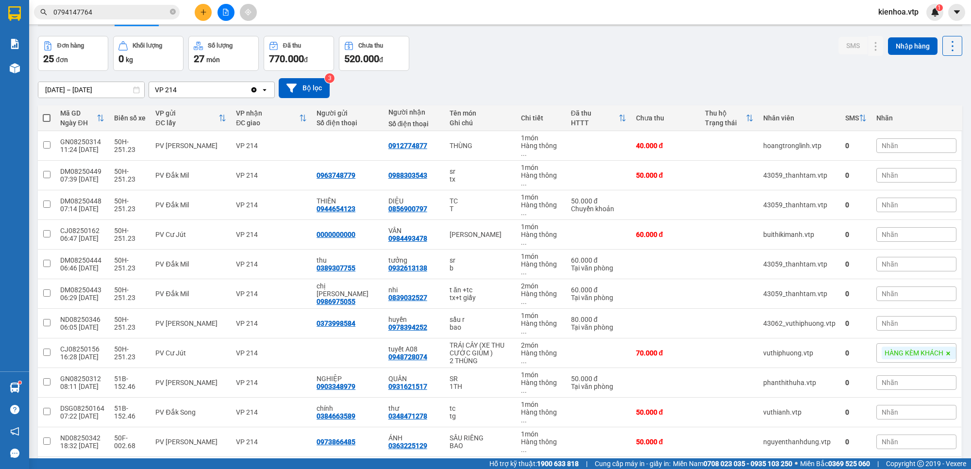
scroll to position [61, 0]
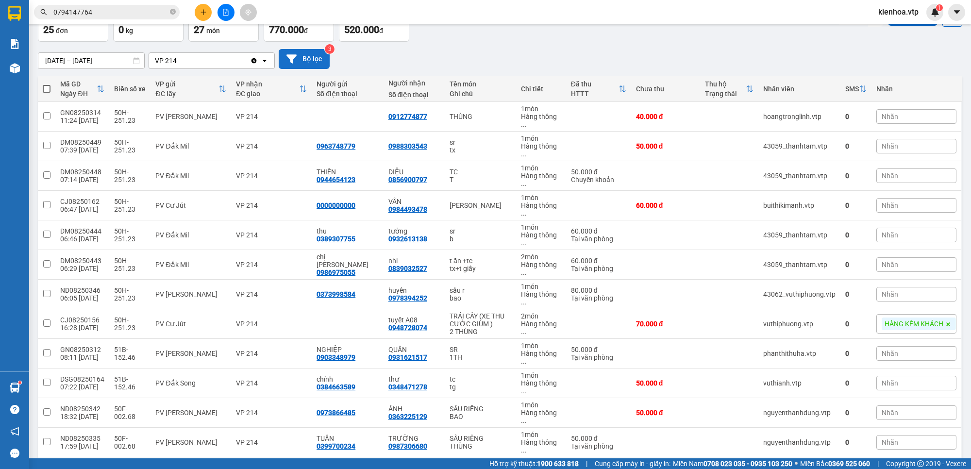
click at [320, 61] on button "Bộ lọc" at bounding box center [304, 59] width 51 height 20
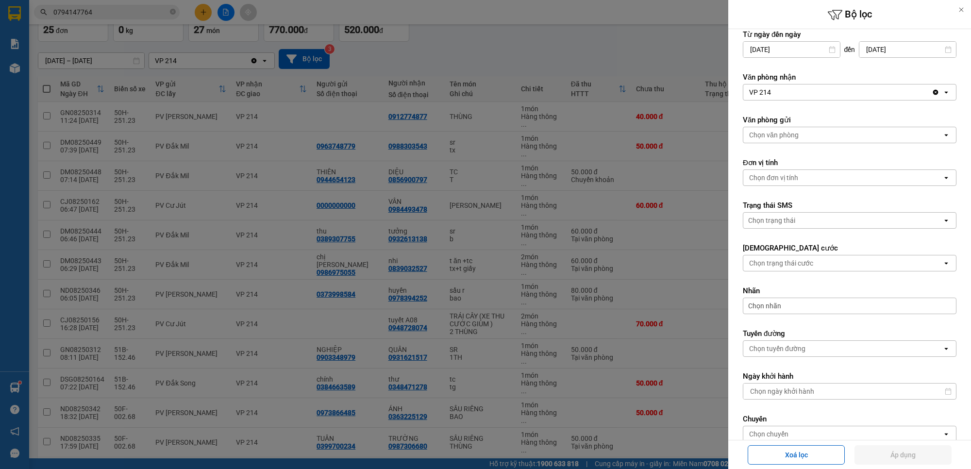
scroll to position [167, 0]
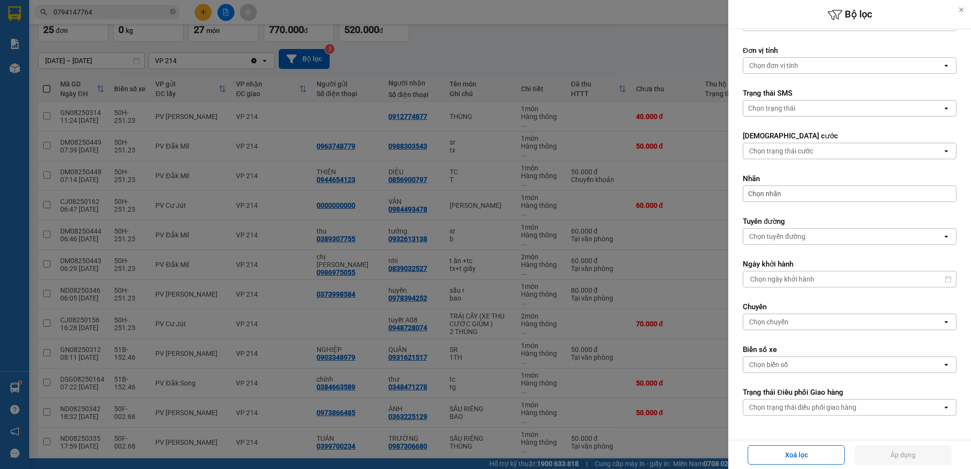
click at [810, 357] on div "Chọn biển số" at bounding box center [843, 365] width 199 height 16
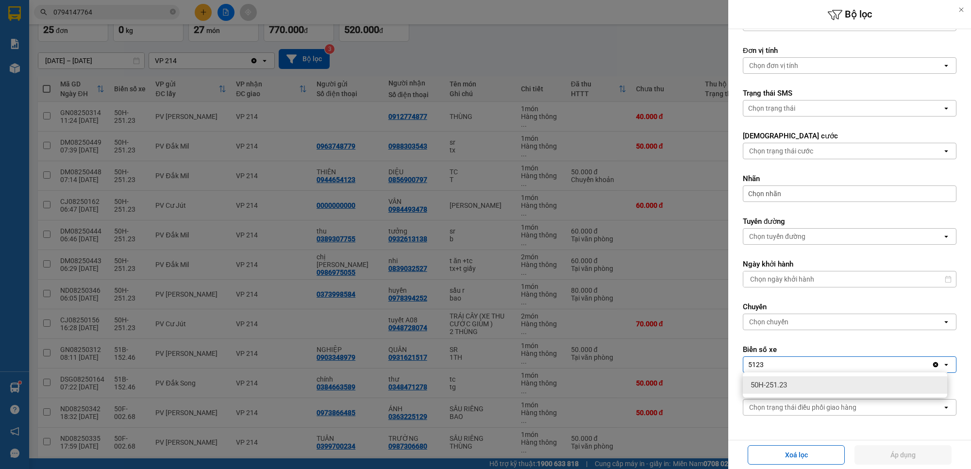
type input "5123"
click at [807, 383] on div "50H-251.23" at bounding box center [845, 384] width 204 height 17
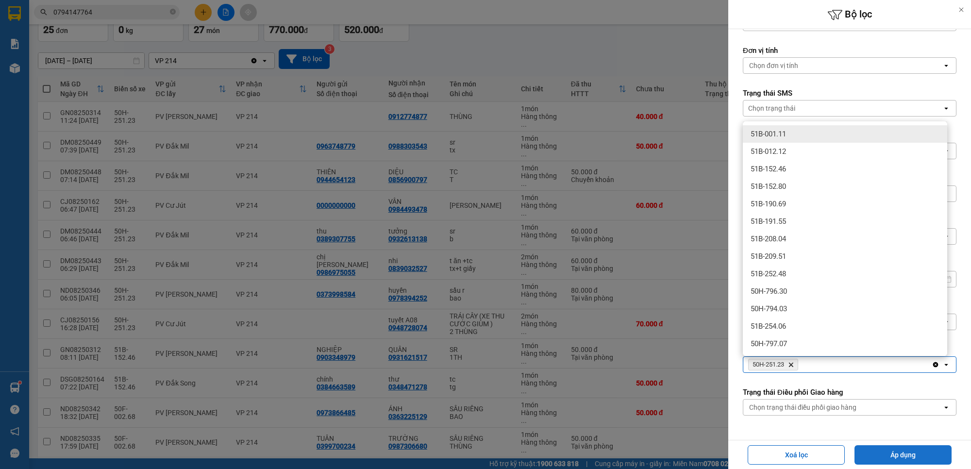
click at [877, 453] on button "Áp dụng" at bounding box center [903, 454] width 97 height 19
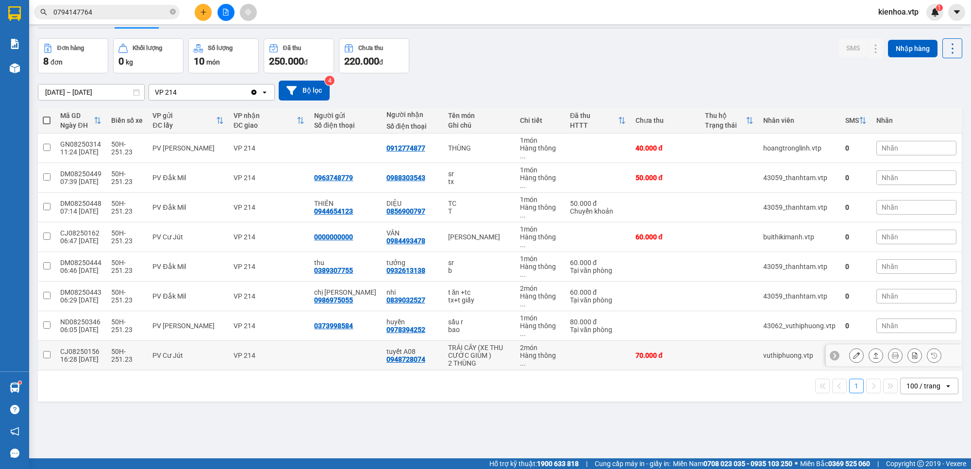
scroll to position [45, 0]
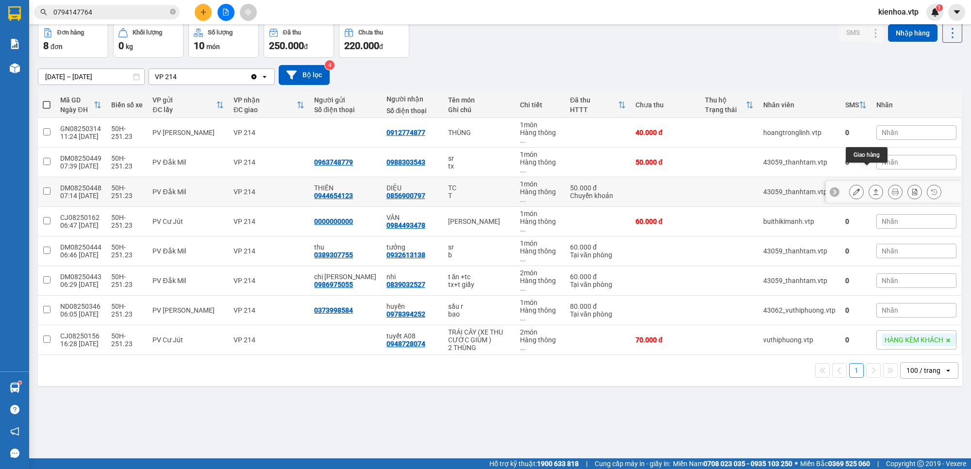
click at [873, 188] on icon at bounding box center [876, 191] width 7 height 7
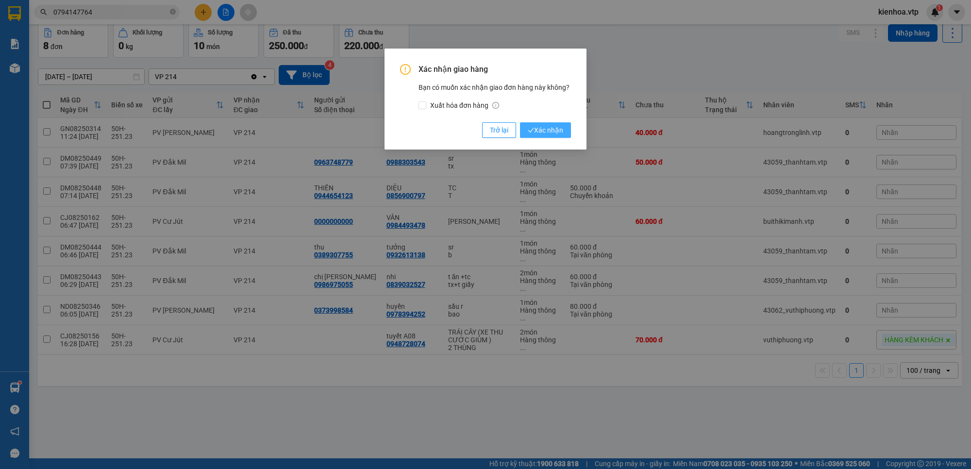
click at [530, 126] on span "Xác nhận" at bounding box center [545, 130] width 35 height 11
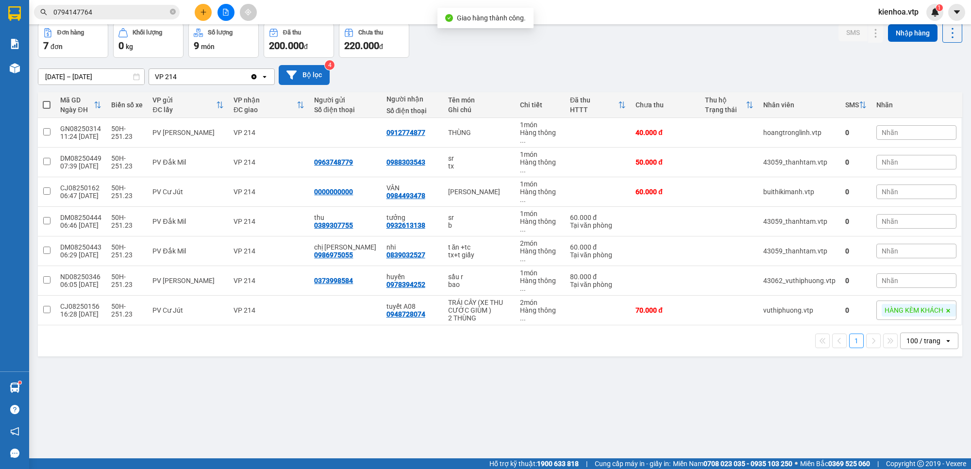
click at [302, 78] on button "Bộ lọc" at bounding box center [304, 75] width 51 height 20
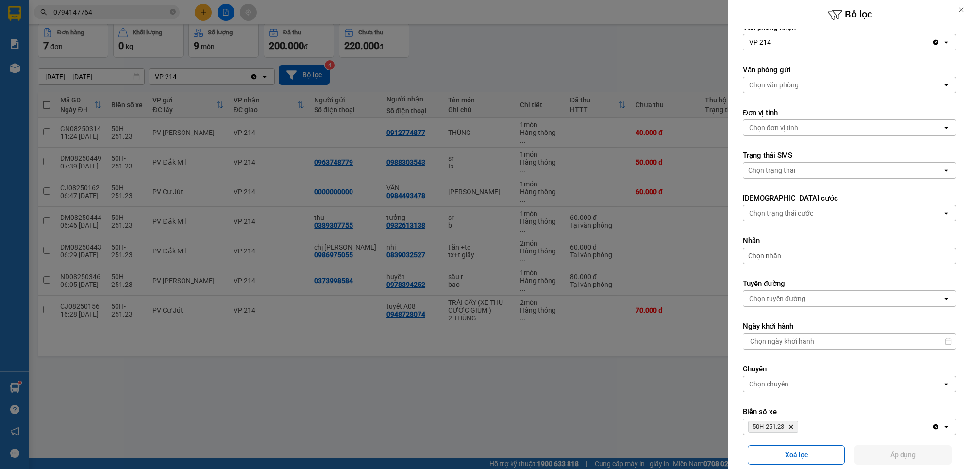
scroll to position [167, 0]
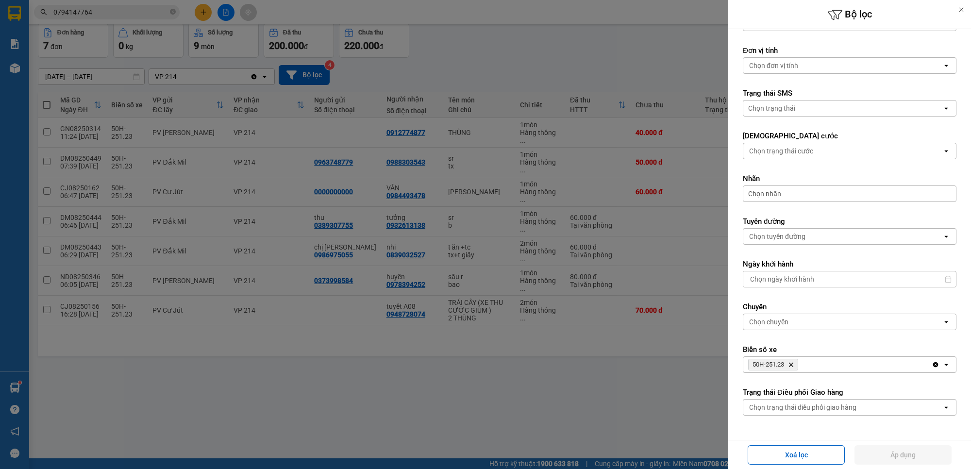
click at [794, 366] on icon "Delete" at bounding box center [791, 365] width 6 height 6
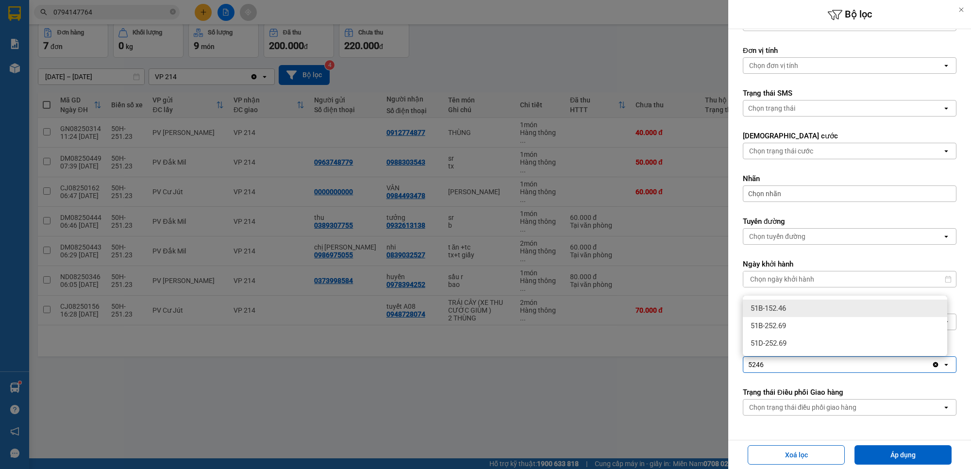
type input "5246"
click at [815, 307] on div "51B-152.46" at bounding box center [845, 308] width 204 height 17
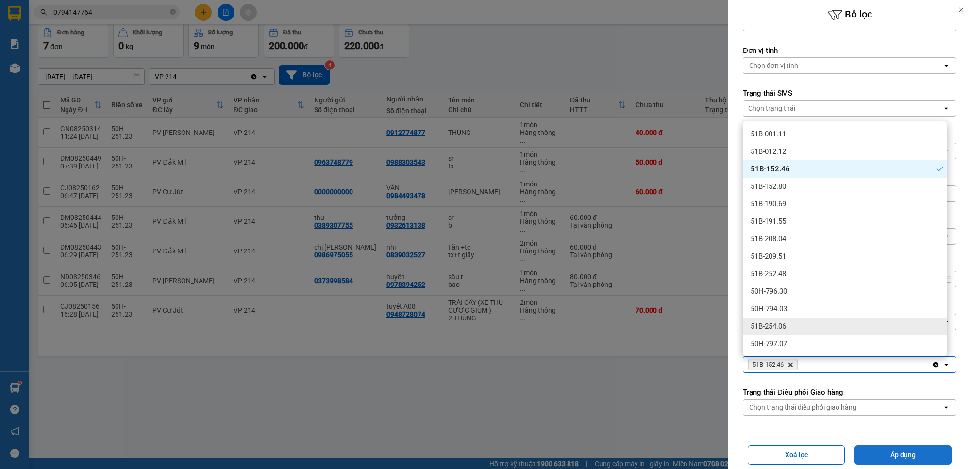
click at [912, 452] on button "Áp dụng" at bounding box center [903, 454] width 97 height 19
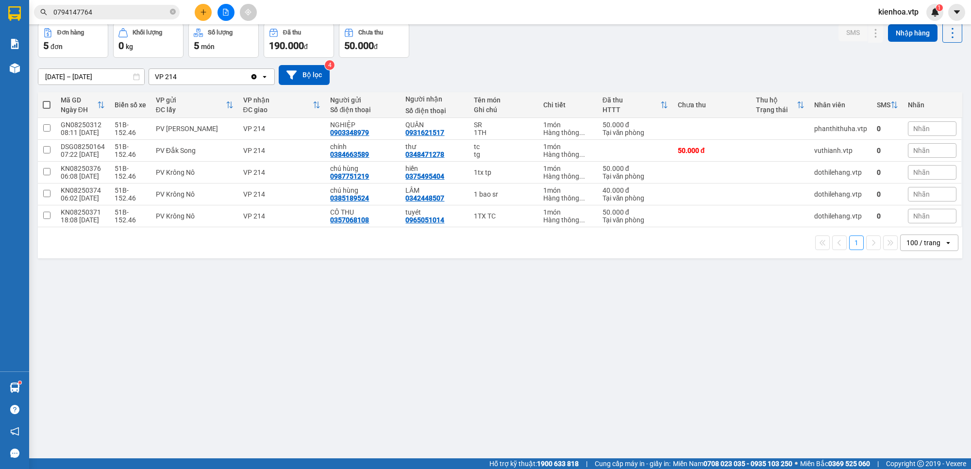
click at [501, 67] on div "11/08/2025 – 11/08/2025 Press the down arrow key to interact with the calendar …" at bounding box center [500, 75] width 925 height 20
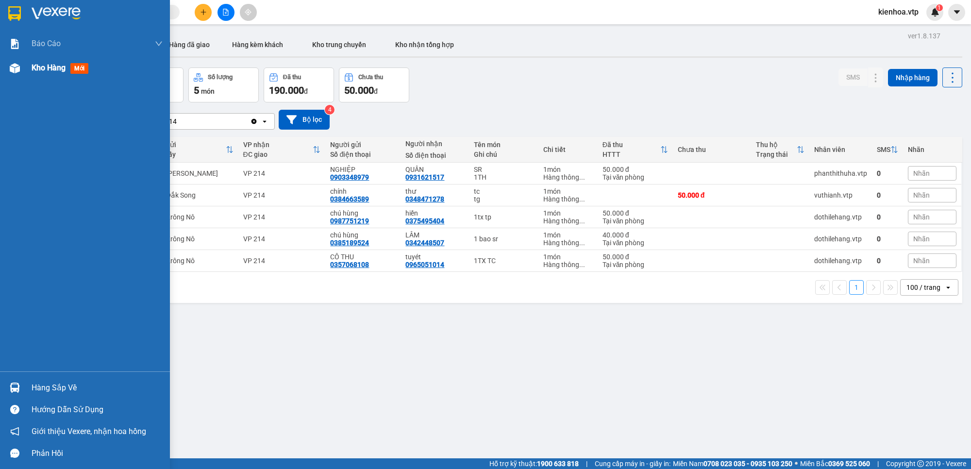
click at [38, 69] on span "Kho hàng" at bounding box center [49, 67] width 34 height 9
click at [66, 74] on div "Kho hàng mới" at bounding box center [97, 68] width 131 height 24
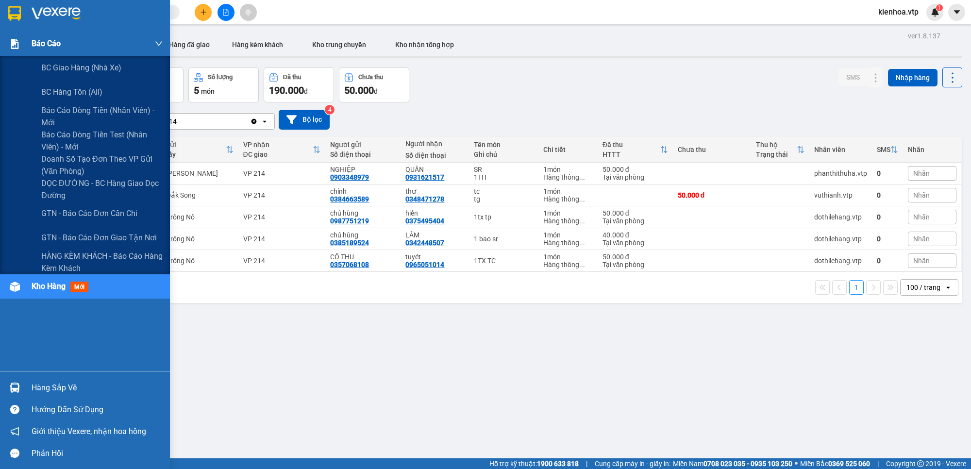
click at [68, 38] on div "Báo cáo" at bounding box center [97, 44] width 131 height 24
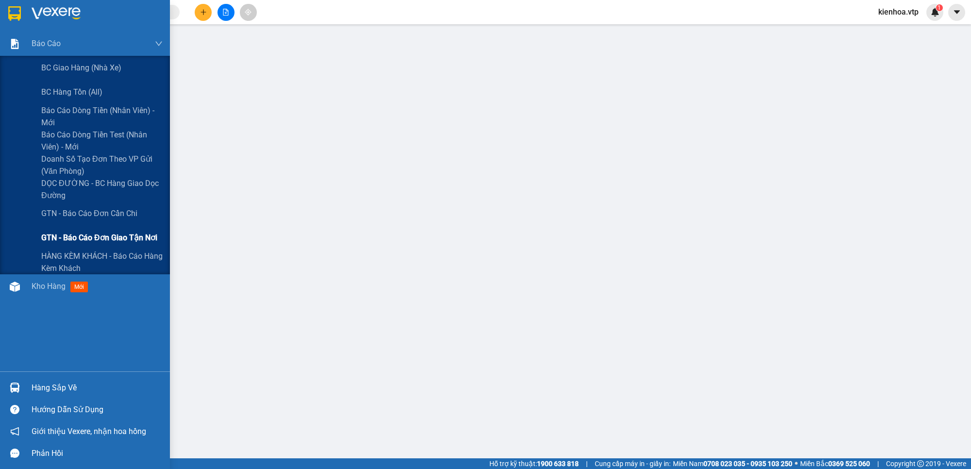
click at [142, 236] on span "GTN - Báo cáo đơn giao tận nơi" at bounding box center [99, 238] width 116 height 12
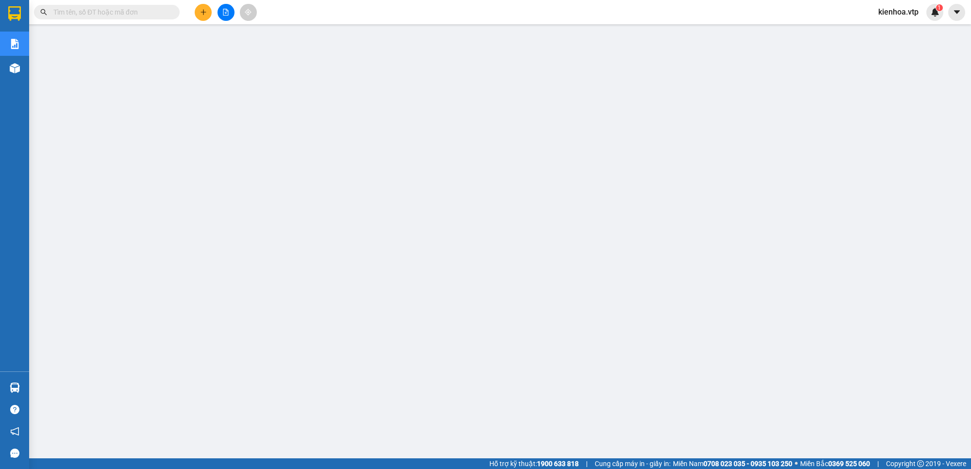
click at [122, 13] on input "text" at bounding box center [110, 12] width 115 height 11
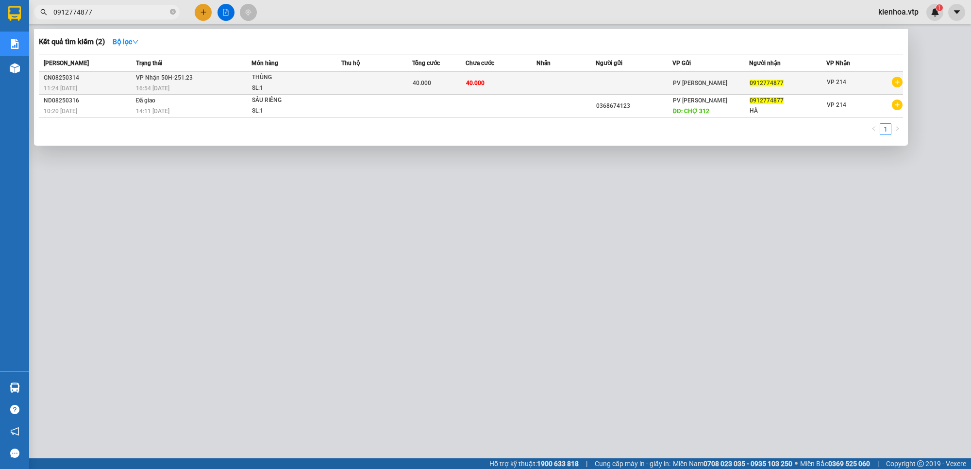
type input "0912774877"
click at [325, 81] on span "THÙNG SL: 1" at bounding box center [296, 82] width 89 height 21
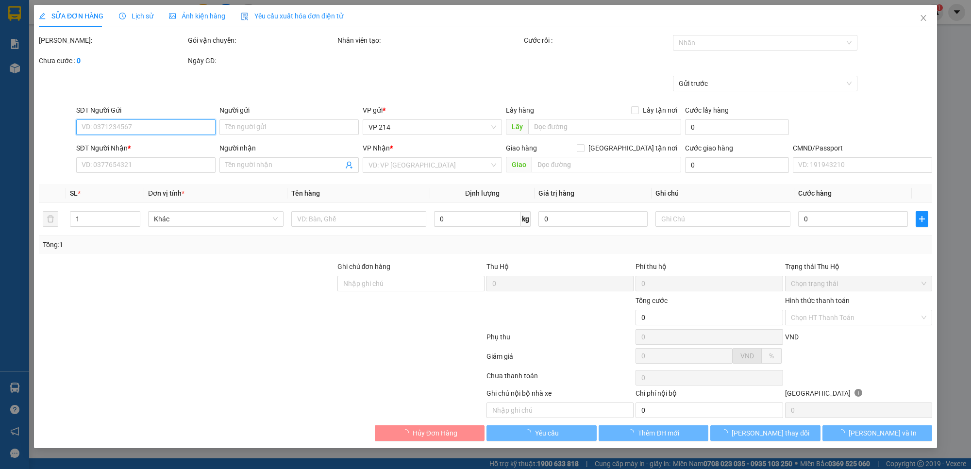
type input "8.000"
click at [867, 317] on input "Hình thức thanh toán" at bounding box center [855, 317] width 129 height 15
click at [856, 333] on div "Tại văn phòng" at bounding box center [859, 337] width 136 height 11
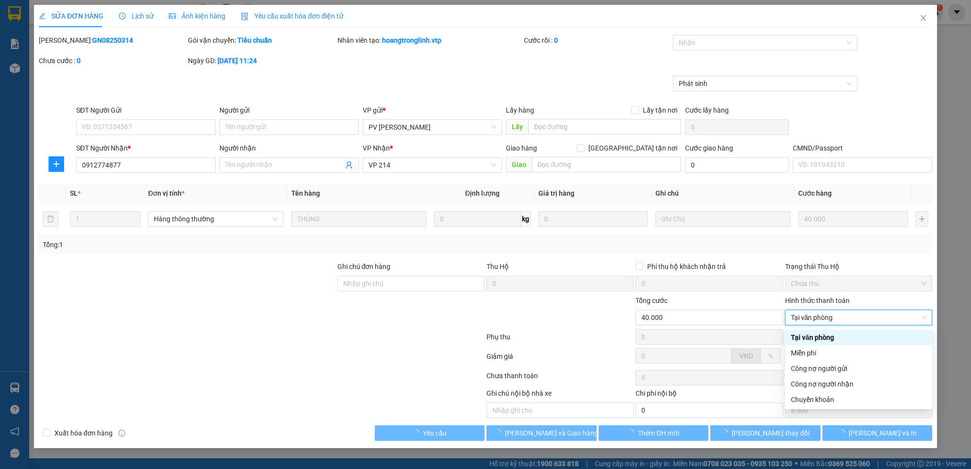
type input "0912774877"
type input "40.000"
type input "0"
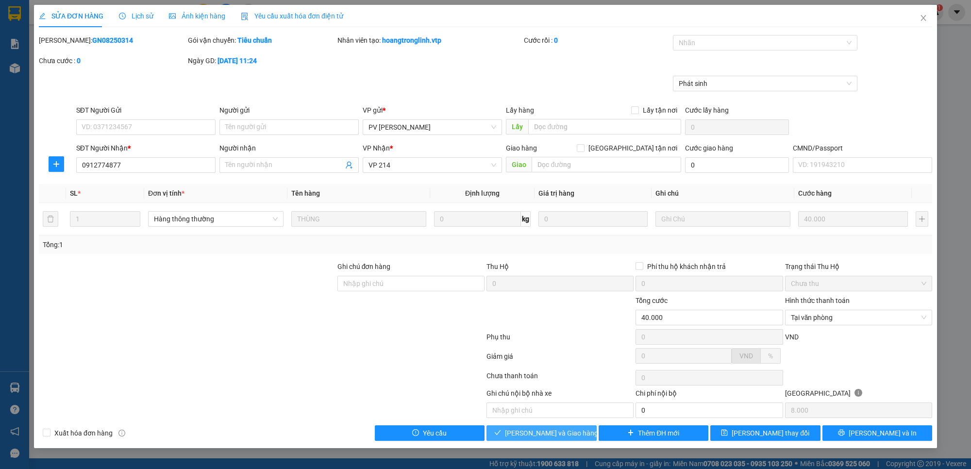
click at [554, 431] on span "[PERSON_NAME] và Giao hàng" at bounding box center [551, 433] width 93 height 11
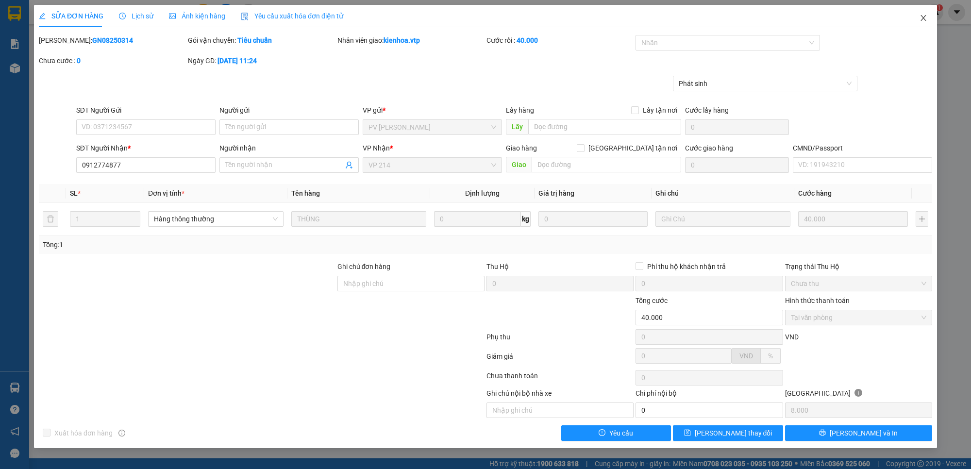
click at [925, 18] on icon "close" at bounding box center [924, 18] width 8 height 8
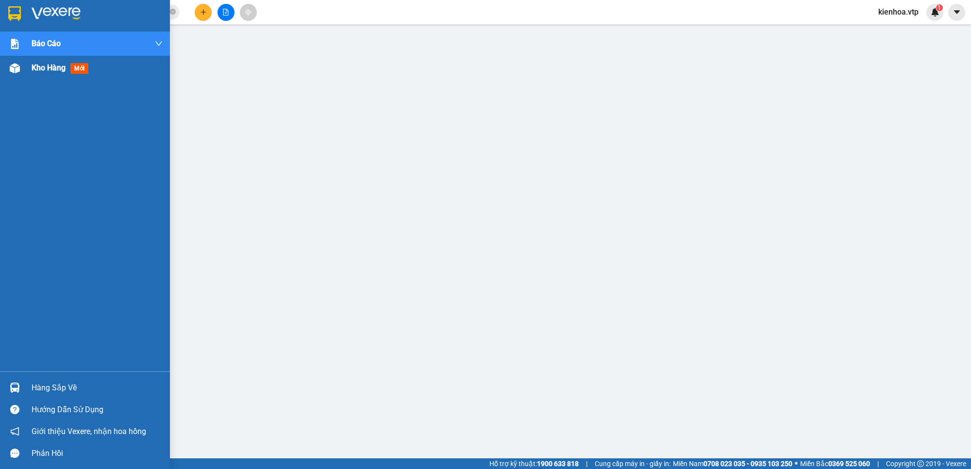
click at [50, 67] on span "Kho hàng" at bounding box center [49, 67] width 34 height 9
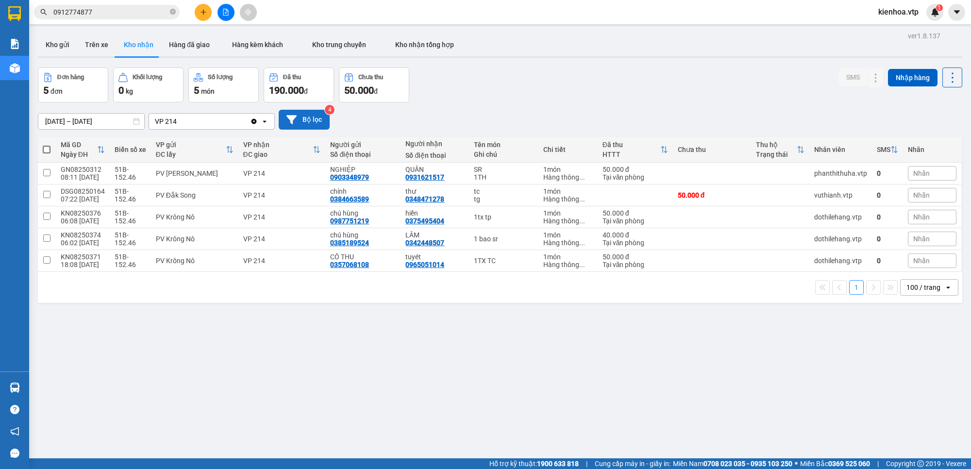
click at [306, 117] on button "Bộ lọc" at bounding box center [304, 120] width 51 height 20
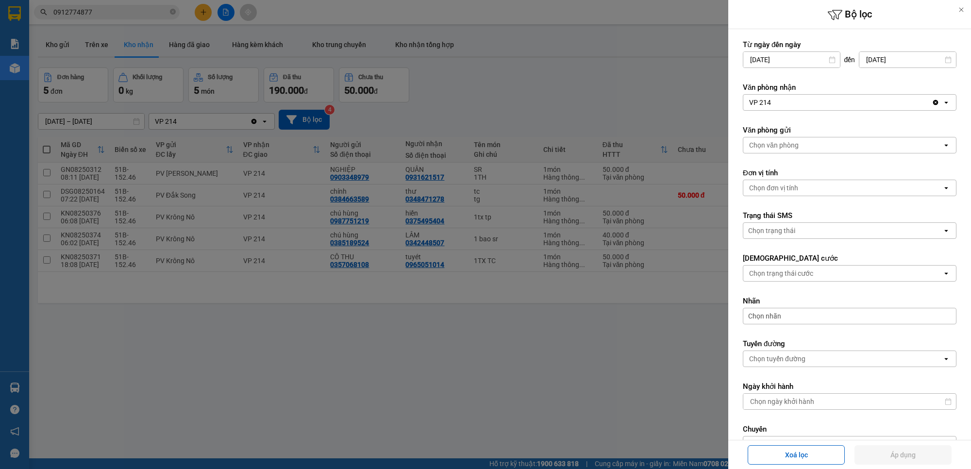
scroll to position [167, 0]
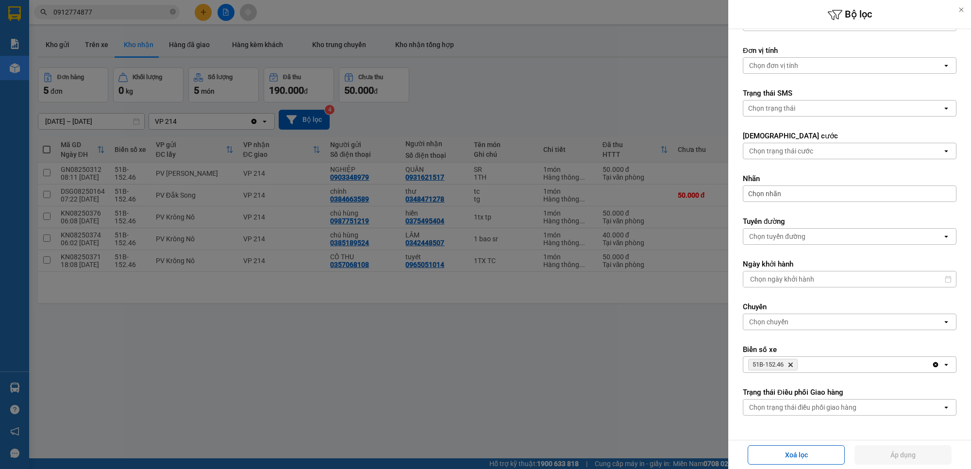
click at [833, 368] on div "51B-152.46 Delete" at bounding box center [838, 365] width 188 height 16
type input "5123"
click at [812, 381] on div "50H-251.23" at bounding box center [845, 384] width 204 height 17
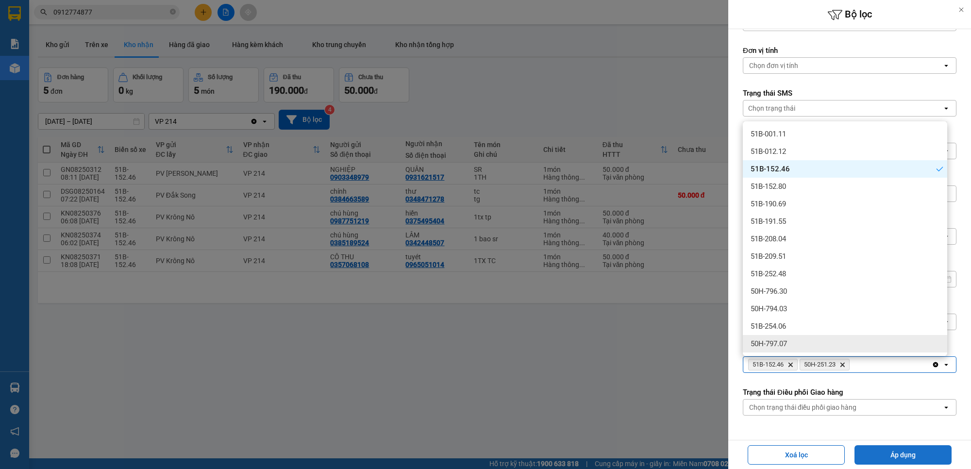
click at [892, 454] on button "Áp dụng" at bounding box center [903, 454] width 97 height 19
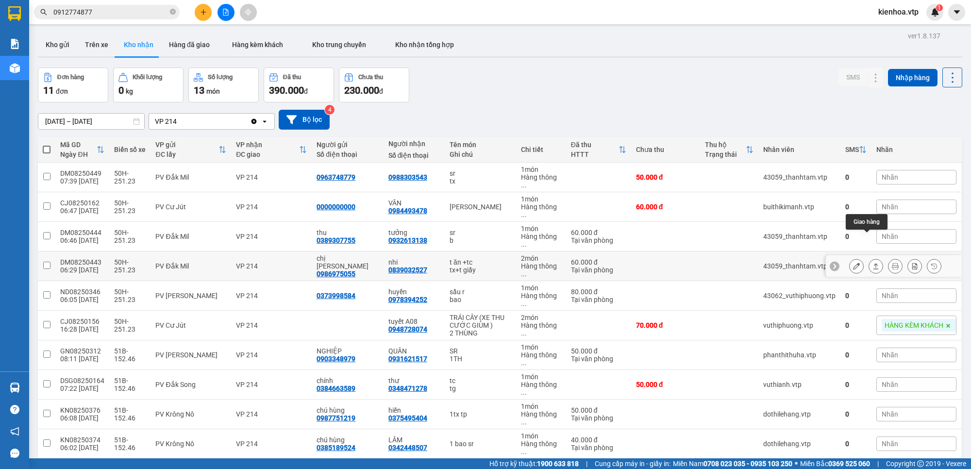
click at [874, 263] on icon at bounding box center [876, 266] width 5 height 6
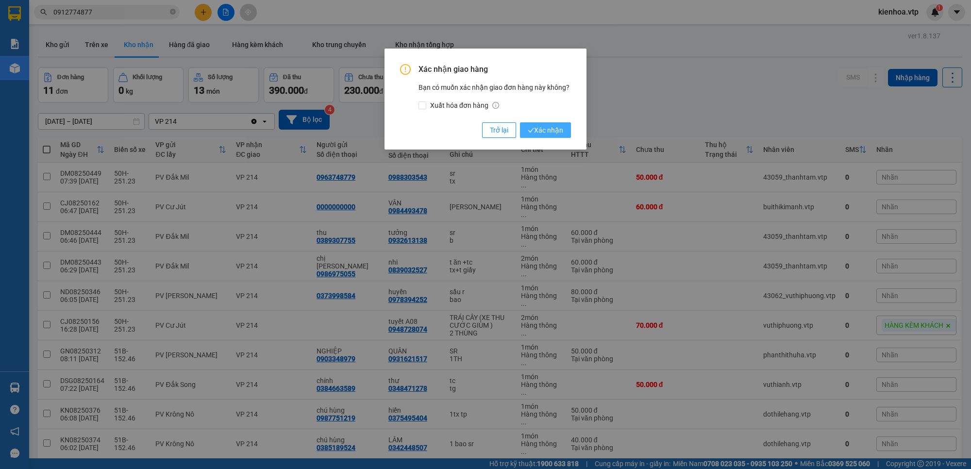
click at [555, 130] on span "Xác nhận" at bounding box center [545, 130] width 35 height 11
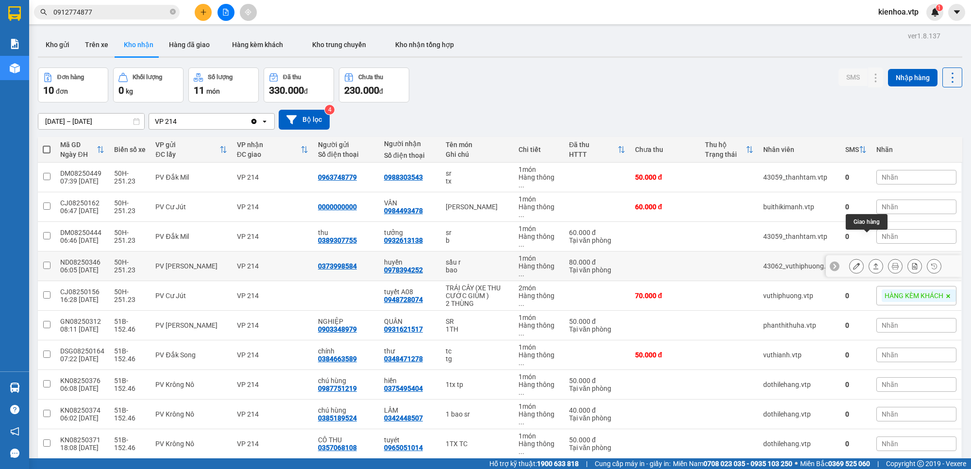
click at [869, 258] on button at bounding box center [876, 266] width 14 height 17
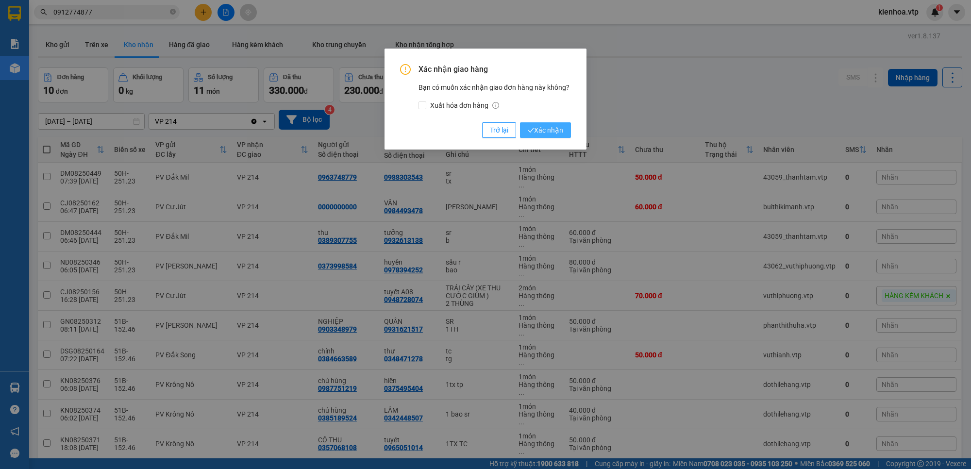
click at [550, 134] on span "Xác nhận" at bounding box center [545, 130] width 35 height 11
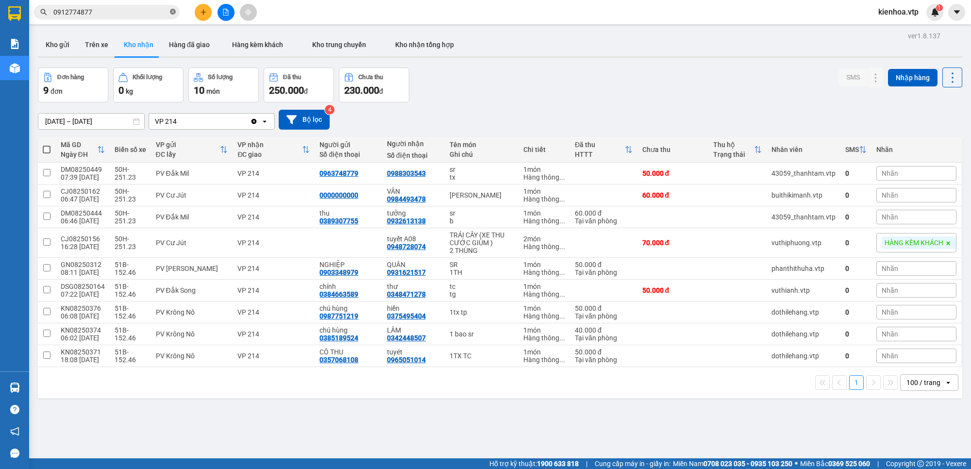
click at [175, 14] on icon "close-circle" at bounding box center [173, 12] width 6 height 6
paste input "0987206680"
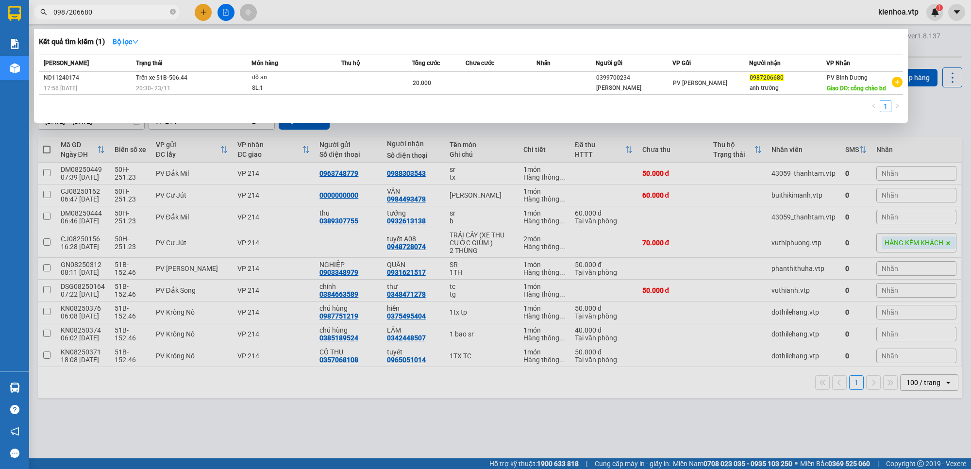
click at [387, 134] on div at bounding box center [485, 234] width 971 height 469
drag, startPoint x: 125, startPoint y: 13, endPoint x: 50, endPoint y: 60, distance: 88.6
click at [50, 21] on div "Kết quả tìm kiếm ( 1 ) Bộ lọc Mã ĐH Trạng thái Món hàng Thu hộ Tổng cước Chưa c…" at bounding box center [94, 12] width 189 height 17
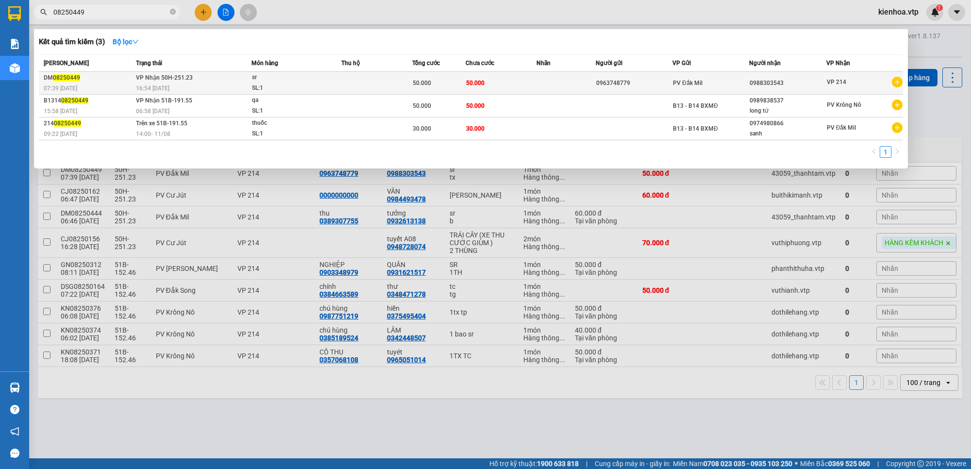
type input "08250449"
click at [550, 84] on td at bounding box center [566, 83] width 59 height 23
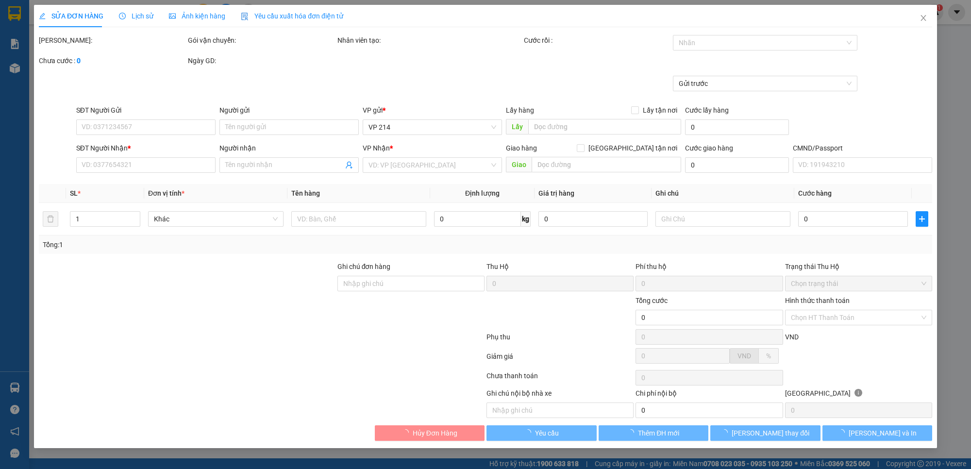
type input "0963748779"
type input "0988303543"
type input "50.000"
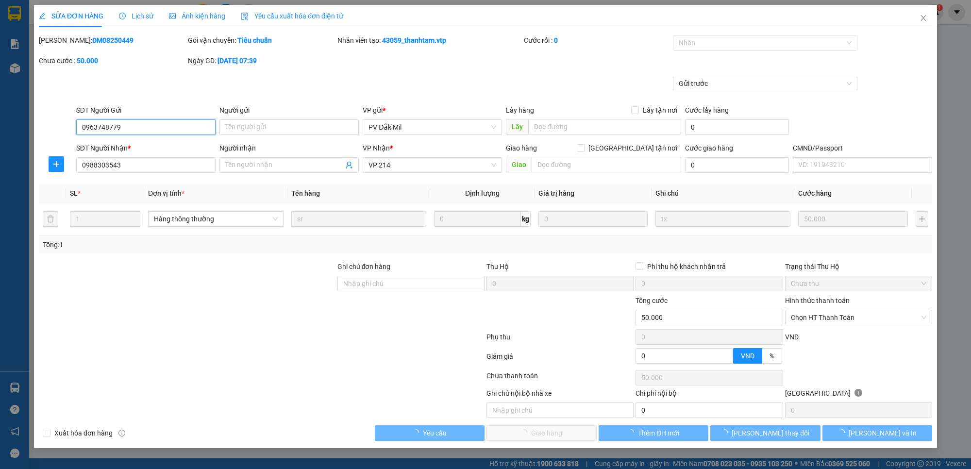
type input "2.500"
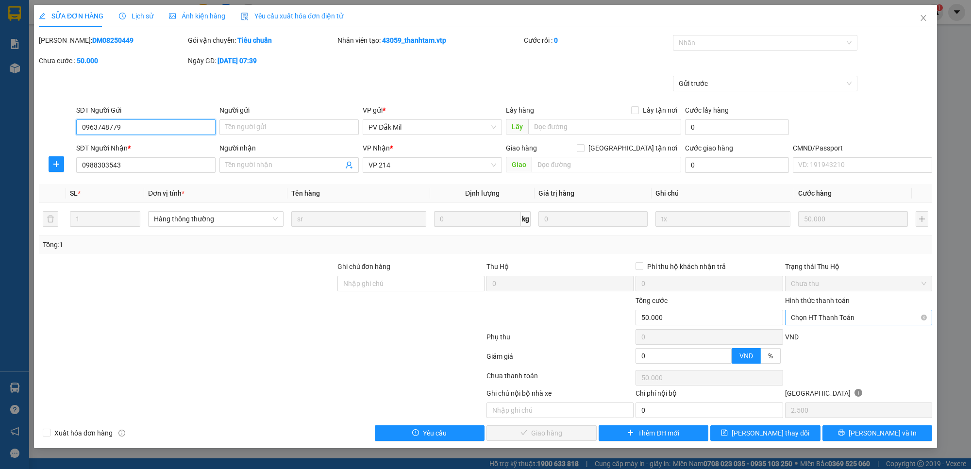
click at [815, 316] on span "Chọn HT Thanh Toán" at bounding box center [859, 317] width 136 height 15
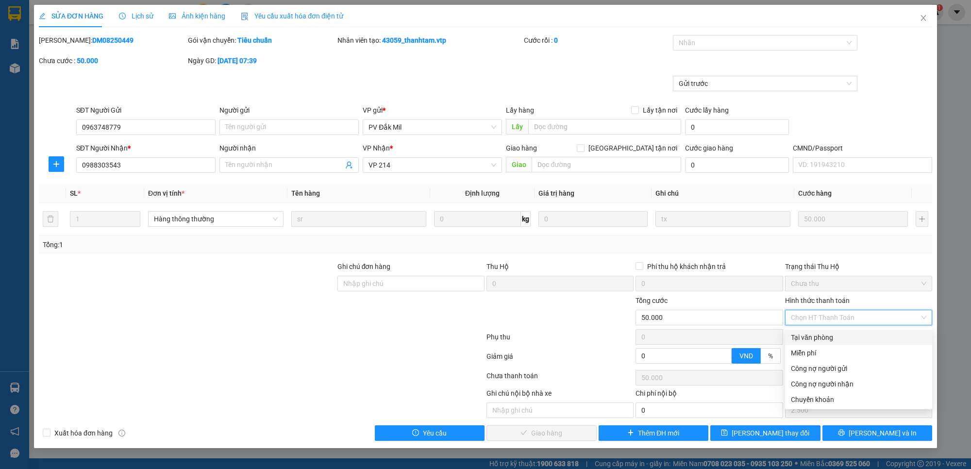
click at [821, 332] on div "Tại văn phòng" at bounding box center [859, 337] width 136 height 11
type input "0"
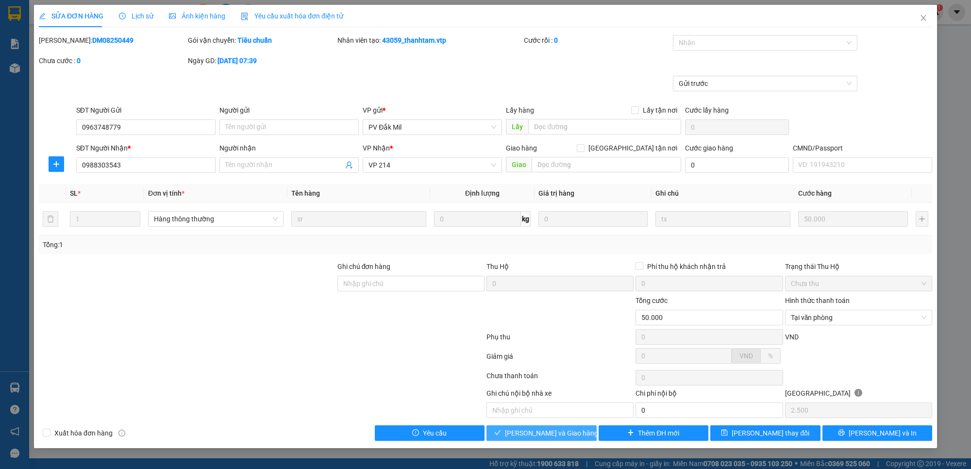
click at [533, 431] on span "[PERSON_NAME] và Giao hàng" at bounding box center [551, 433] width 93 height 11
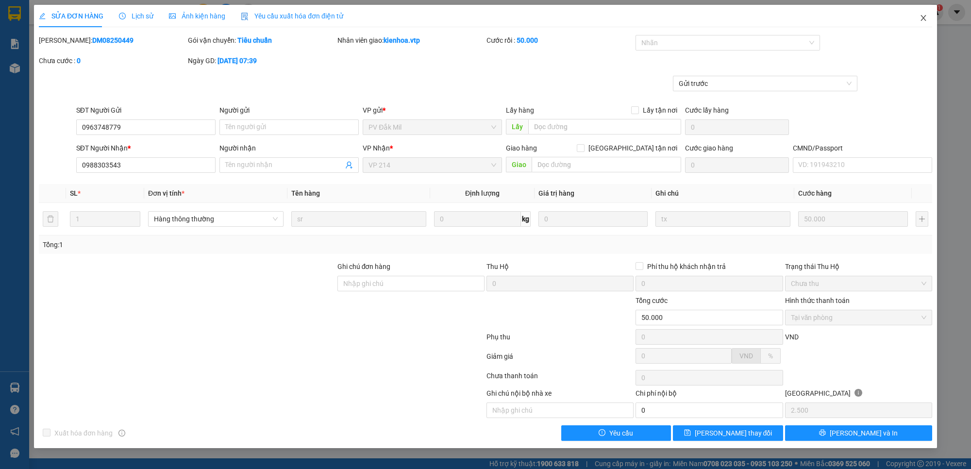
click at [921, 18] on icon "close" at bounding box center [924, 18] width 8 height 8
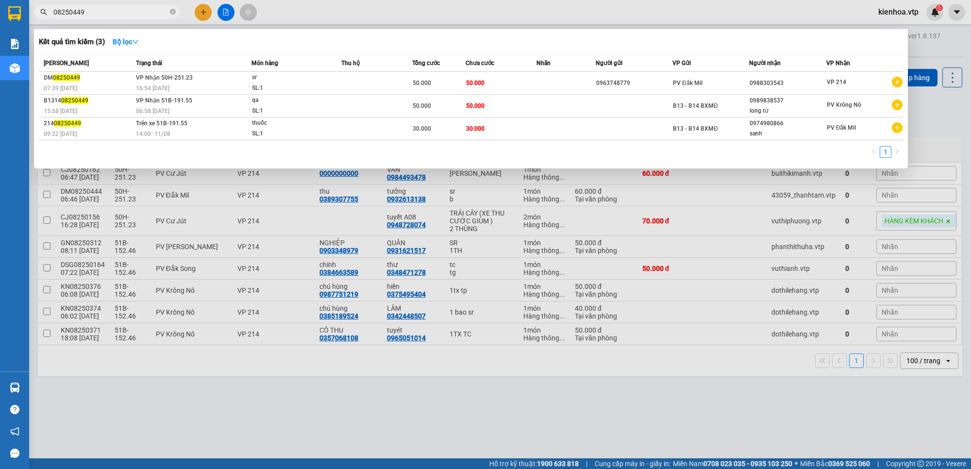
drag, startPoint x: 96, startPoint y: 14, endPoint x: 44, endPoint y: 36, distance: 56.3
click at [44, 21] on div "Kết quả tìm kiếm ( 3 ) Bộ lọc Mã ĐH Trạng thái Món hàng Thu hộ Tổng cước Chưa c…" at bounding box center [94, 12] width 189 height 17
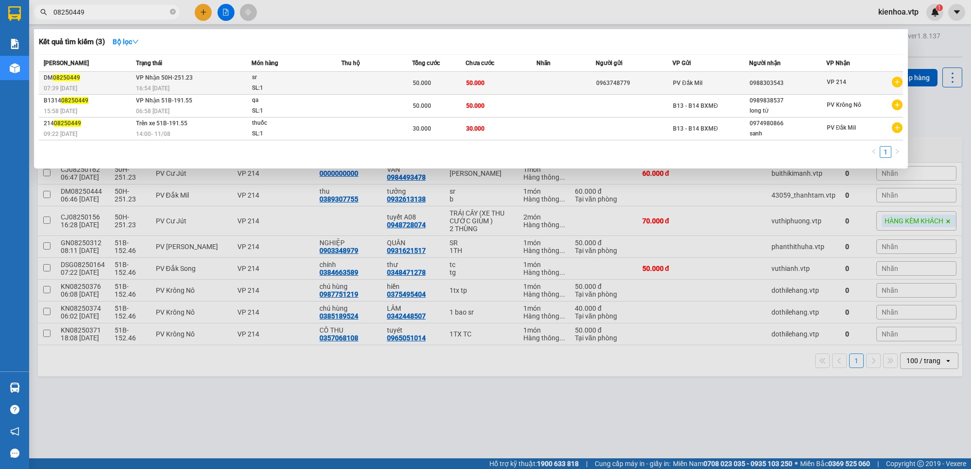
click at [334, 83] on span "sr SL: 1" at bounding box center [296, 82] width 89 height 21
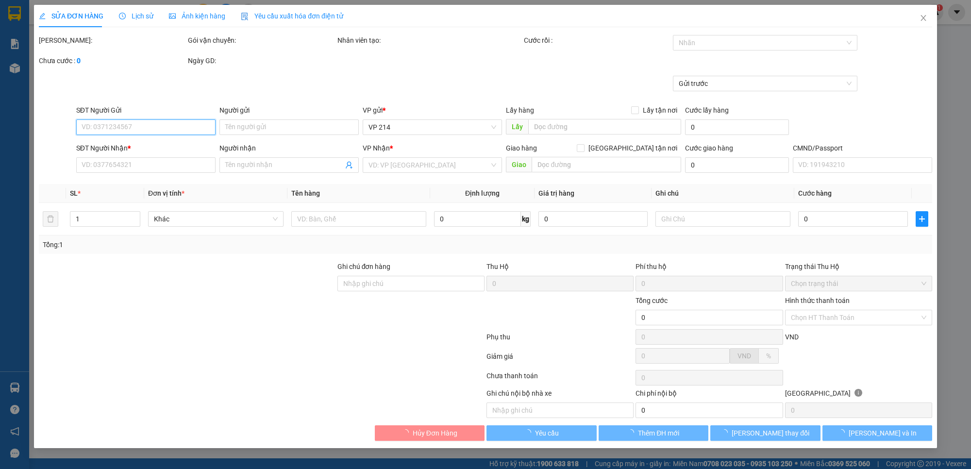
type input "2.500"
type input "0963748779"
type input "0988303543"
type input "50.000"
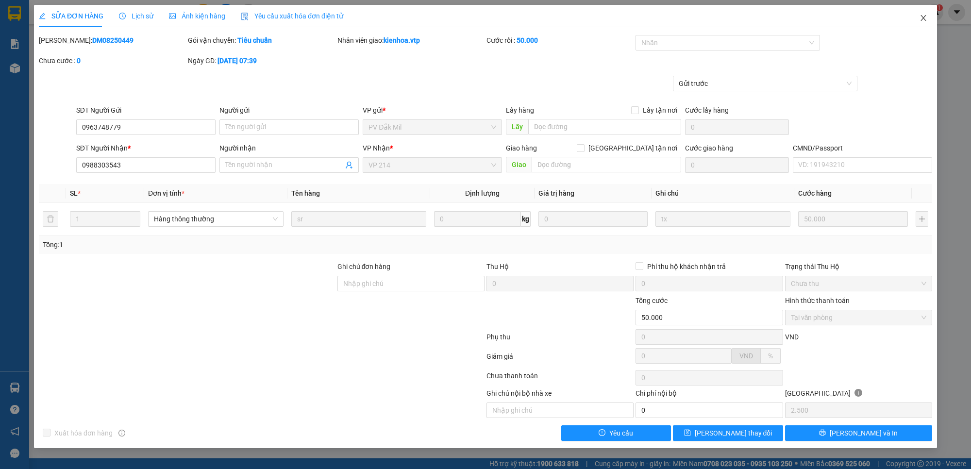
click at [927, 17] on icon "close" at bounding box center [924, 18] width 8 height 8
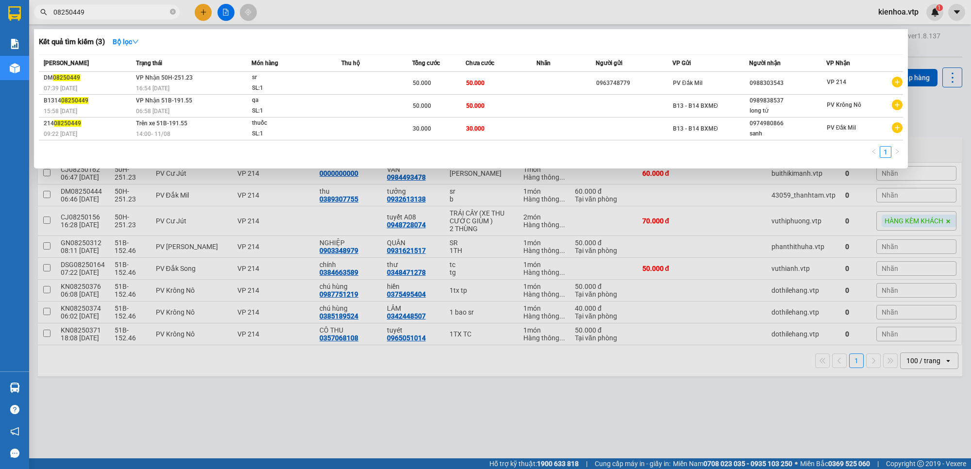
click at [124, 12] on input "08250449" at bounding box center [110, 12] width 115 height 11
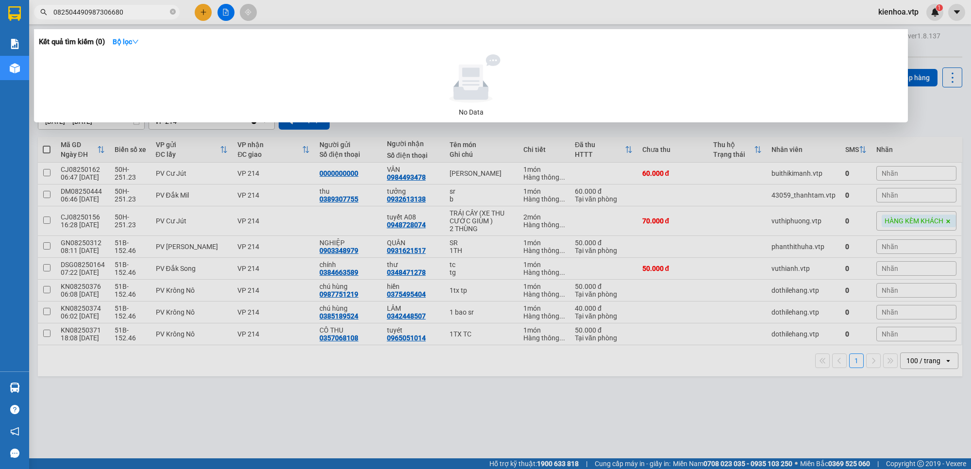
drag, startPoint x: 137, startPoint y: 12, endPoint x: 39, endPoint y: 63, distance: 110.6
click at [39, 21] on div "Kết quả tìm kiếm ( 0 ) Bộ lọc No Data 082504490987306680" at bounding box center [94, 12] width 189 height 17
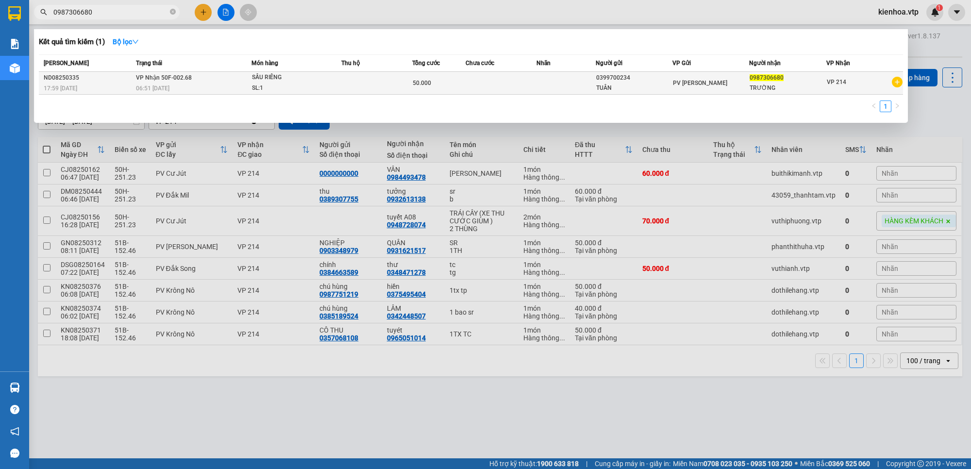
type input "0987306680"
click at [492, 79] on td at bounding box center [501, 83] width 71 height 23
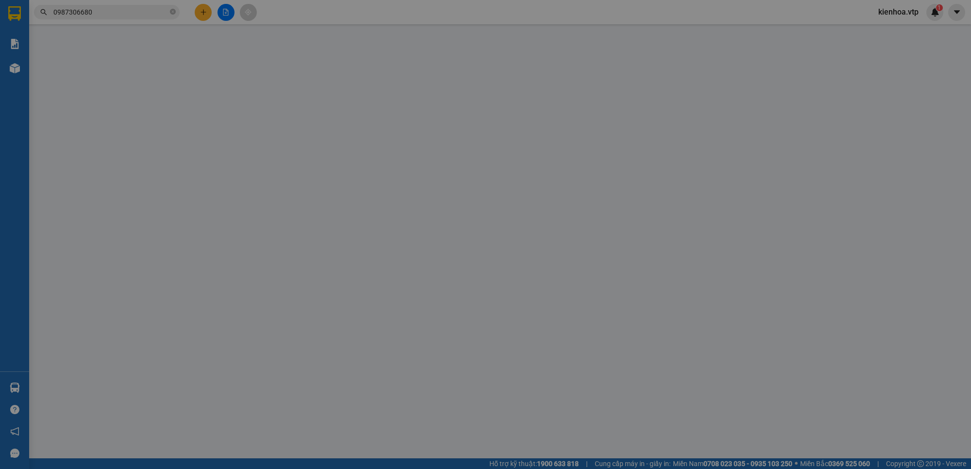
type input "0399700234"
type input "TUÂN"
type input "0987306680"
type input "TRƯỜNG"
type input "50.000"
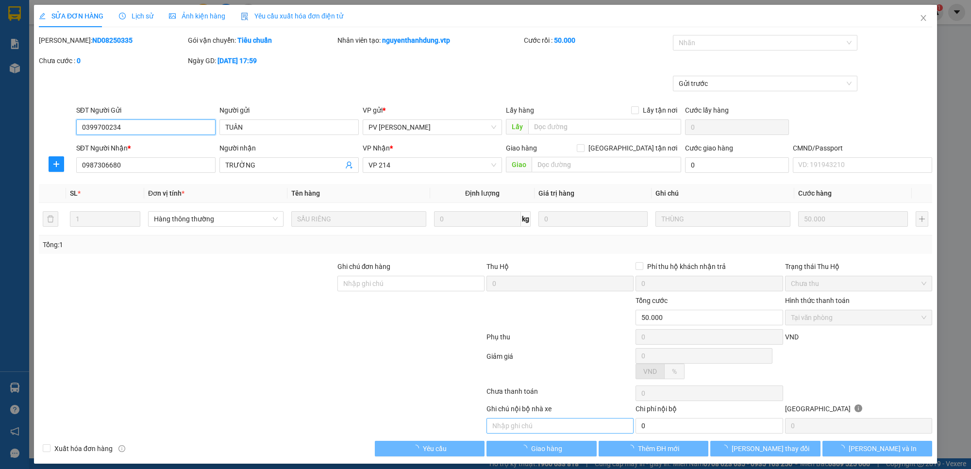
type input "2.500"
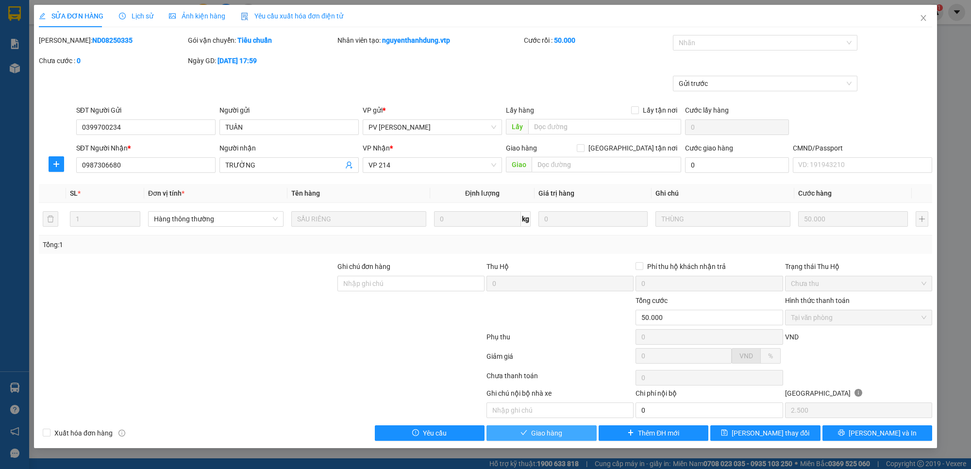
click at [548, 435] on span "Giao hàng" at bounding box center [546, 433] width 31 height 11
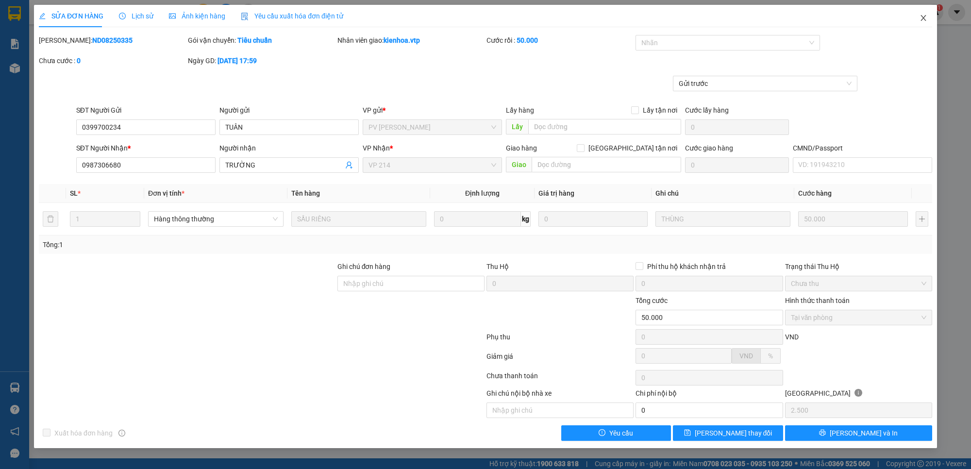
click at [922, 15] on icon "close" at bounding box center [924, 18] width 8 height 8
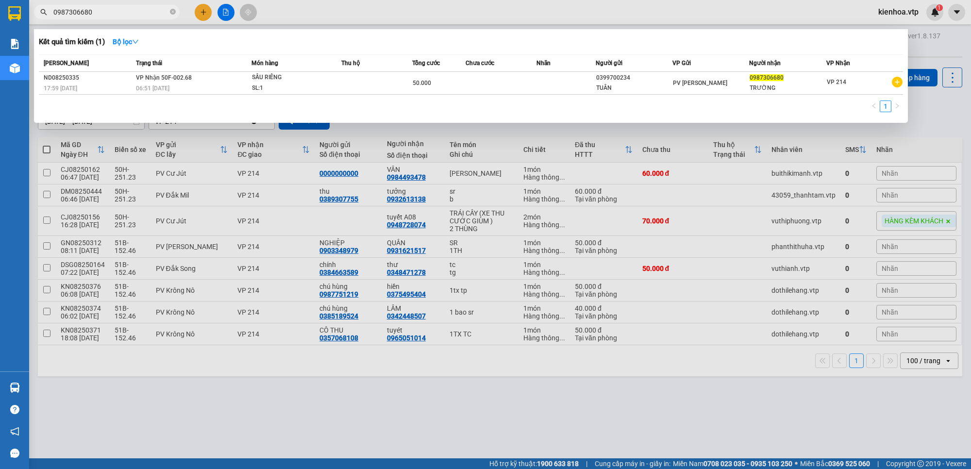
drag, startPoint x: 115, startPoint y: 10, endPoint x: 95, endPoint y: 10, distance: 19.4
click at [44, 21] on div "Kết quả tìm kiếm ( 1 ) Bộ lọc Mã ĐH Trạng thái Món hàng Thu hộ Tổng cước Chưa c…" at bounding box center [94, 12] width 189 height 17
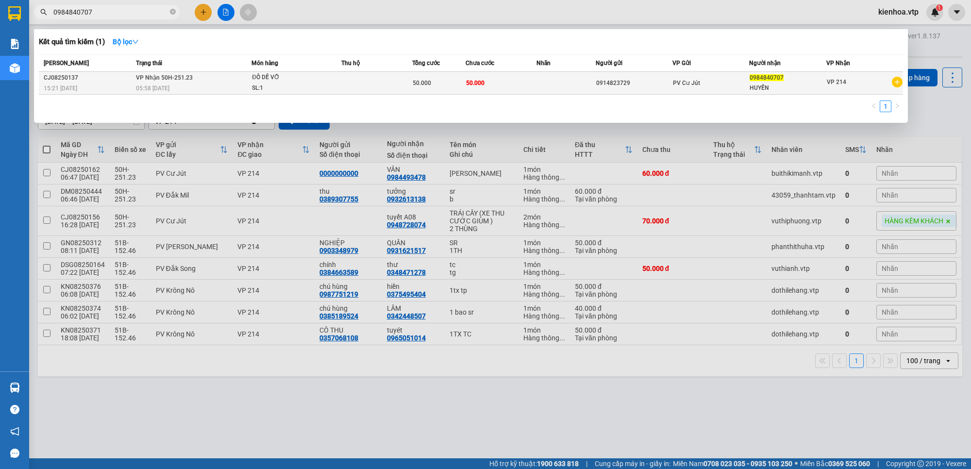
type input "0984840707"
click at [346, 79] on td at bounding box center [376, 83] width 71 height 23
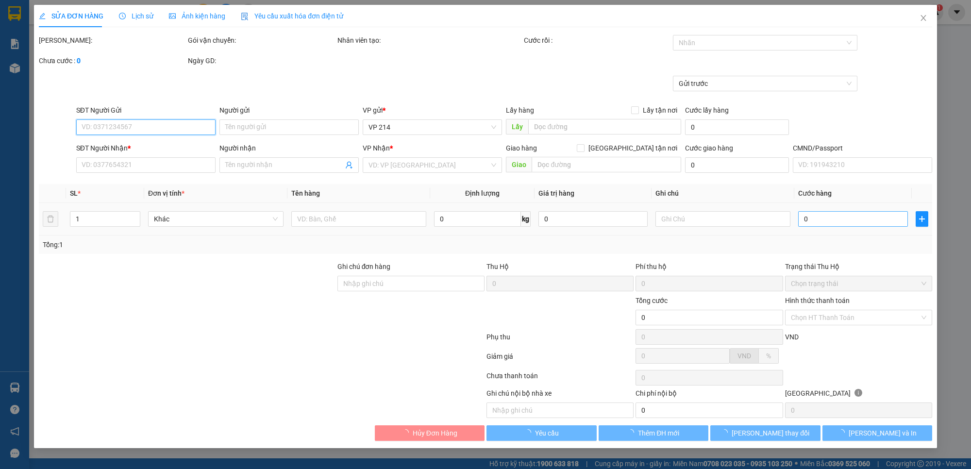
type input "2.500"
type input "0914823729"
type input "0984840707"
type input "HUYỀN"
type input "50.000"
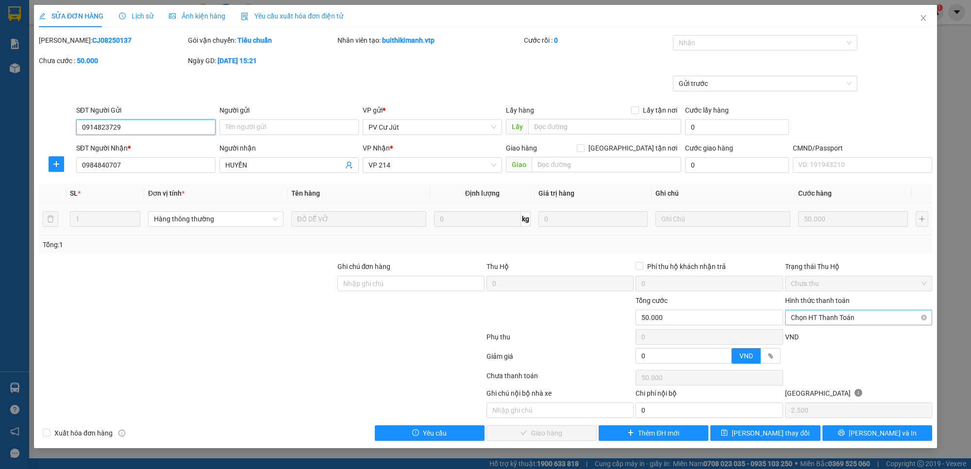
click at [819, 314] on span "Chọn HT Thanh Toán" at bounding box center [859, 317] width 136 height 15
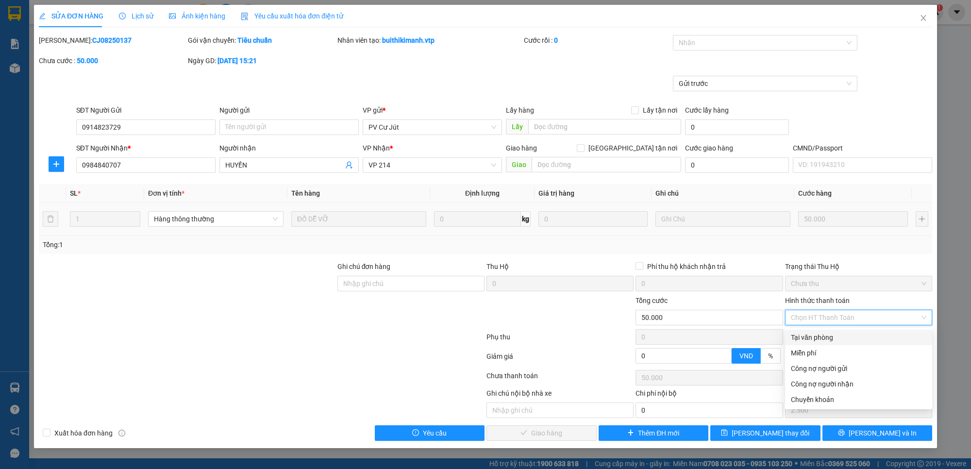
click at [815, 331] on div "Tại văn phòng" at bounding box center [858, 338] width 147 height 16
type input "0"
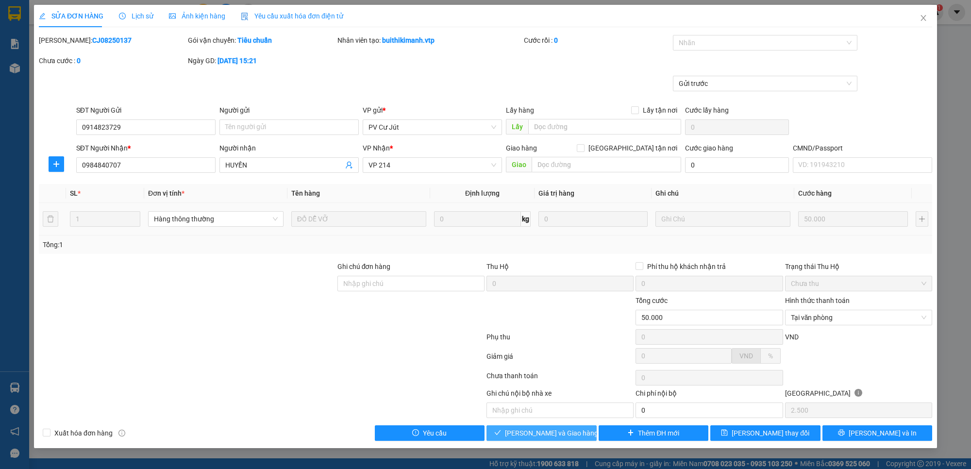
click at [569, 438] on span "[PERSON_NAME] và Giao hàng" at bounding box center [551, 433] width 93 height 11
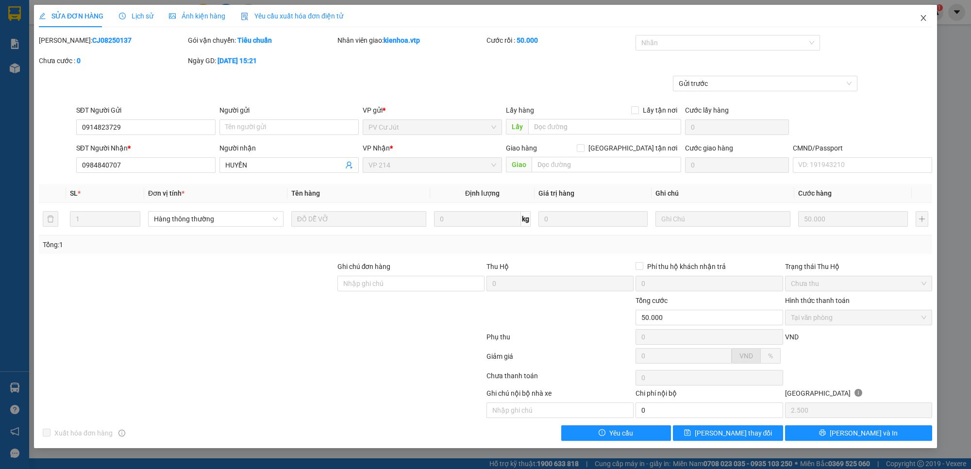
click at [918, 18] on span "Close" at bounding box center [923, 18] width 27 height 27
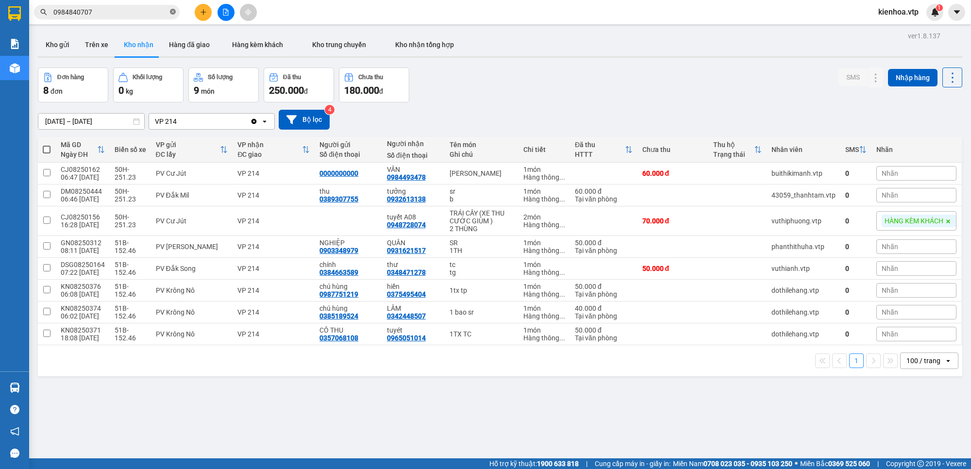
click at [172, 13] on icon "close-circle" at bounding box center [173, 12] width 6 height 6
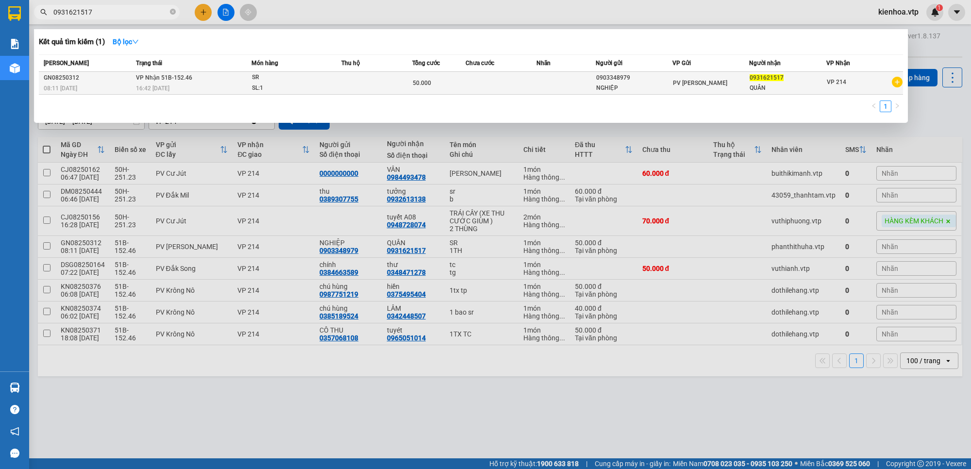
type input "0931621517"
click at [357, 75] on td at bounding box center [376, 83] width 71 height 23
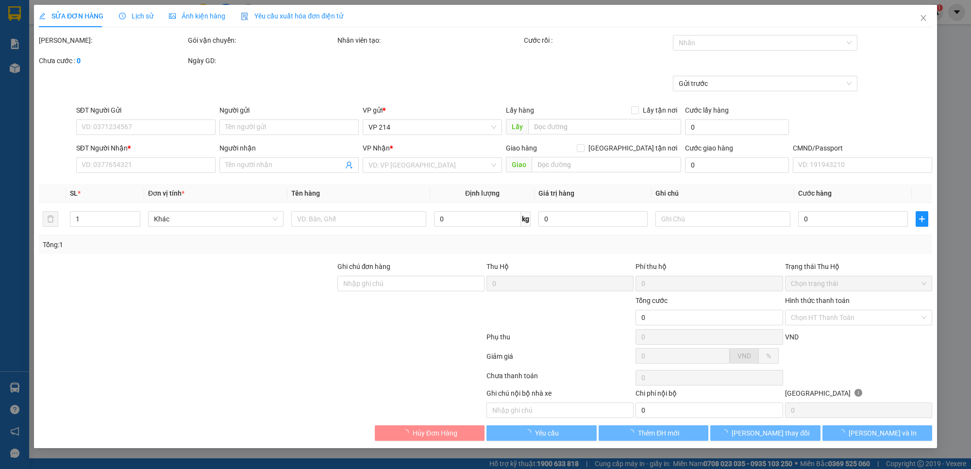
type input "0903348979"
type input "NGHIỆP"
type input "0931621517"
type input "QUÂN"
type input "50.000"
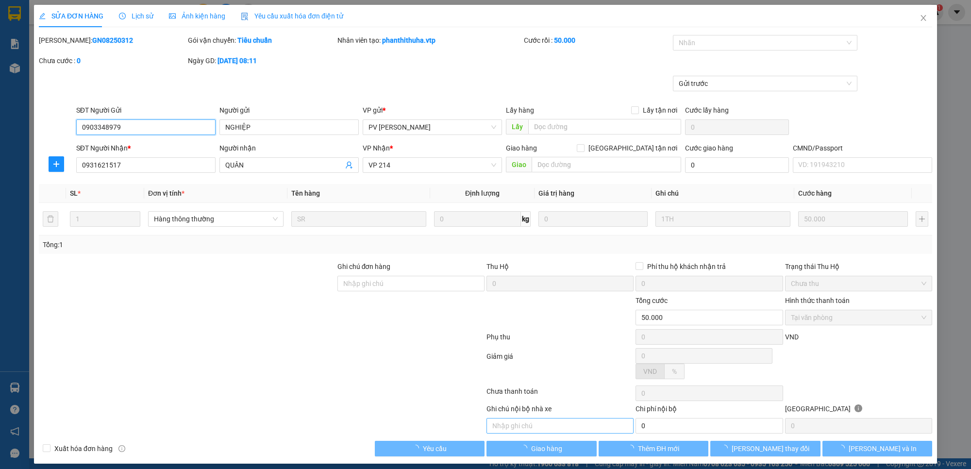
type input "2.500"
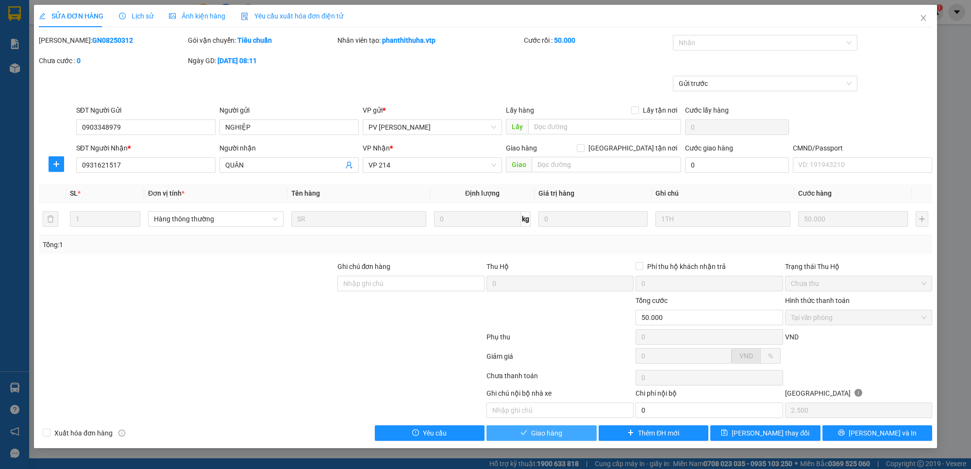
click at [564, 435] on button "Giao hàng" at bounding box center [542, 433] width 110 height 16
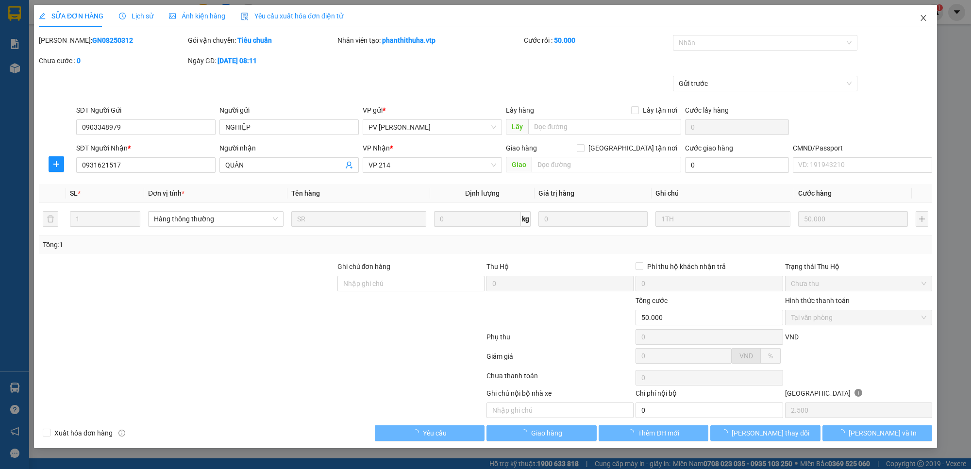
click at [921, 16] on icon "close" at bounding box center [924, 18] width 8 height 8
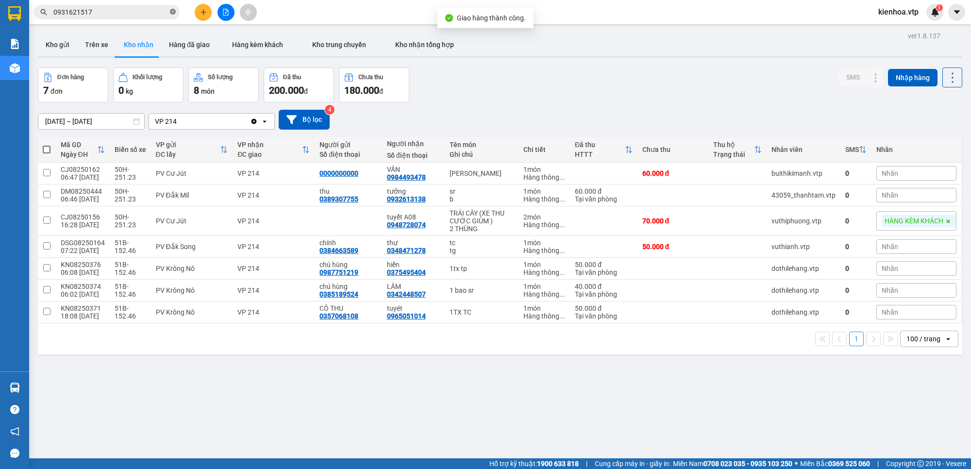
click at [175, 13] on icon "close-circle" at bounding box center [173, 12] width 6 height 6
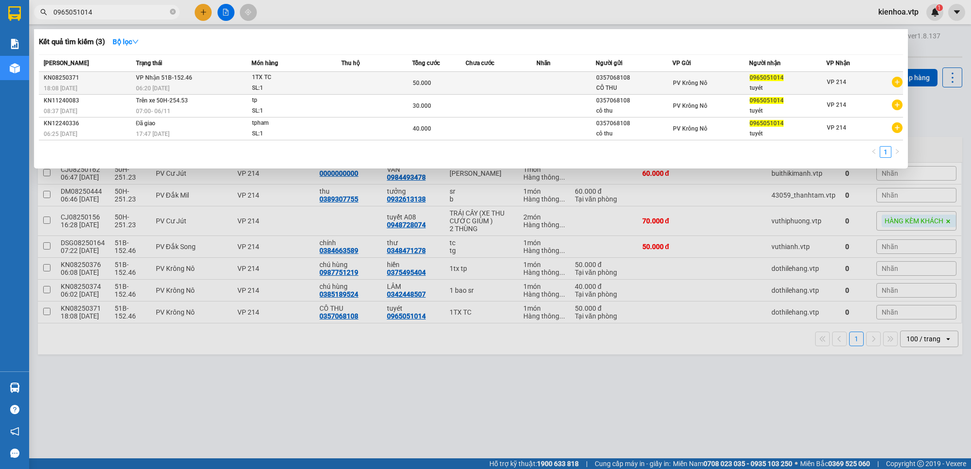
type input "0965051014"
click at [200, 76] on td "VP Nhận 51B-152.46 06:20 - 11/08" at bounding box center [193, 83] width 119 height 23
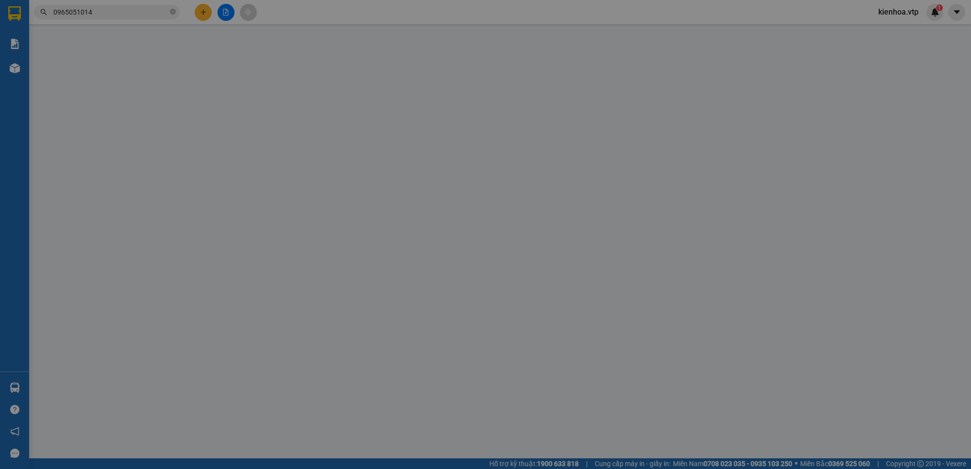
type input "2.500"
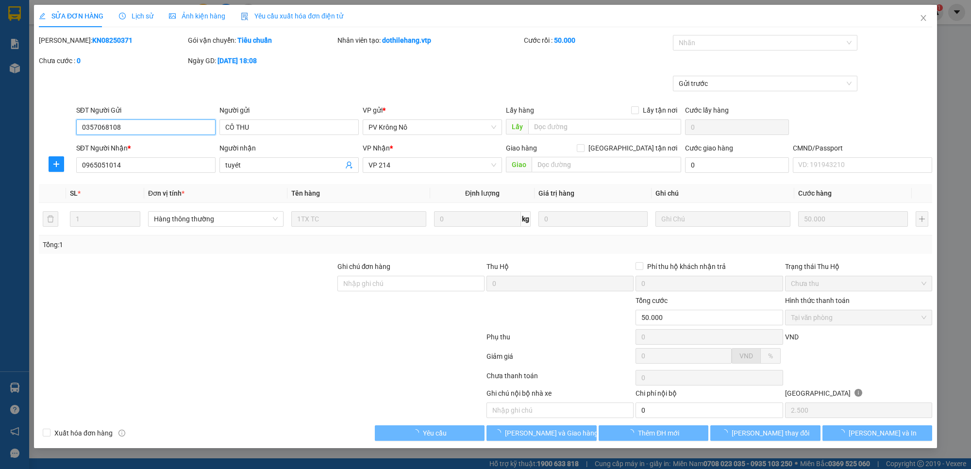
type input "0357068108"
type input "CÔ THU"
type input "0965051014"
type input "tuyét"
type input "50.000"
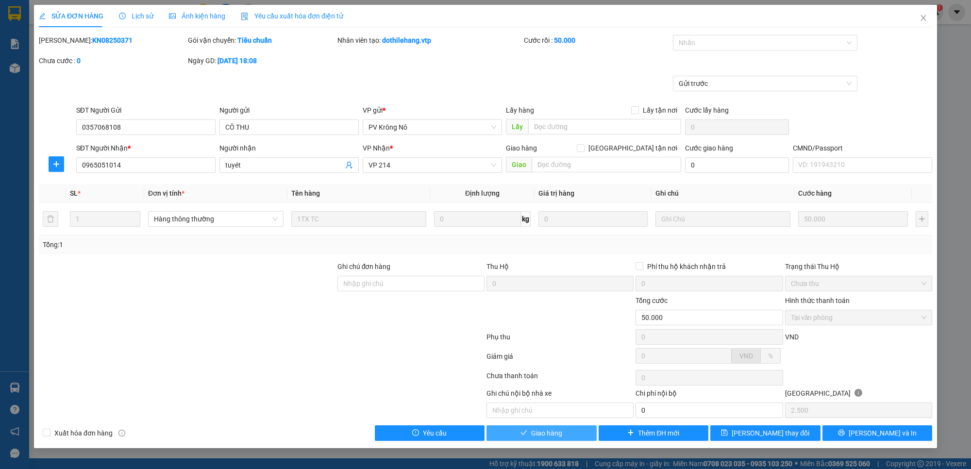
click at [568, 434] on button "Giao hàng" at bounding box center [542, 433] width 110 height 16
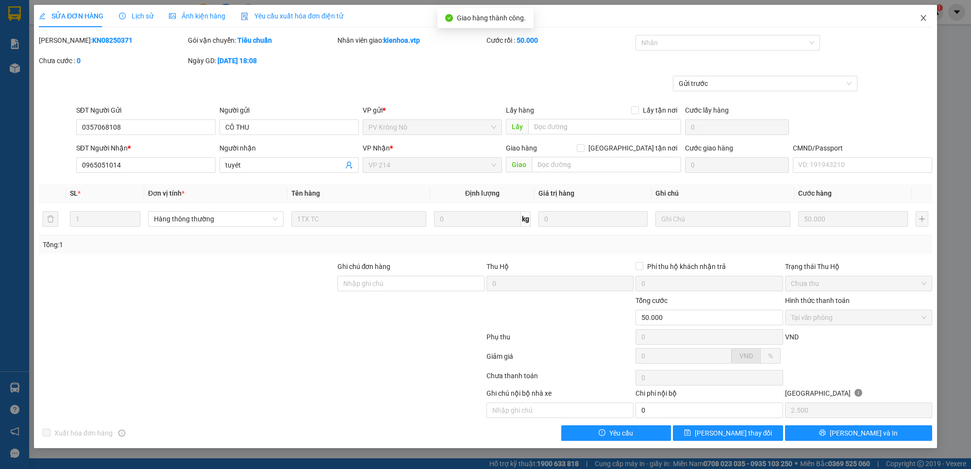
click at [927, 13] on span "Close" at bounding box center [923, 18] width 27 height 27
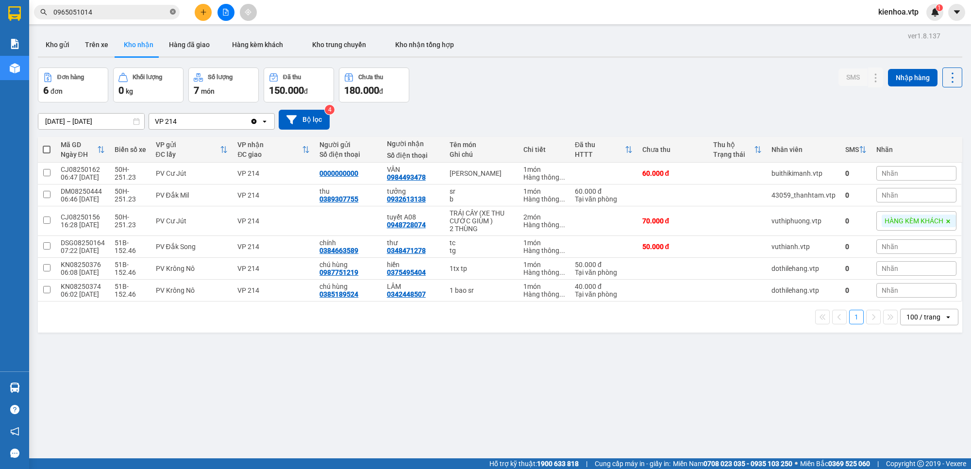
click at [172, 11] on icon "close-circle" at bounding box center [173, 12] width 6 height 6
paste input "0899089138"
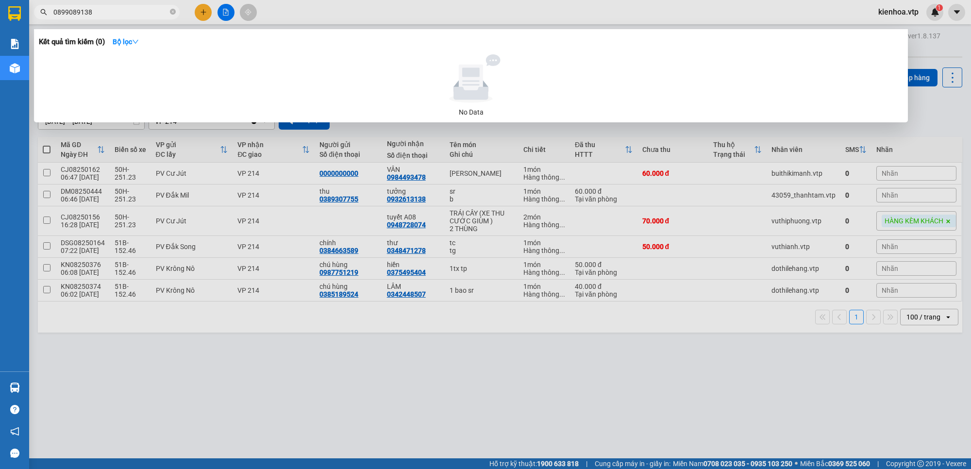
type input "0899089138"
click at [172, 13] on icon "close-circle" at bounding box center [173, 12] width 6 height 6
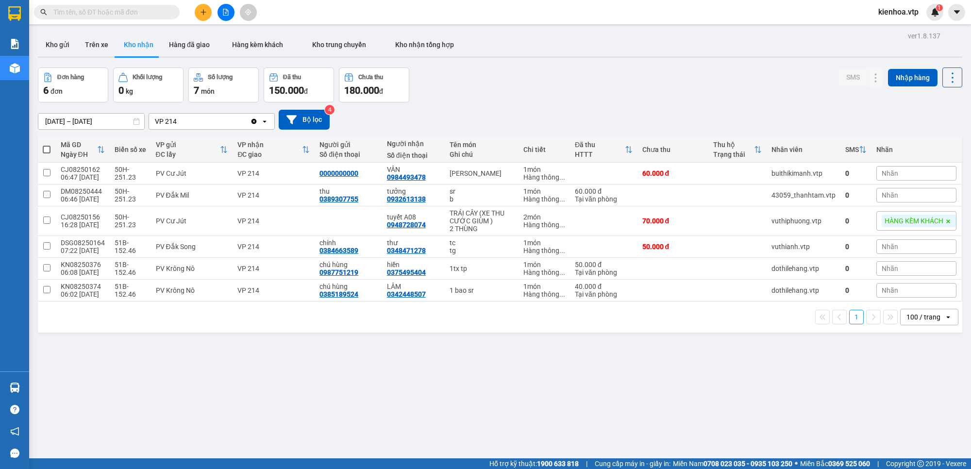
paste input "0977276300"
type input "0977276300"
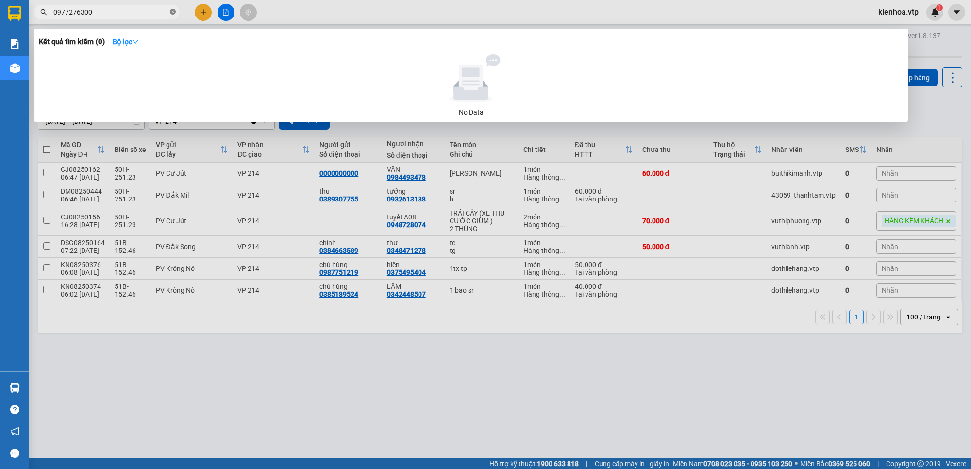
click at [174, 15] on span at bounding box center [173, 12] width 6 height 9
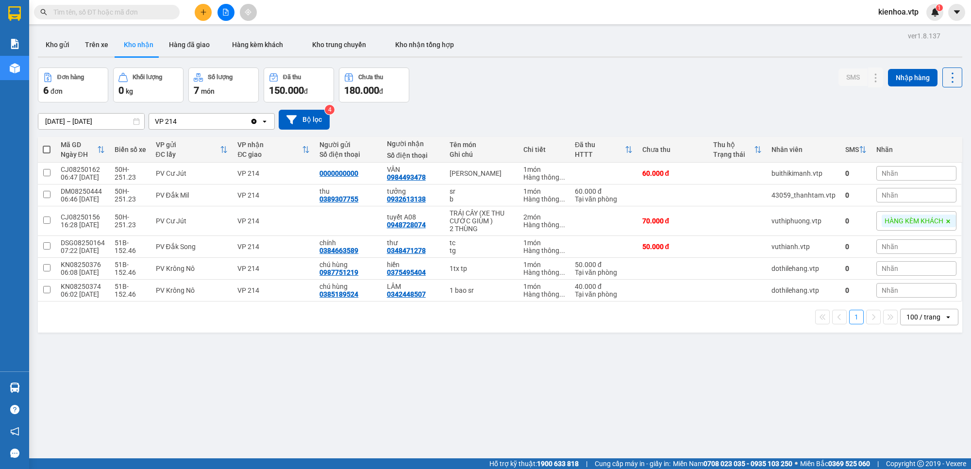
click at [578, 117] on div "11/08/2025 – 11/08/2025 Press the down arrow key to interact with the calendar …" at bounding box center [500, 120] width 925 height 20
click at [850, 221] on div at bounding box center [857, 221] width 15 height 15
click at [850, 230] on button at bounding box center [857, 221] width 14 height 17
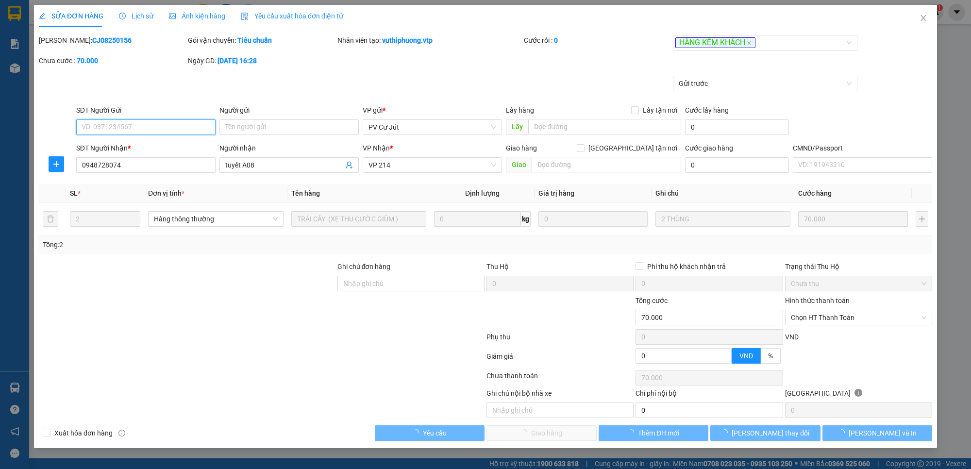
type input "0948728074"
type input "tuyết A08"
type input "70.000"
click at [705, 44] on span "HÀNG KÈM KHÁCH" at bounding box center [716, 42] width 80 height 11
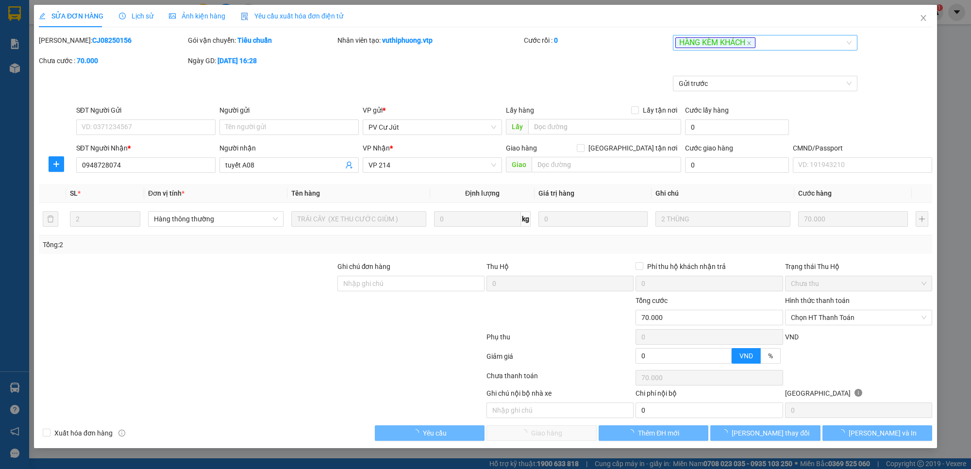
type input "3.500"
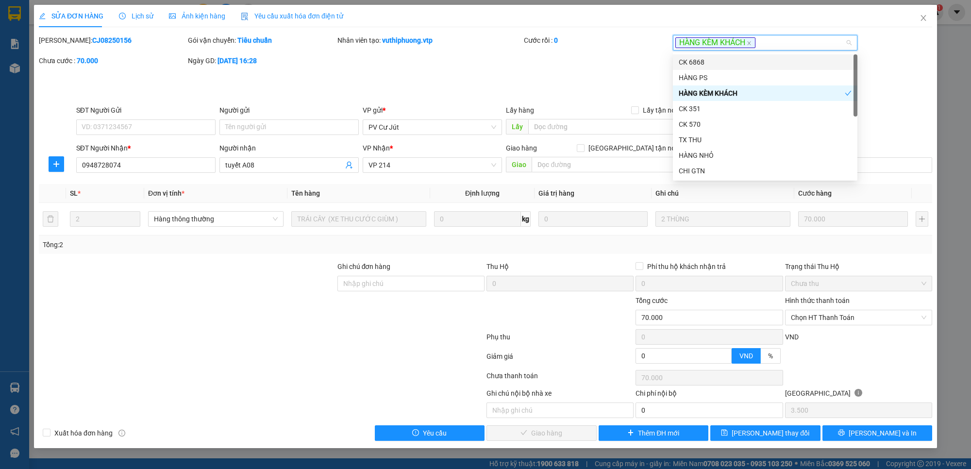
click at [629, 62] on div "Mã ĐH: CJ08250156 Gói vận chuyển: Tiêu chuẩn Nhân viên tạo: vuthiphuong.vtp Cướ…" at bounding box center [486, 55] width 896 height 41
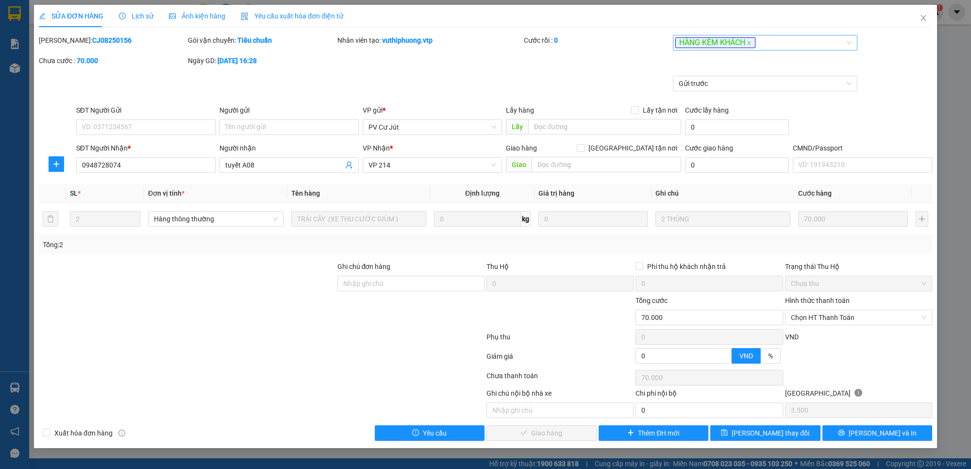
click at [778, 40] on div "HÀNG KÈM KHÁCH" at bounding box center [761, 43] width 170 height 12
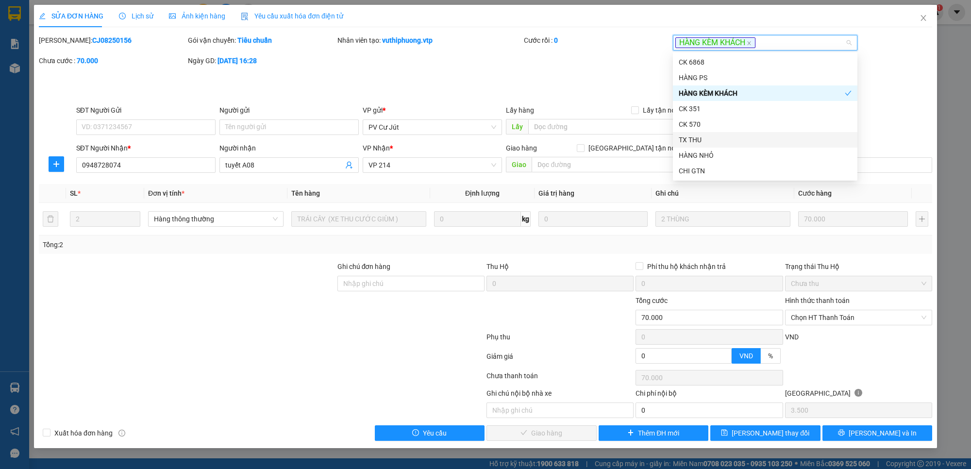
click at [716, 142] on div "TX THU" at bounding box center [765, 140] width 173 height 11
click at [639, 66] on div "Mã ĐH: CJ08250156 Gói vận chuyển: Tiêu chuẩn Nhân viên tạo: vuthiphuong.vtp Cướ…" at bounding box center [486, 55] width 896 height 41
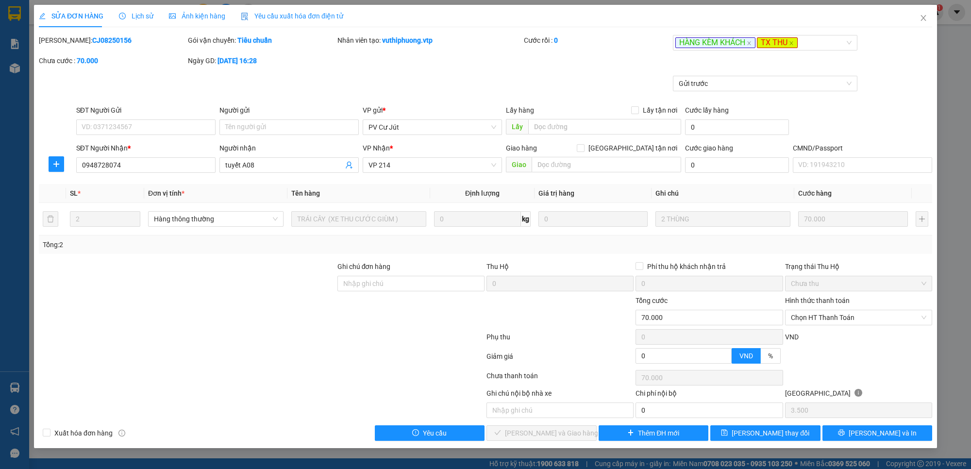
click at [873, 328] on div "Hình thức thanh toán Chọn HT Thanh Toán" at bounding box center [858, 312] width 147 height 34
click at [871, 318] on span "Chọn HT Thanh Toán" at bounding box center [859, 317] width 136 height 15
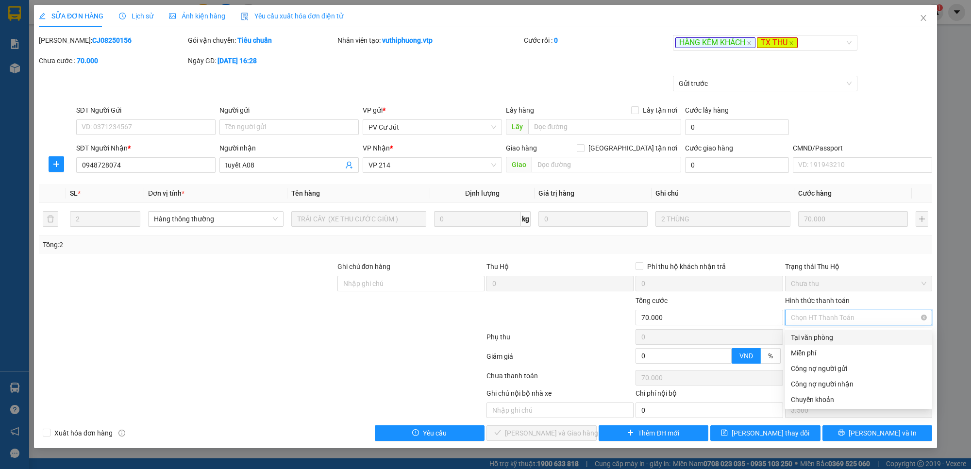
click at [871, 318] on span "Chọn HT Thanh Toán" at bounding box center [859, 317] width 136 height 15
click at [922, 22] on span "Close" at bounding box center [923, 18] width 27 height 27
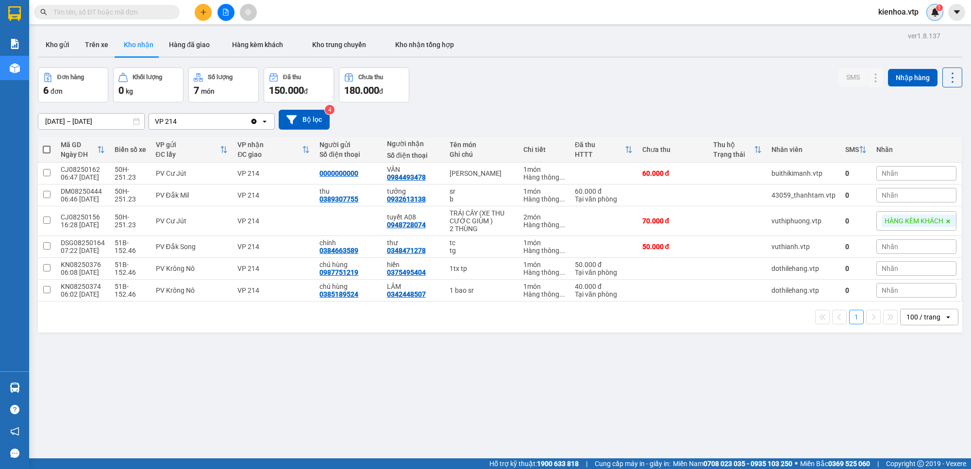
click at [938, 8] on span "1" at bounding box center [939, 7] width 3 height 7
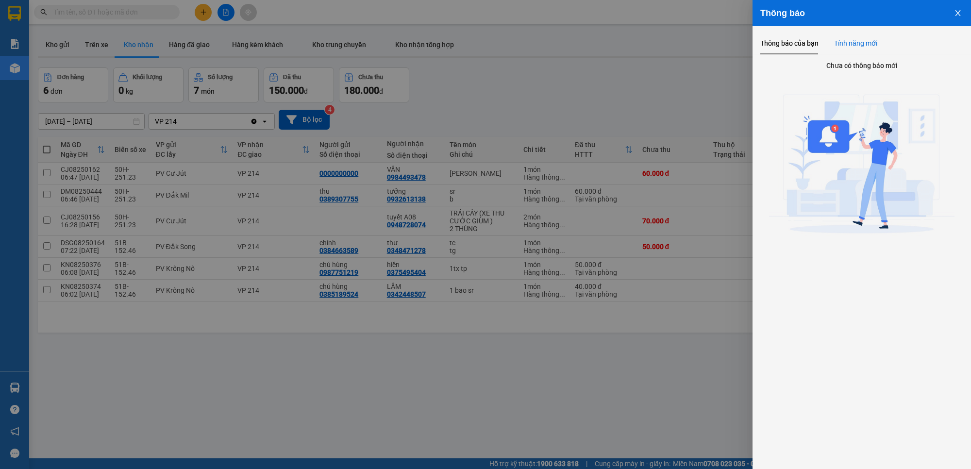
click at [854, 34] on div "Tính năng mới" at bounding box center [855, 43] width 43 height 22
click at [957, 15] on icon "close" at bounding box center [957, 13] width 5 height 6
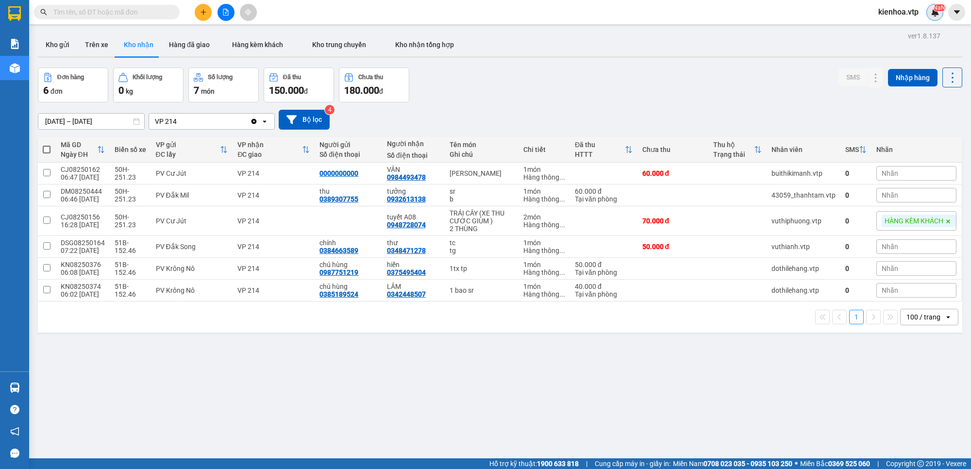
click at [530, 96] on div "Đơn hàng 6 đơn Khối lượng 0 kg Số lượng 7 món Đã thu 150.000 đ Chưa thu 180.000…" at bounding box center [500, 85] width 925 height 35
click at [932, 16] on img at bounding box center [935, 12] width 9 height 9
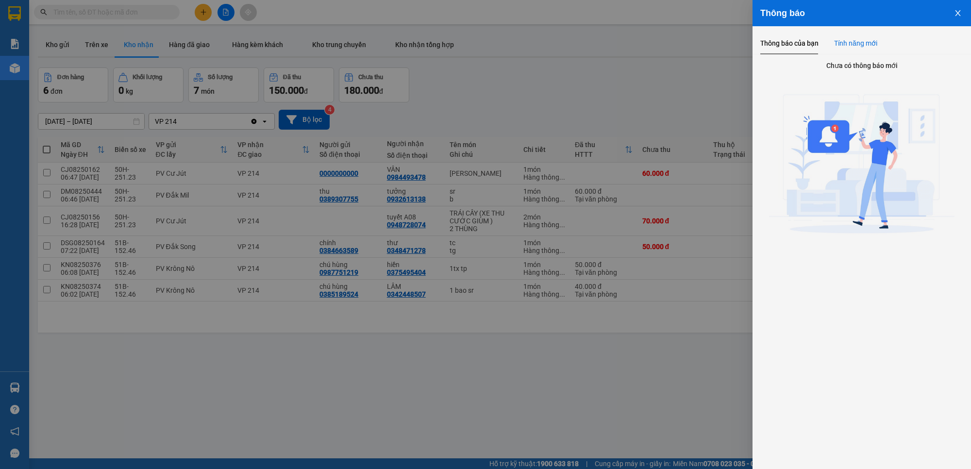
click at [865, 38] on div "Tính năng mới" at bounding box center [855, 43] width 43 height 11
click at [956, 13] on icon "close" at bounding box center [958, 13] width 8 height 8
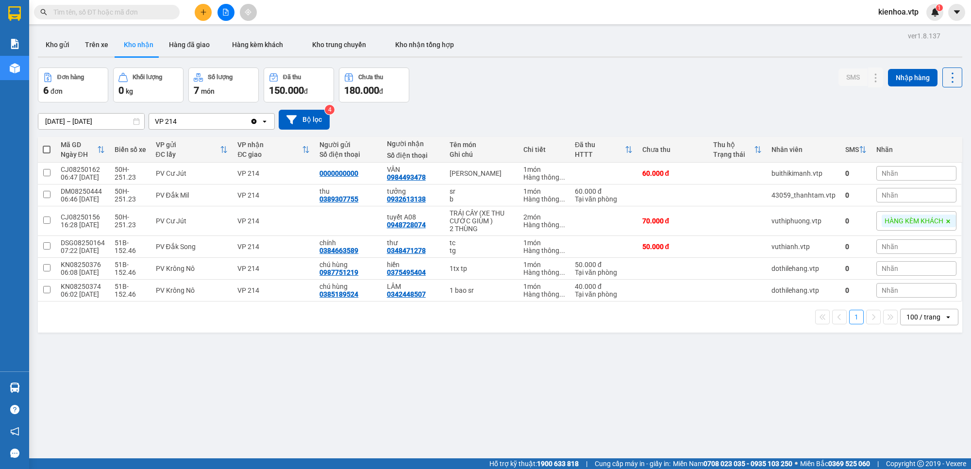
click at [347, 116] on div "11/08/2025 – 11/08/2025 Press the down arrow key to interact with the calendar …" at bounding box center [500, 120] width 925 height 20
click at [558, 103] on div "11/08/2025 – 11/08/2025 Press the down arrow key to interact with the calendar …" at bounding box center [500, 119] width 925 height 34
click at [567, 111] on div "11/08/2025 – 11/08/2025 Press the down arrow key to interact with the calendar …" at bounding box center [500, 120] width 925 height 20
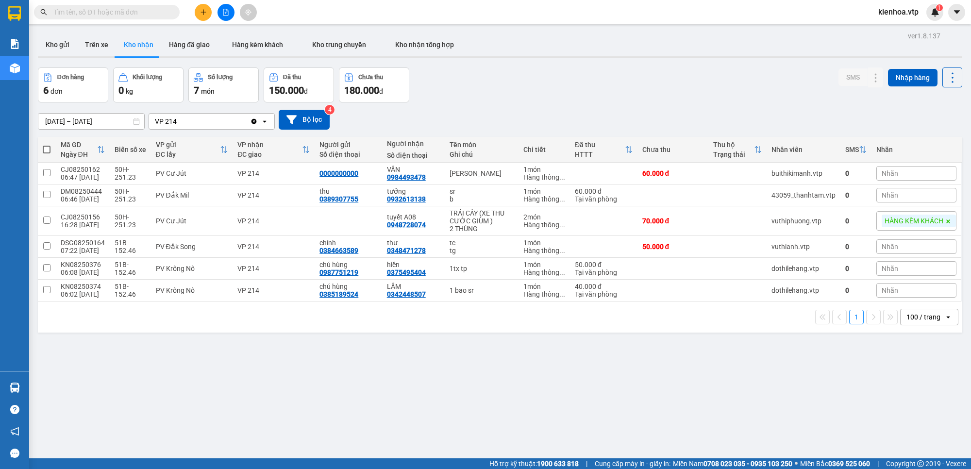
click at [567, 111] on div "11/08/2025 – 11/08/2025 Press the down arrow key to interact with the calendar …" at bounding box center [500, 120] width 925 height 20
click at [547, 89] on div "Đơn hàng 6 đơn Khối lượng 0 kg Số lượng 7 món Đã thu 150.000 đ Chưa thu 180.000…" at bounding box center [500, 85] width 925 height 35
click at [873, 199] on icon at bounding box center [876, 195] width 7 height 7
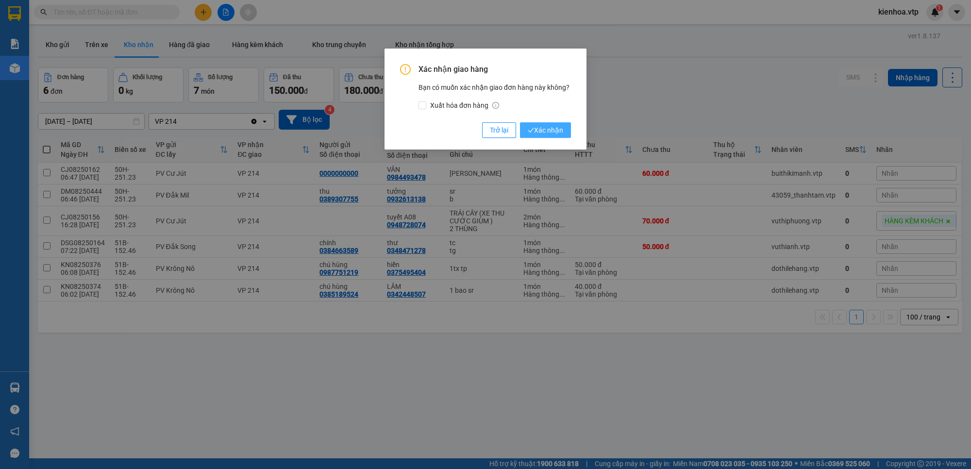
click at [549, 128] on span "Xác nhận" at bounding box center [545, 130] width 35 height 11
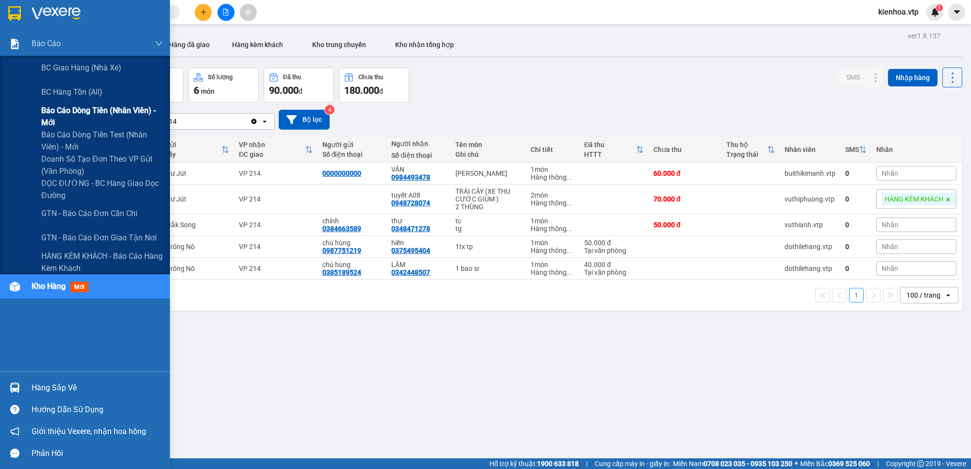
click at [96, 115] on span "Báo cáo dòng tiền (nhân viên) - mới" at bounding box center [101, 116] width 121 height 24
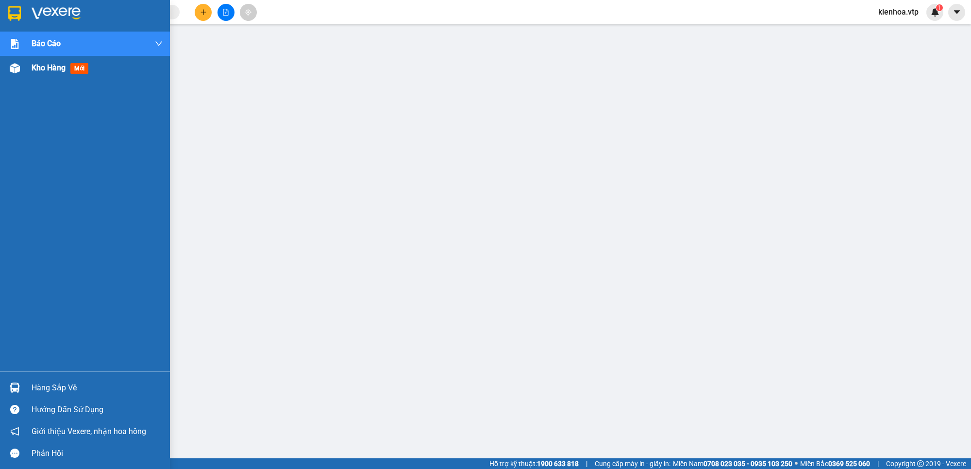
click at [27, 68] on div "Kho hàng mới" at bounding box center [85, 68] width 170 height 24
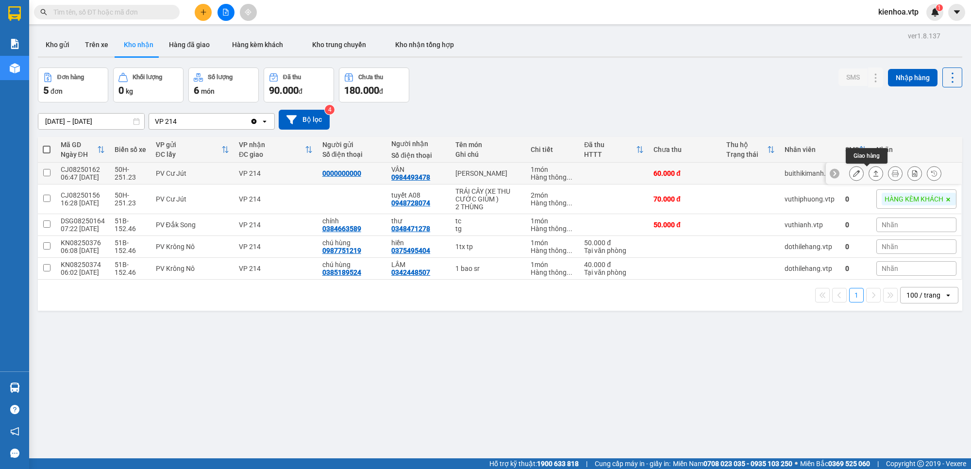
click at [873, 173] on icon at bounding box center [876, 173] width 7 height 7
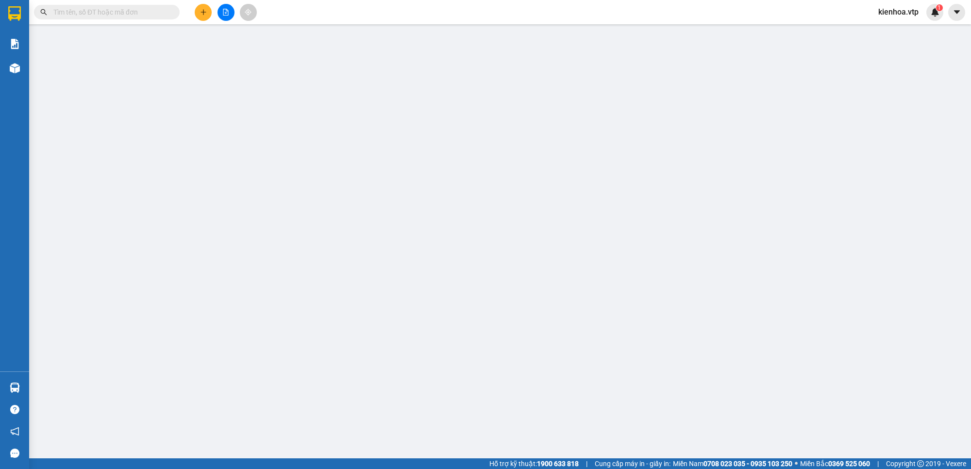
type input "0000000000"
type input "0984493478"
type input "VÂN"
type input "60.000"
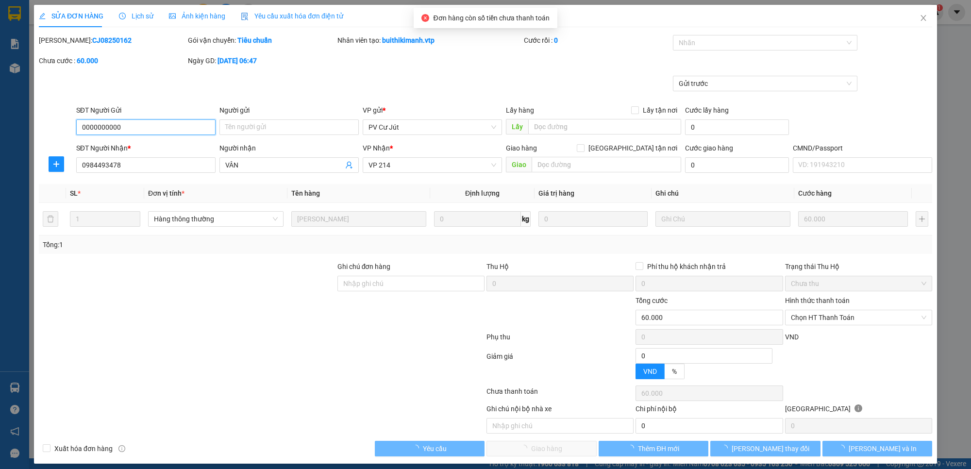
type input "3.000"
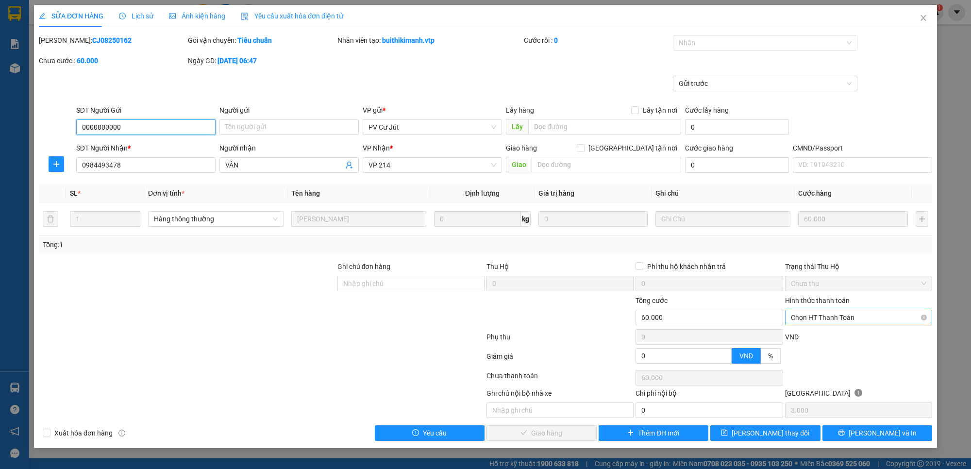
click at [884, 312] on span "Chọn HT Thanh Toán" at bounding box center [859, 317] width 136 height 15
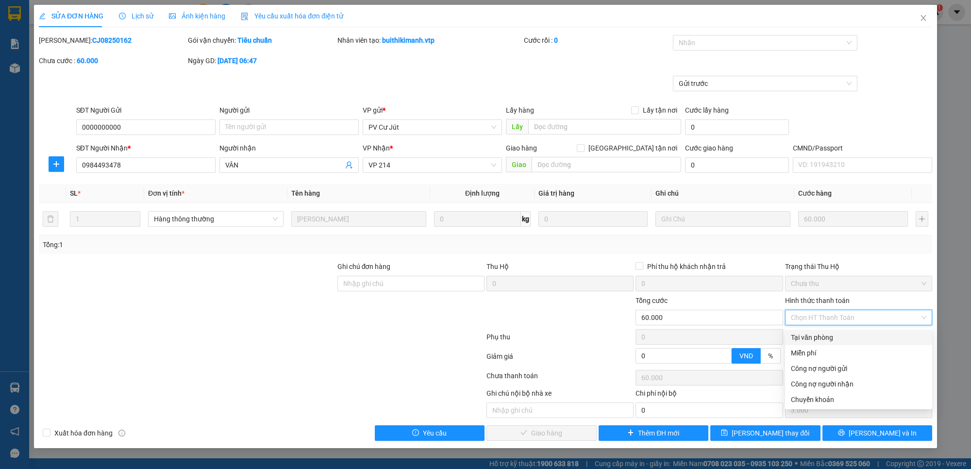
click at [857, 335] on div "Tại văn phòng" at bounding box center [859, 337] width 136 height 11
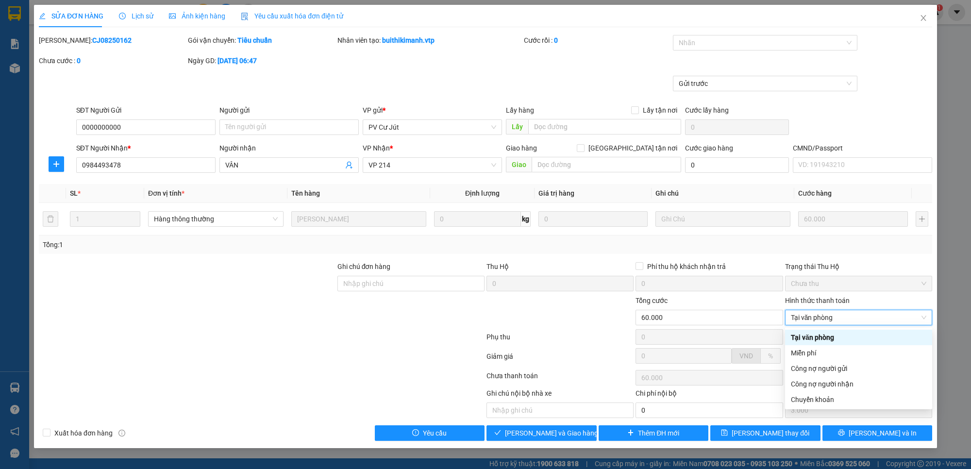
type input "0"
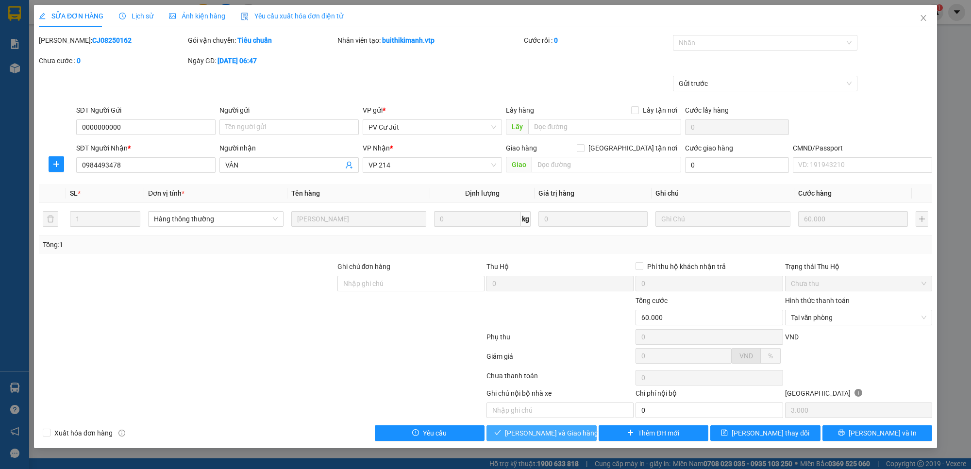
click at [533, 429] on span "Lưu và Giao hàng" at bounding box center [551, 433] width 93 height 11
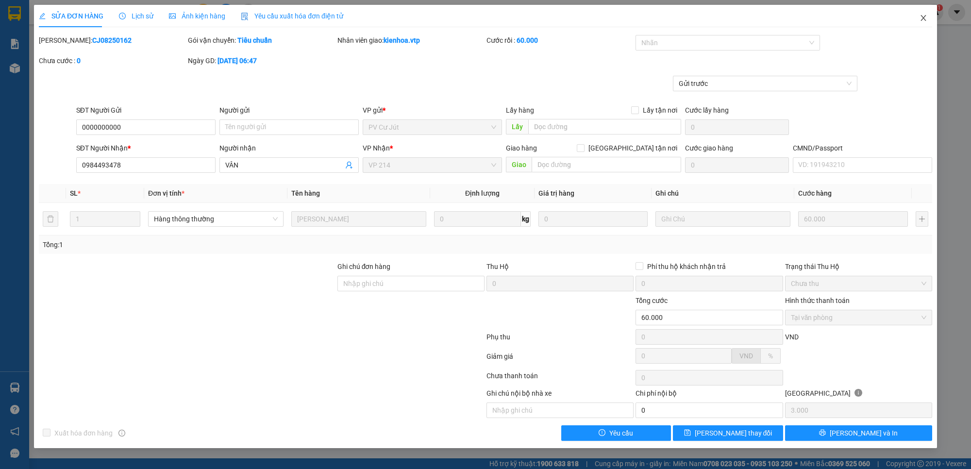
click at [926, 16] on icon "close" at bounding box center [924, 18] width 8 height 8
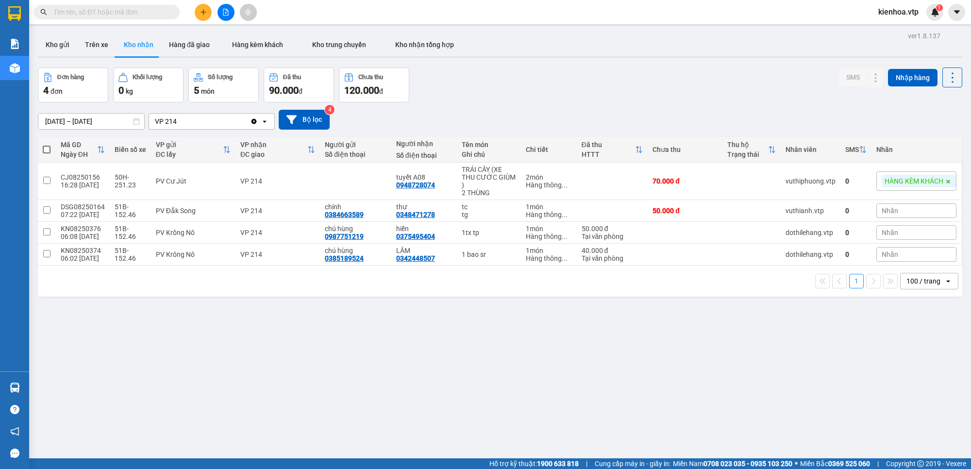
click at [113, 16] on input "text" at bounding box center [110, 12] width 115 height 11
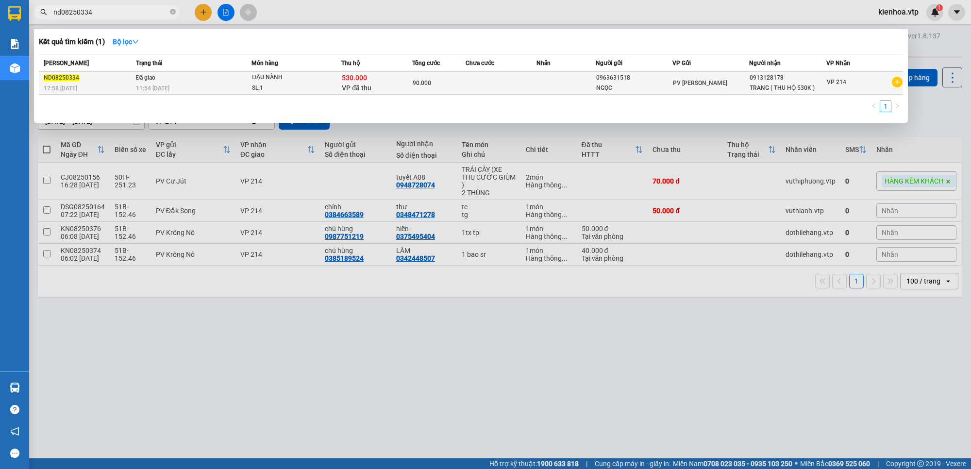
type input "nd08250334"
click at [380, 85] on div "530.000 VP đã thu" at bounding box center [377, 83] width 70 height 20
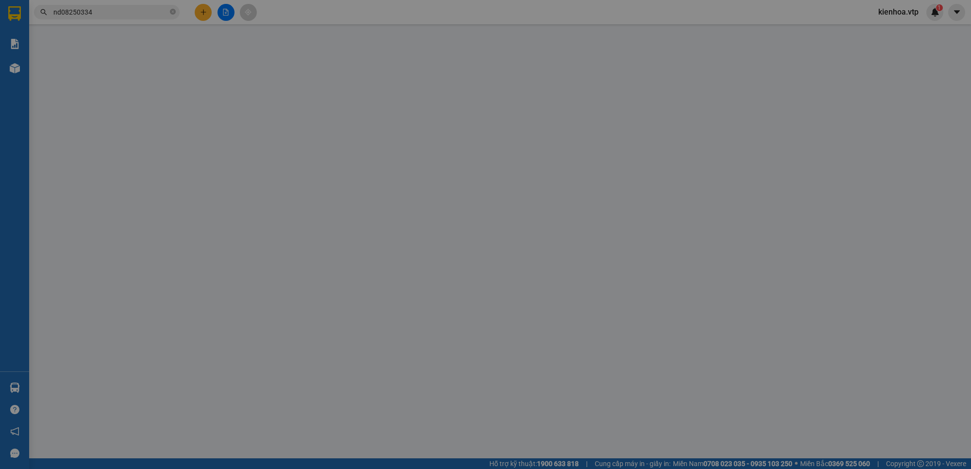
type input "3.500"
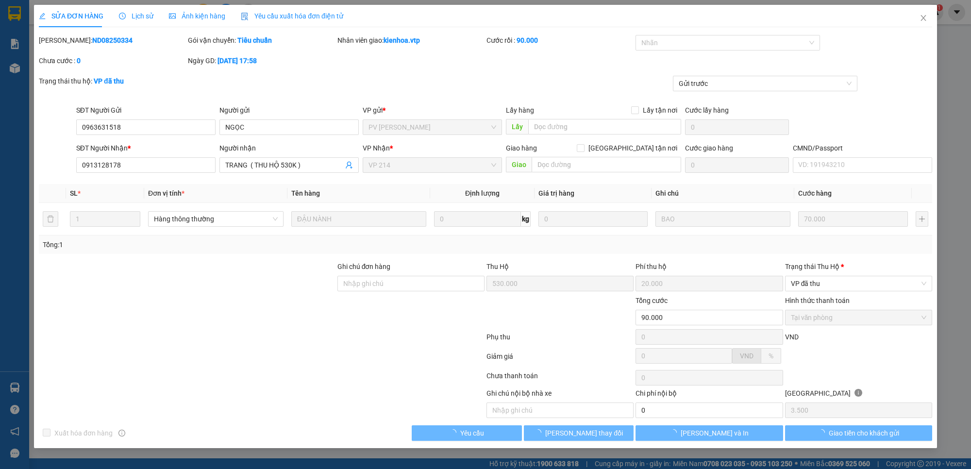
type input "0963631518"
type input "NGỌC"
type input "0913128178"
type input "TRANG ( THU HỘ 530K )"
type input "530.000"
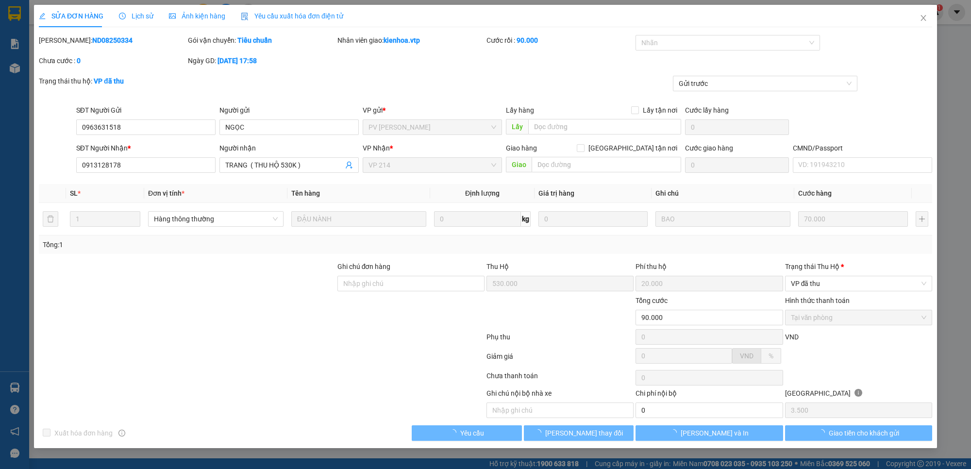
type input "20.000"
type input "90.000"
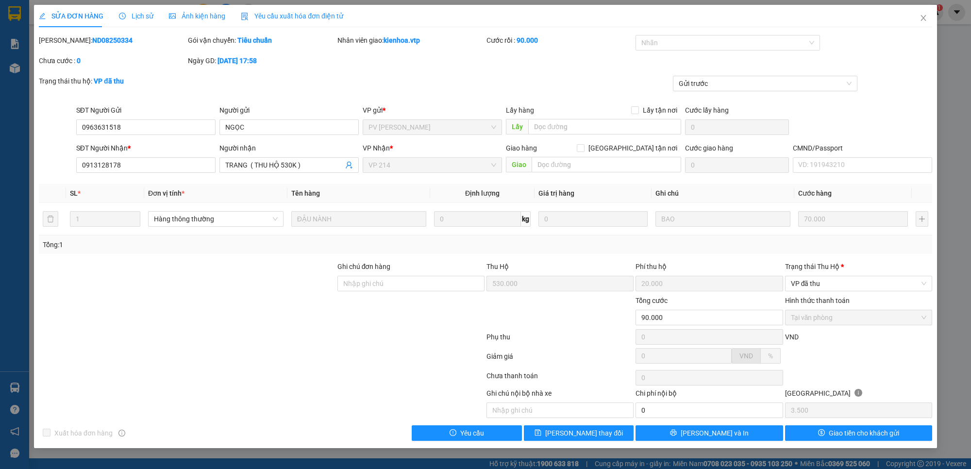
click at [466, 91] on div "Trạng thái thu hộ: VP đã thu Gửi trước" at bounding box center [486, 90] width 896 height 29
drag, startPoint x: 136, startPoint y: 132, endPoint x: 51, endPoint y: 152, distance: 87.3
click at [51, 152] on form "SĐT Người Gửi 0963631518 0963631518 Người gửi NGỌC VP gửi * PV Nam Đong Lấy hàn…" at bounding box center [486, 141] width 894 height 72
drag, startPoint x: 146, startPoint y: 168, endPoint x: 60, endPoint y: 181, distance: 87.5
click at [60, 181] on div "Total Paid Fee 90.000 Total UnPaid Fee 0 Cash Collection Total Fee 20000 Mã ĐH:…" at bounding box center [486, 238] width 894 height 406
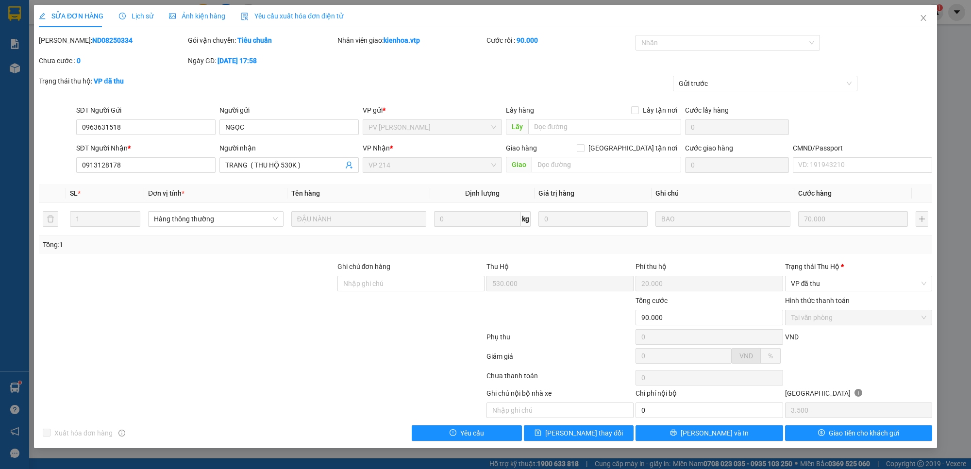
drag, startPoint x: 105, startPoint y: 42, endPoint x: 62, endPoint y: 47, distance: 43.6
click at [62, 47] on div "Mã ĐH: ND08250334" at bounding box center [112, 45] width 149 height 20
copy b "ND08250334"
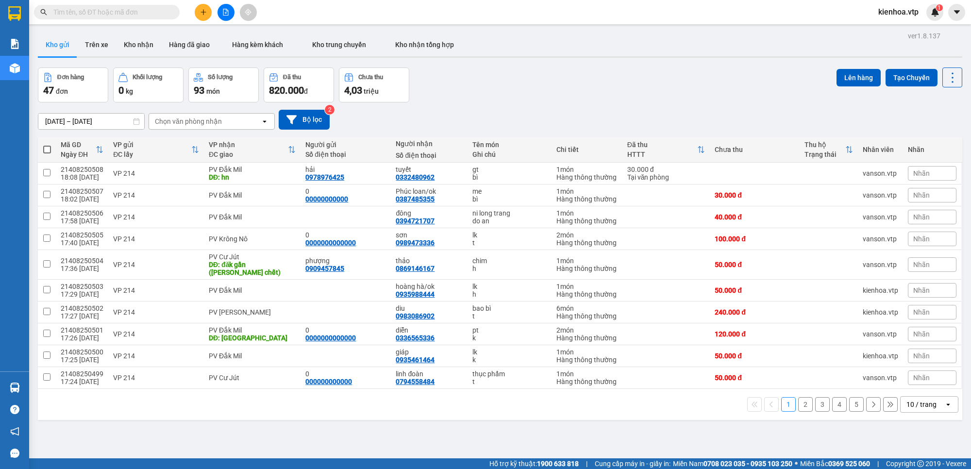
click at [201, 11] on icon "plus" at bounding box center [203, 12] width 7 height 7
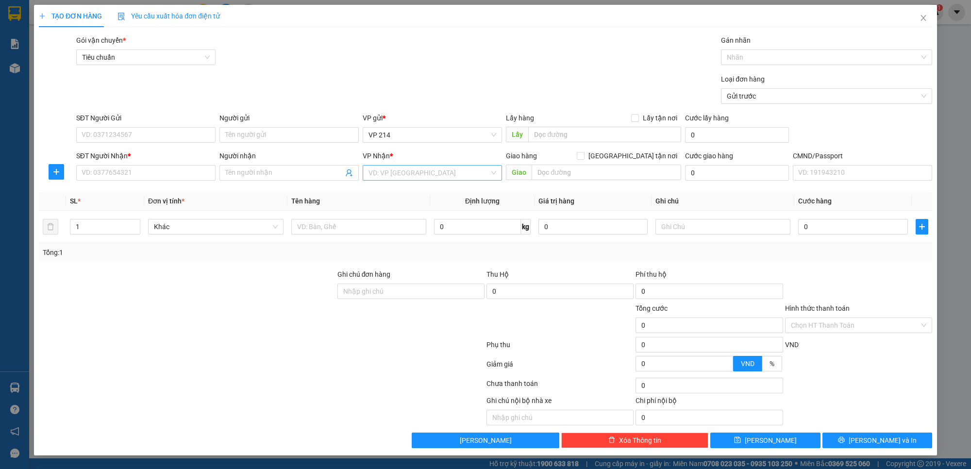
click at [424, 170] on input "search" at bounding box center [429, 173] width 121 height 15
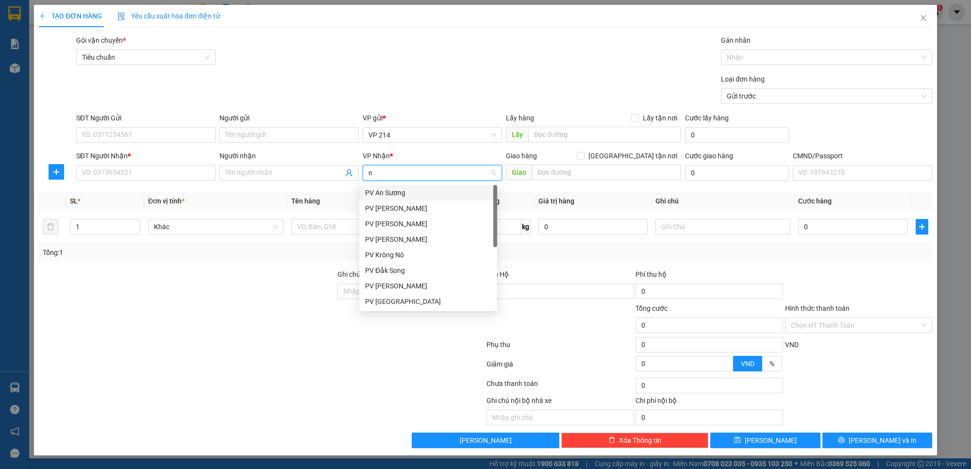
type input "nd"
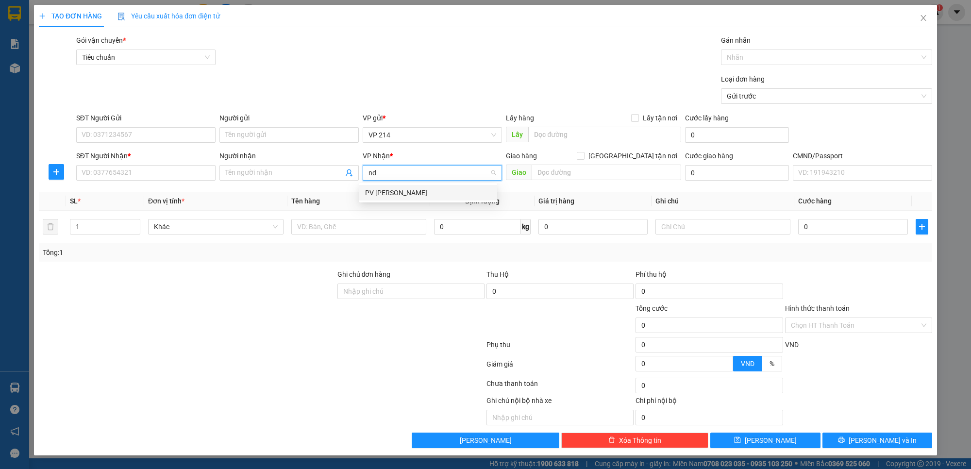
click at [417, 194] on div "PV [PERSON_NAME]" at bounding box center [428, 192] width 126 height 11
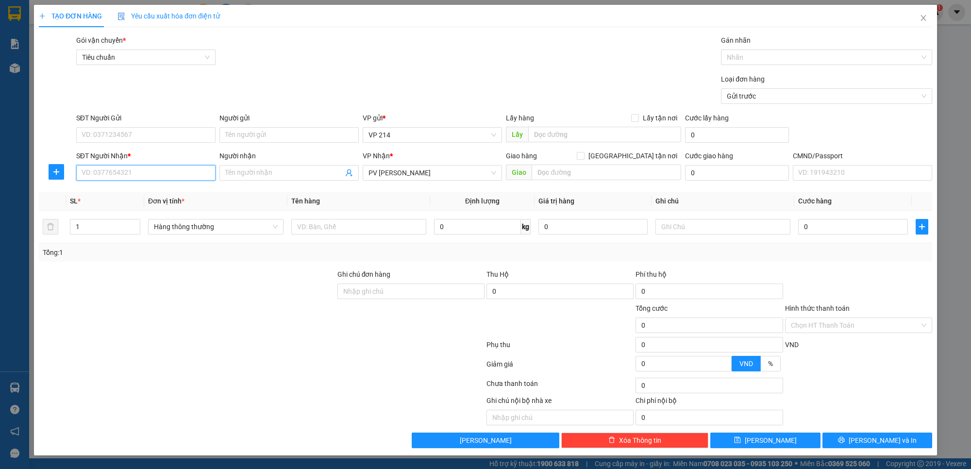
click at [119, 171] on input "SĐT Người Nhận *" at bounding box center [145, 173] width 139 height 16
paste input "0963631518"
type input "0963631518"
click at [272, 178] on input "Người nhận" at bounding box center [284, 173] width 118 height 11
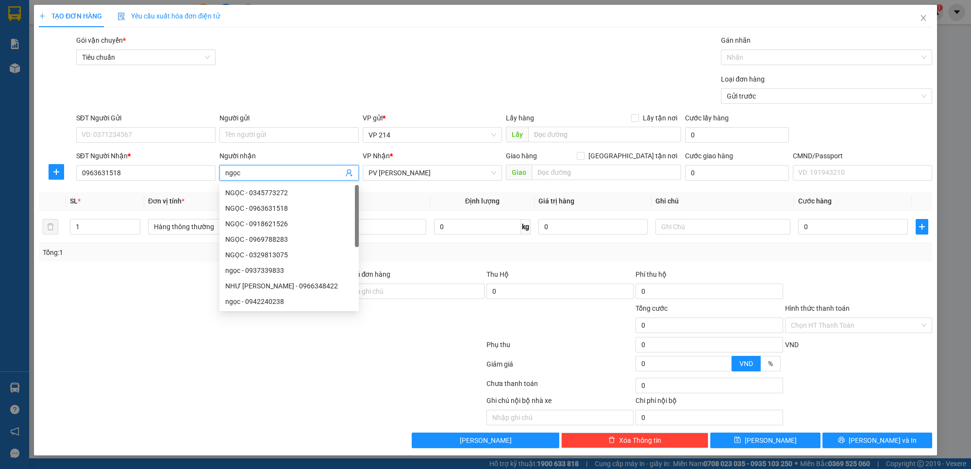
type input "ngọc"
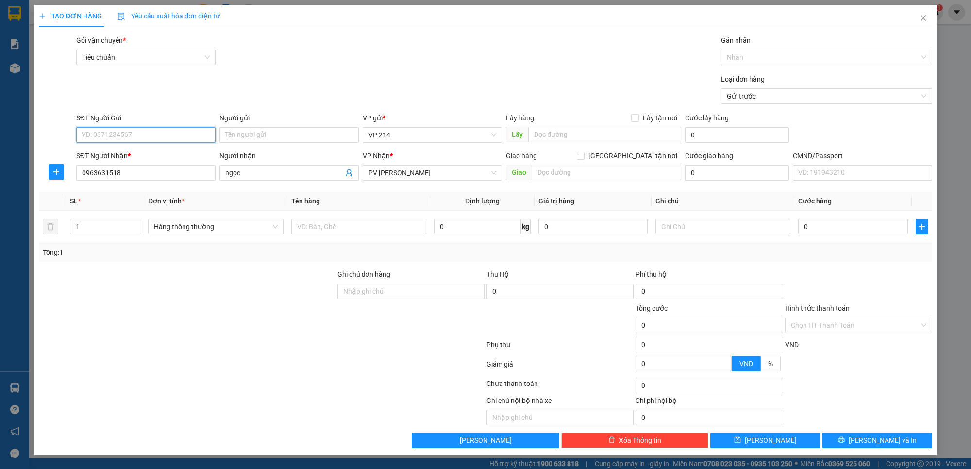
click at [156, 135] on input "SĐT Người Gửi" at bounding box center [145, 135] width 139 height 16
paste input "0913128178"
type input "0913128178"
click at [311, 137] on input "Người gửi" at bounding box center [289, 135] width 139 height 16
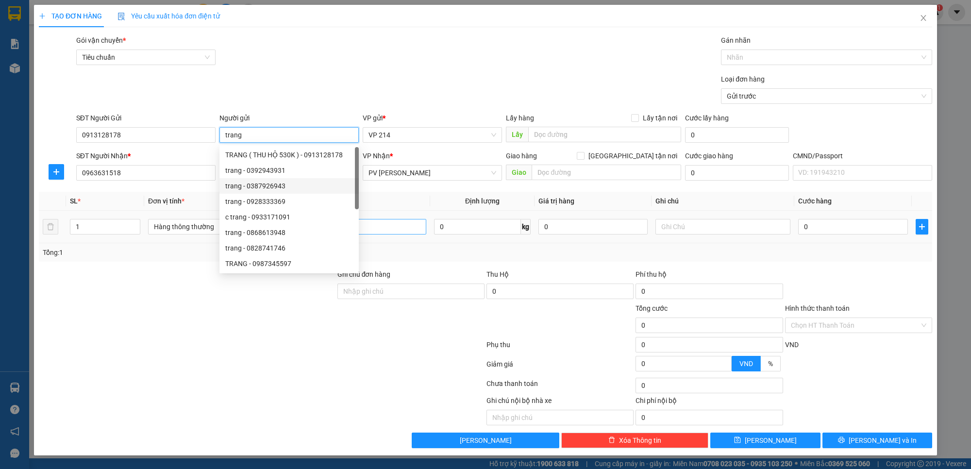
type input "trang"
click at [376, 224] on input "text" at bounding box center [359, 227] width 136 height 16
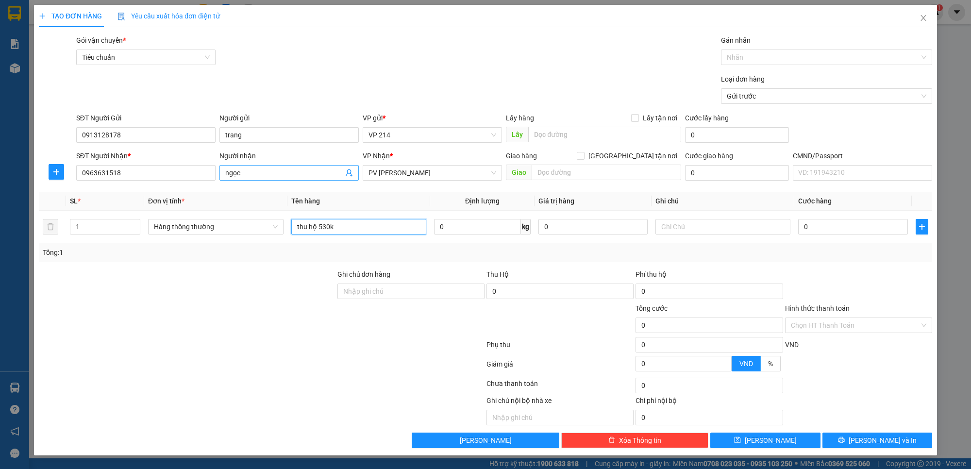
paste input "ND08250334"
drag, startPoint x: 397, startPoint y: 227, endPoint x: 279, endPoint y: 246, distance: 119.6
click at [281, 246] on div "SL * Đơn vị tính * Tên hàng Định lượng Giá trị hàng Ghi chú Cước hàng 1 Hàng th…" at bounding box center [486, 227] width 894 height 70
type input "thu hộ 530k ND08250334"
click at [731, 176] on input "0" at bounding box center [736, 173] width 103 height 16
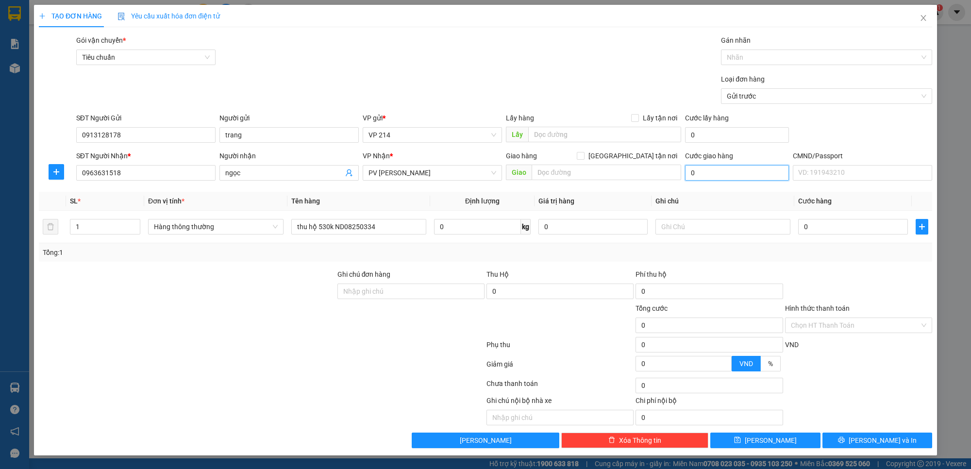
paste input "text"
type input "0"
click at [606, 172] on input "text" at bounding box center [607, 173] width 150 height 16
paste input "thu hộ 530k ND08250334"
type input "thu hộ 530k ND08250334"
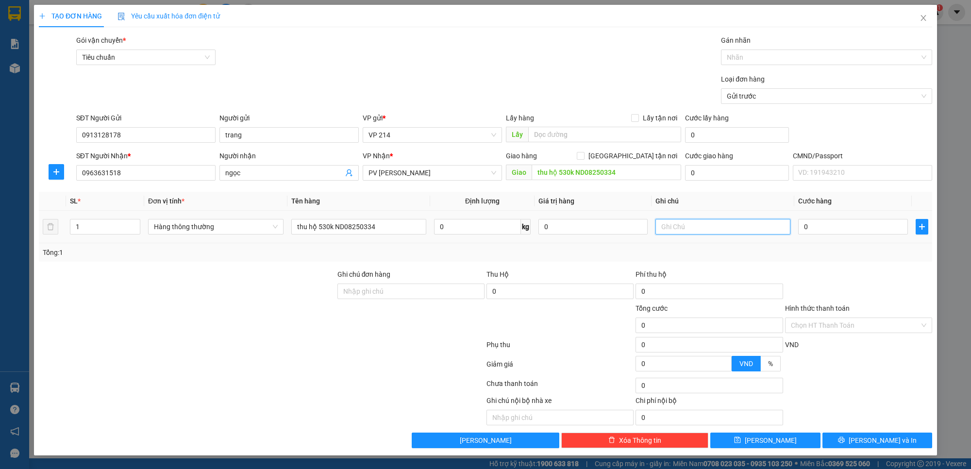
click at [712, 227] on input "text" at bounding box center [724, 227] width 136 height 16
type input "bì"
type input "2"
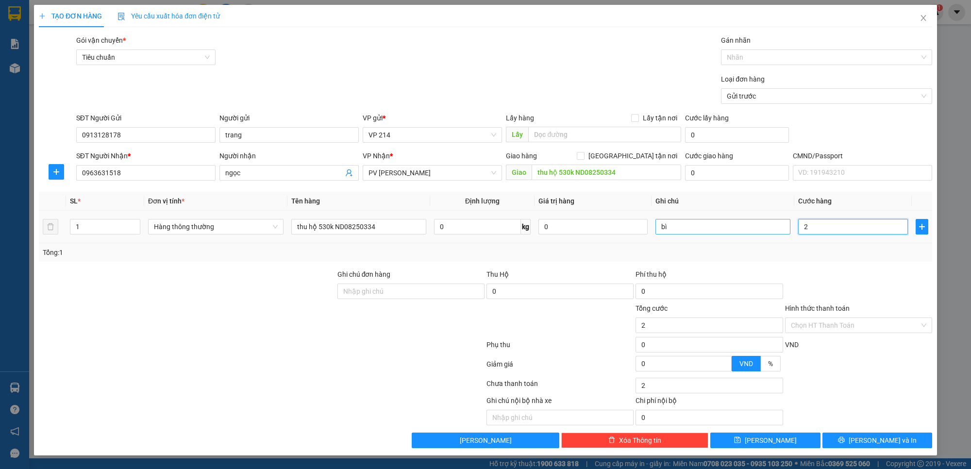
type input "20"
type input "200"
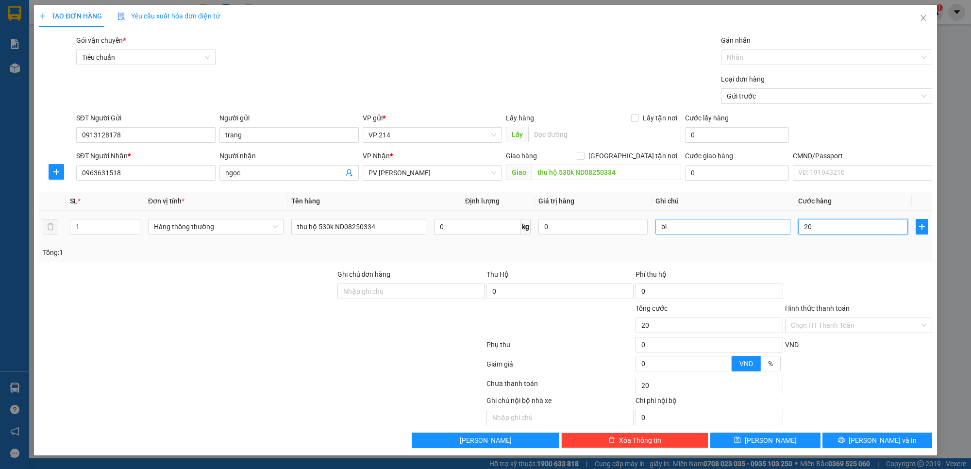
type input "200"
type input "2.000"
type input "20.000"
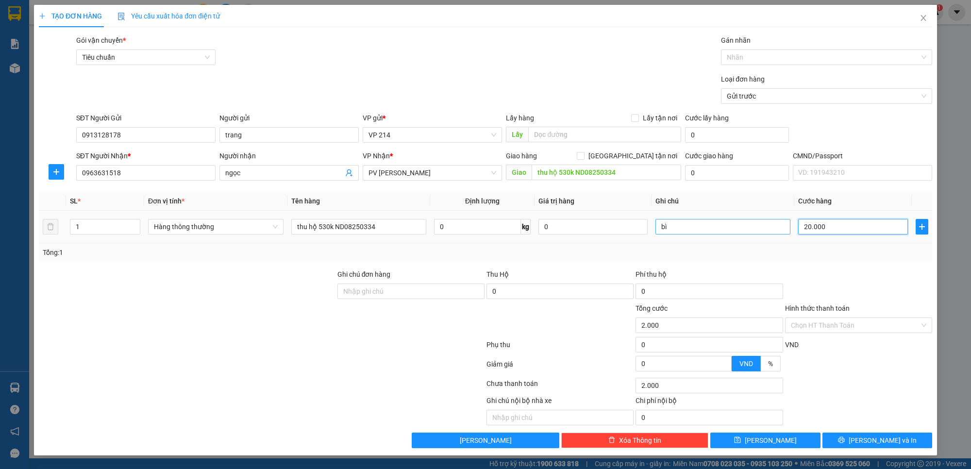
type input "20.000"
click at [772, 436] on span "[PERSON_NAME]" at bounding box center [771, 440] width 52 height 11
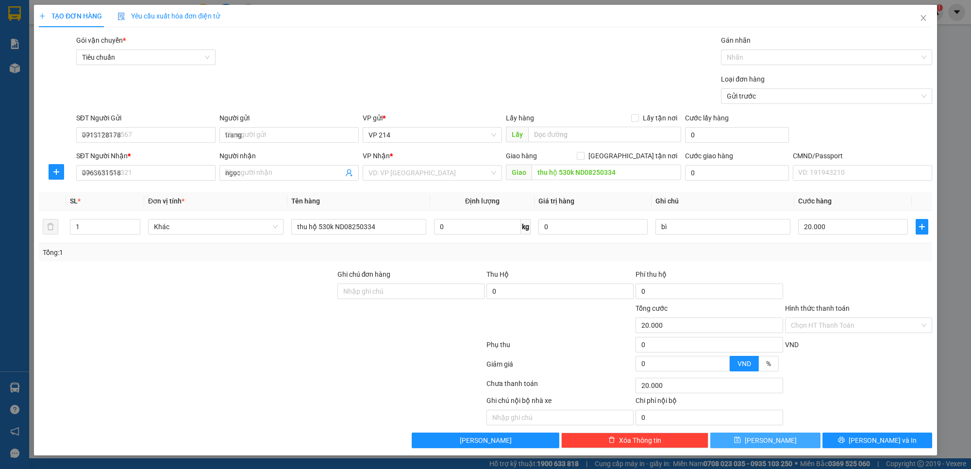
type input "0"
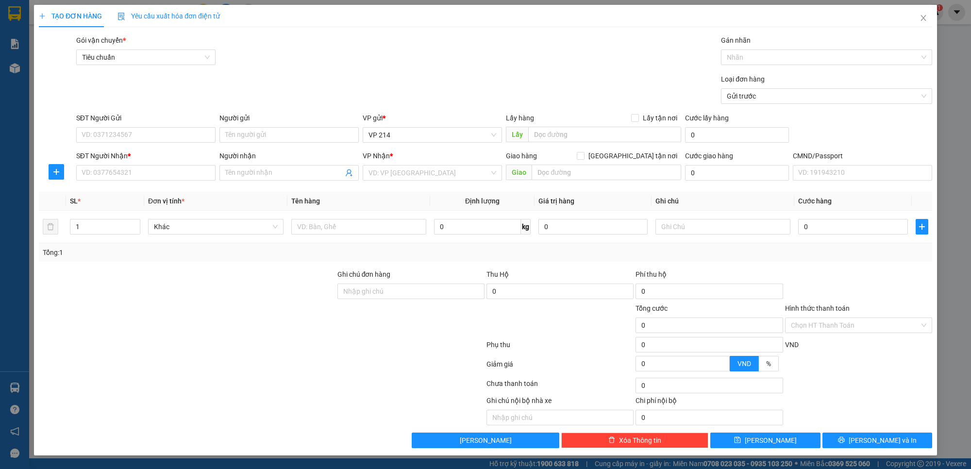
drag, startPoint x: 418, startPoint y: 37, endPoint x: 487, endPoint y: 10, distance: 74.0
click at [418, 37] on div "Gói vận chuyển * Tiêu chuẩn Gán nhãn Nhãn" at bounding box center [504, 52] width 860 height 34
